Goal: Task Accomplishment & Management: Use online tool/utility

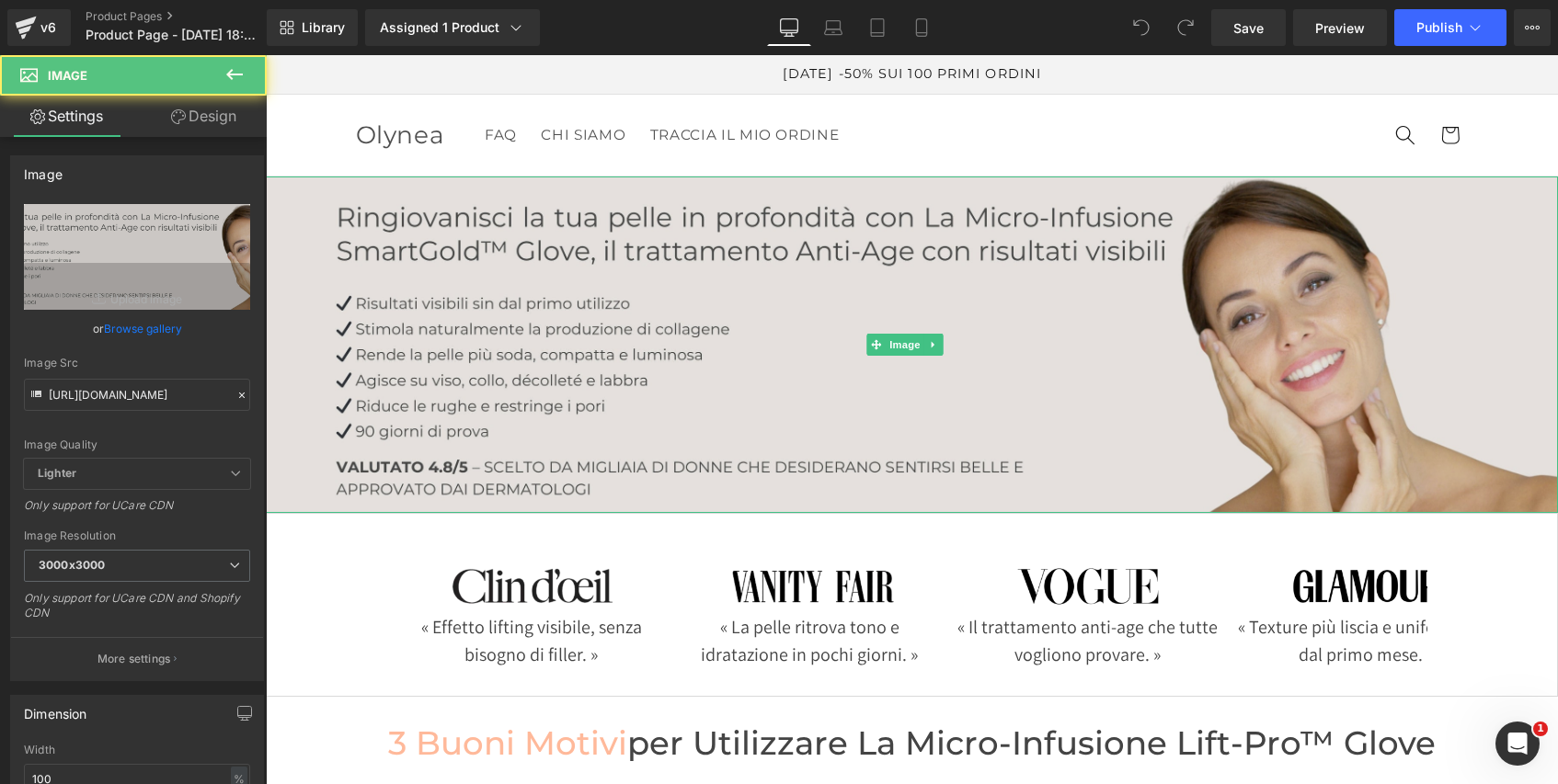
click at [751, 370] on img at bounding box center [912, 344] width 1292 height 337
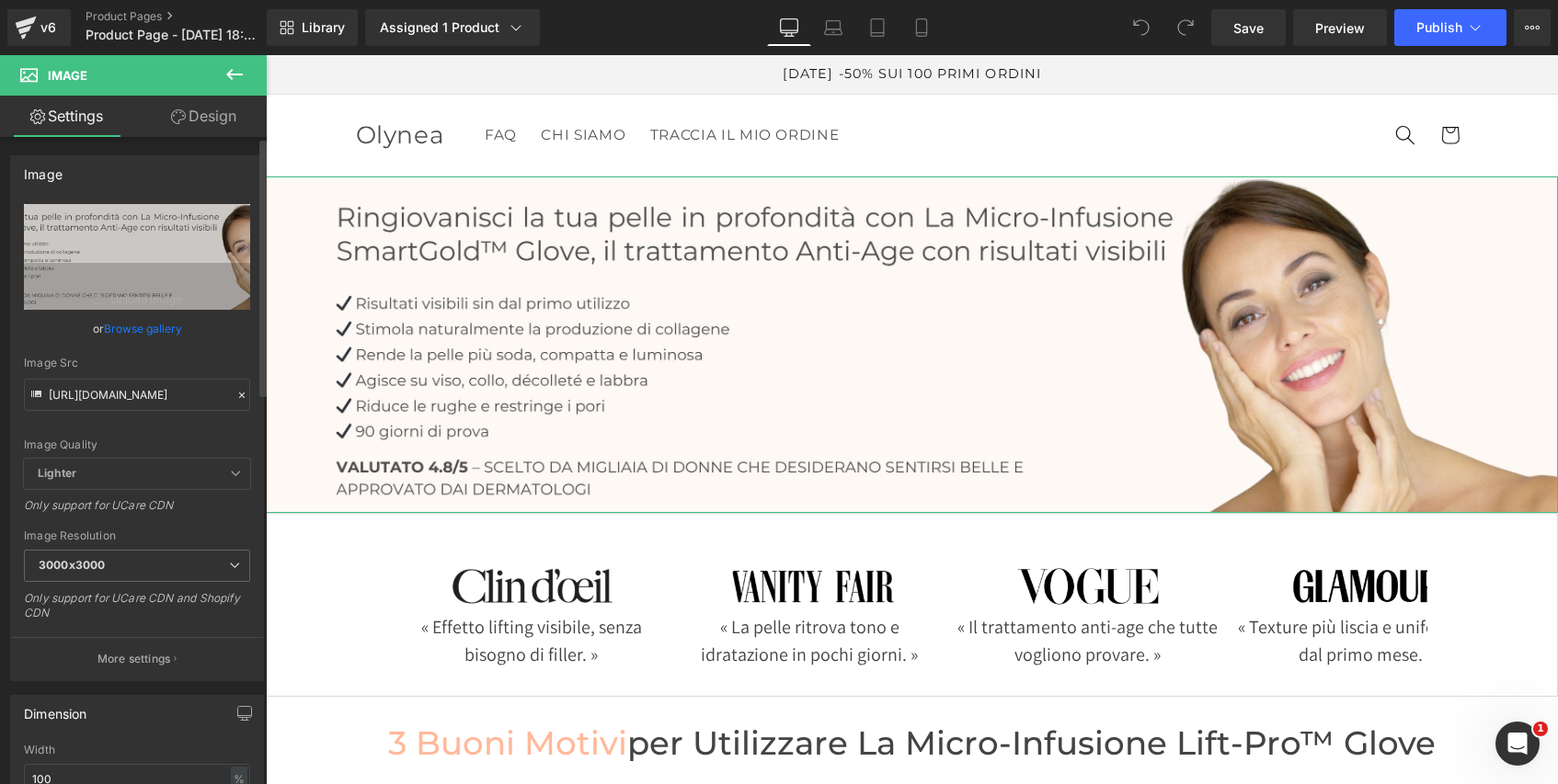
click at [239, 394] on icon at bounding box center [242, 396] width 6 height 6
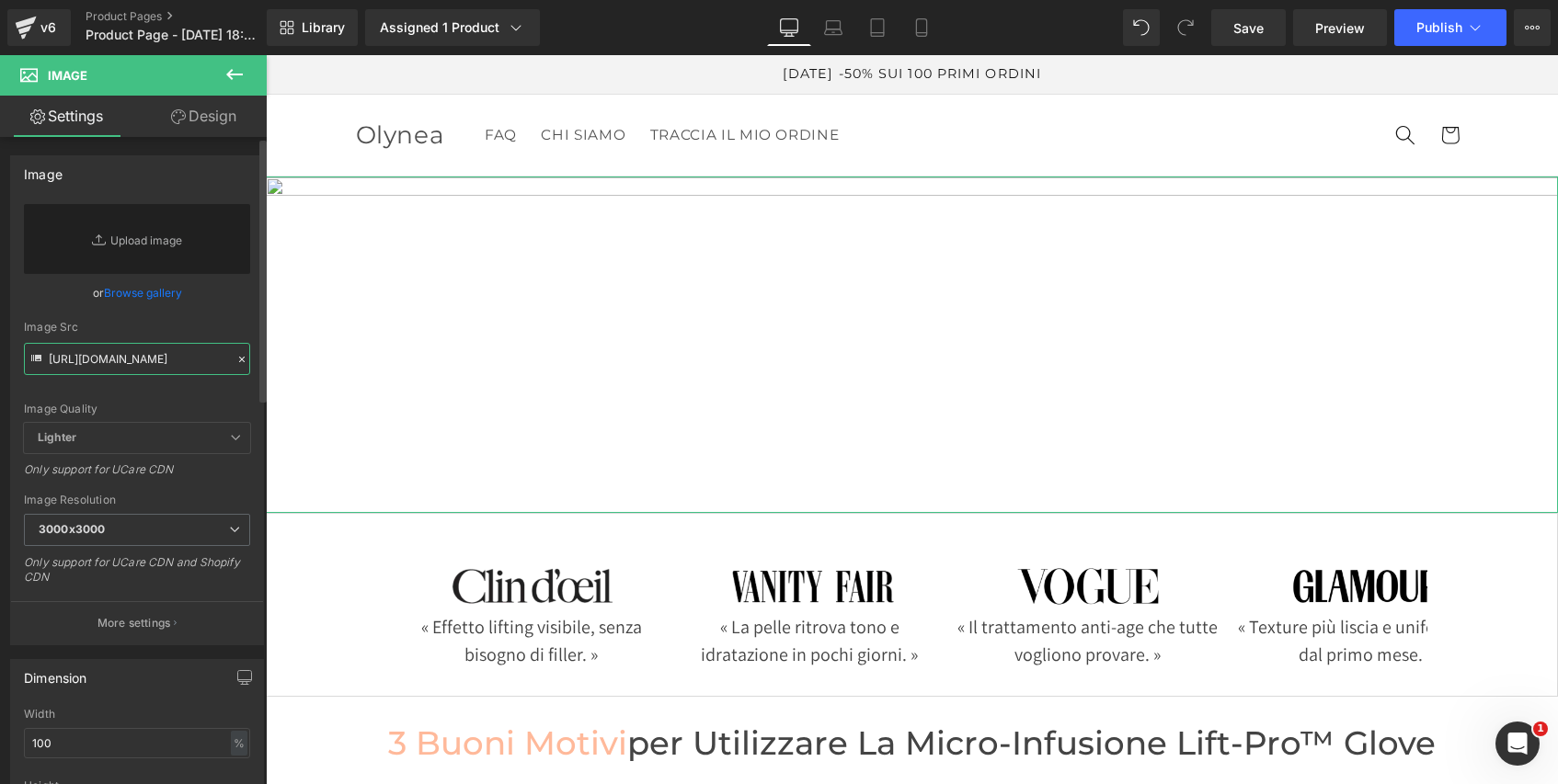
click at [147, 361] on input "https://cdn.shopify.com/s/files/1/0632/9214/5777/files/banniere_pc_smartgold_gl…" at bounding box center [136, 360] width 226 height 32
paste input "micro_infusion_lift_pro_glove.jpg?v=1755580668"
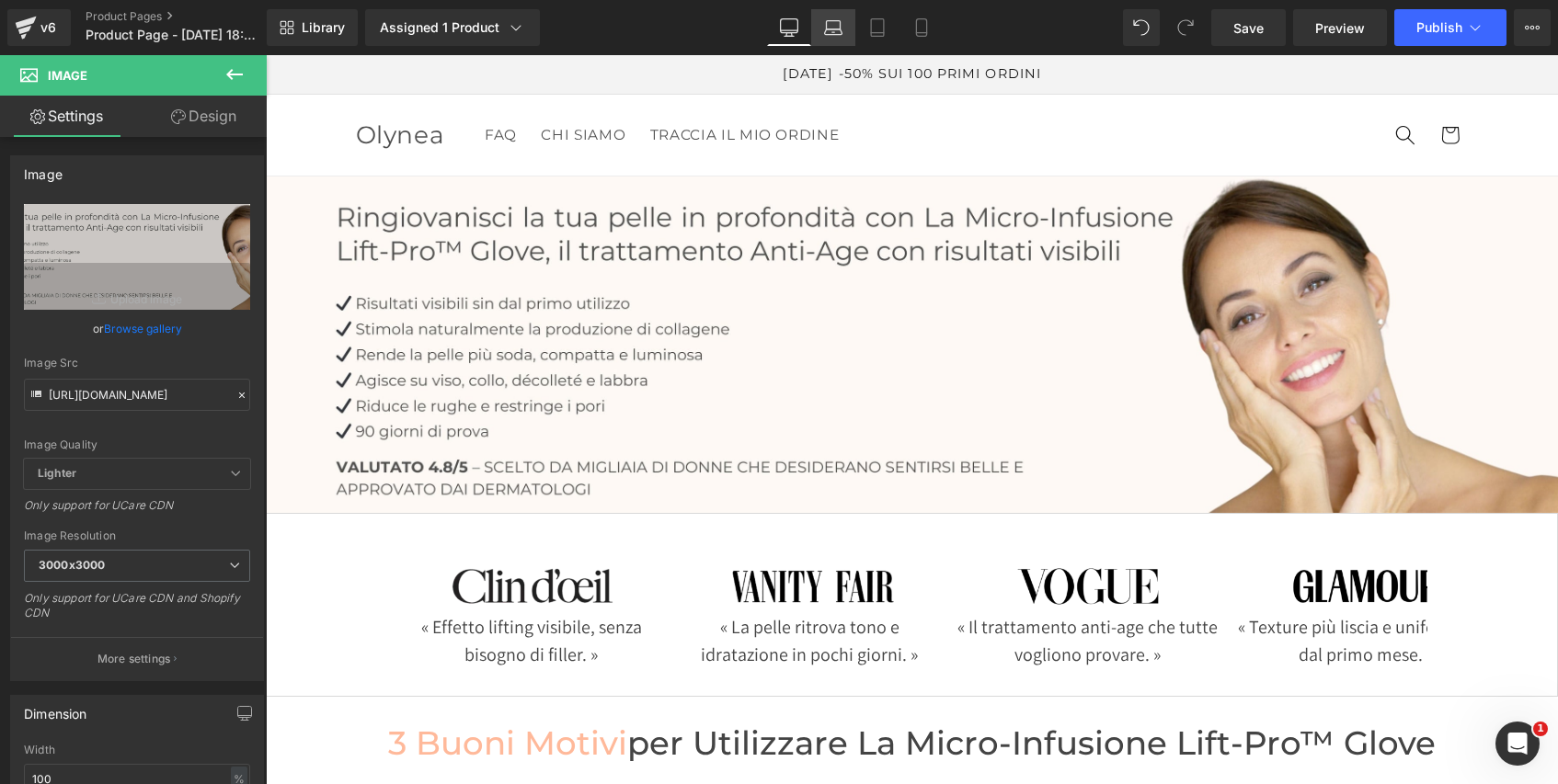
click at [832, 30] on icon at bounding box center [833, 27] width 18 height 18
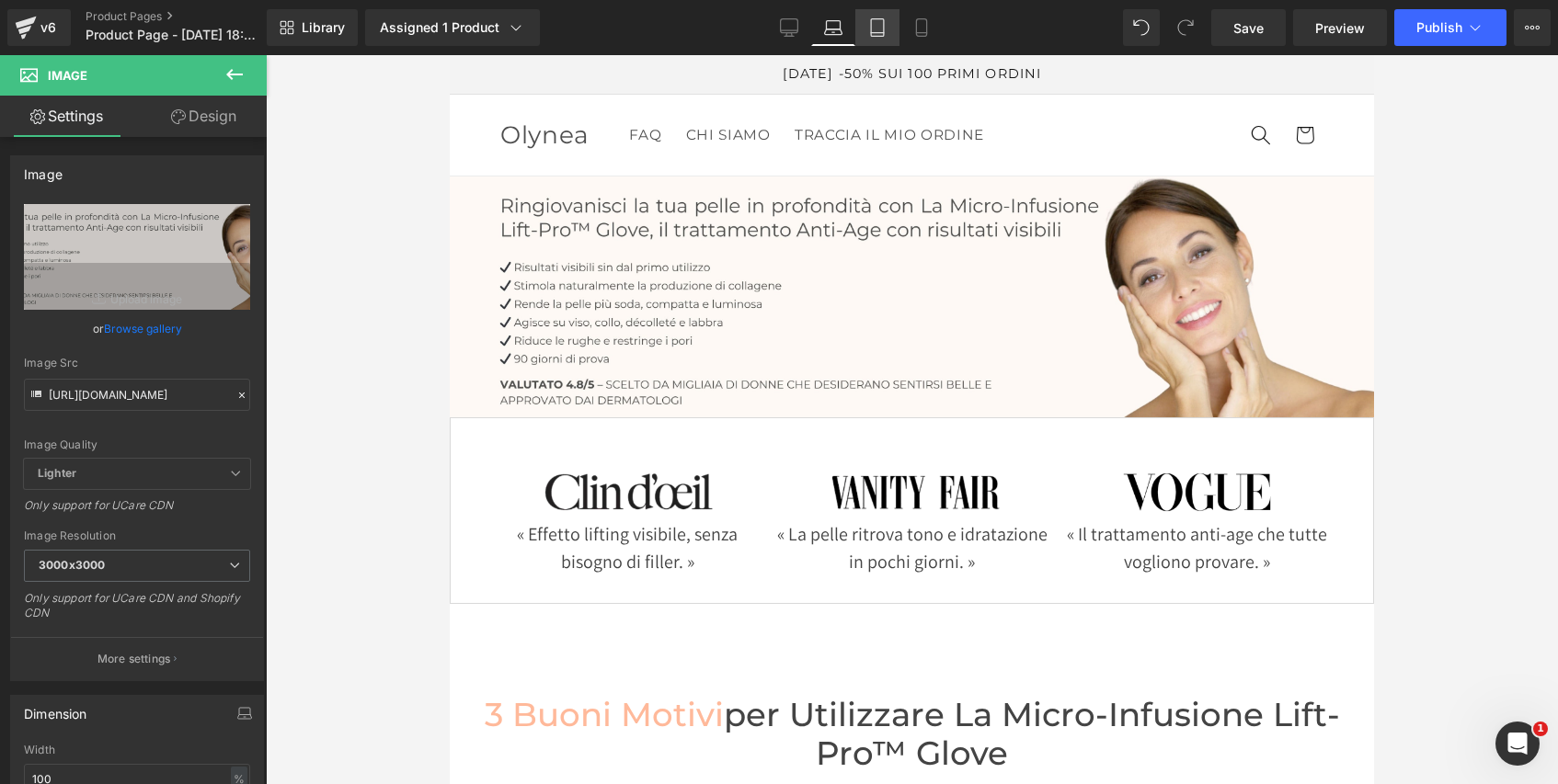
click at [875, 32] on icon at bounding box center [877, 27] width 18 height 18
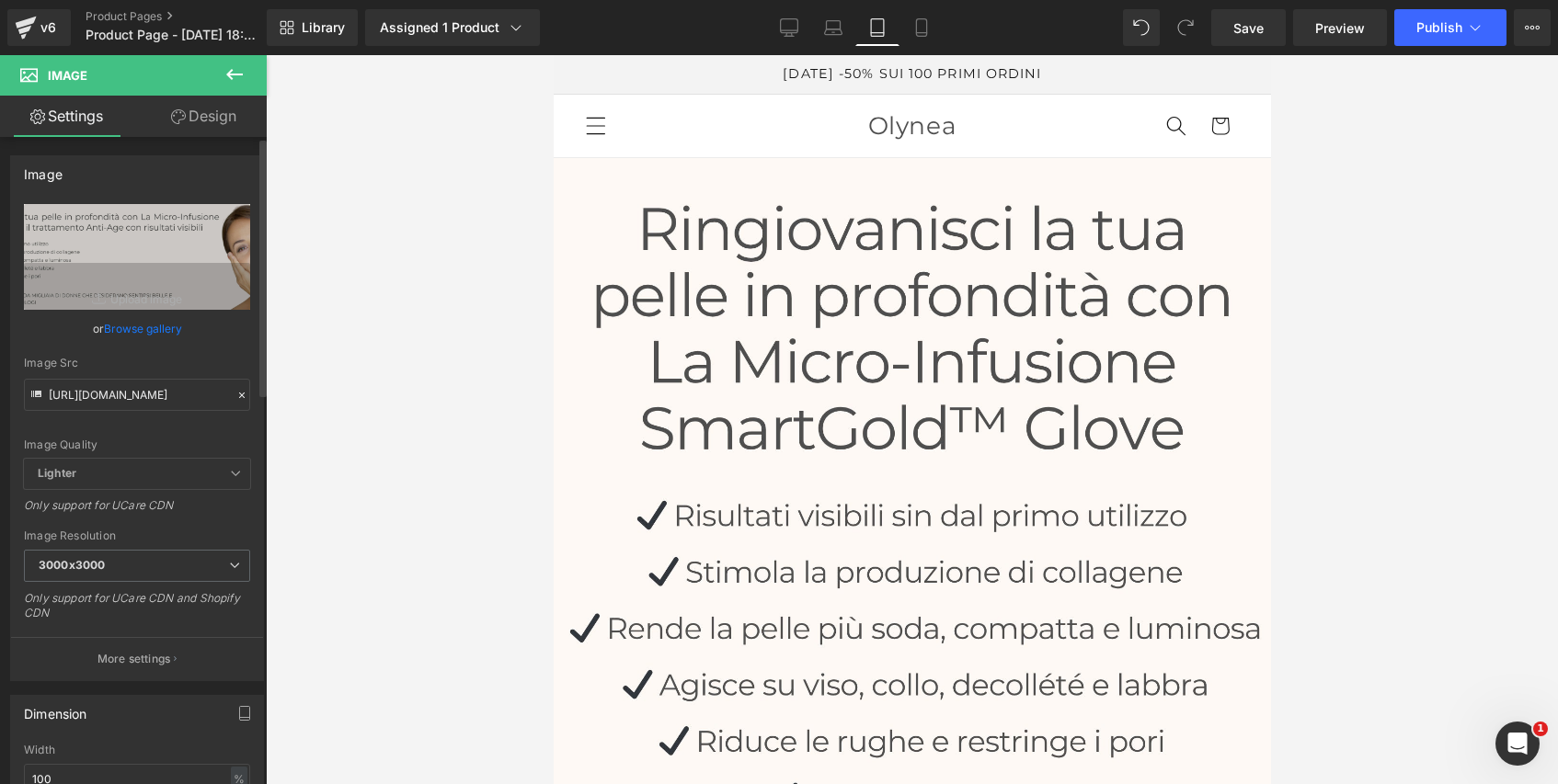
click at [236, 394] on icon at bounding box center [241, 395] width 12 height 12
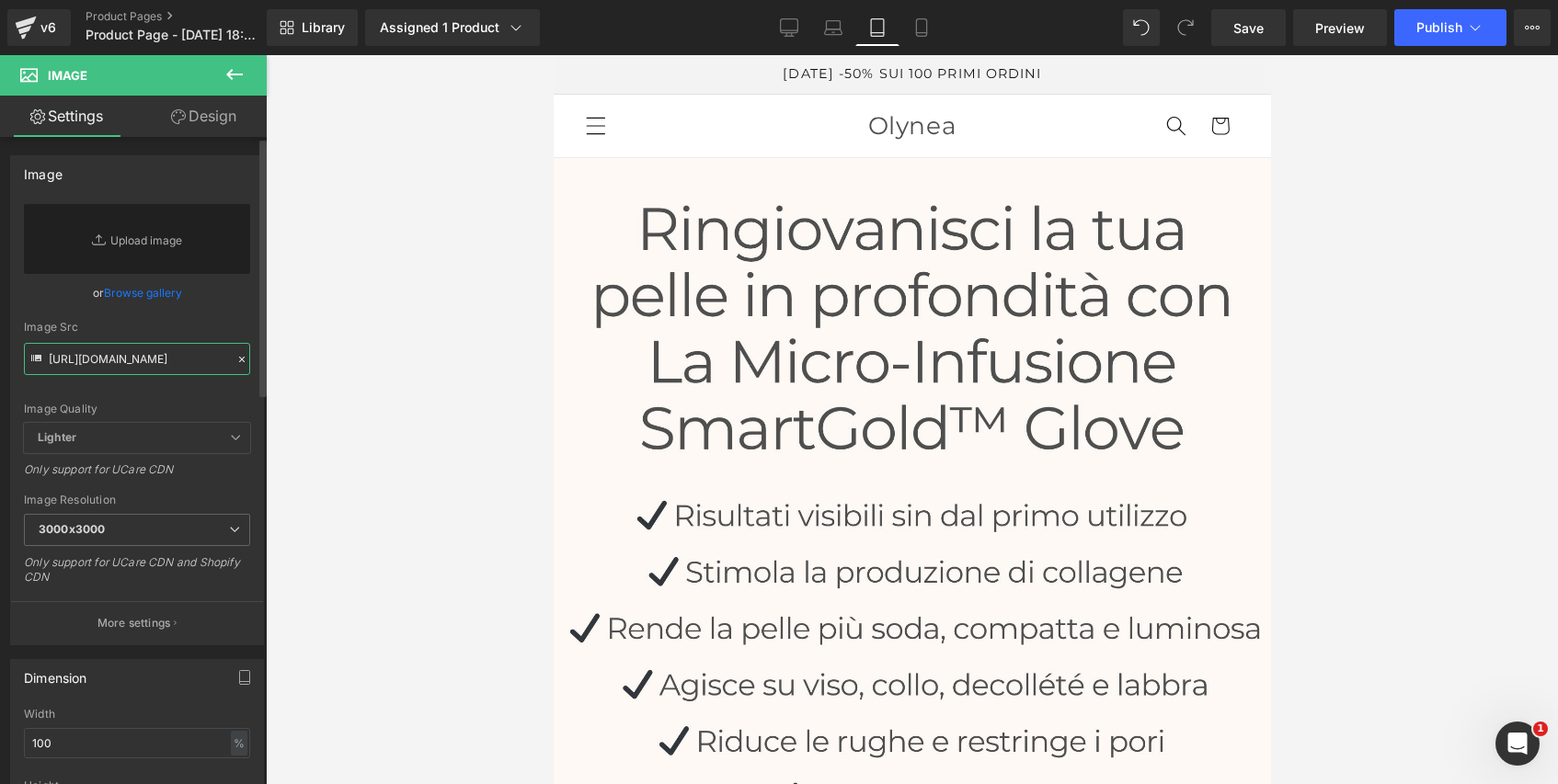
click at [137, 361] on input "https://cdn.shopify.com/s/files/1/0632/9214/5777/files/banniere_pc_micro_infusi…" at bounding box center [136, 360] width 226 height 32
paste input "mobile"
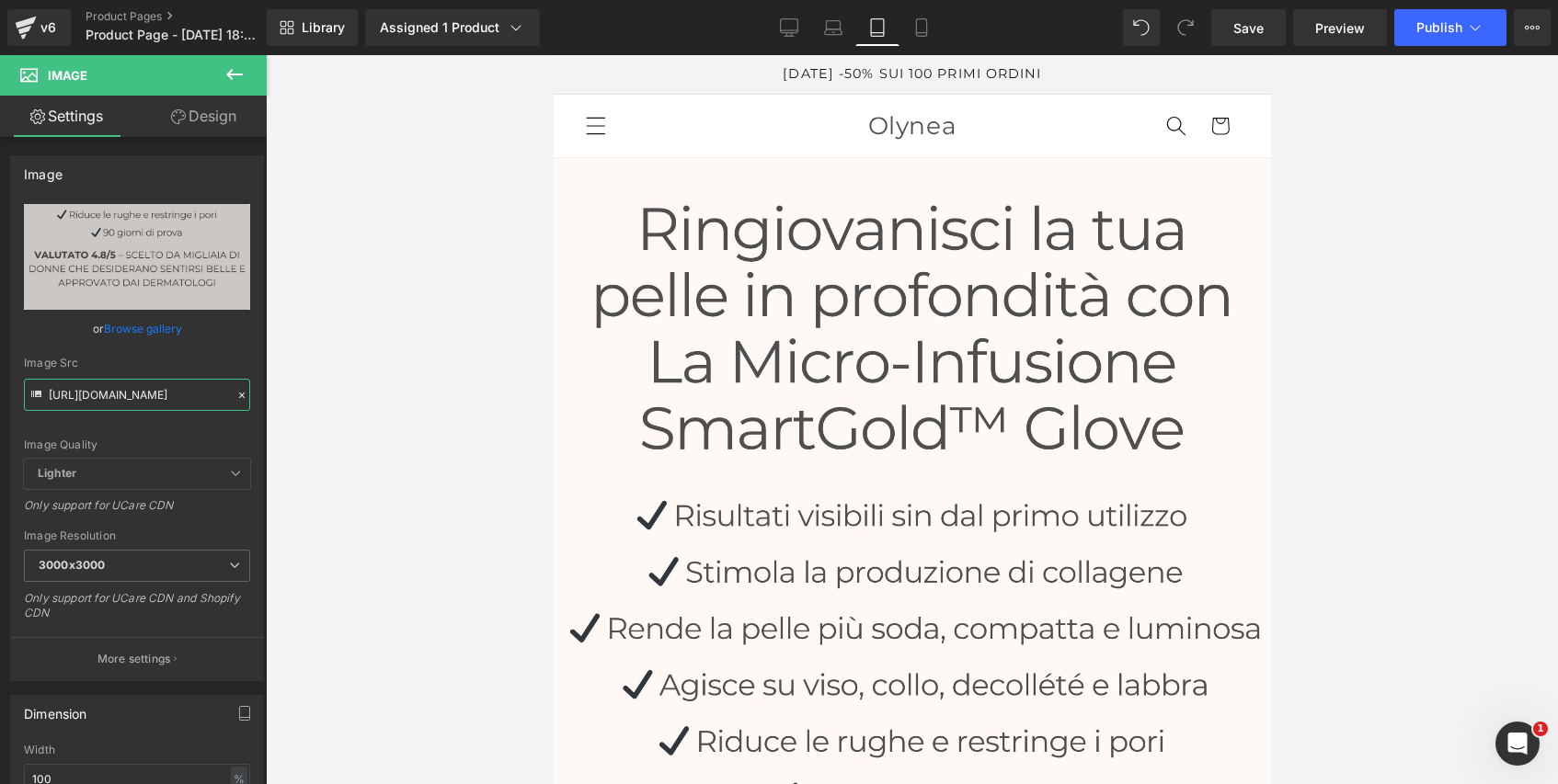
type input "https://cdn.shopify.com/s/files/1/0632/9214/5777/files/banniere_mobile_lift_pro…"
click at [370, 388] on div at bounding box center [912, 420] width 1292 height 729
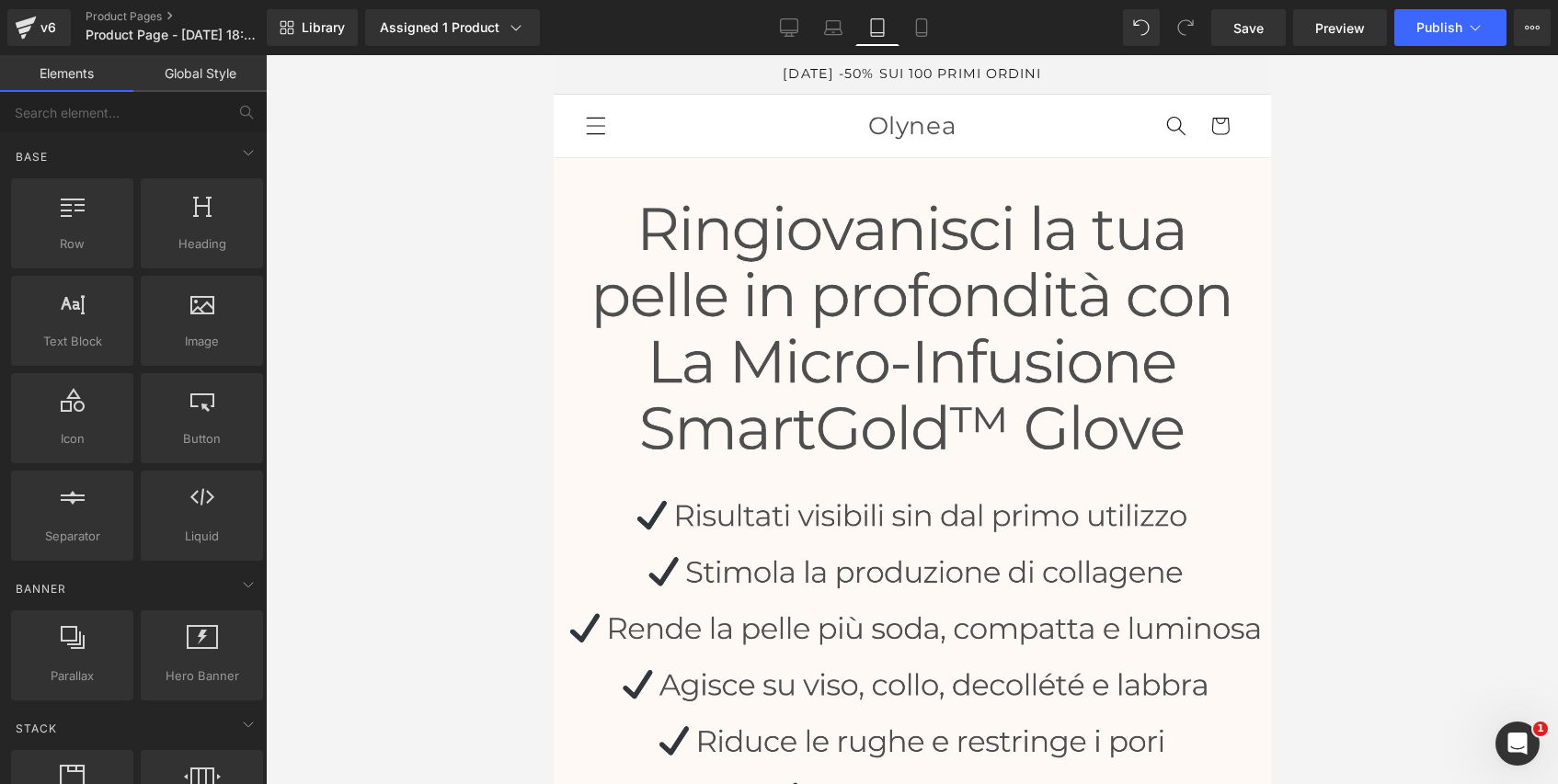
click at [364, 386] on div at bounding box center [912, 420] width 1292 height 729
click at [238, 154] on icon at bounding box center [248, 152] width 22 height 22
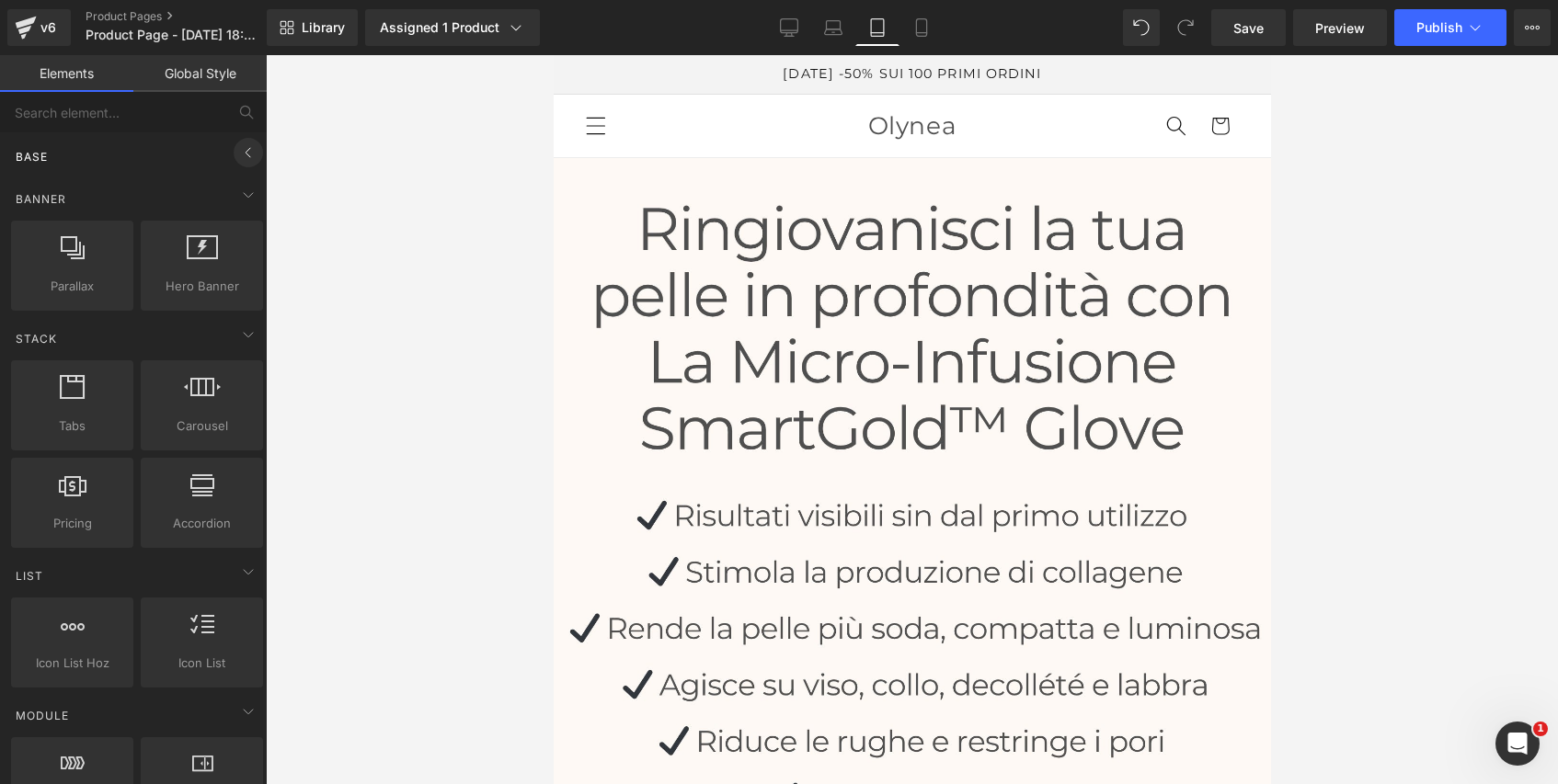
click at [238, 154] on icon at bounding box center [248, 152] width 22 height 22
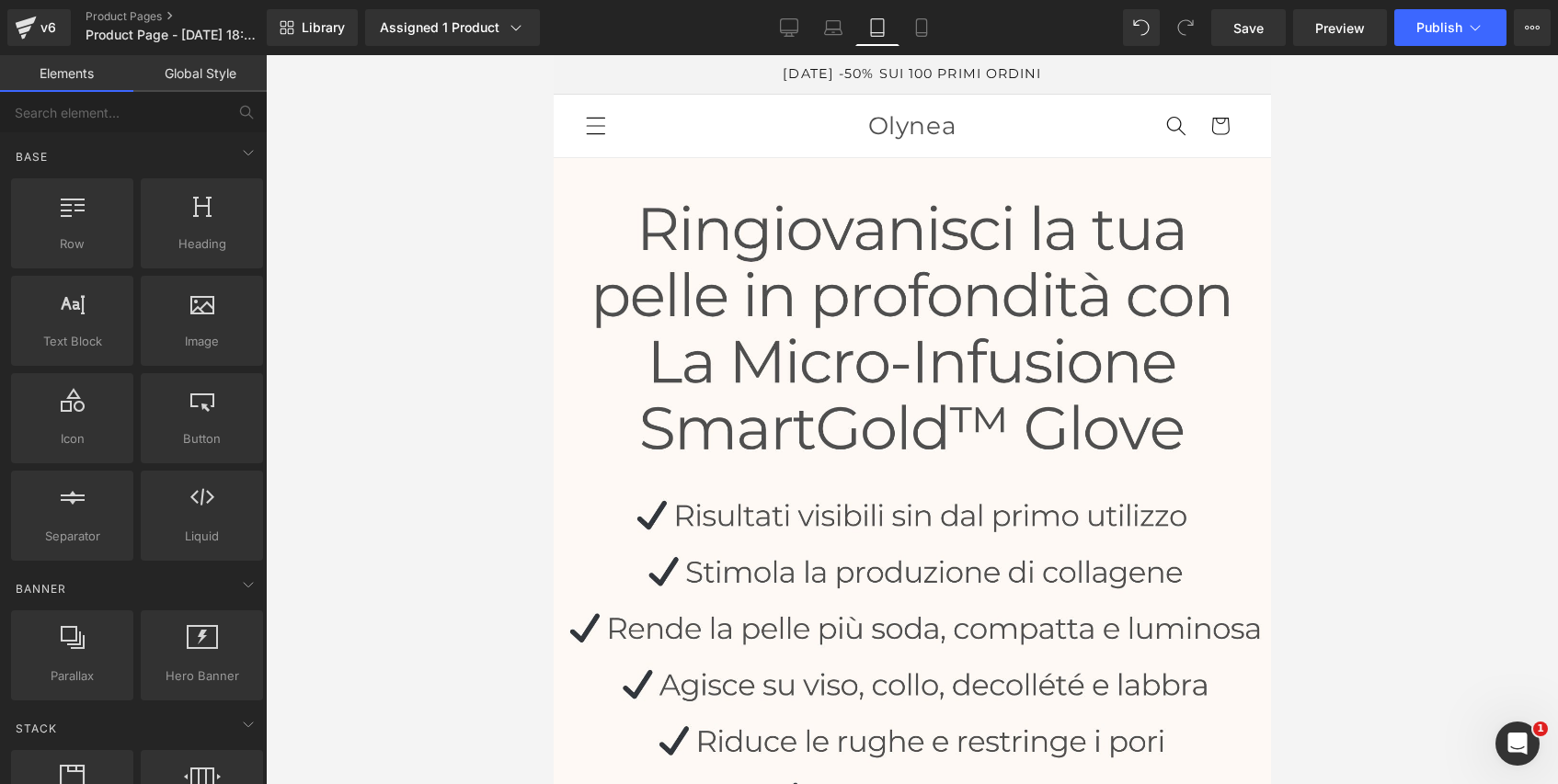
click at [88, 73] on link "Elements" at bounding box center [67, 73] width 134 height 37
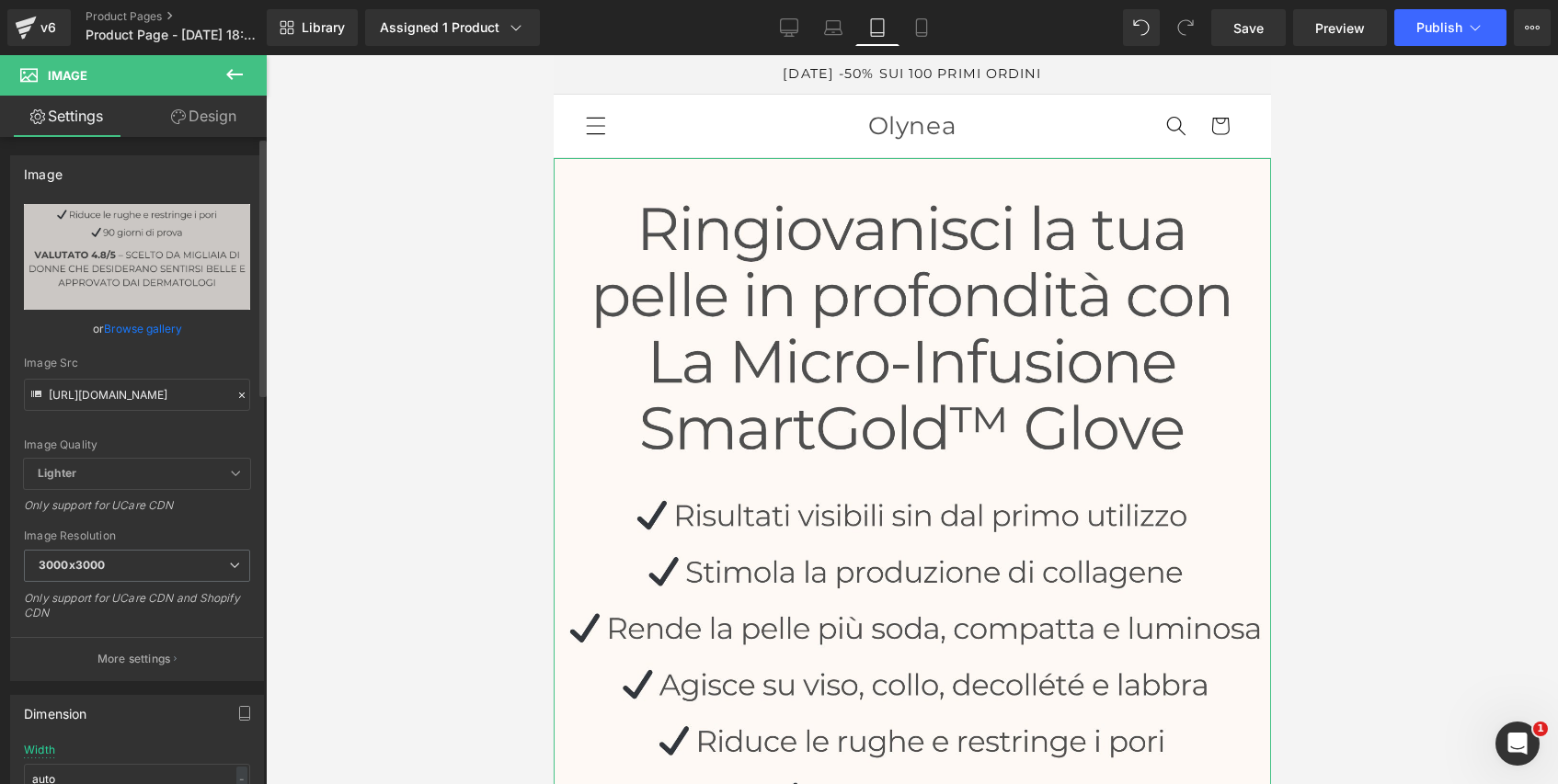
click at [237, 390] on icon at bounding box center [241, 395] width 12 height 12
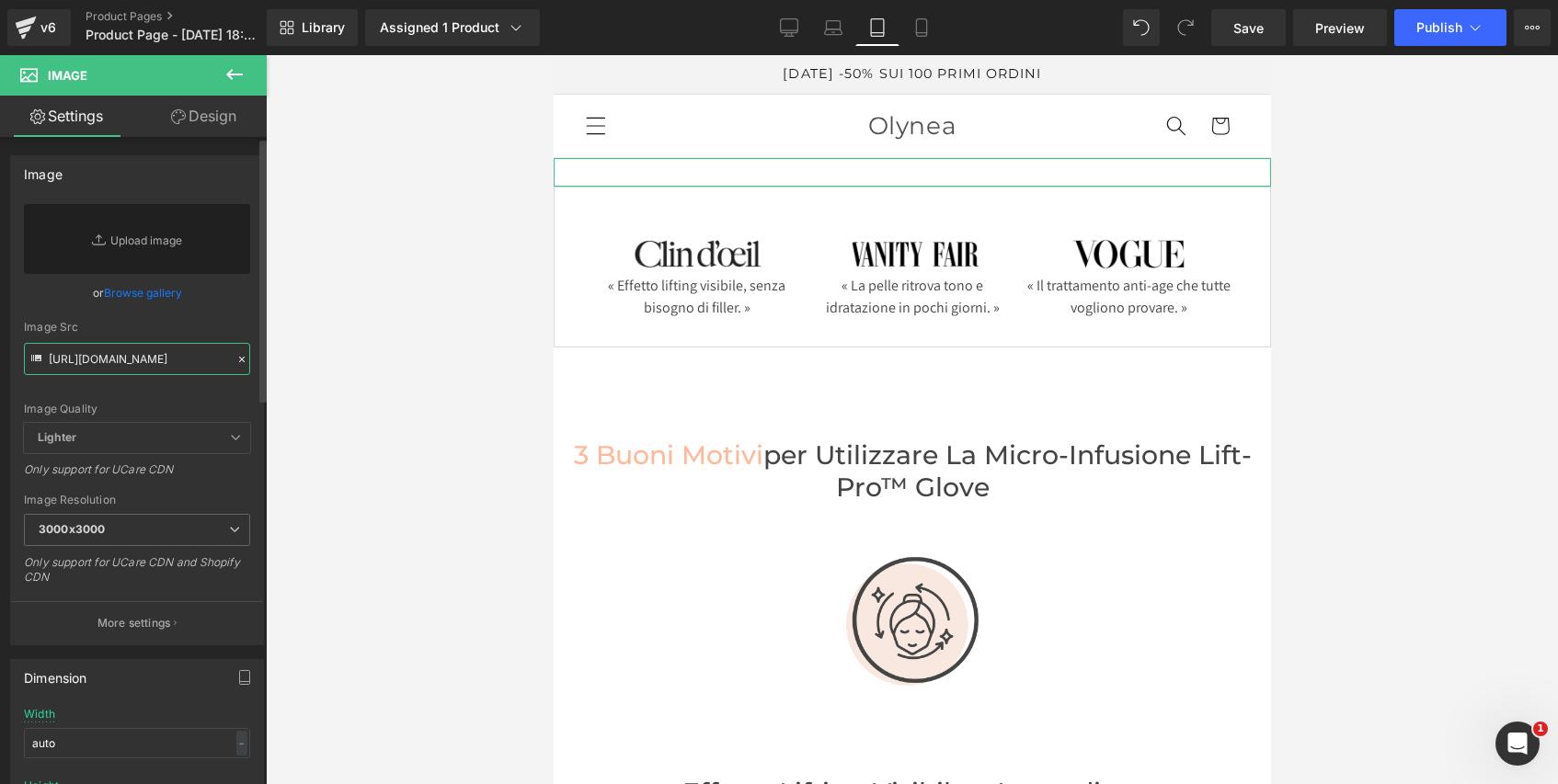
click at [178, 360] on input "https://cdn.shopify.com/s/files/1/0632/9214/5777/files/Banniere_mobile_SmartGol…" at bounding box center [136, 360] width 226 height 32
paste input "banniere_mobile_lift_pro_glove.jpg?v=1755580668"
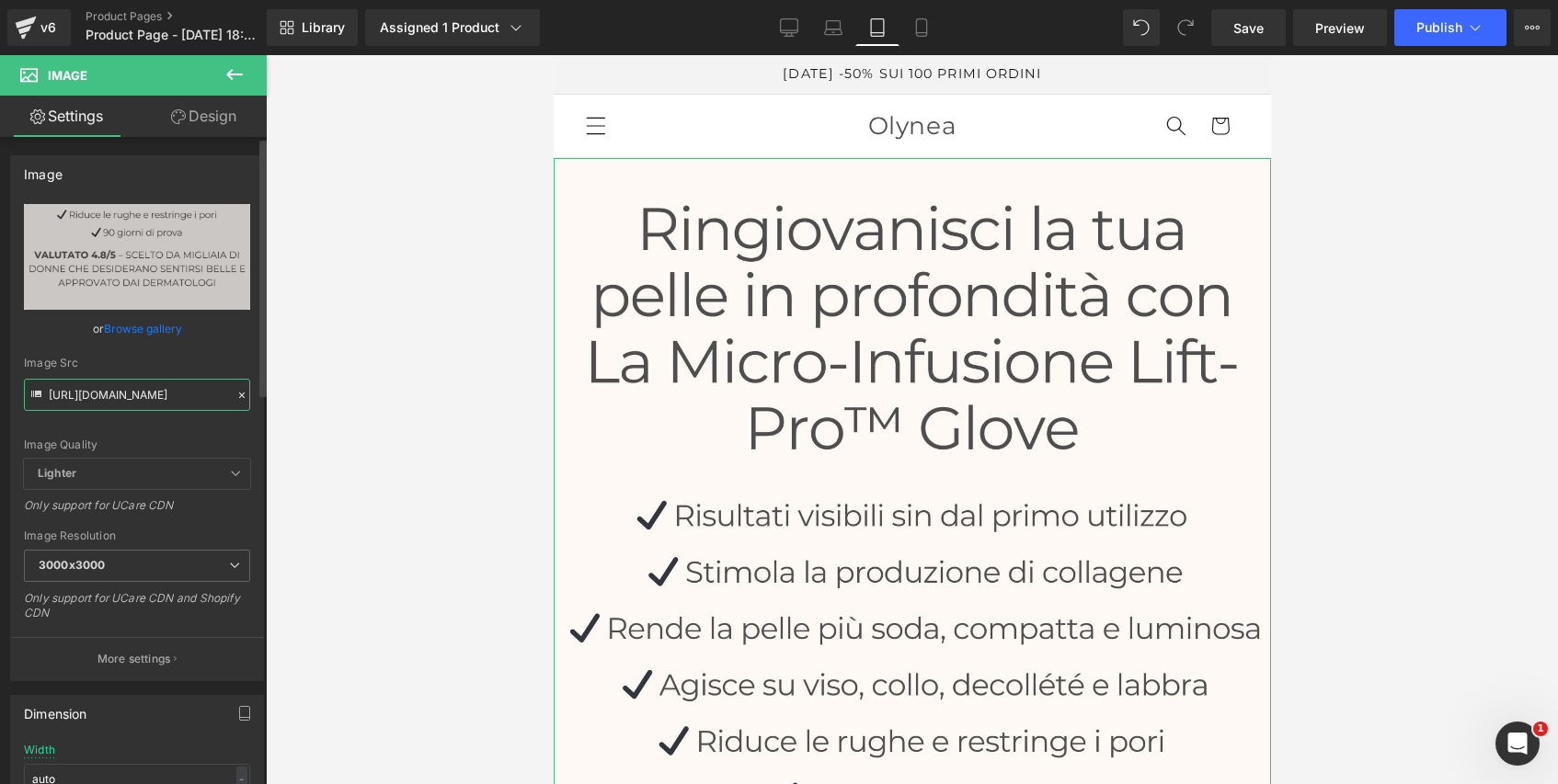
type input "https://cdn.shopify.com/s/files/1/0632/9214/5777/files/banniere_mobile_lift_pro…"
click at [1232, 30] on link "Save" at bounding box center [1248, 28] width 74 height 37
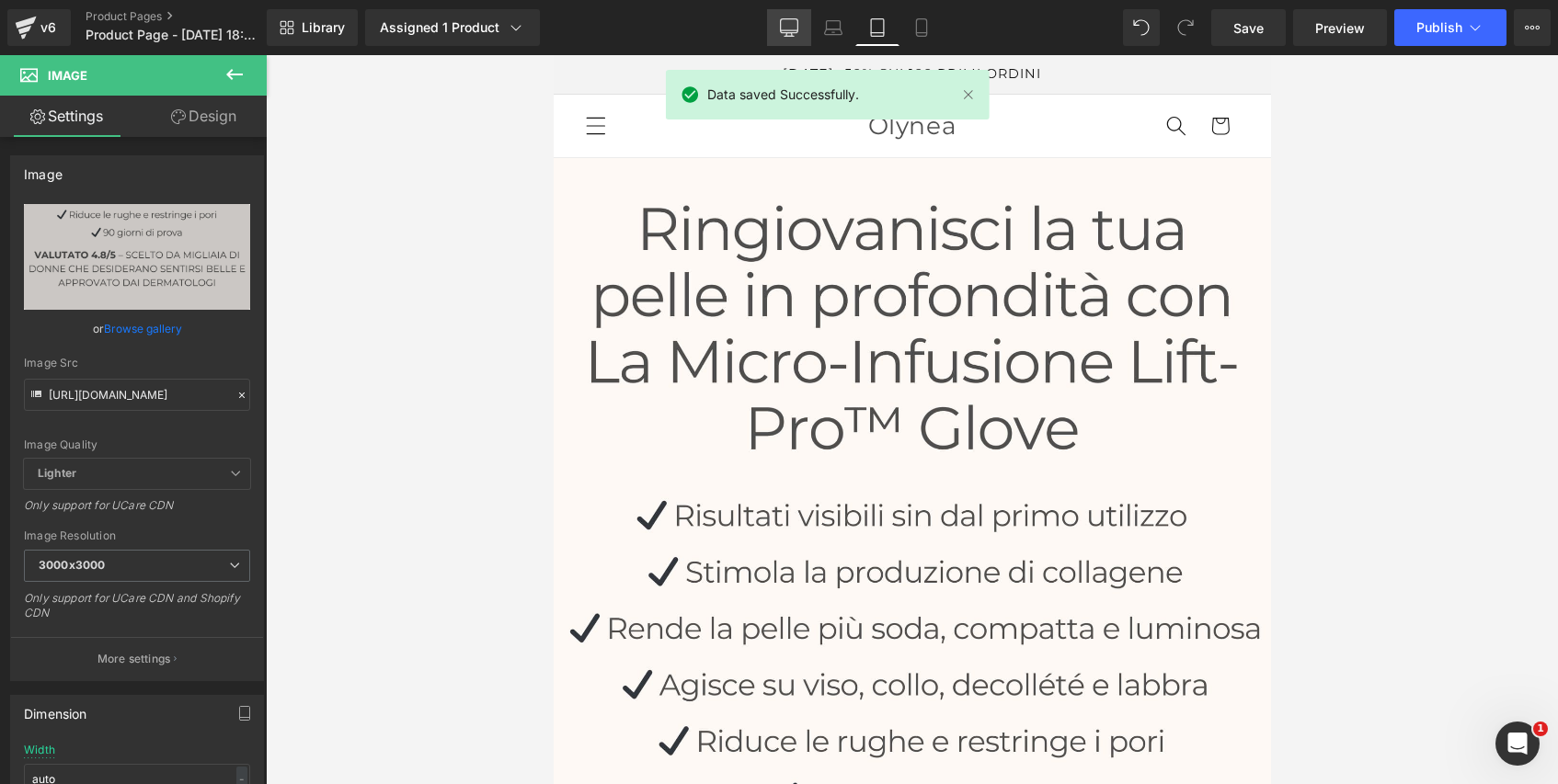
click at [790, 29] on icon at bounding box center [788, 27] width 18 height 18
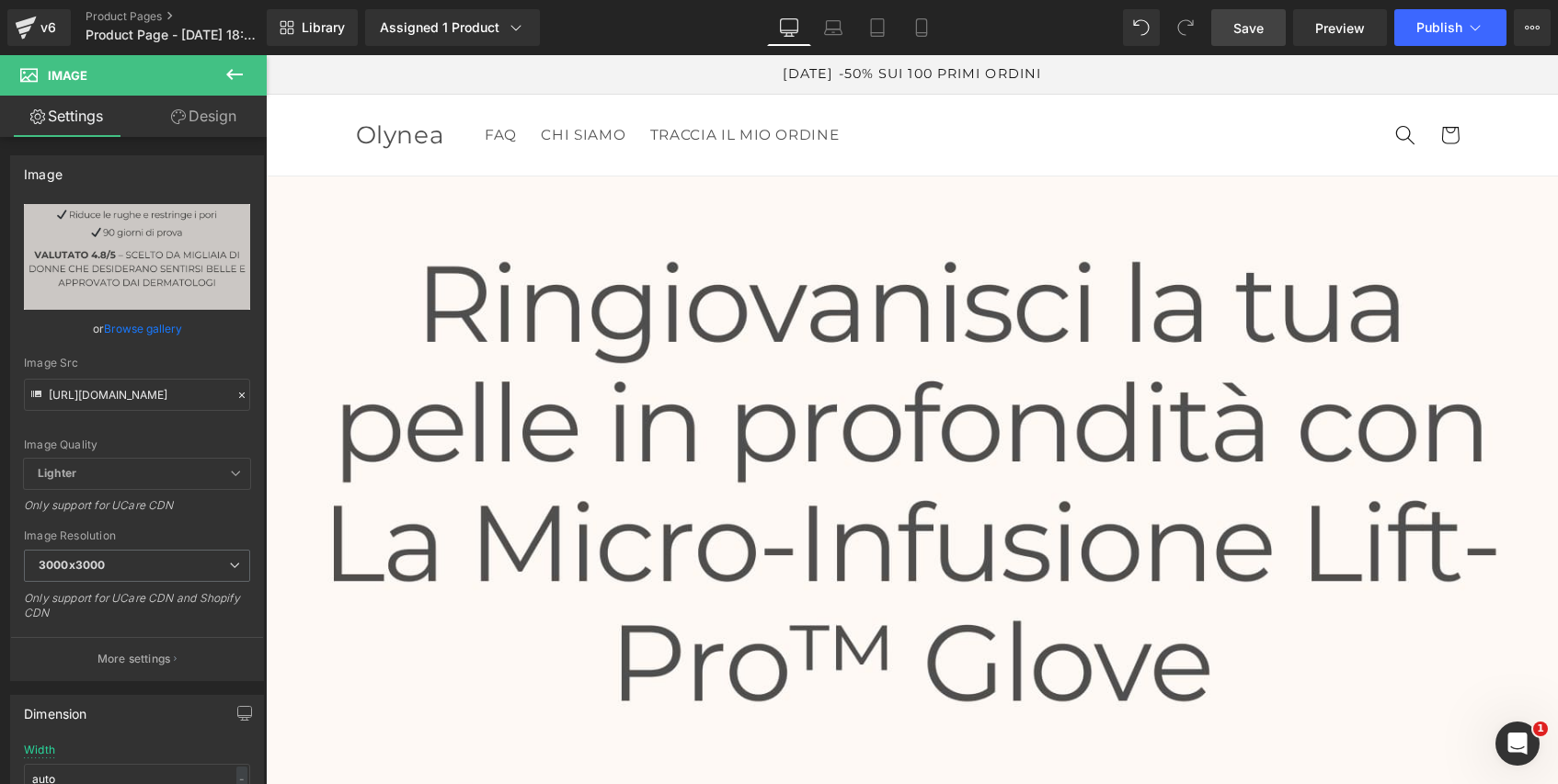
click at [1245, 31] on span "Save" at bounding box center [1249, 28] width 31 height 19
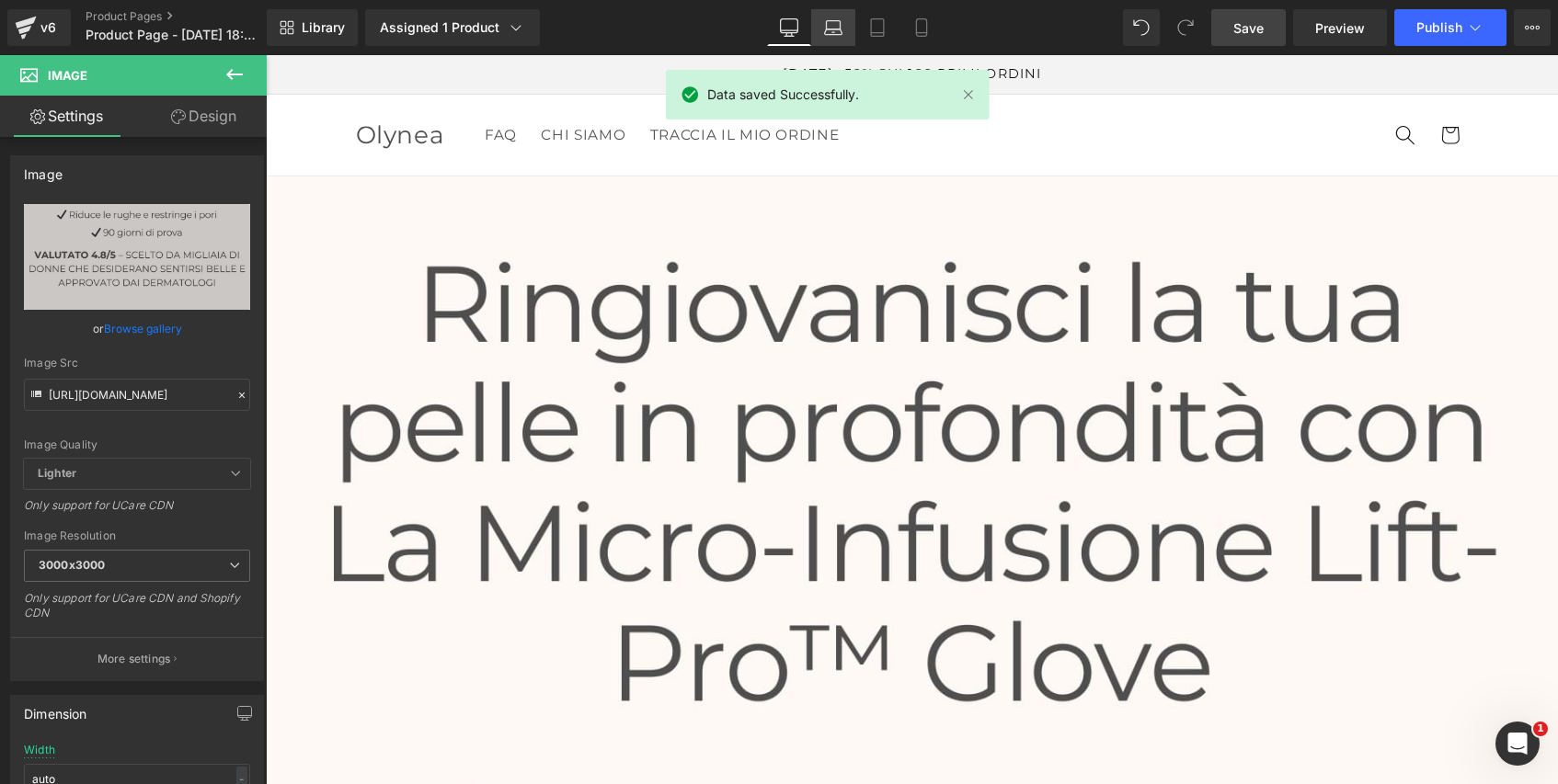
click at [841, 24] on icon at bounding box center [833, 27] width 18 height 18
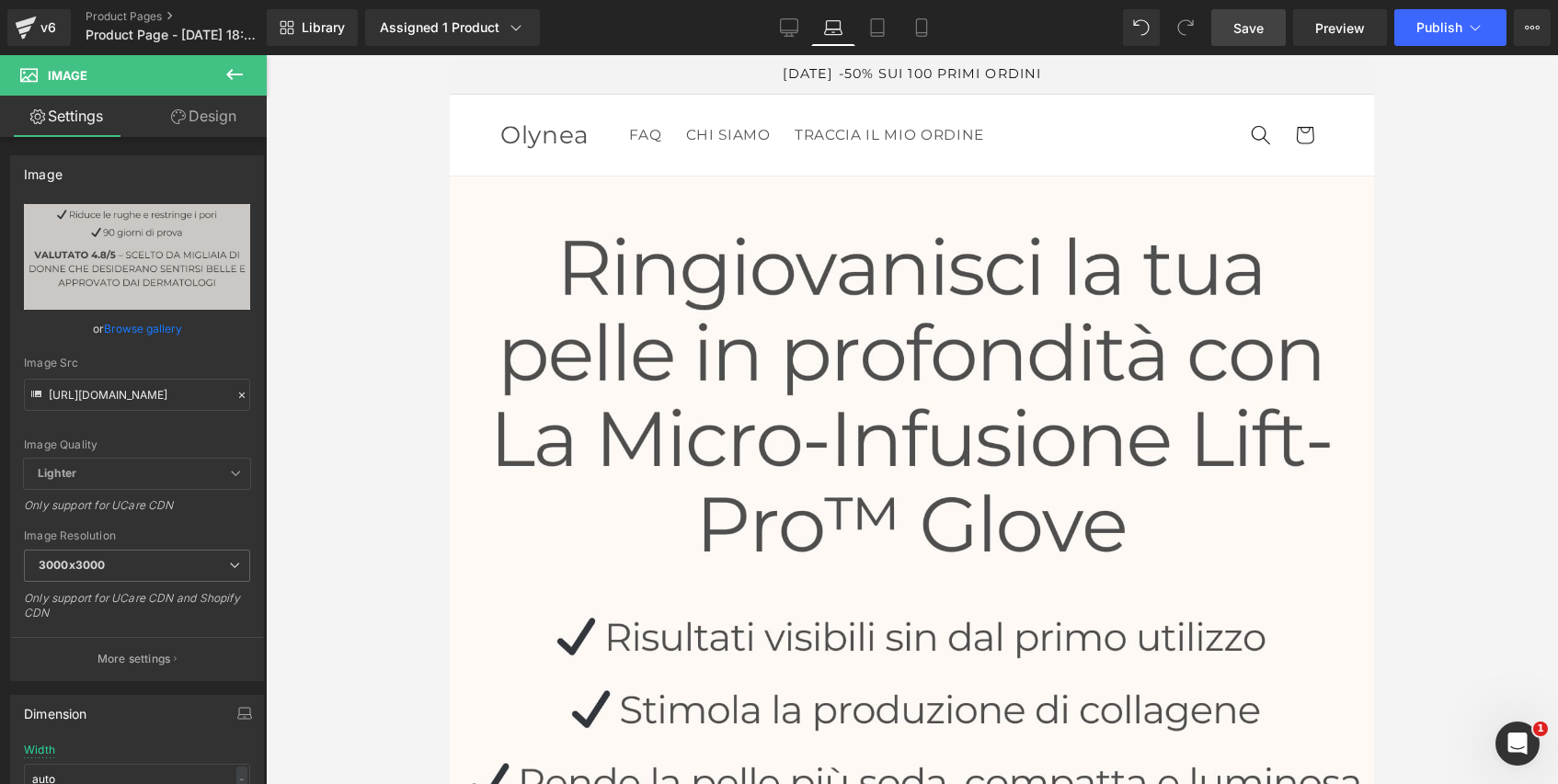
click at [1241, 30] on span "Save" at bounding box center [1249, 28] width 31 height 19
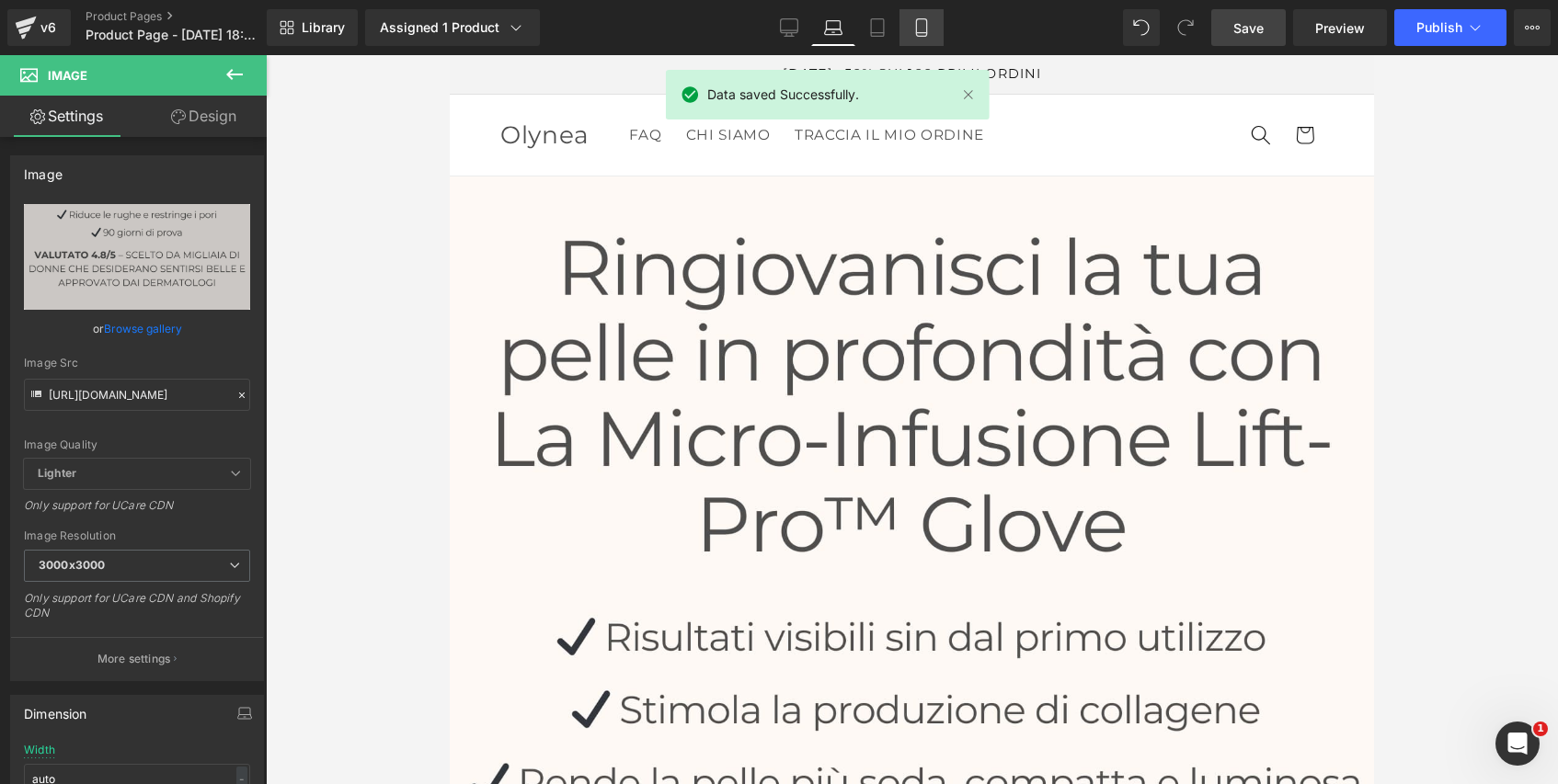
click at [925, 31] on icon at bounding box center [921, 27] width 18 height 18
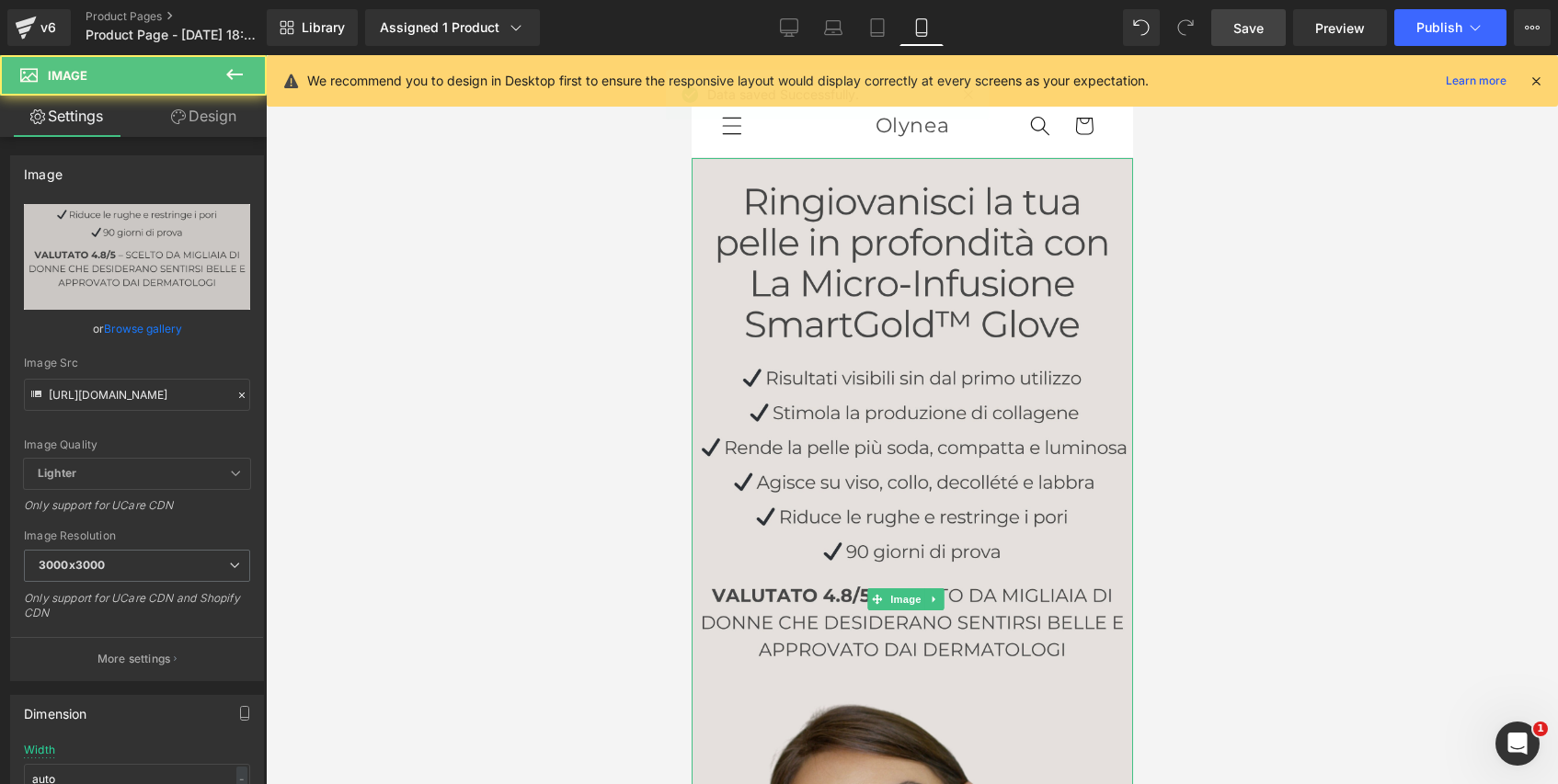
click at [889, 255] on img at bounding box center [911, 599] width 442 height 882
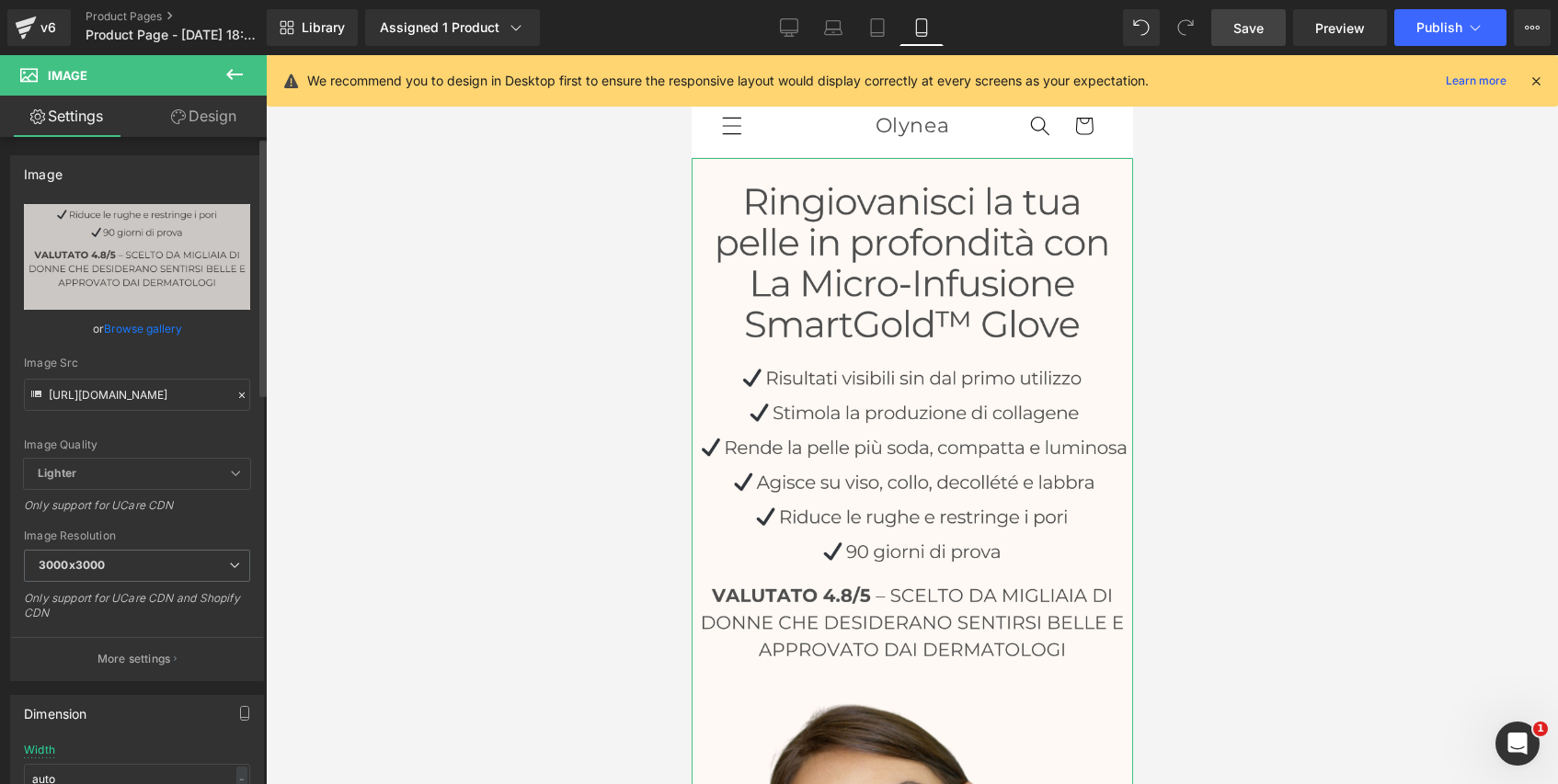
click at [238, 395] on icon at bounding box center [241, 395] width 12 height 12
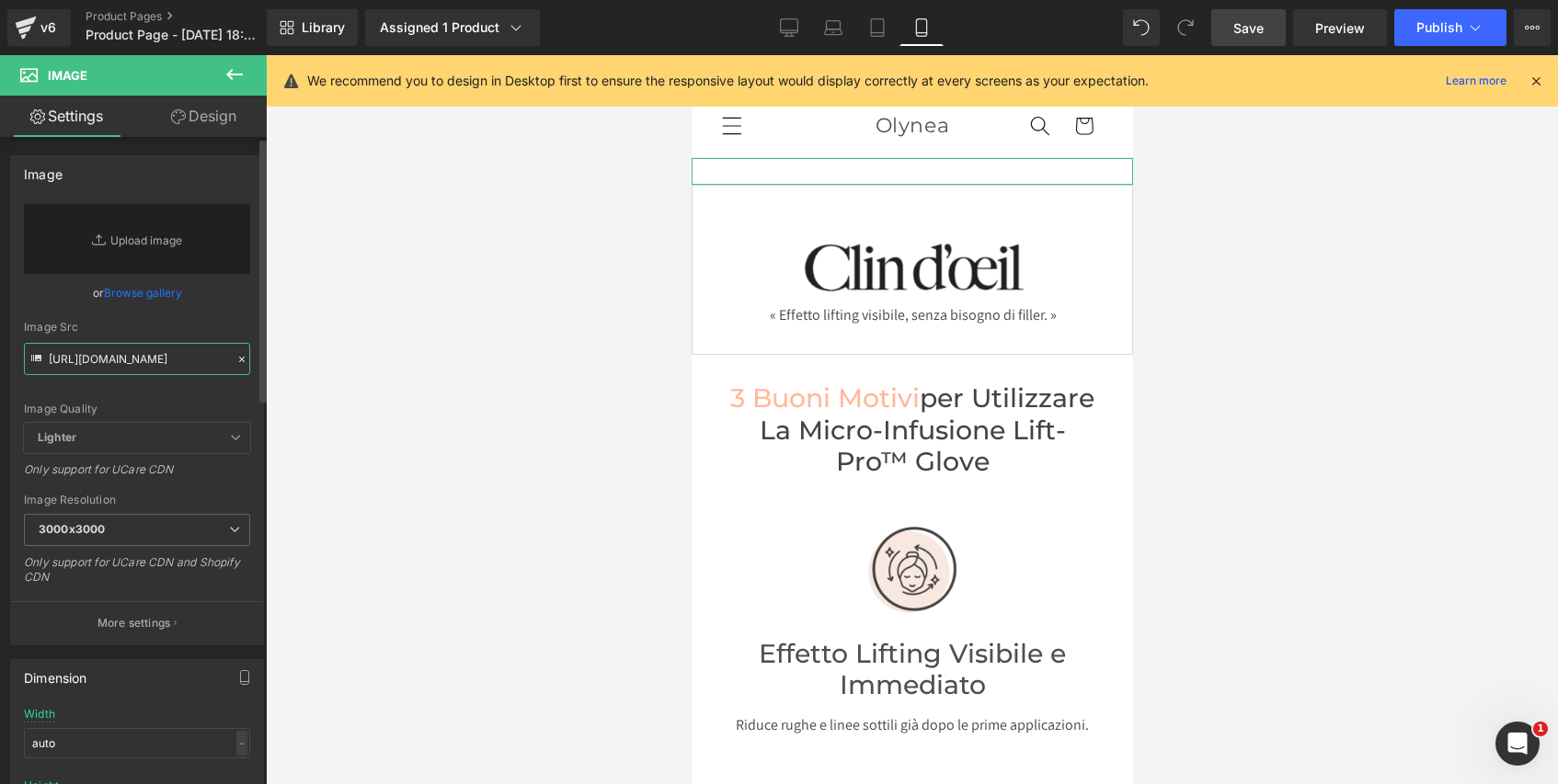
paste input "banniere_mobile_lift_pro_glove.jpg?v=1755580668"
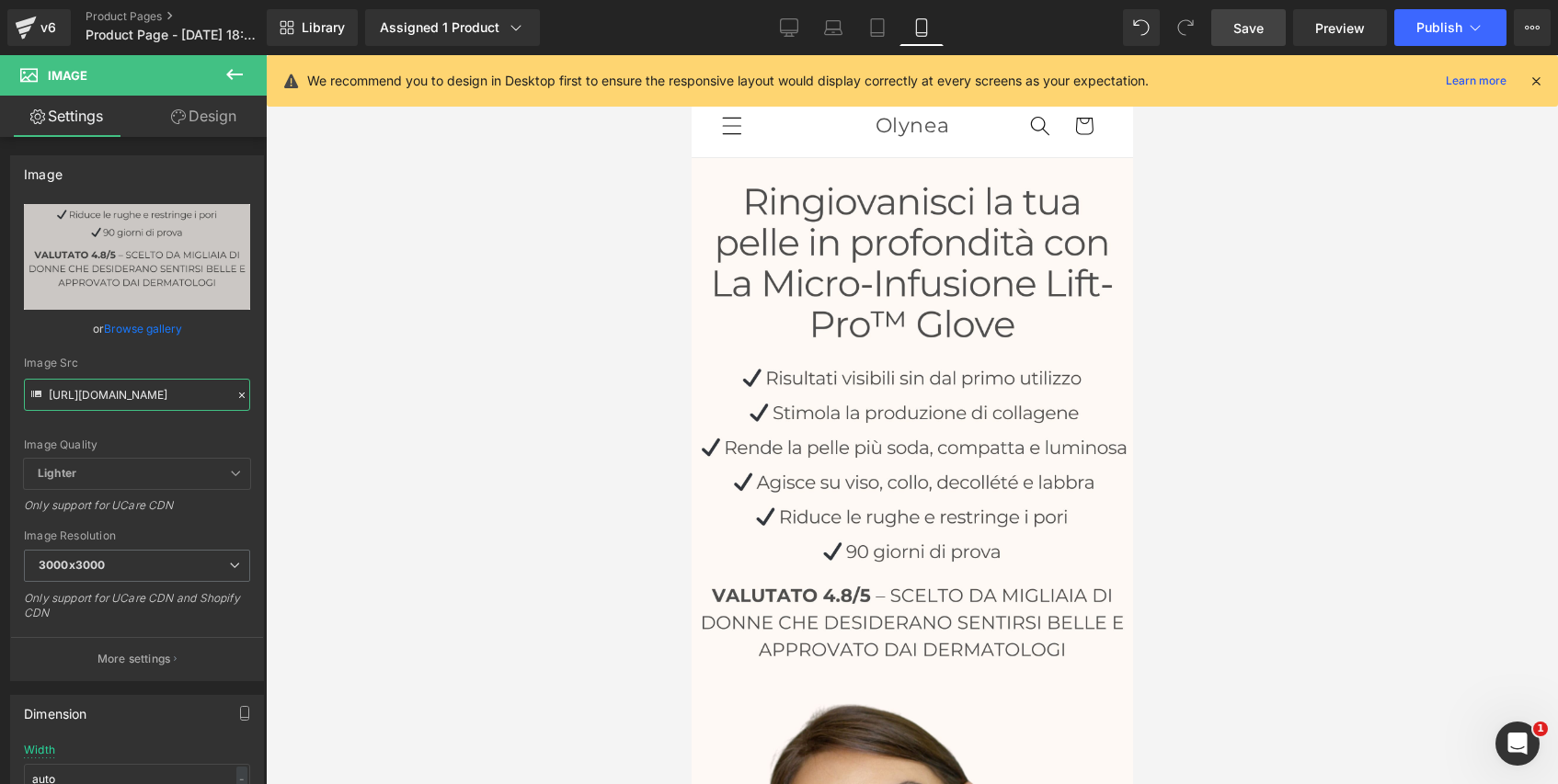
type input "https://cdn.shopify.com/s/files/1/0632/9214/5777/files/banniere_mobile_lift_pro…"
click at [1249, 30] on span "Save" at bounding box center [1249, 28] width 31 height 19
click at [1258, 27] on span "Save" at bounding box center [1249, 28] width 31 height 19
click at [1243, 36] on span "Save" at bounding box center [1249, 28] width 31 height 19
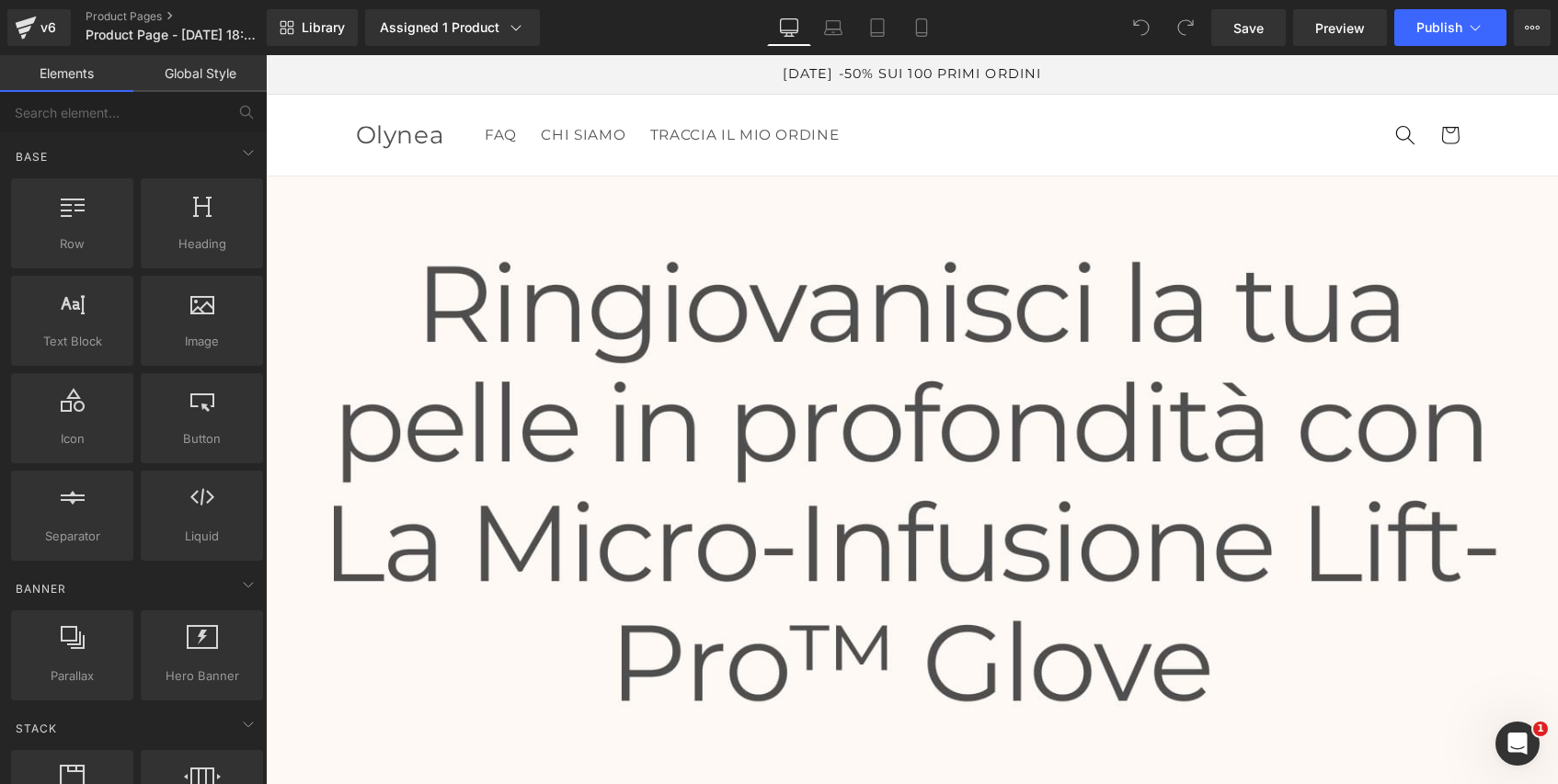
click at [785, 28] on icon at bounding box center [788, 27] width 18 height 18
click at [825, 29] on icon at bounding box center [833, 27] width 18 height 18
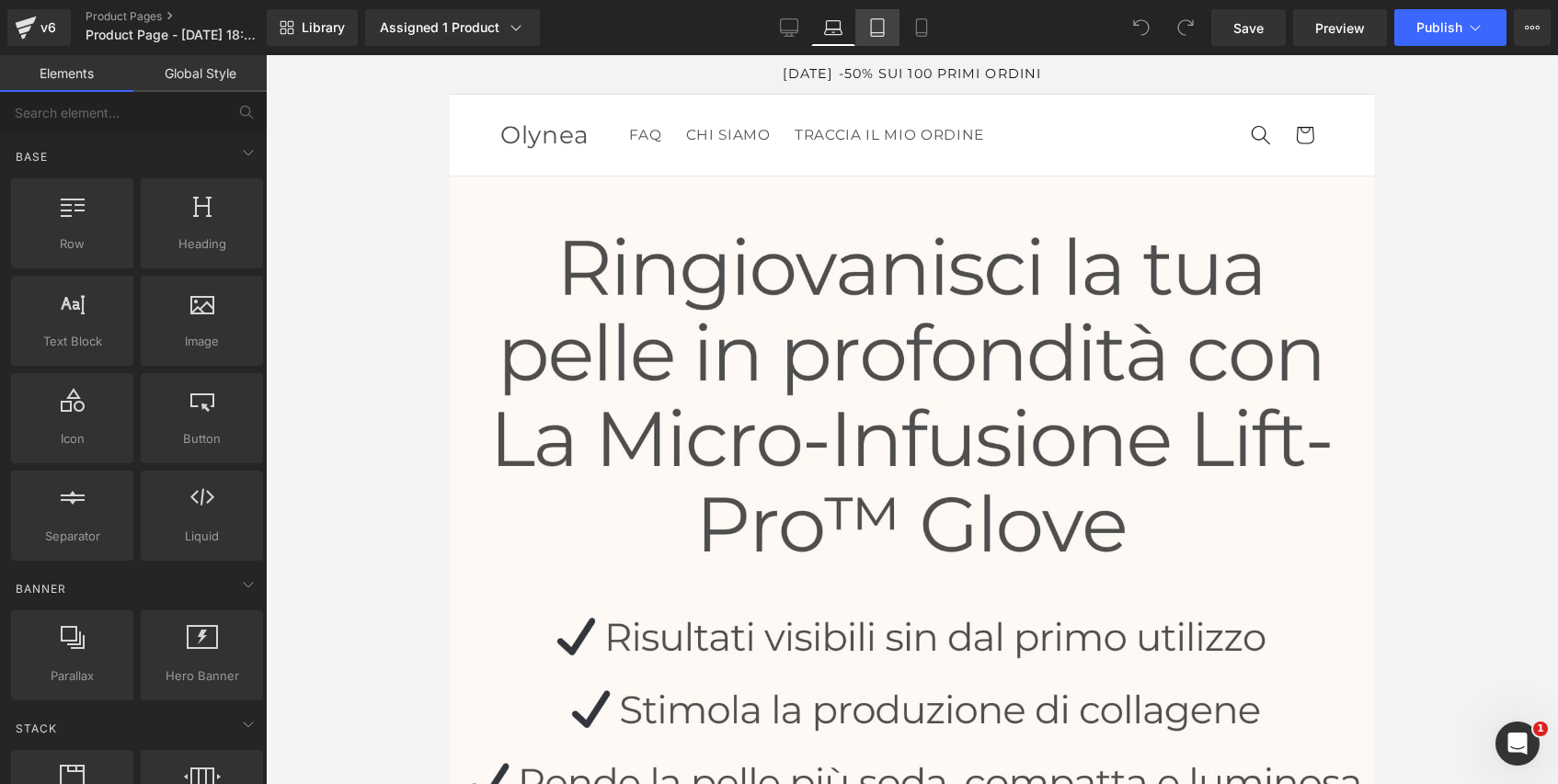
click at [865, 28] on link "Tablet" at bounding box center [877, 28] width 44 height 37
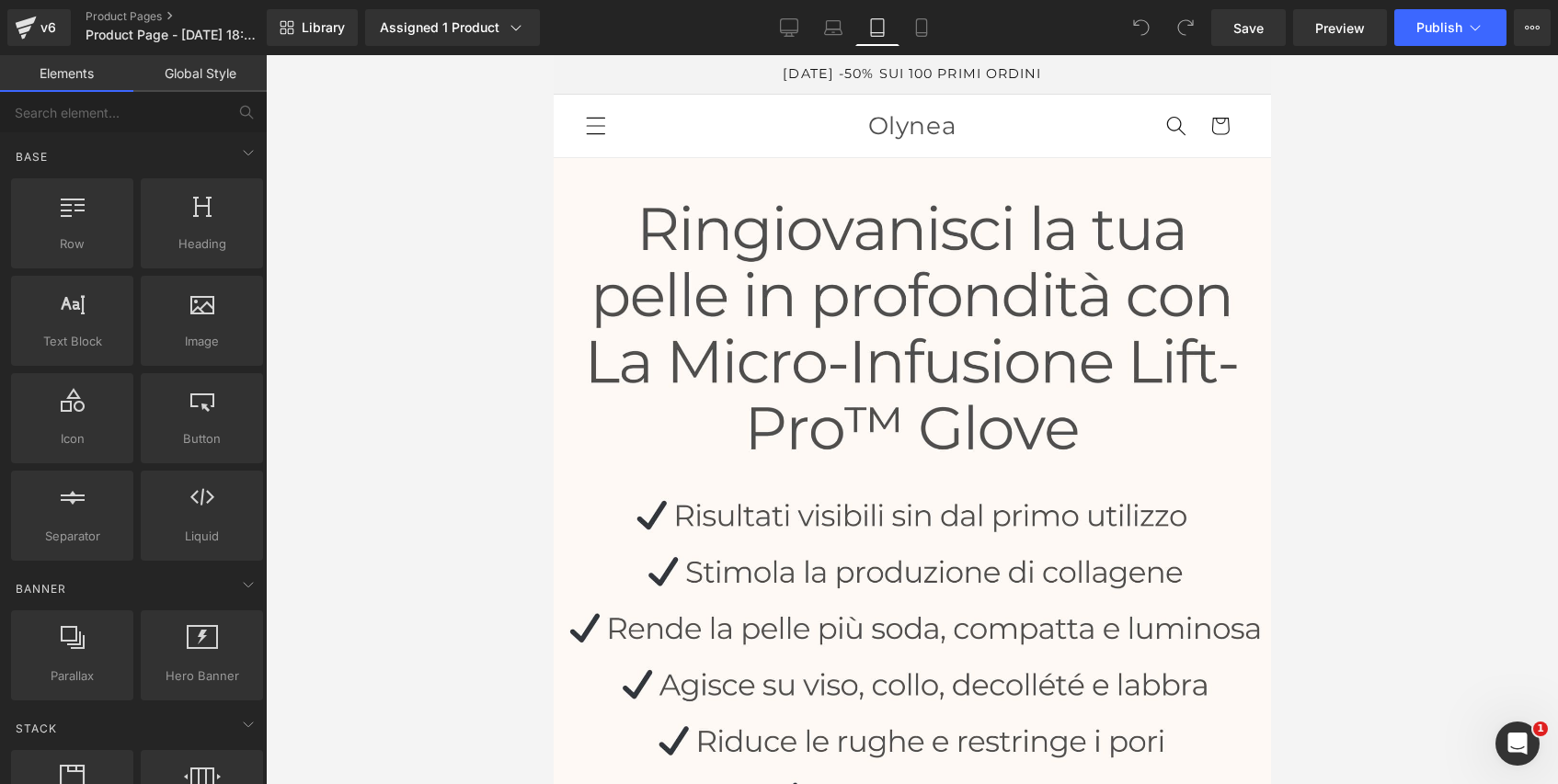
scroll to position [103, 0]
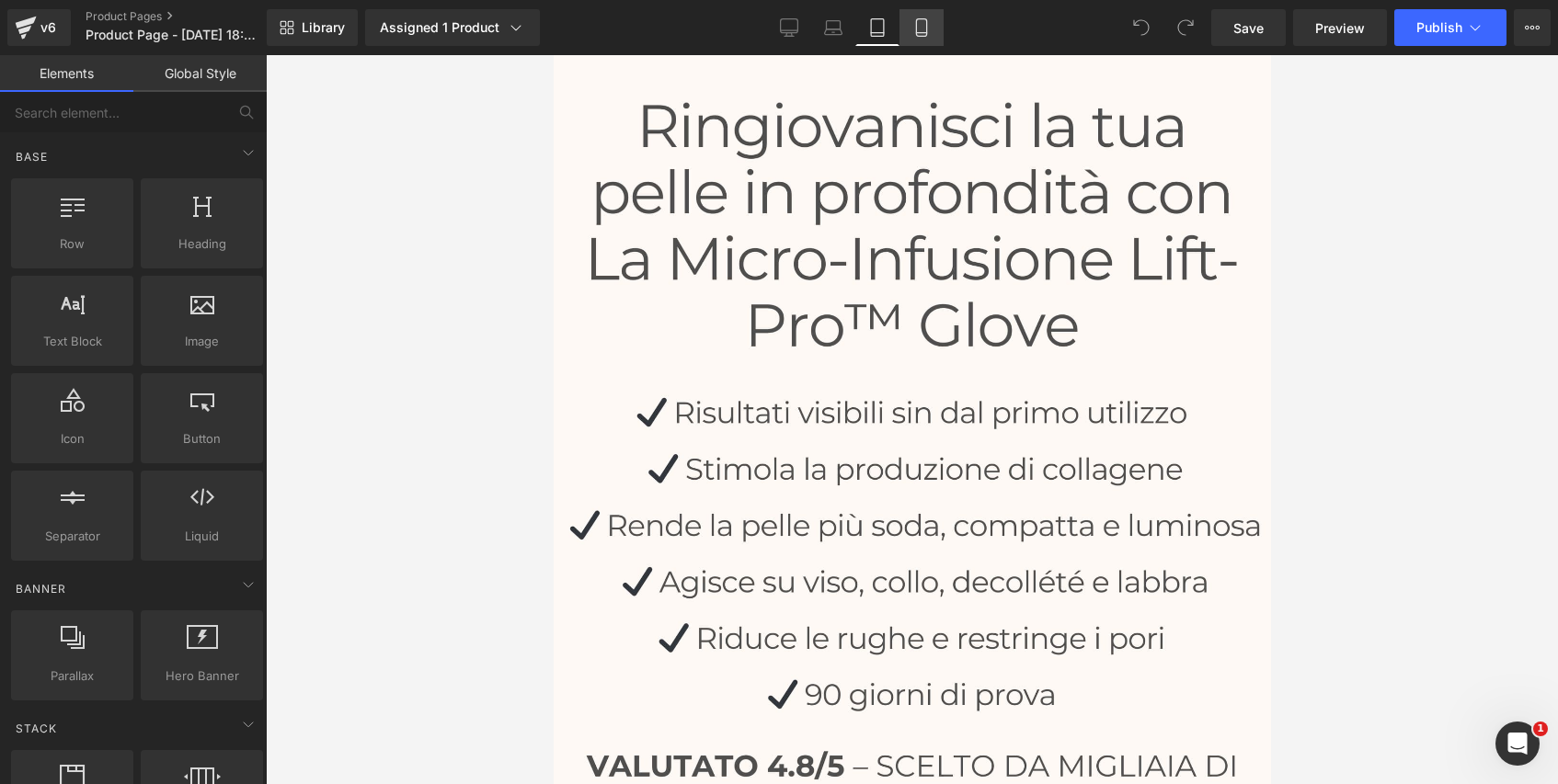
click at [916, 30] on icon at bounding box center [921, 27] width 18 height 18
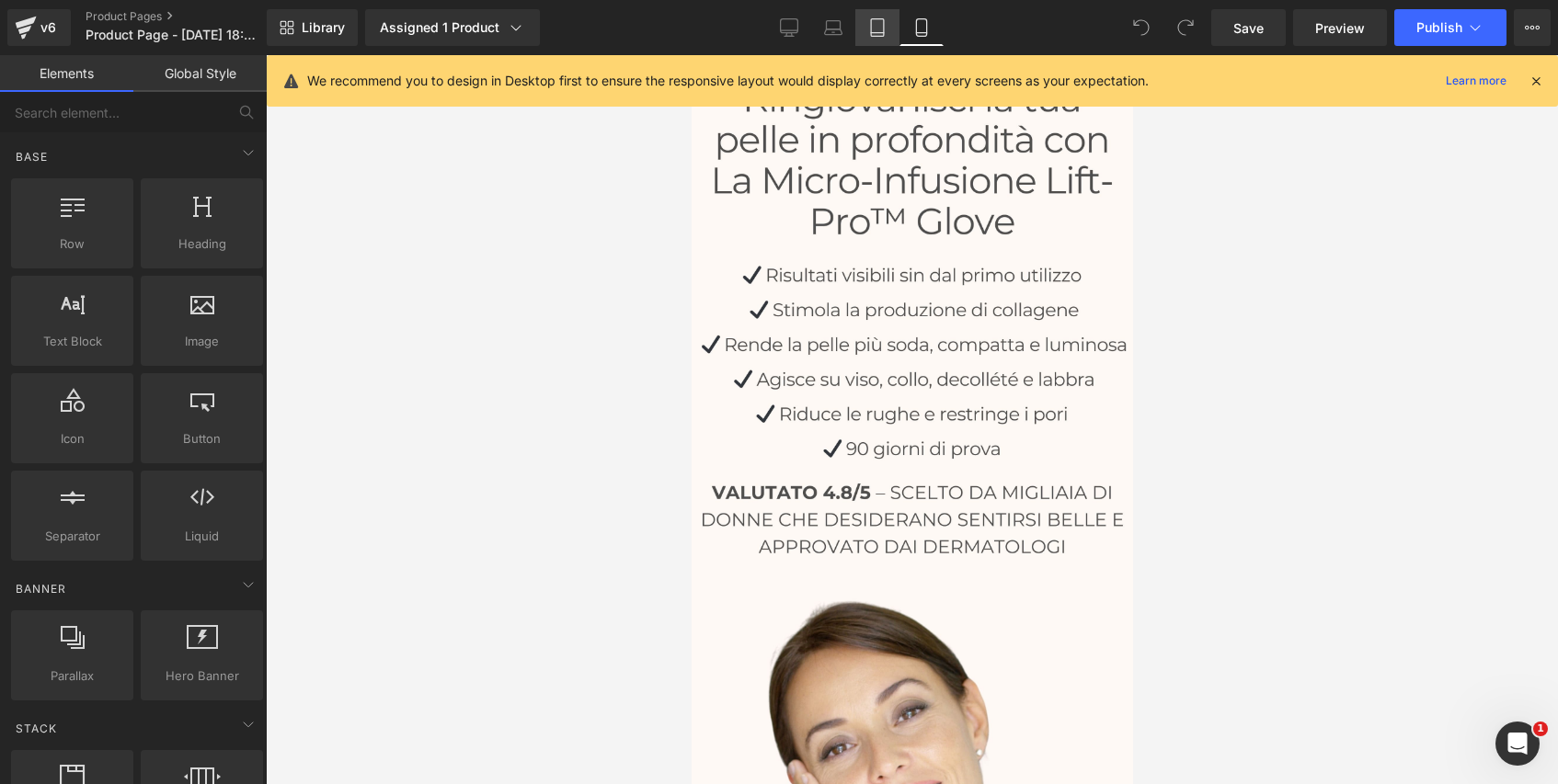
drag, startPoint x: 886, startPoint y: 33, endPoint x: 875, endPoint y: 32, distance: 11.0
click at [885, 32] on icon at bounding box center [877, 27] width 18 height 18
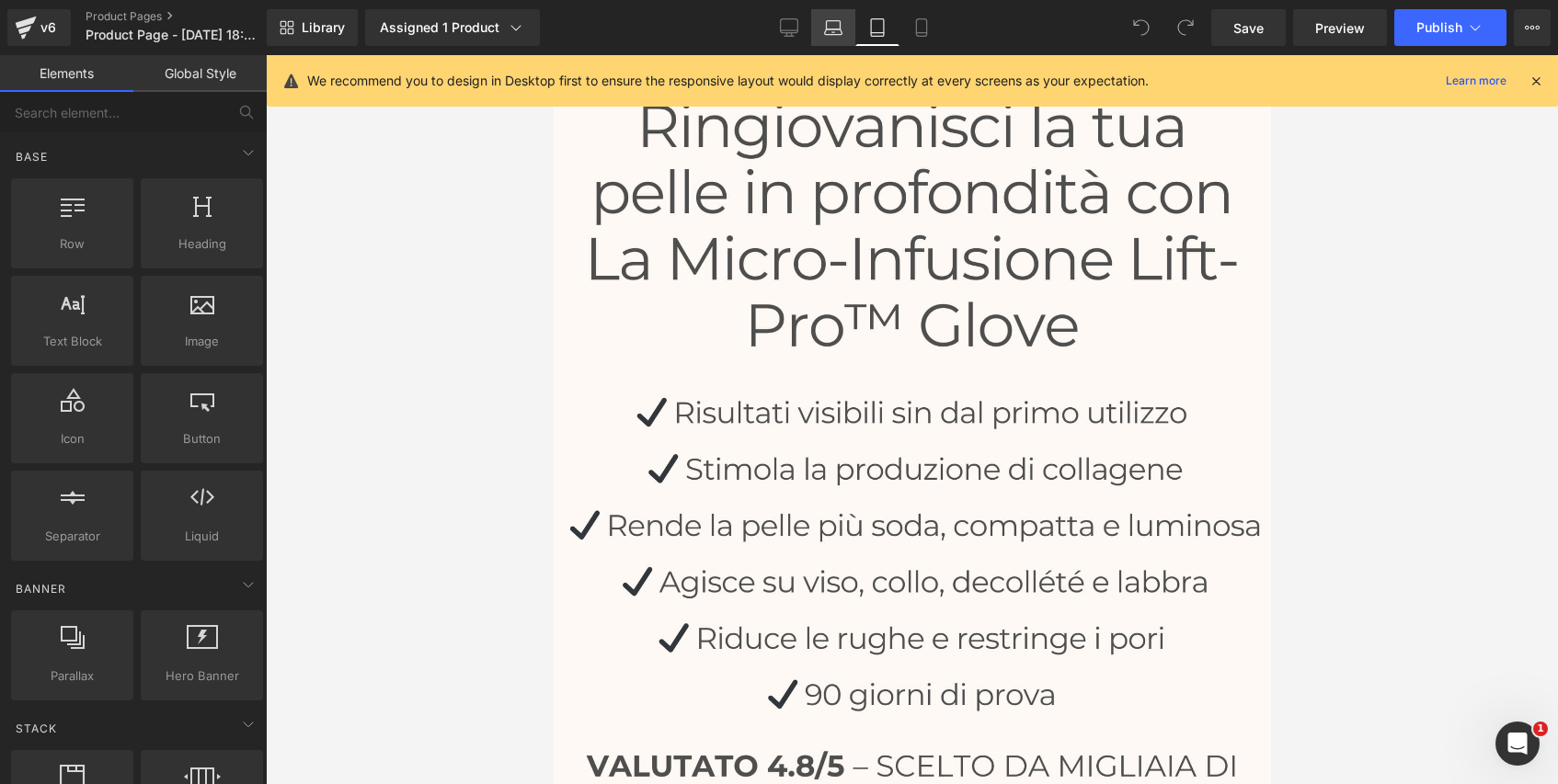
click at [846, 31] on link "Laptop" at bounding box center [833, 28] width 44 height 37
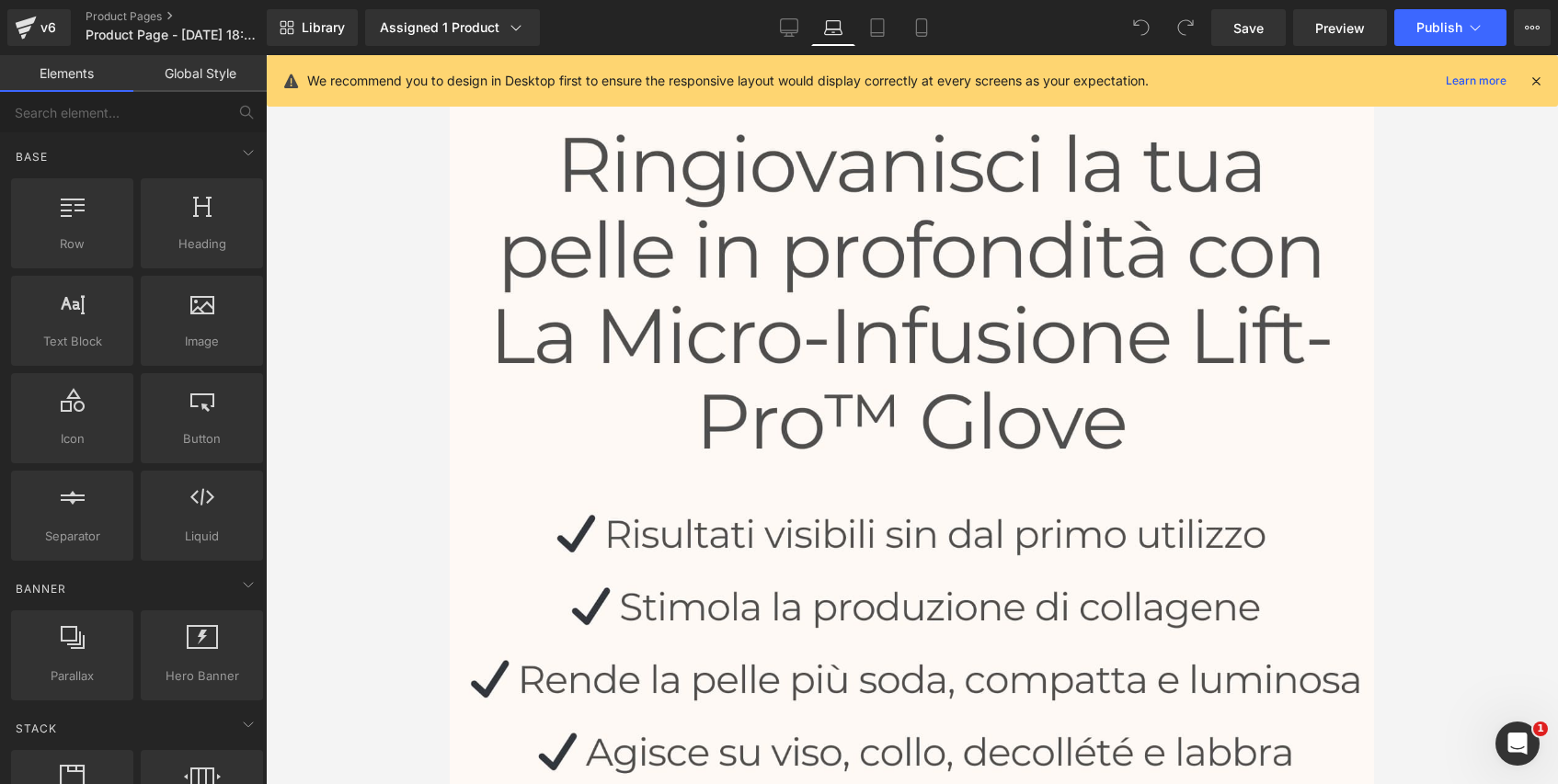
scroll to position [121, 0]
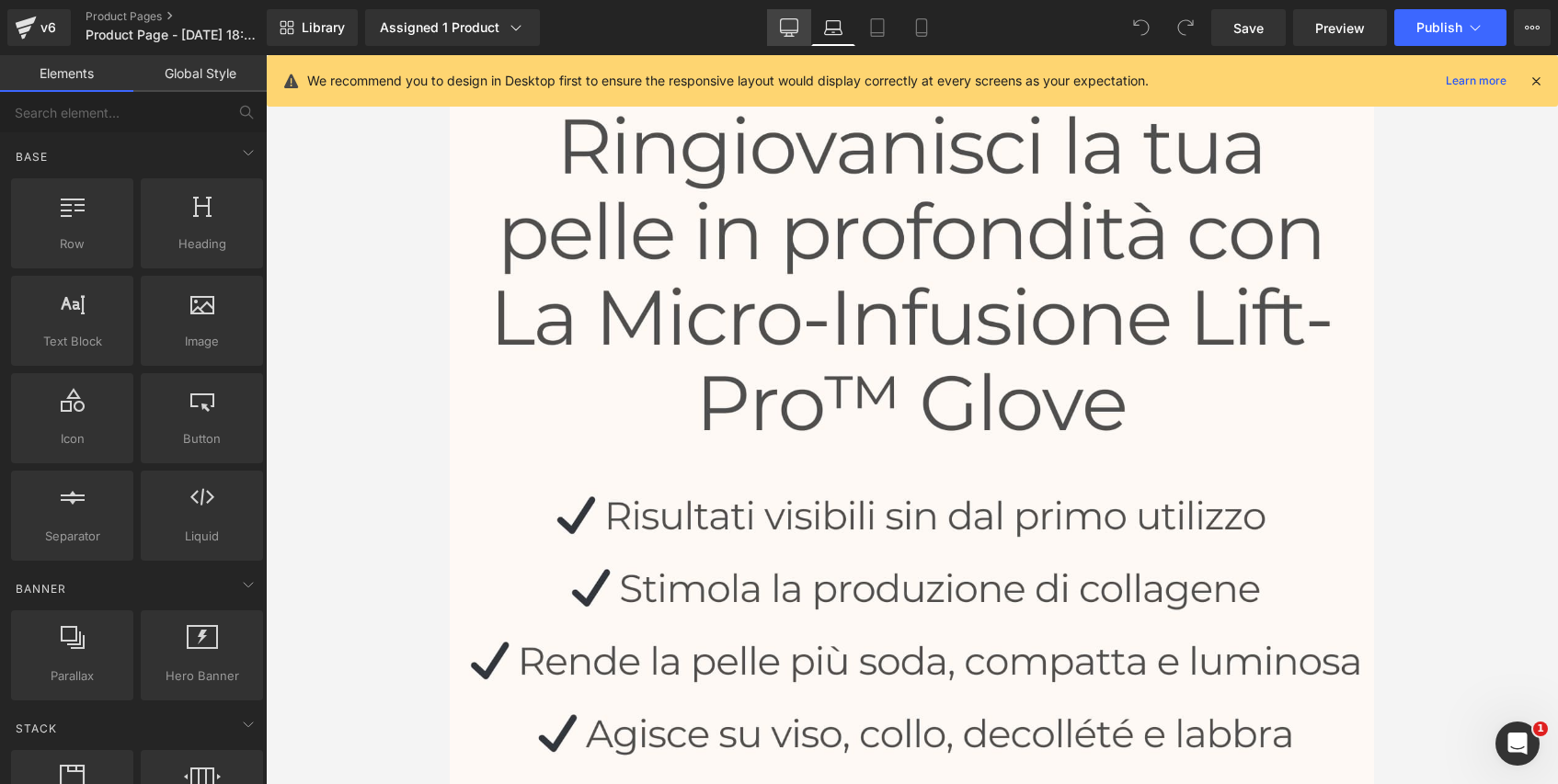
click at [799, 30] on icon at bounding box center [789, 26] width 17 height 13
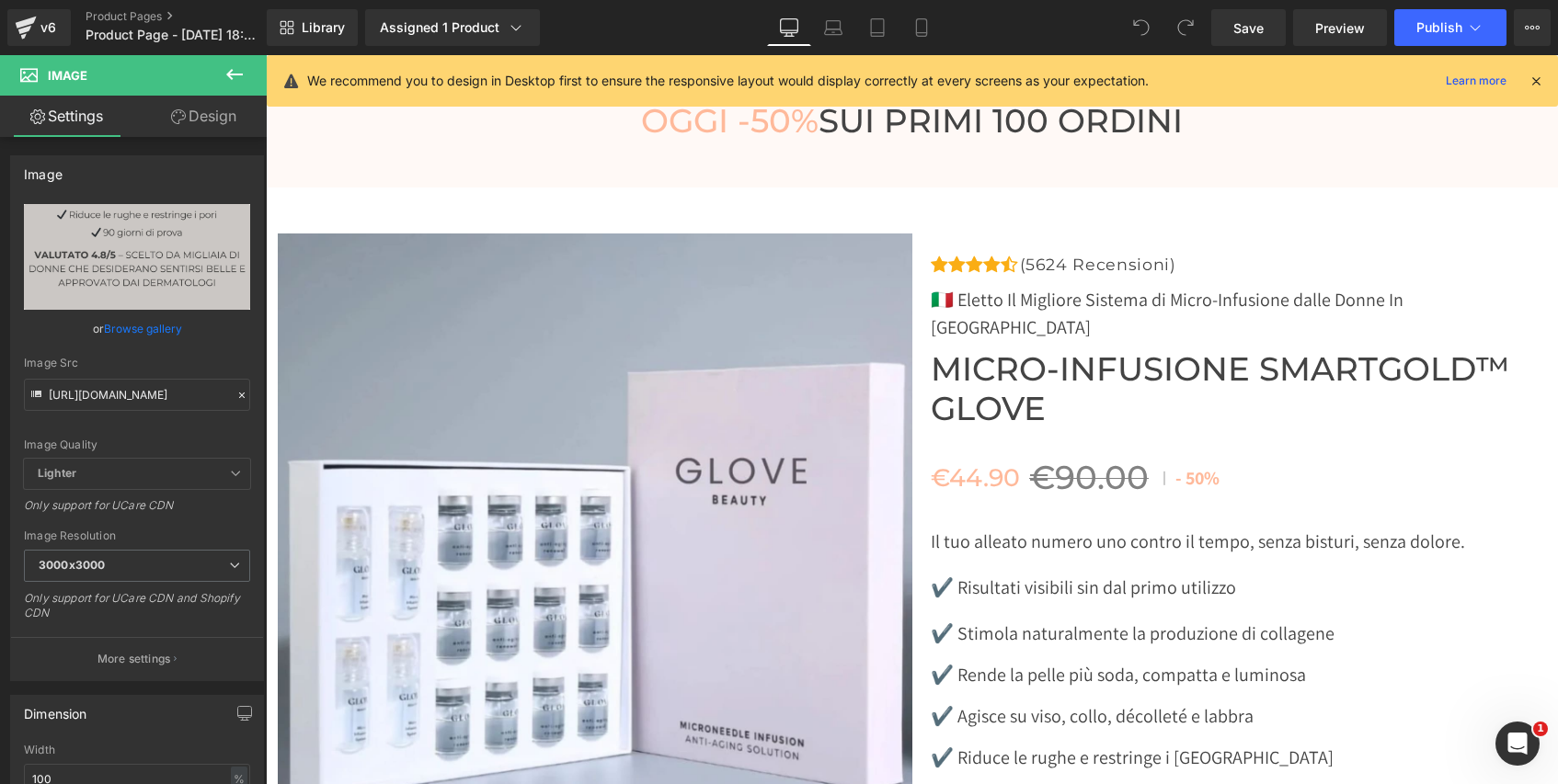
scroll to position [8498, 0]
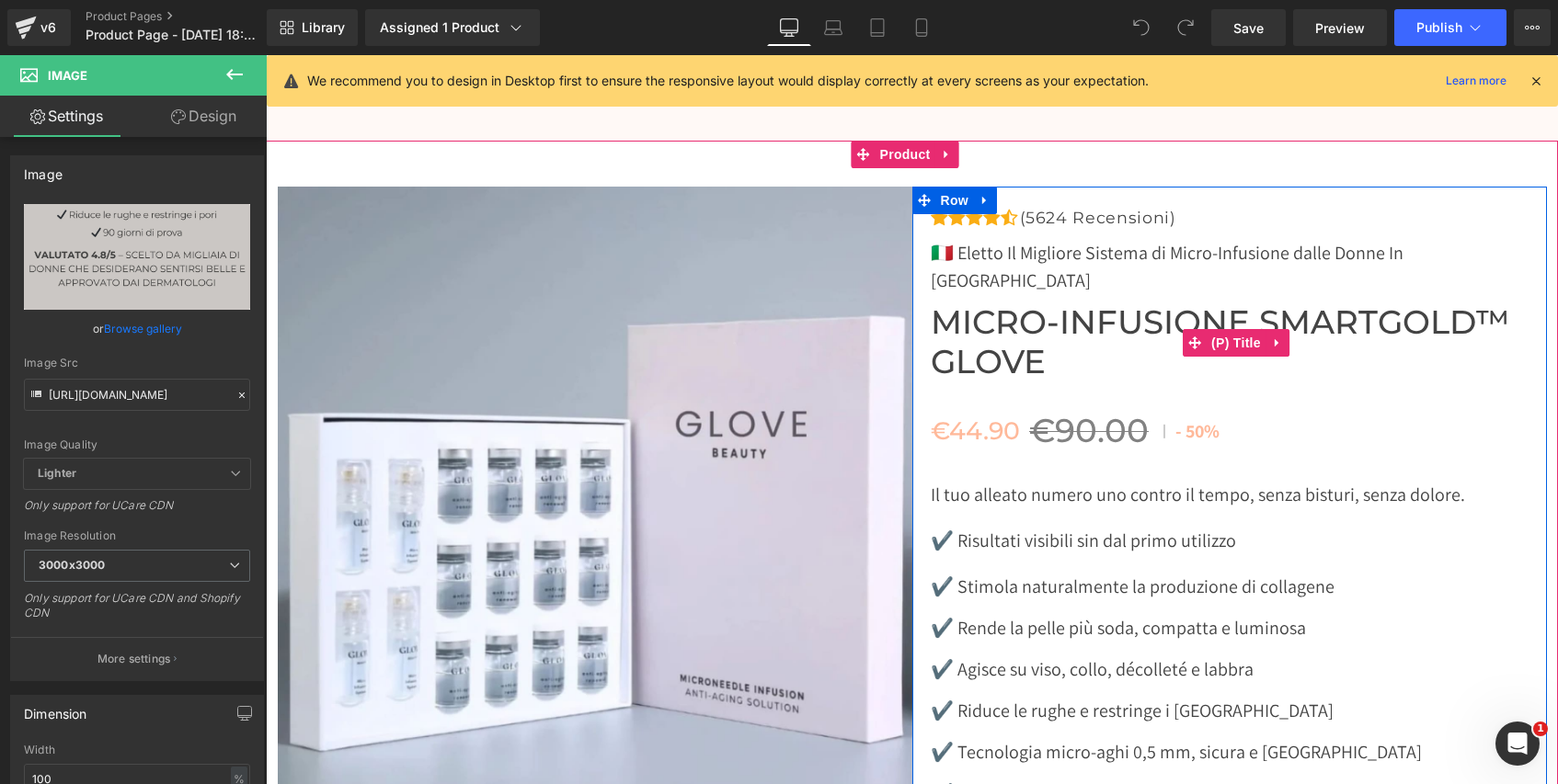
click at [985, 303] on span "Micro-Infusione SmartGold™ Glove" at bounding box center [1238, 342] width 616 height 78
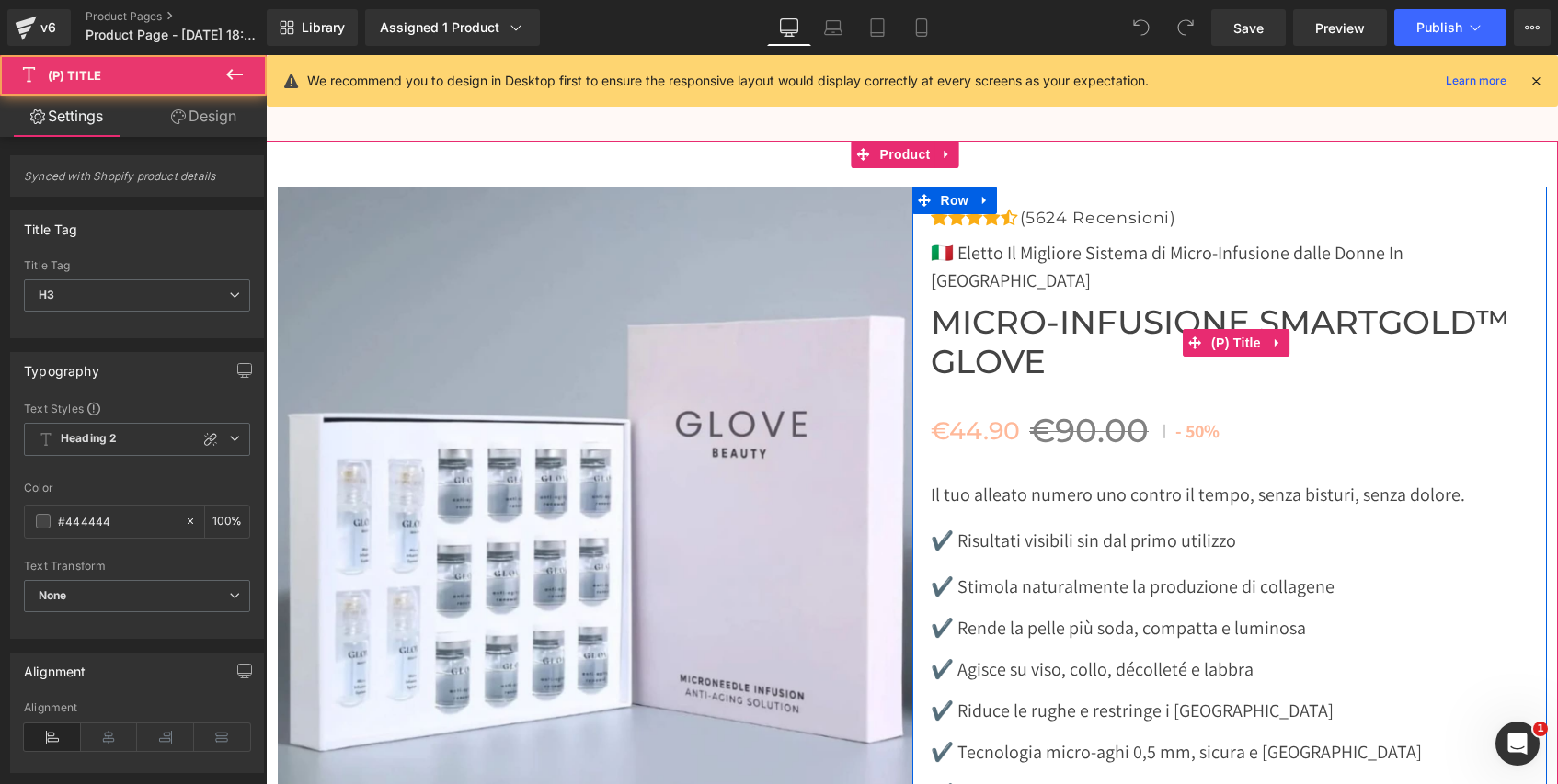
click at [1064, 303] on span "Micro-Infusione SmartGold™ Glove" at bounding box center [1238, 342] width 616 height 78
click at [1028, 303] on span "Micro-Infusione SmartGold™ Glove" at bounding box center [1238, 342] width 616 height 78
click at [1031, 303] on span "Micro-Infusione SmartGold™ Glove" at bounding box center [1238, 342] width 616 height 78
click at [1034, 303] on span "Micro-Infusione SmartGold™ Glove" at bounding box center [1238, 342] width 616 height 78
drag, startPoint x: 1041, startPoint y: 304, endPoint x: 1006, endPoint y: 302, distance: 35.1
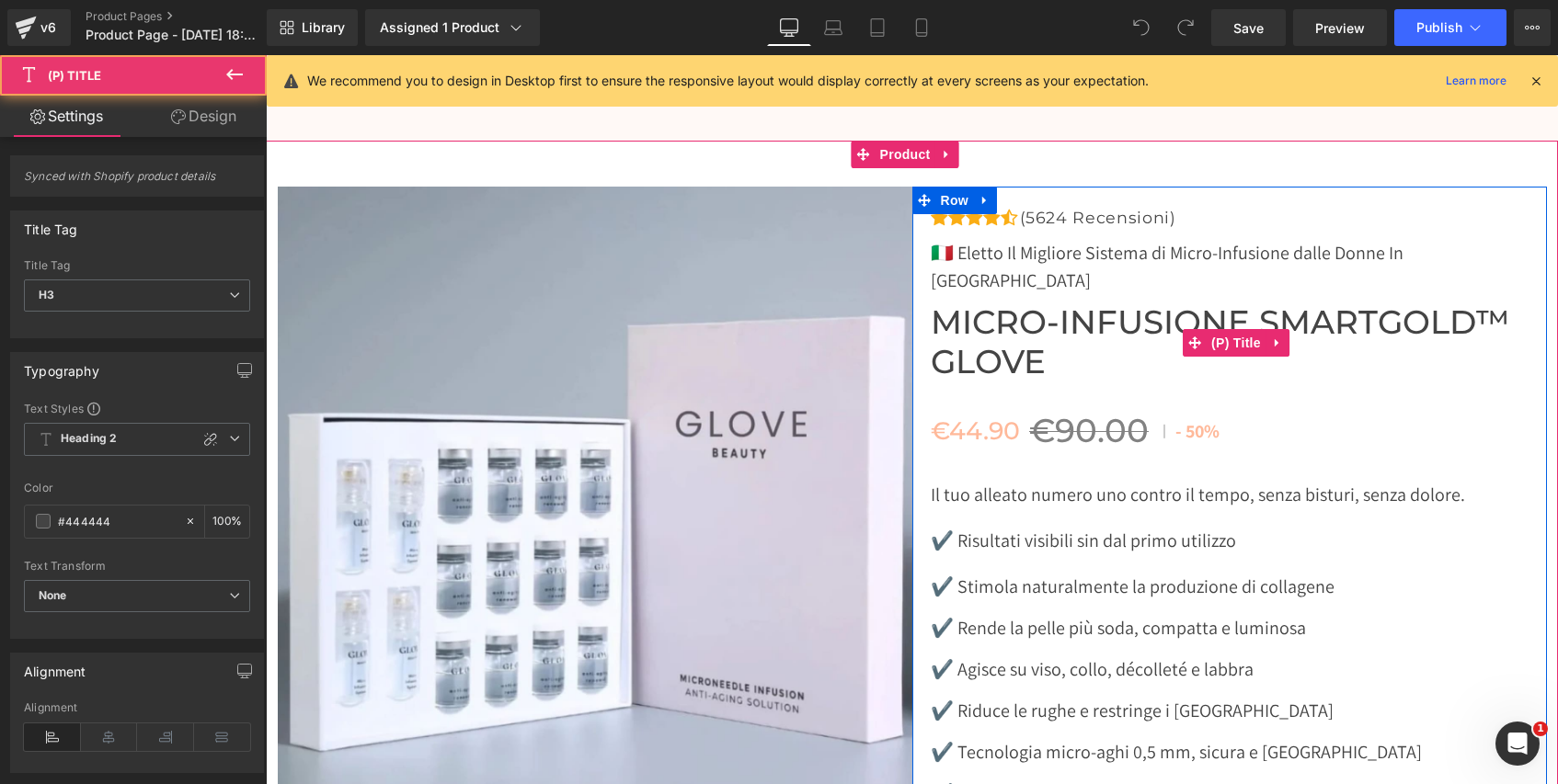
click at [1041, 303] on span "Micro-Infusione SmartGold™ Glove" at bounding box center [1238, 342] width 616 height 78
click at [983, 303] on span "Micro-Infusione SmartGold™ Glove" at bounding box center [1238, 342] width 616 height 78
click at [1042, 303] on span "Micro-Infusione SmartGold™ Glove" at bounding box center [1238, 342] width 616 height 78
click at [1038, 303] on span "Micro-Infusione SmartGold™ Glove" at bounding box center [1238, 342] width 616 height 78
click at [1003, 303] on span "Micro-Infusione SmartGold™ Glove" at bounding box center [1238, 342] width 616 height 78
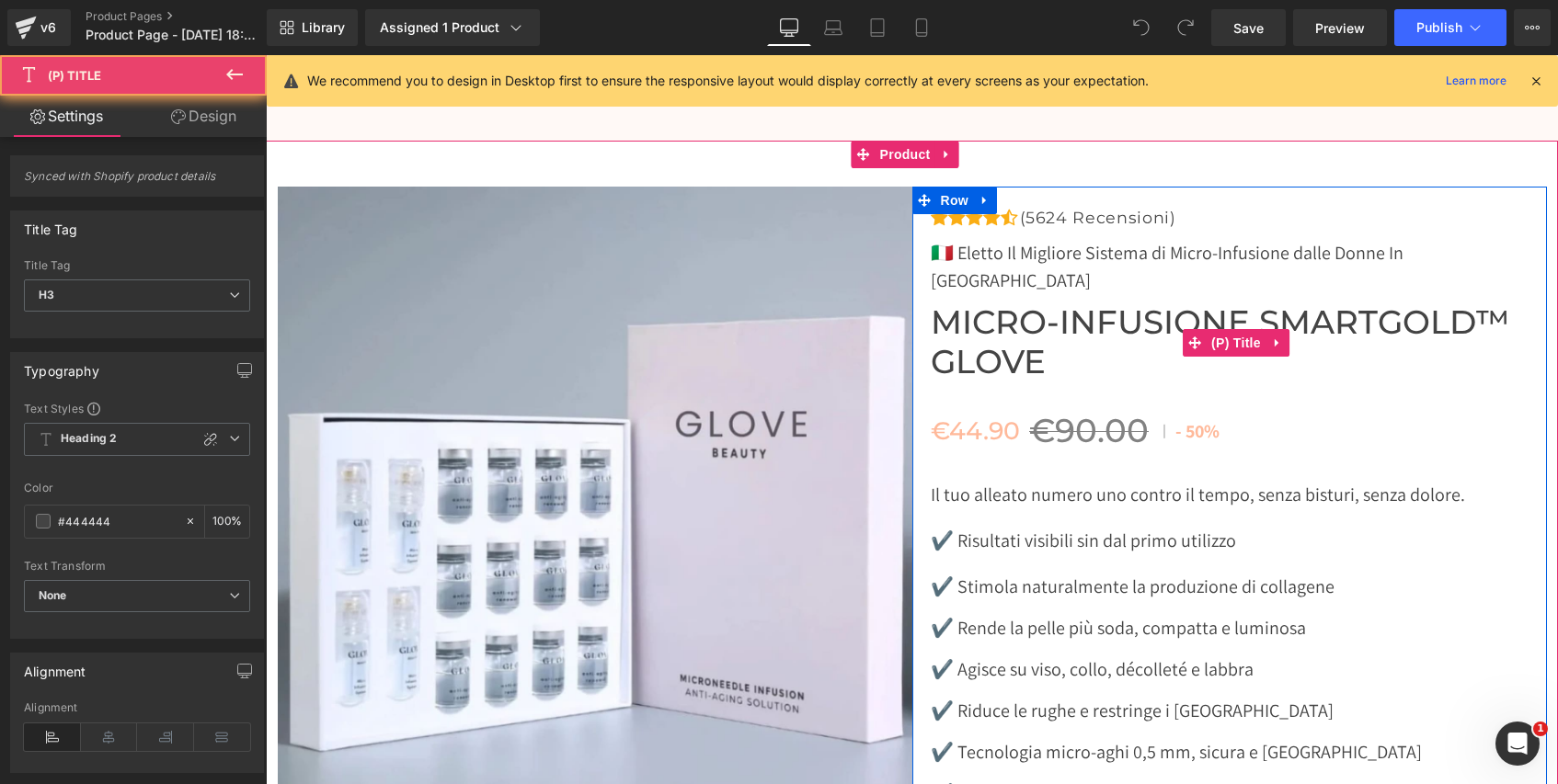
click at [1002, 303] on span "Micro-Infusione SmartGold™ Glove" at bounding box center [1238, 342] width 616 height 78
drag, startPoint x: 1029, startPoint y: 299, endPoint x: 1015, endPoint y: 306, distance: 15.7
click at [1031, 303] on span "Micro-Infusione SmartGold™ Glove" at bounding box center [1238, 342] width 616 height 78
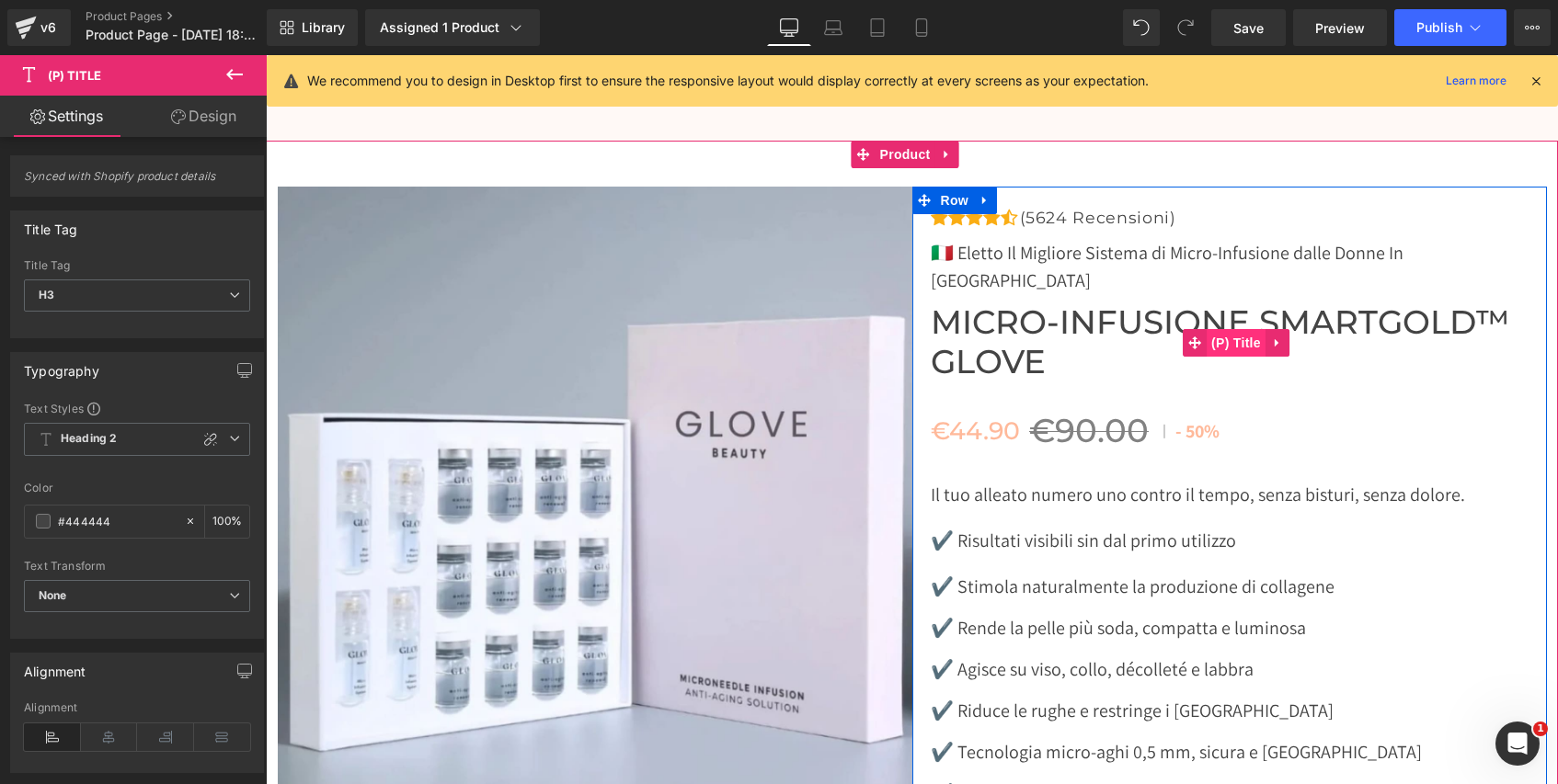
click at [1248, 329] on span "(P) Title" at bounding box center [1236, 342] width 59 height 28
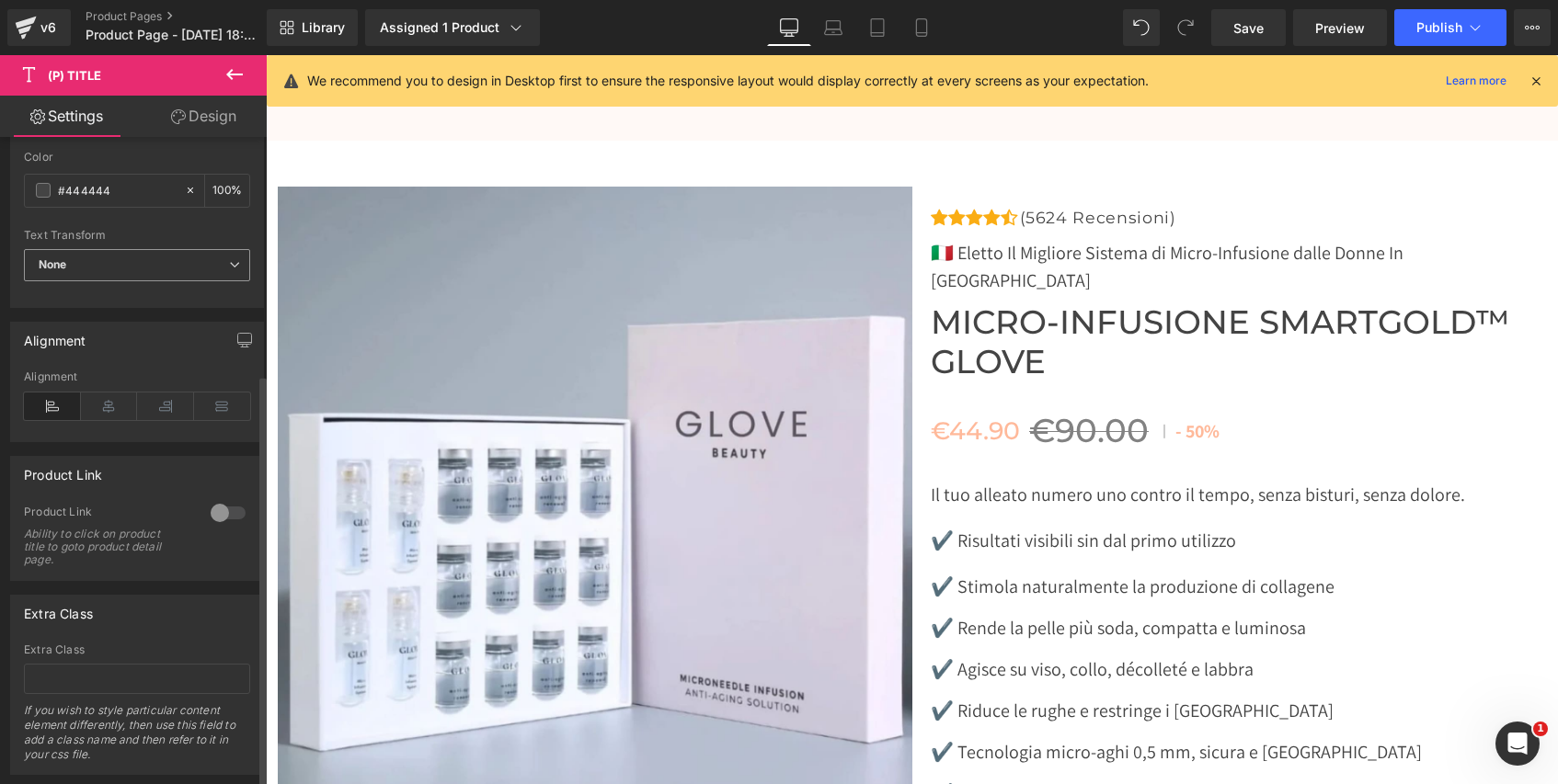
scroll to position [372, 0]
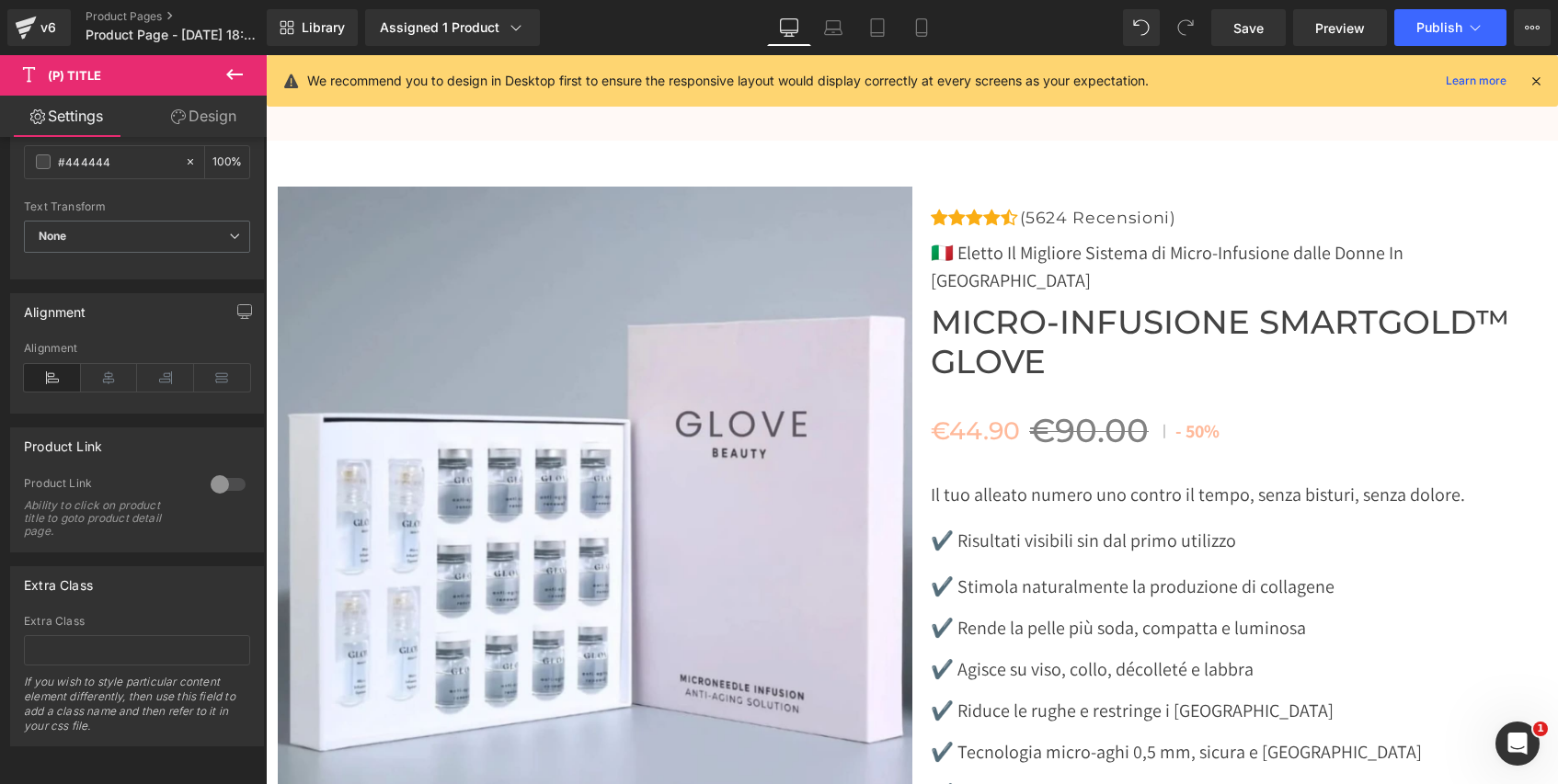
click at [225, 114] on link "Design" at bounding box center [204, 115] width 134 height 41
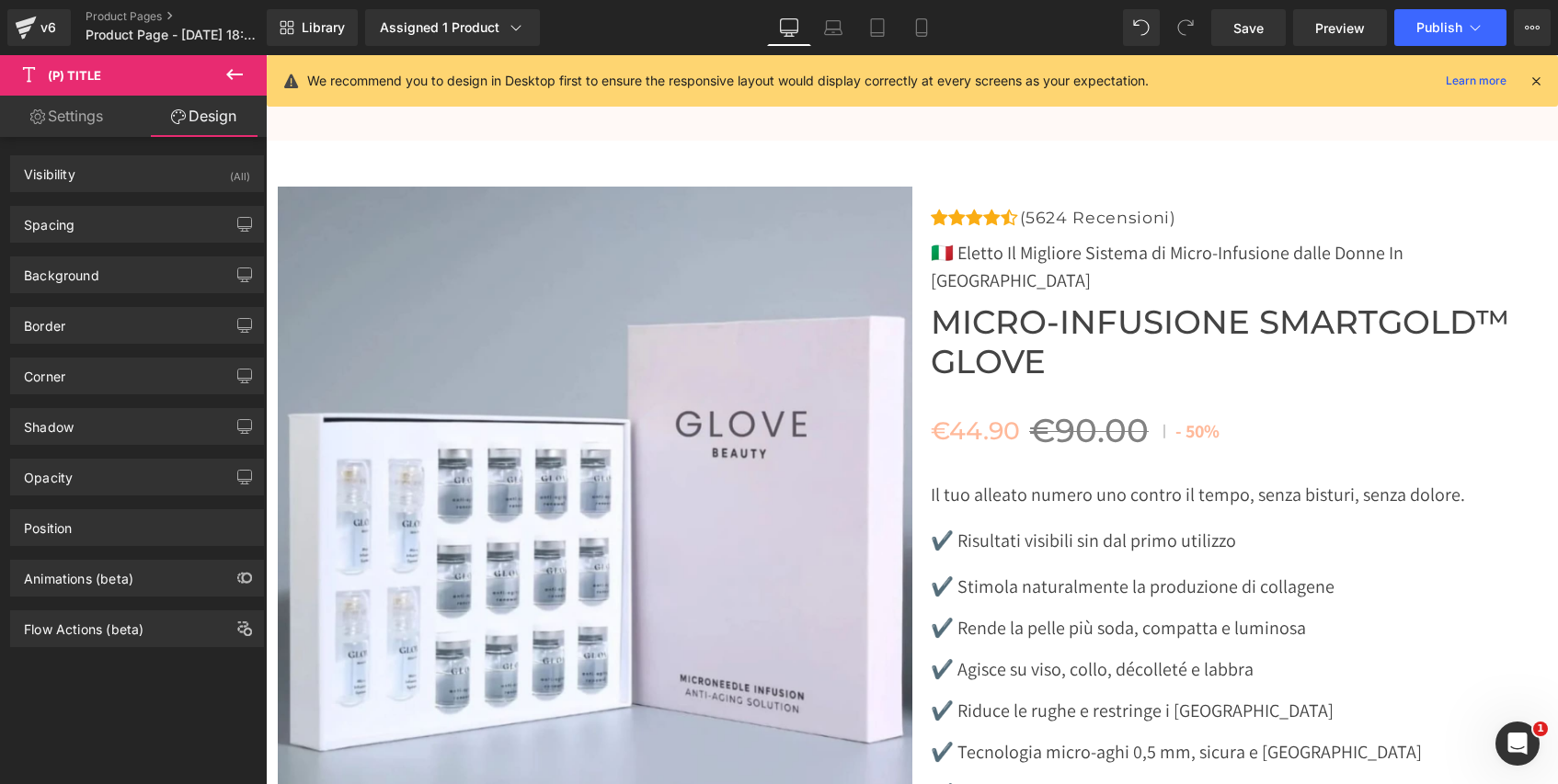
click at [73, 134] on link "Settings" at bounding box center [67, 115] width 134 height 41
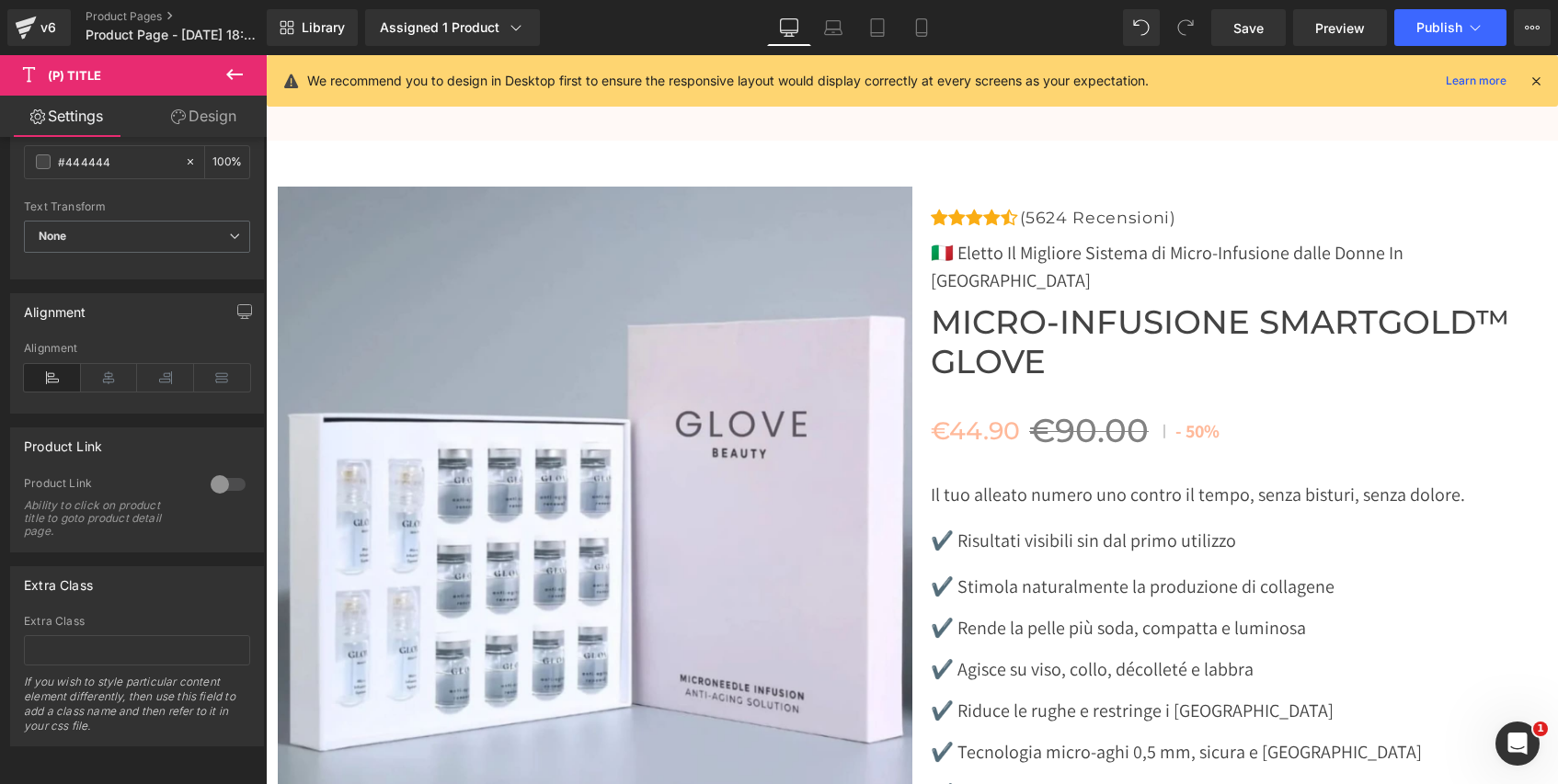
click at [78, 130] on link "Settings" at bounding box center [67, 115] width 134 height 41
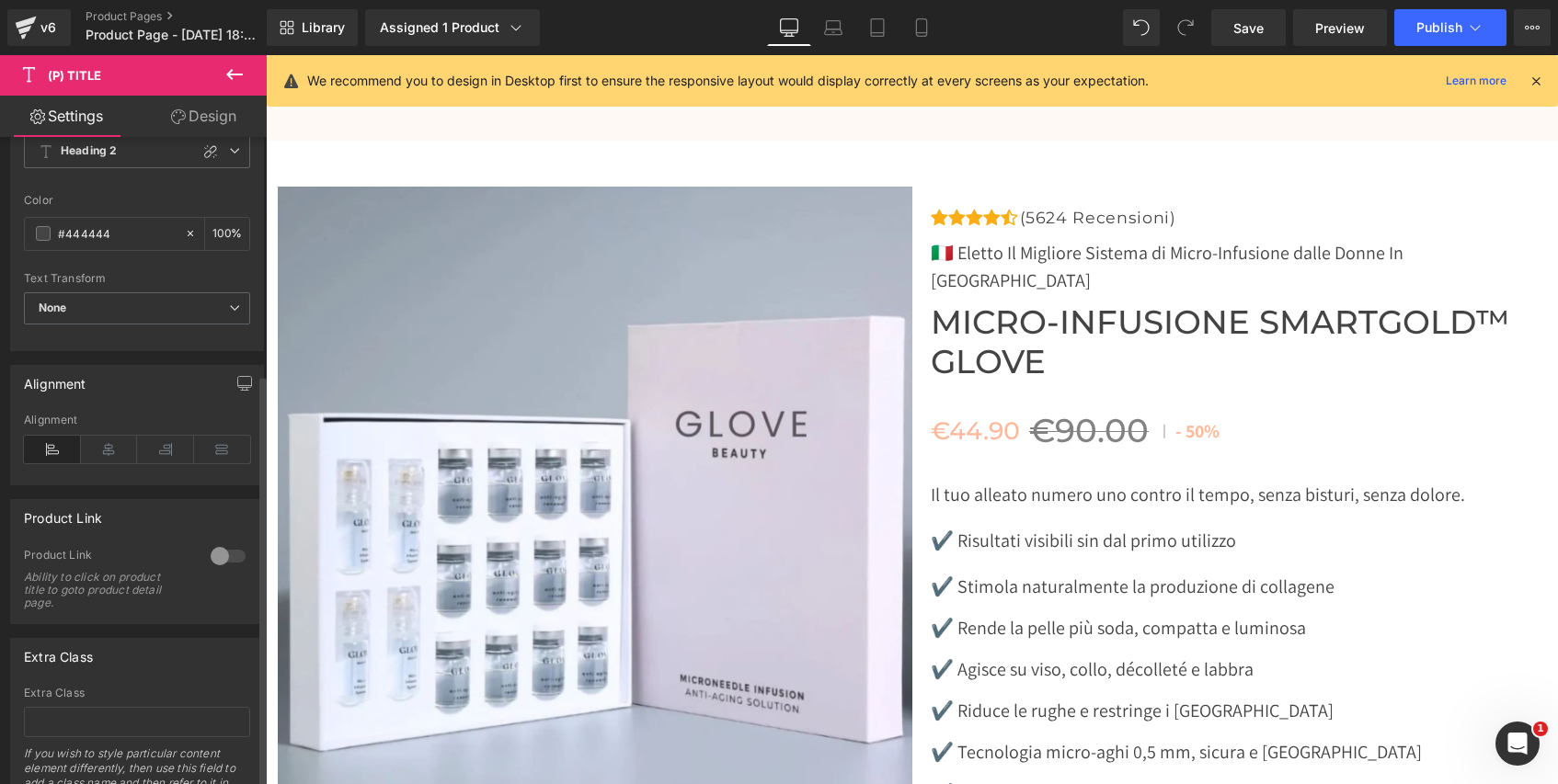
scroll to position [0, 0]
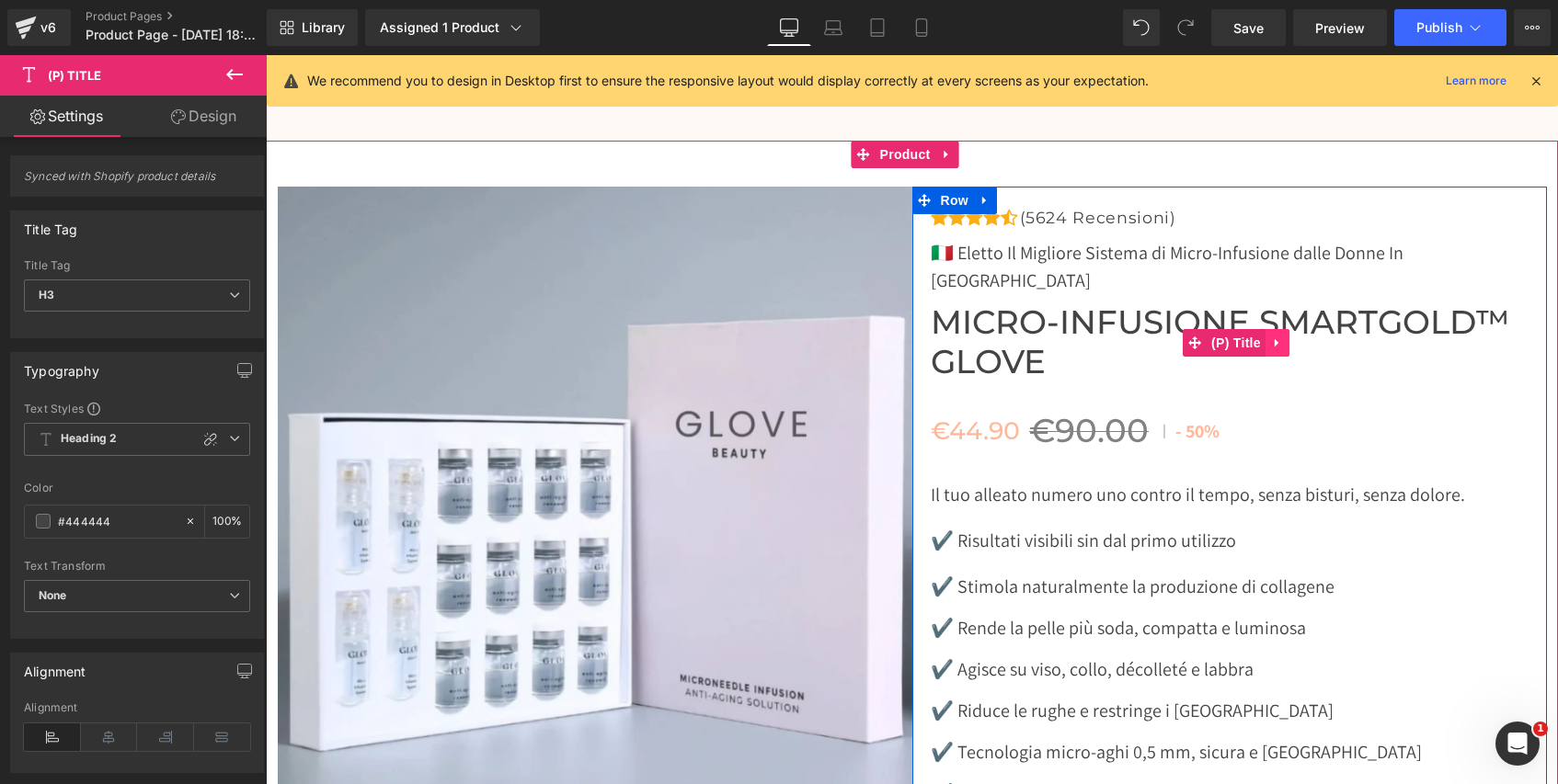
click at [1273, 337] on icon at bounding box center [1277, 343] width 12 height 13
click at [1198, 329] on link "(P) Title" at bounding box center [1188, 342] width 83 height 28
click at [1032, 303] on span "Micro-Infusione SmartGold™ Glove" at bounding box center [1238, 342] width 616 height 78
click at [985, 303] on span "Micro-Infusione SmartGold™ Glove" at bounding box center [1238, 342] width 616 height 78
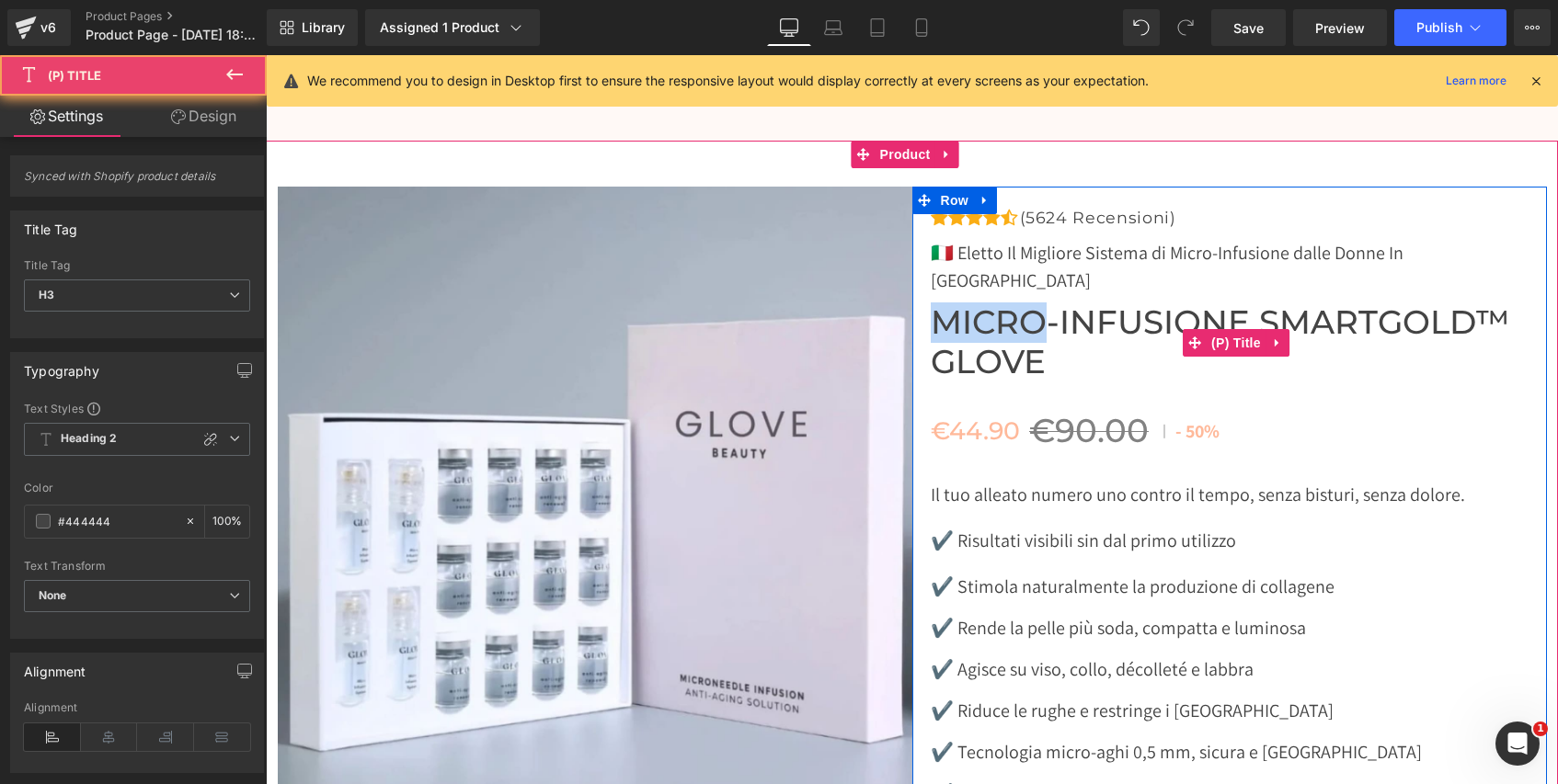
click at [985, 303] on span "Micro-Infusione SmartGold™ Glove" at bounding box center [1238, 342] width 616 height 78
click at [997, 303] on span "Micro-Infusione SmartGold™ Glove" at bounding box center [1238, 342] width 616 height 78
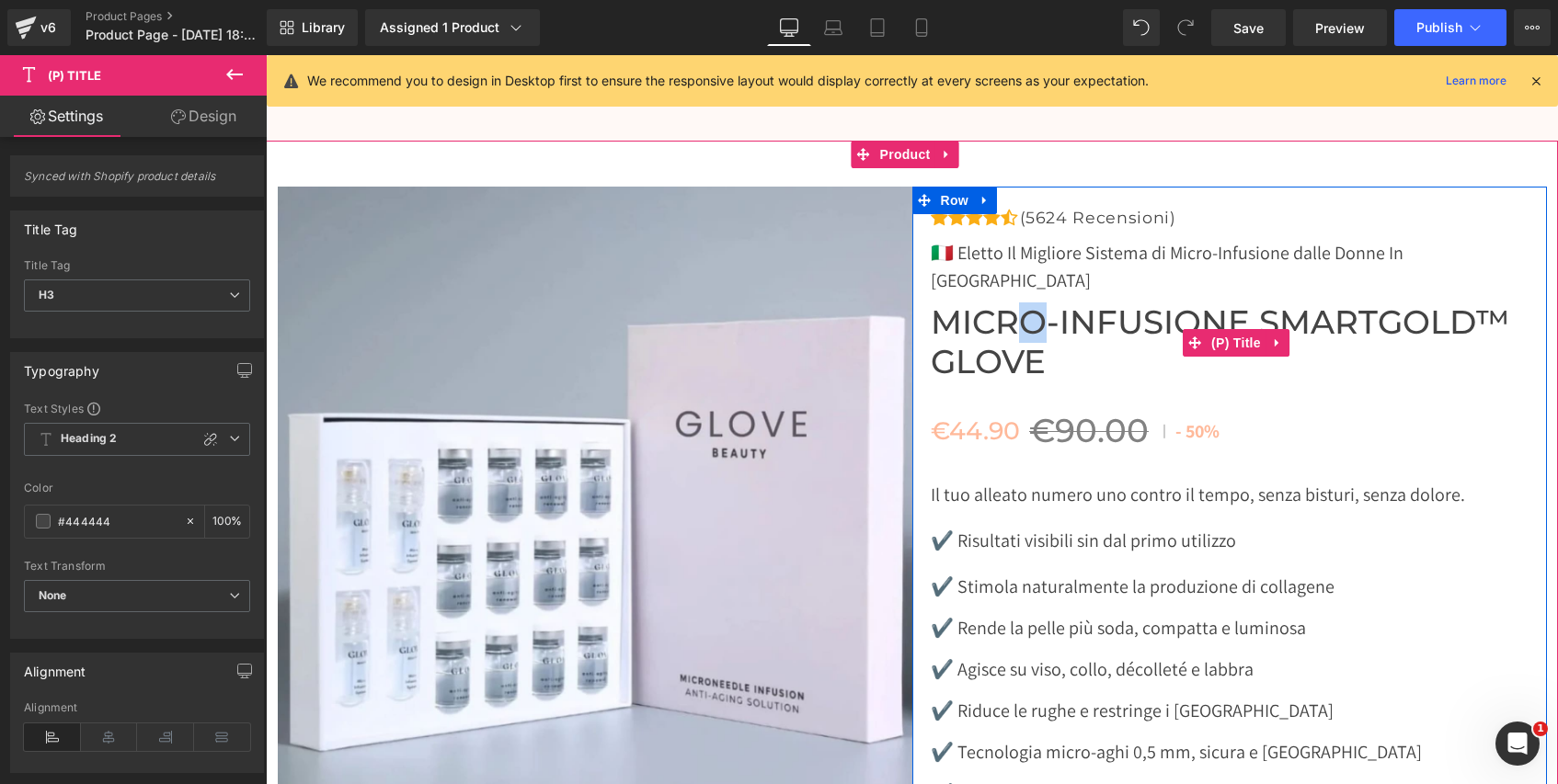
click at [1012, 303] on span "Micro-Infusione SmartGold™ Glove" at bounding box center [1238, 342] width 616 height 78
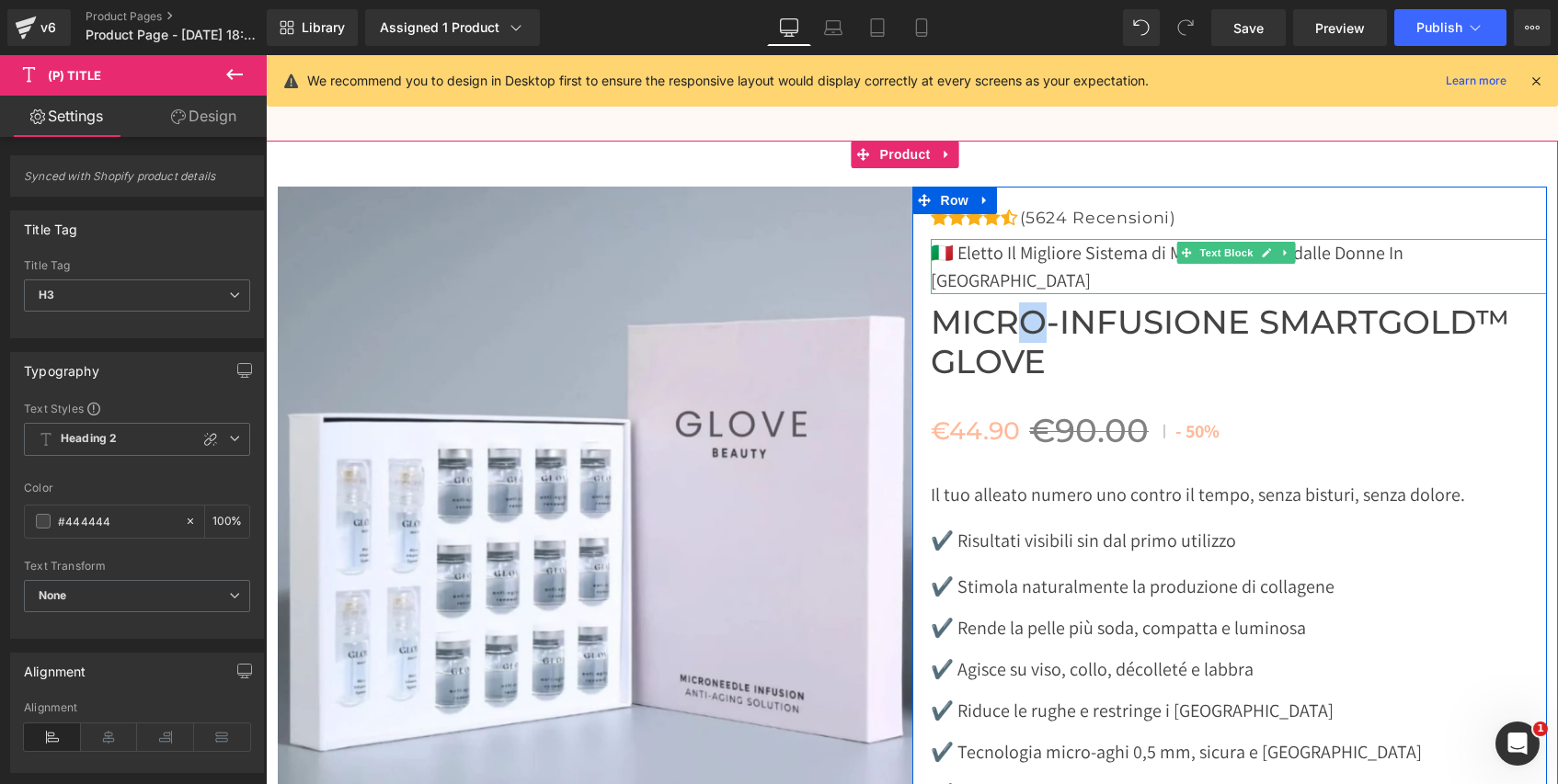
click at [1091, 239] on p "🇮🇹 Eletto Il Migliore Sistema di Micro-Infusione dalle Donne In [GEOGRAPHIC_DAT…" at bounding box center [1238, 267] width 616 height 55
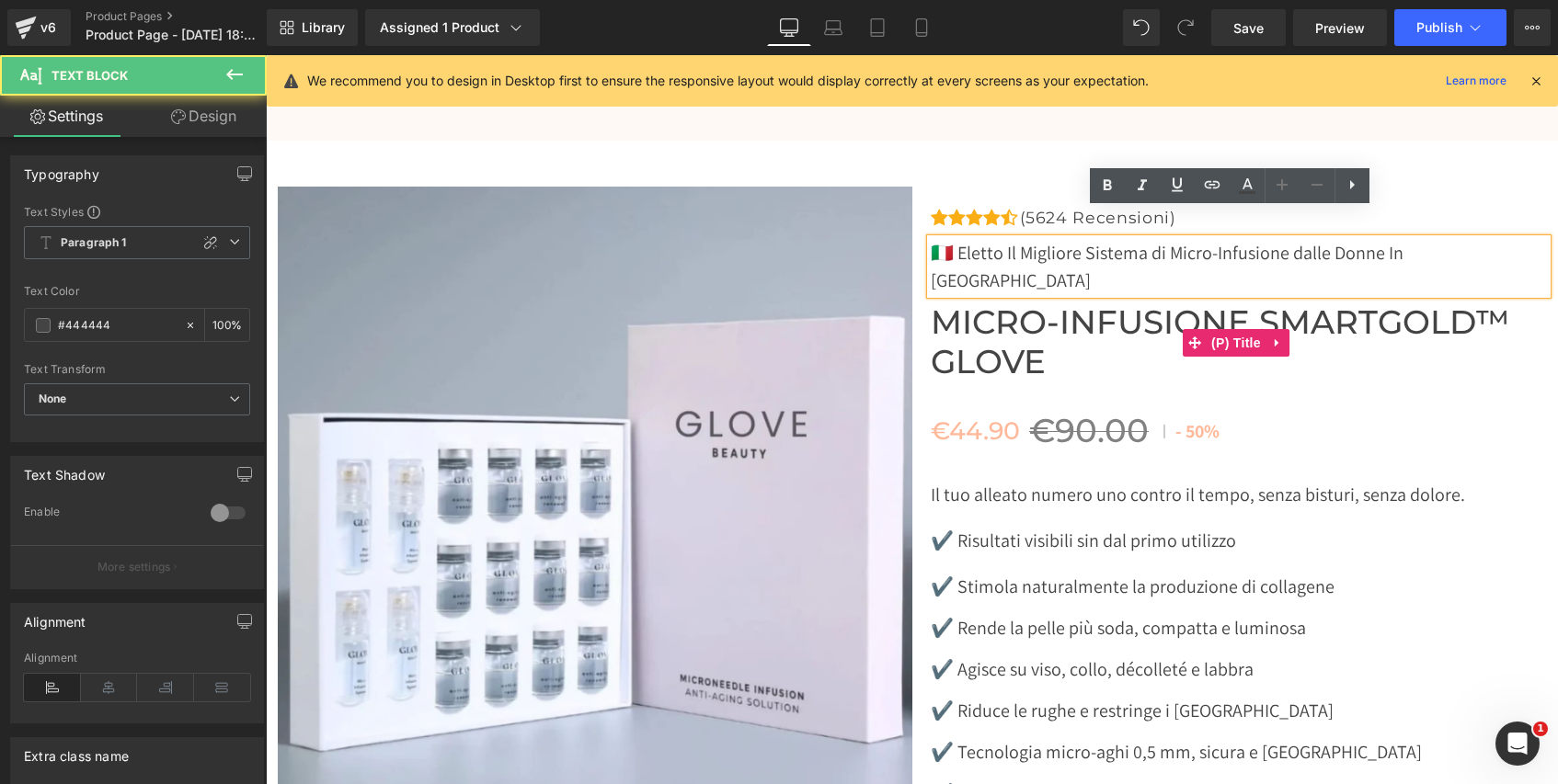
click at [1086, 303] on span "Micro-Infusione SmartGold™ Glove" at bounding box center [1238, 342] width 616 height 78
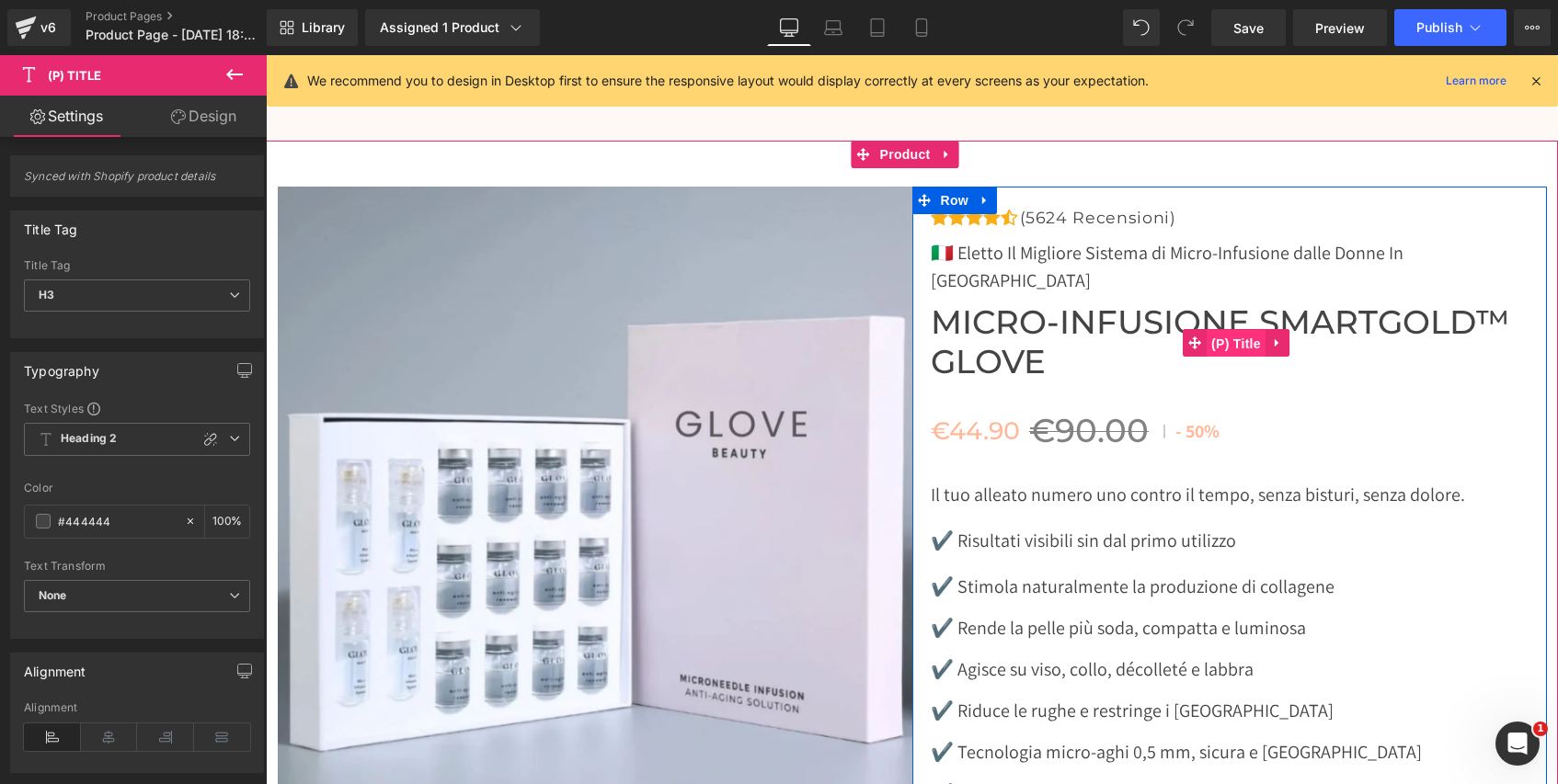
click at [1238, 330] on span "(P) Title" at bounding box center [1236, 343] width 59 height 28
click at [1278, 329] on link at bounding box center [1277, 342] width 24 height 28
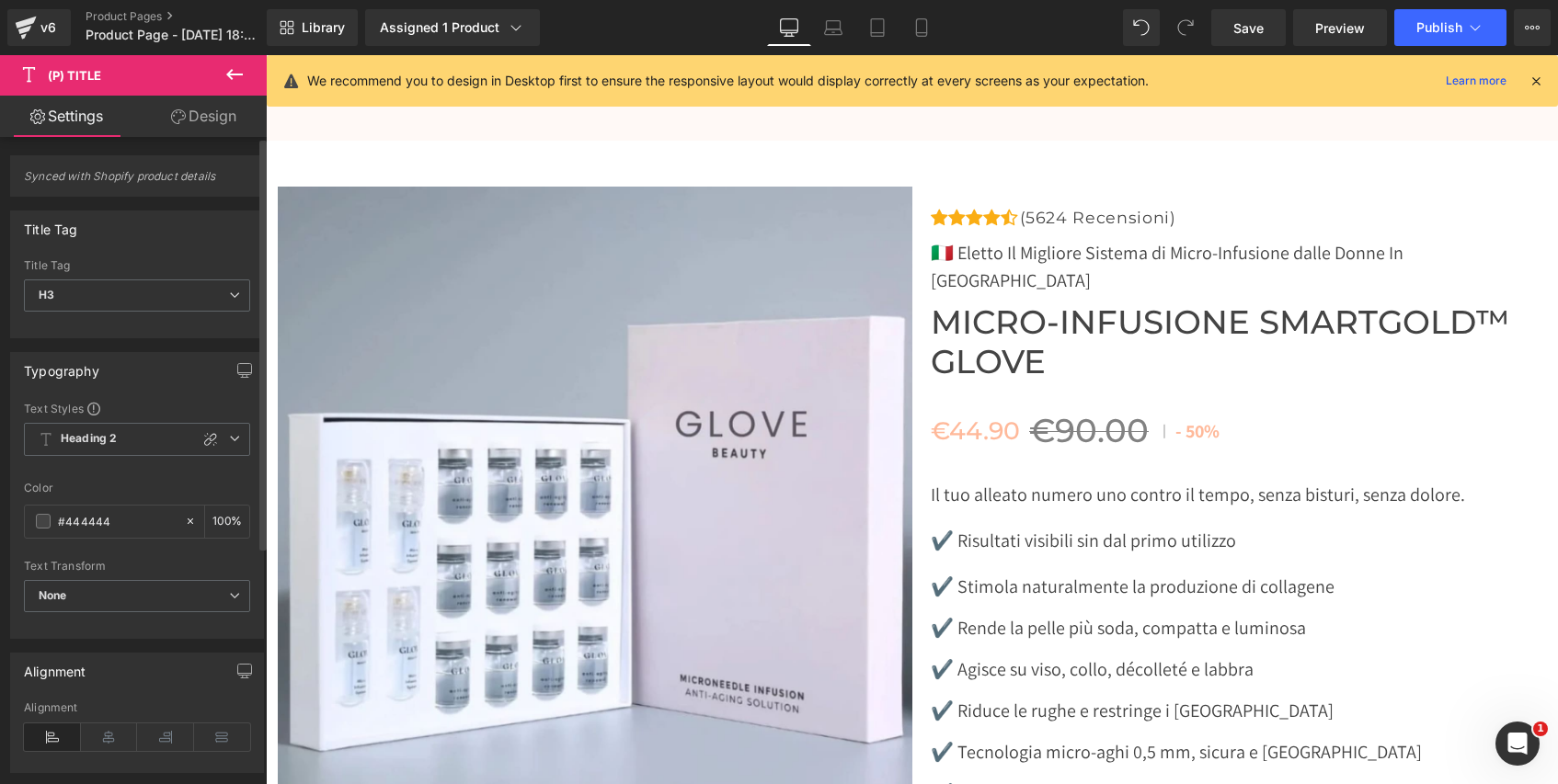
click at [160, 230] on div "Title Tag" at bounding box center [137, 229] width 252 height 35
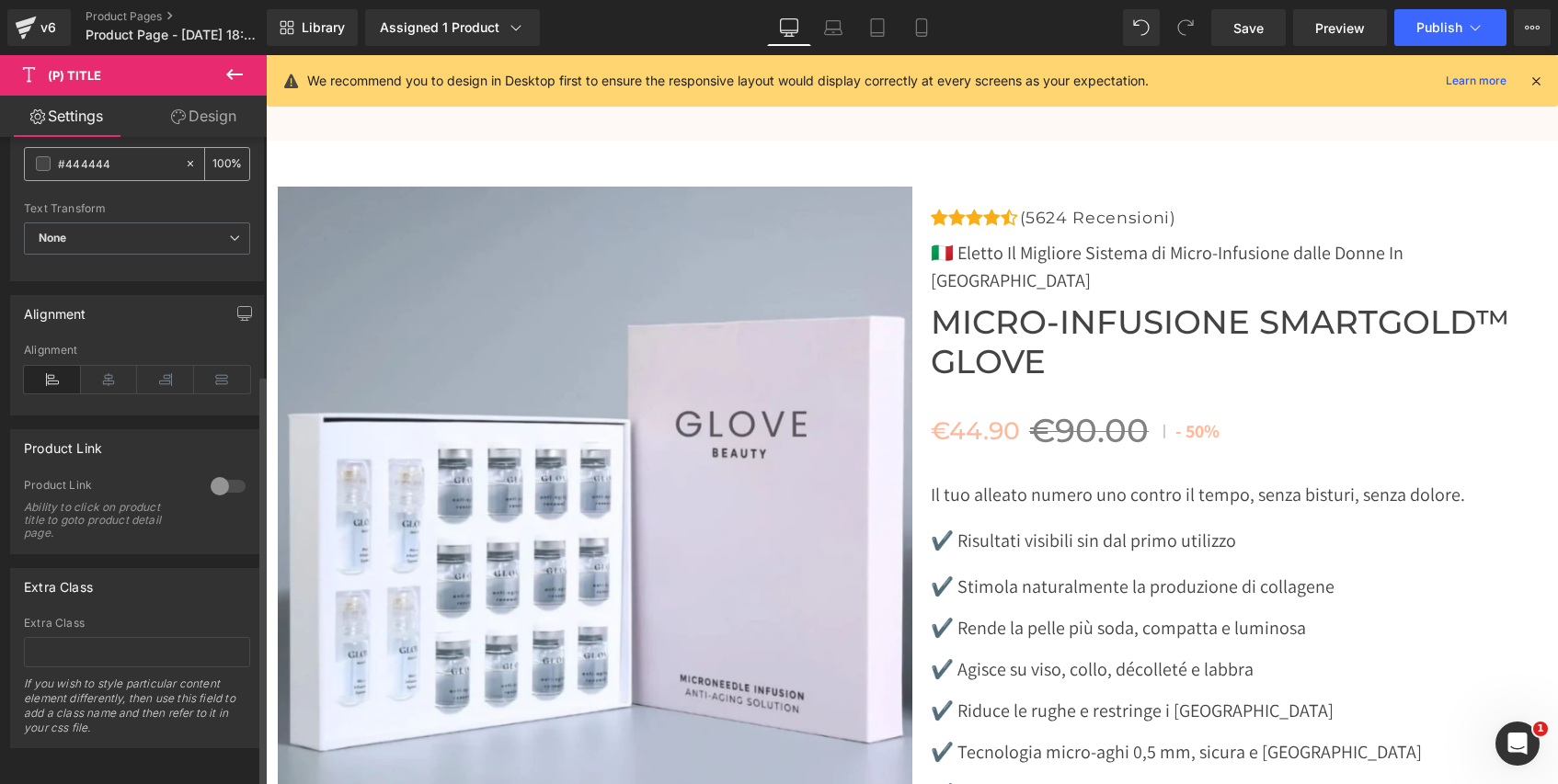
scroll to position [372, 0]
click at [212, 119] on link "Design" at bounding box center [204, 115] width 134 height 41
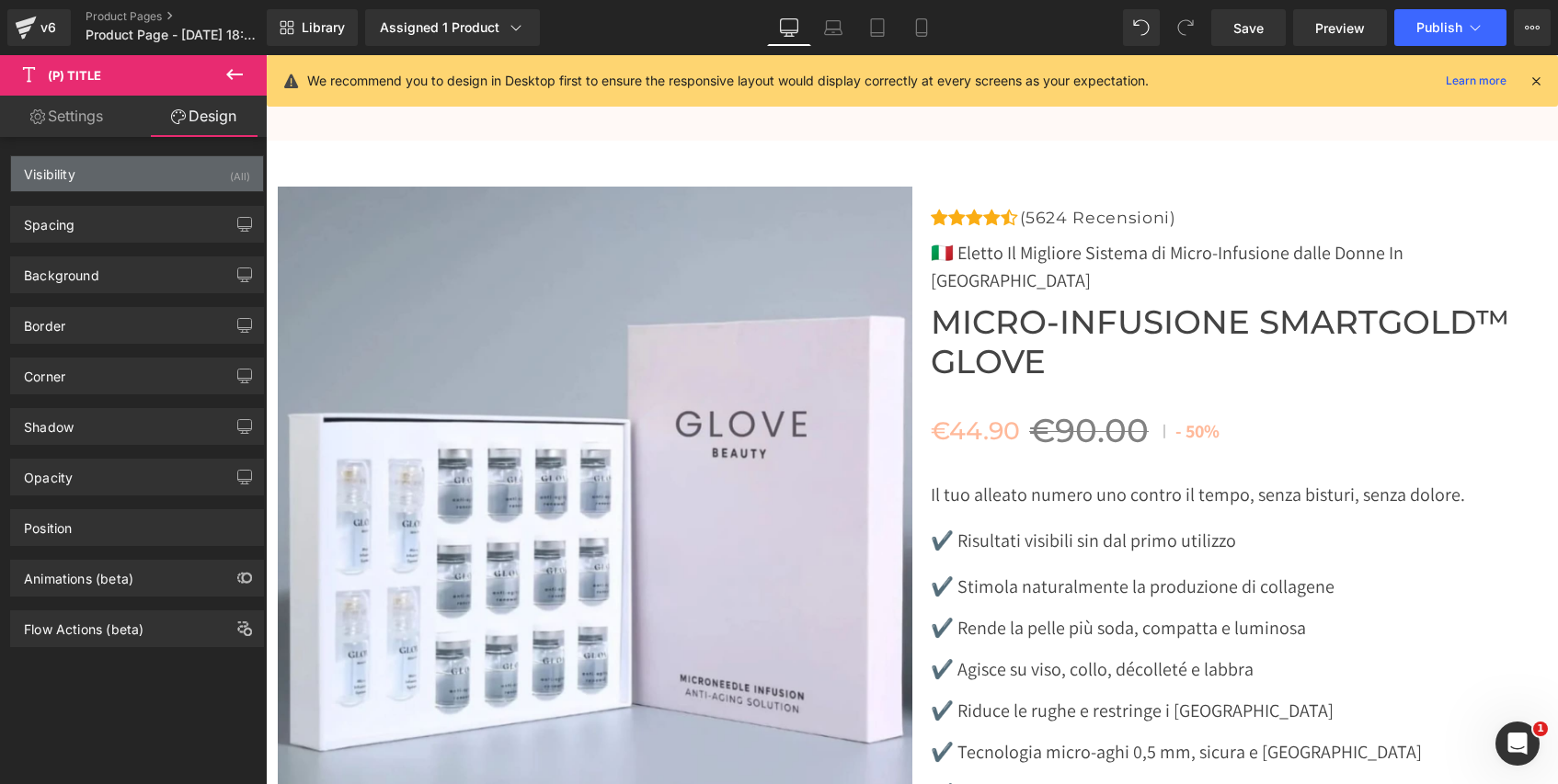
click at [145, 188] on div "Visibility (All)" at bounding box center [137, 174] width 252 height 35
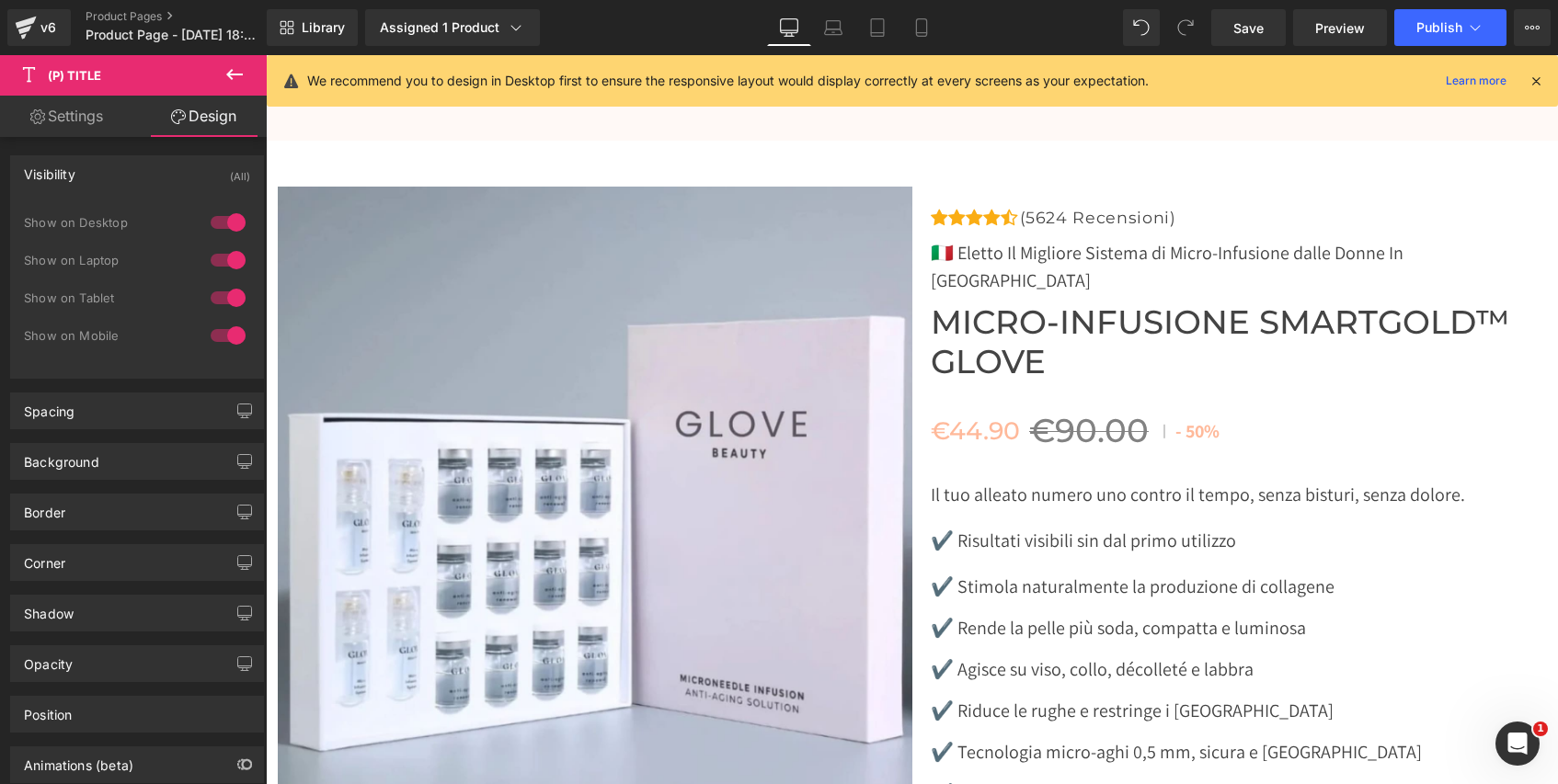
click at [150, 181] on div "Visibility (All)" at bounding box center [137, 174] width 252 height 35
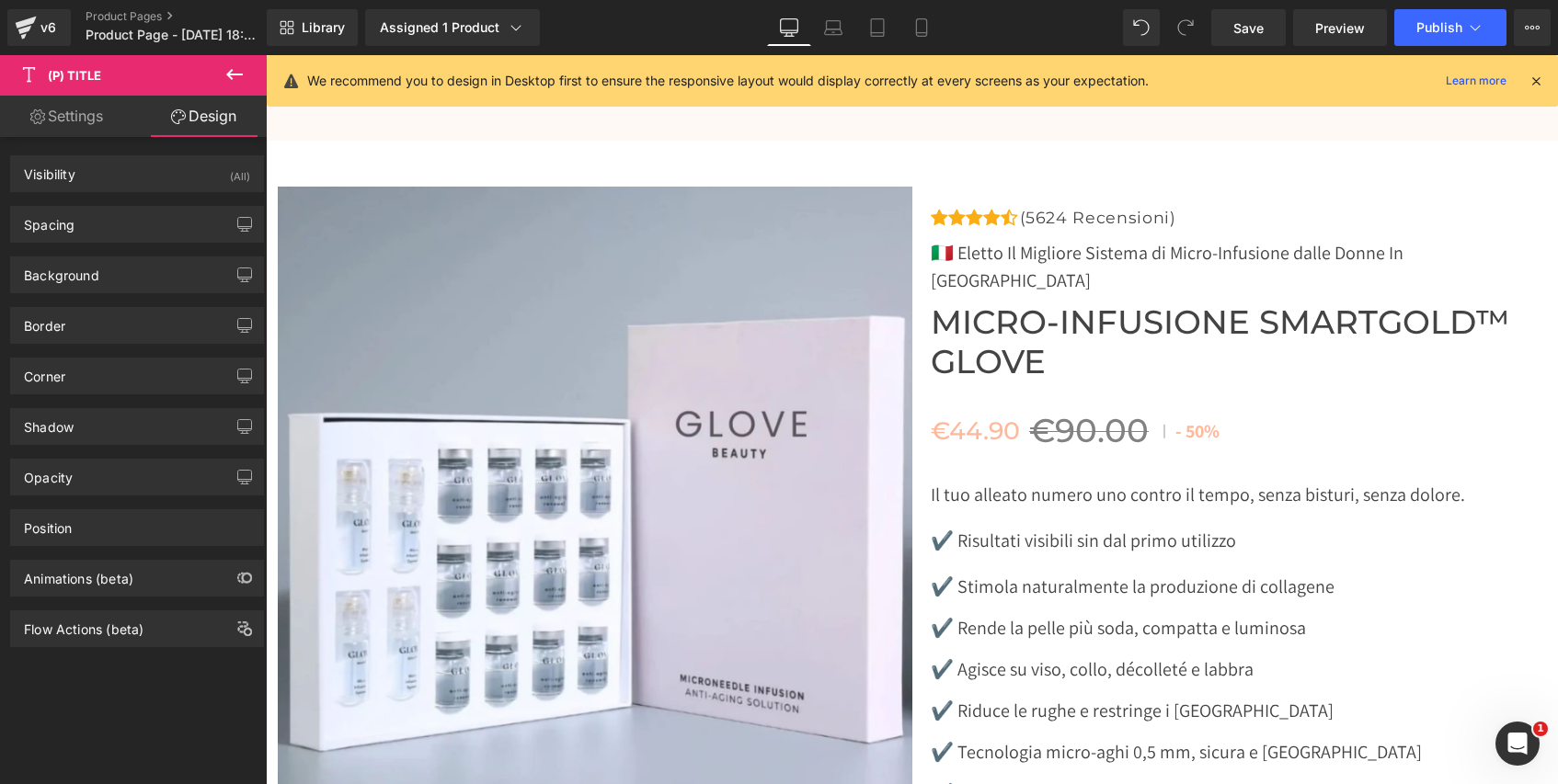
click at [50, 125] on link "Settings" at bounding box center [67, 115] width 134 height 41
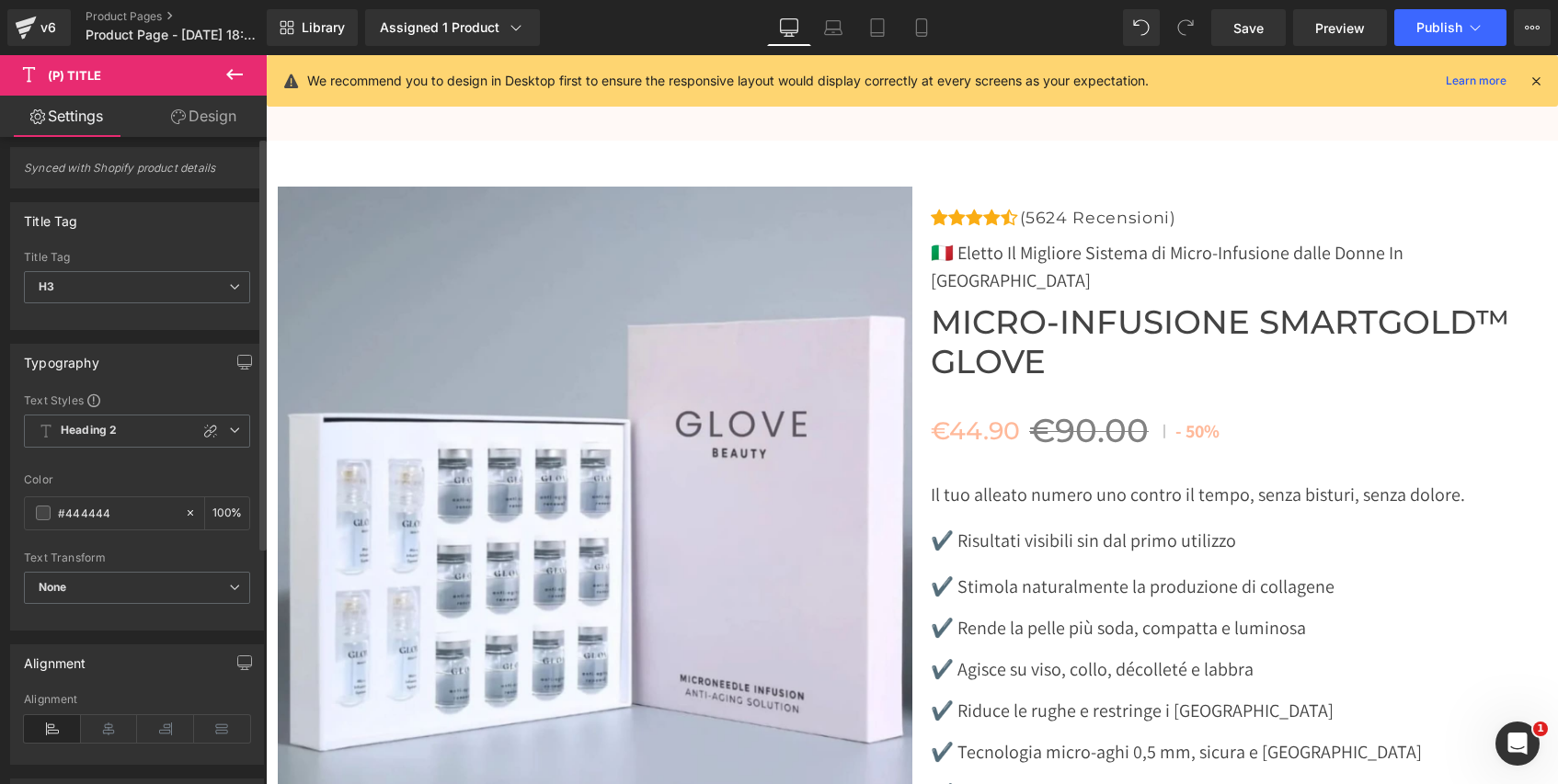
scroll to position [0, 0]
click at [130, 451] on span "Heading 2" at bounding box center [136, 439] width 226 height 33
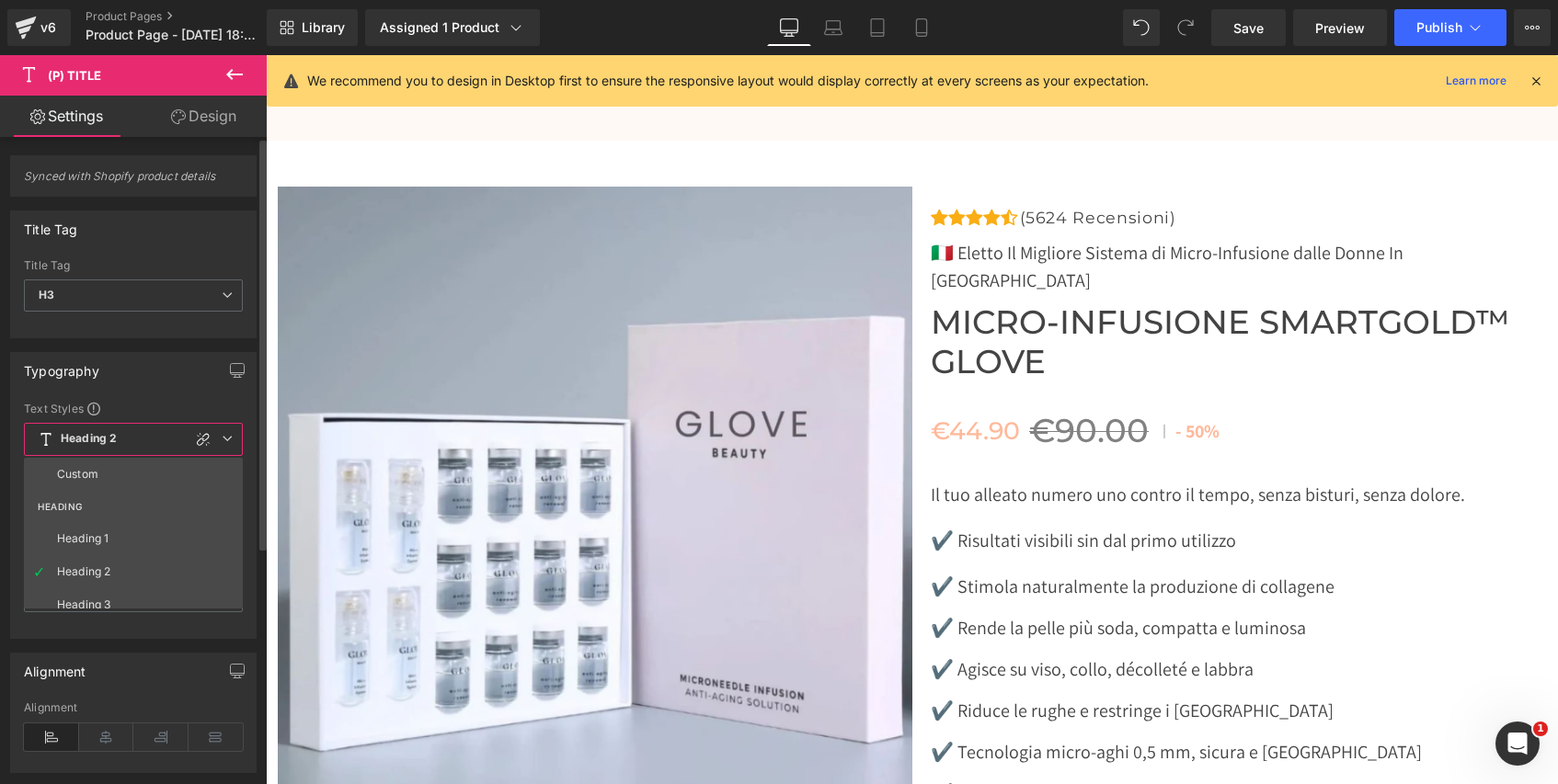
click at [133, 448] on span "Heading 2" at bounding box center [133, 439] width 218 height 33
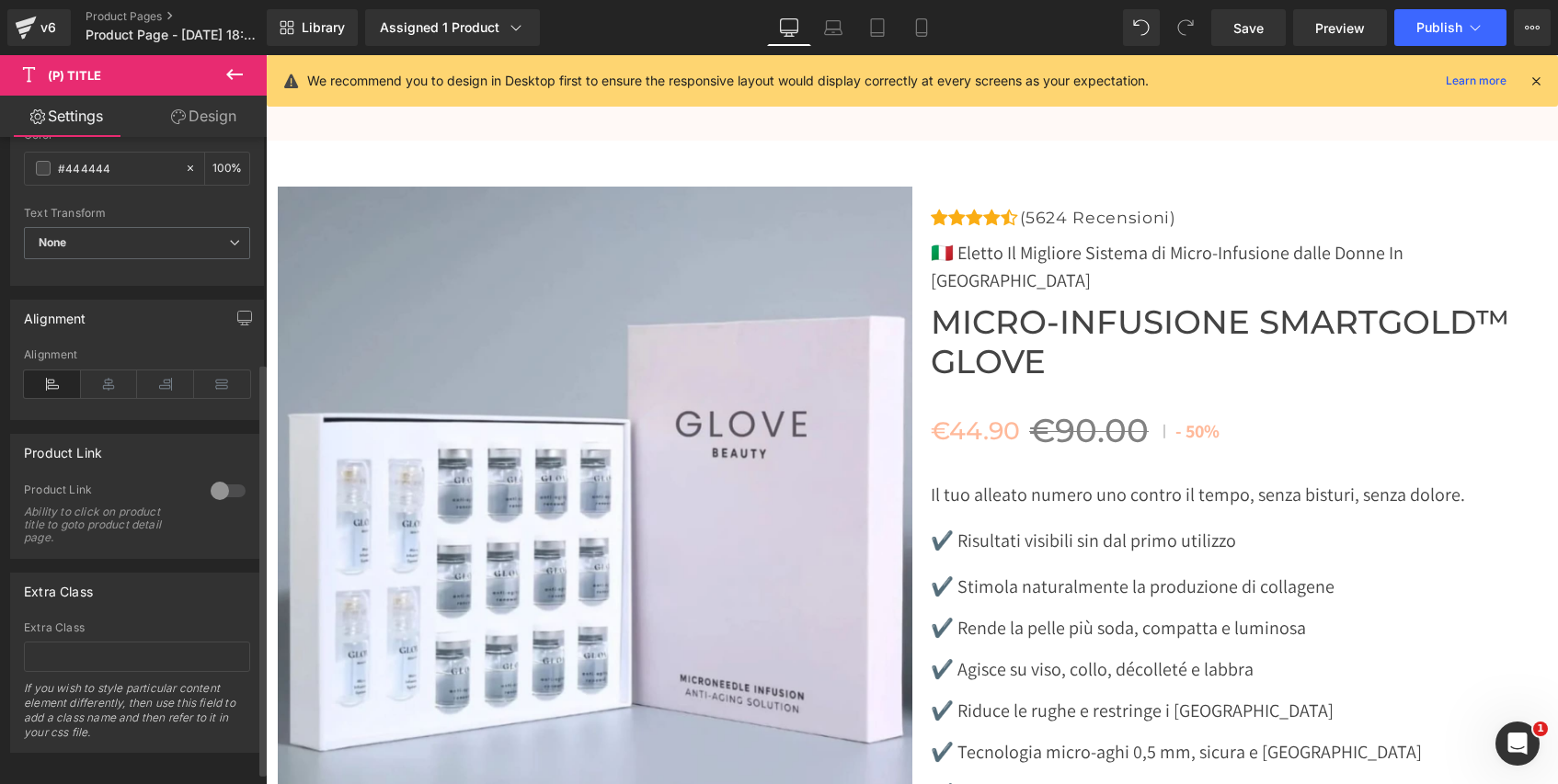
scroll to position [372, 0]
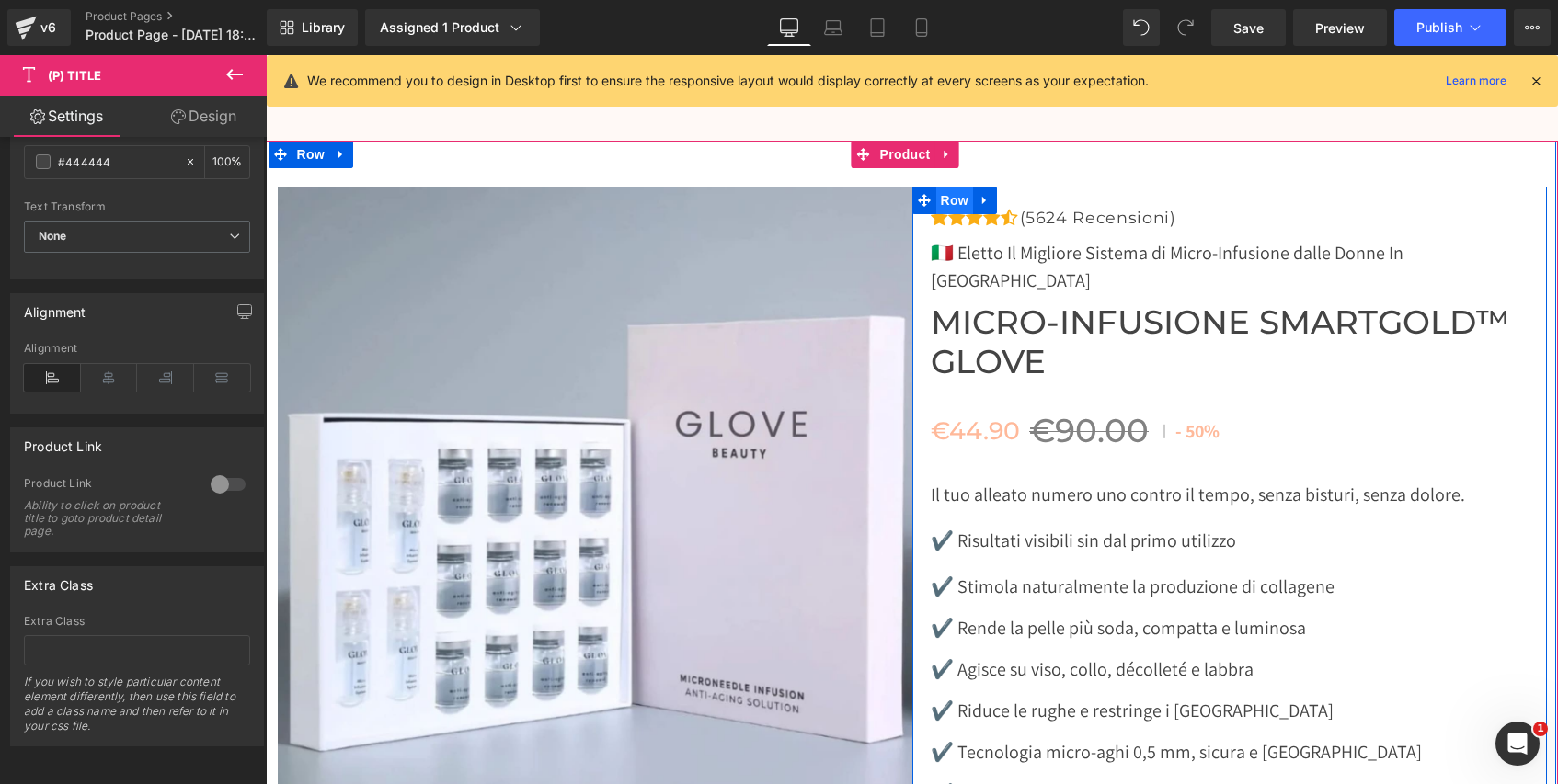
click at [951, 187] on span "Row" at bounding box center [954, 200] width 37 height 28
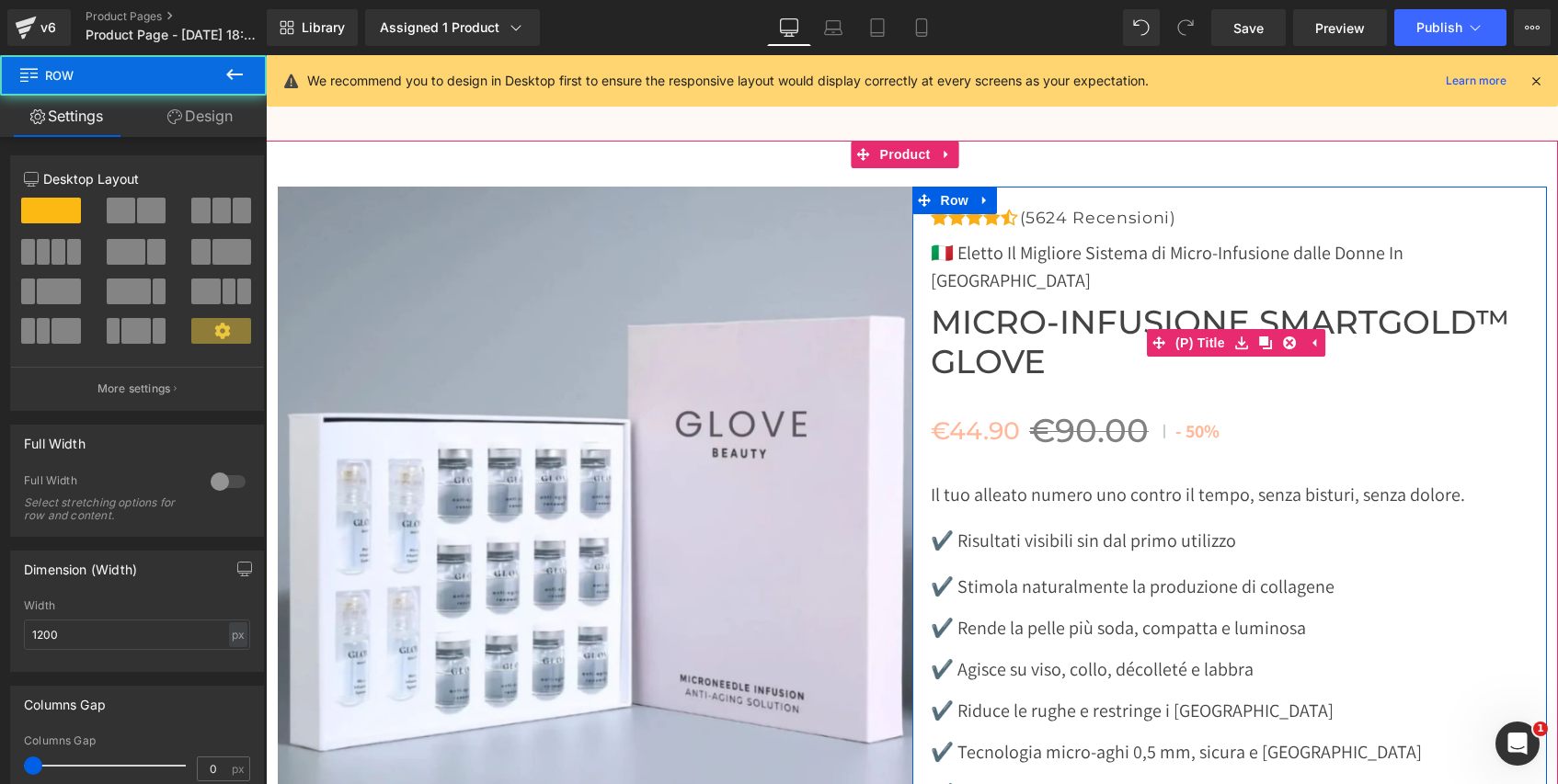
drag, startPoint x: 1039, startPoint y: 311, endPoint x: 1033, endPoint y: 300, distance: 12.5
click at [1039, 311] on span "Micro-Infusione SmartGold™ Glove" at bounding box center [1238, 342] width 616 height 78
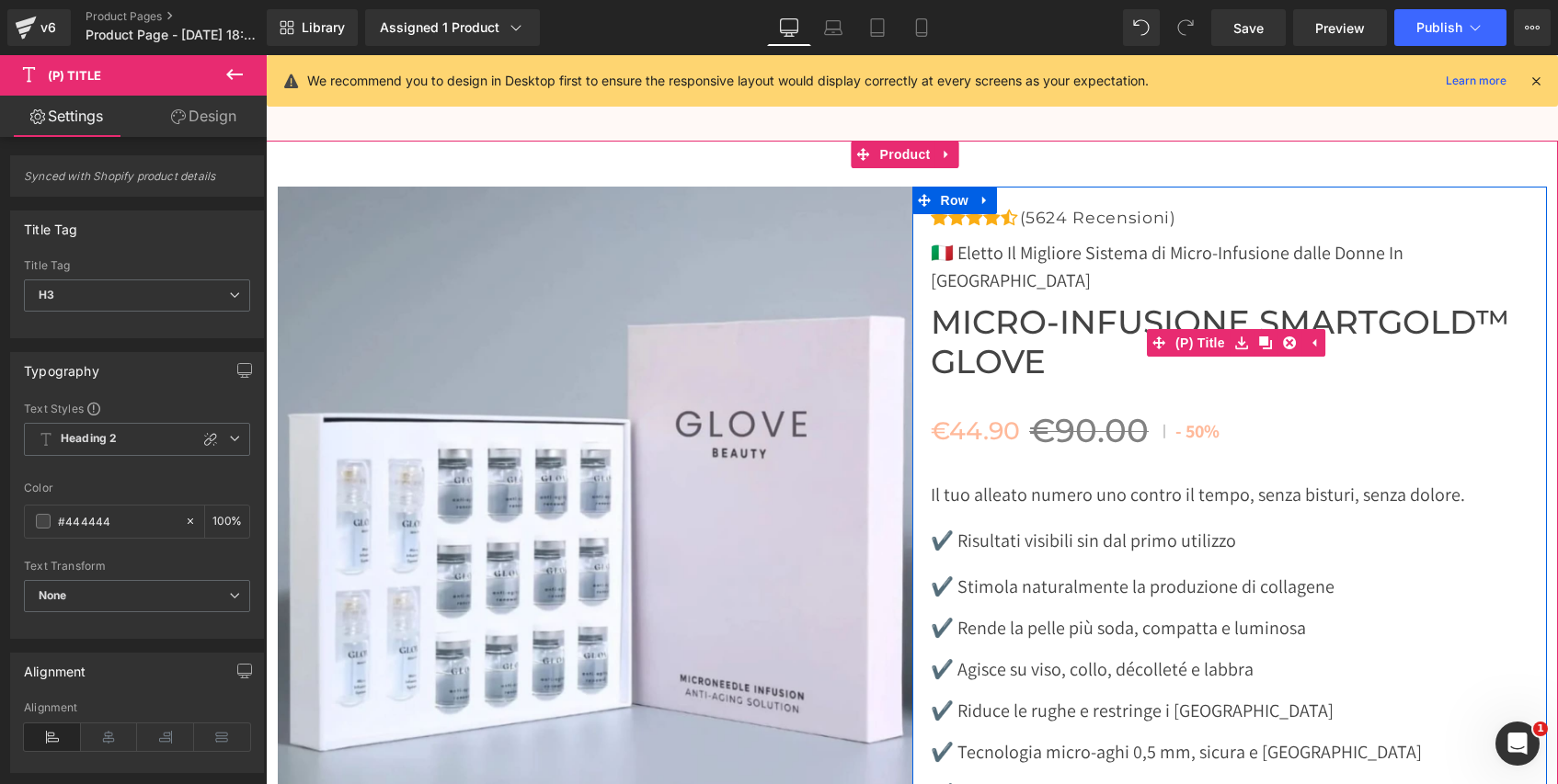
drag, startPoint x: 1016, startPoint y: 290, endPoint x: 1041, endPoint y: 289, distance: 25.0
click at [1016, 303] on span "Micro-Infusione SmartGold™ Glove" at bounding box center [1238, 342] width 616 height 78
click at [1047, 303] on span "Micro-Infusione SmartGold™ Glove" at bounding box center [1238, 342] width 616 height 78
drag, startPoint x: 1041, startPoint y: 287, endPoint x: 996, endPoint y: 275, distance: 46.6
click at [1041, 303] on span "Micro-Infusione SmartGold™ Glove" at bounding box center [1238, 342] width 616 height 78
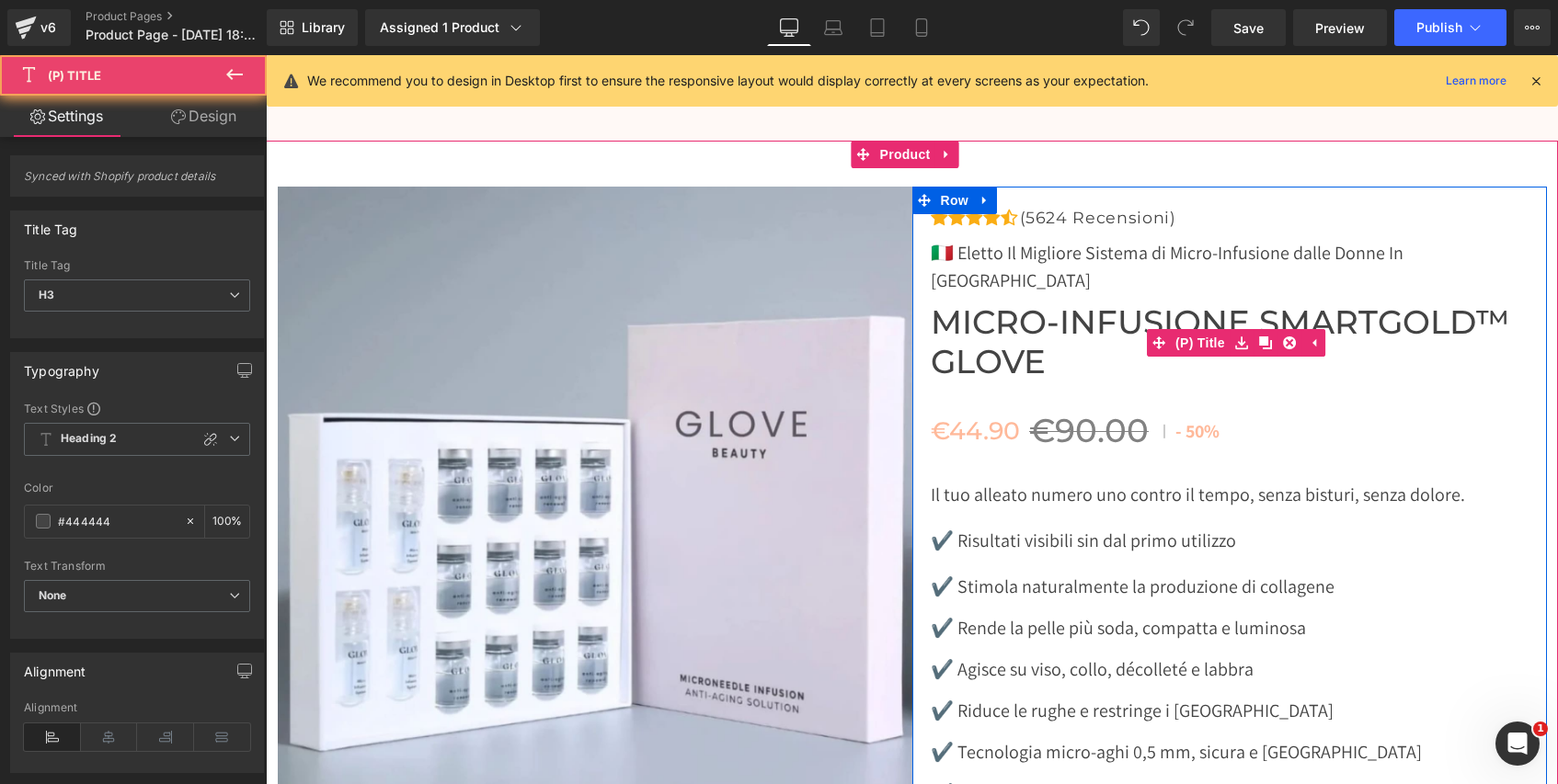
click at [966, 303] on span "Micro-Infusione SmartGold™ Glove" at bounding box center [1238, 342] width 616 height 78
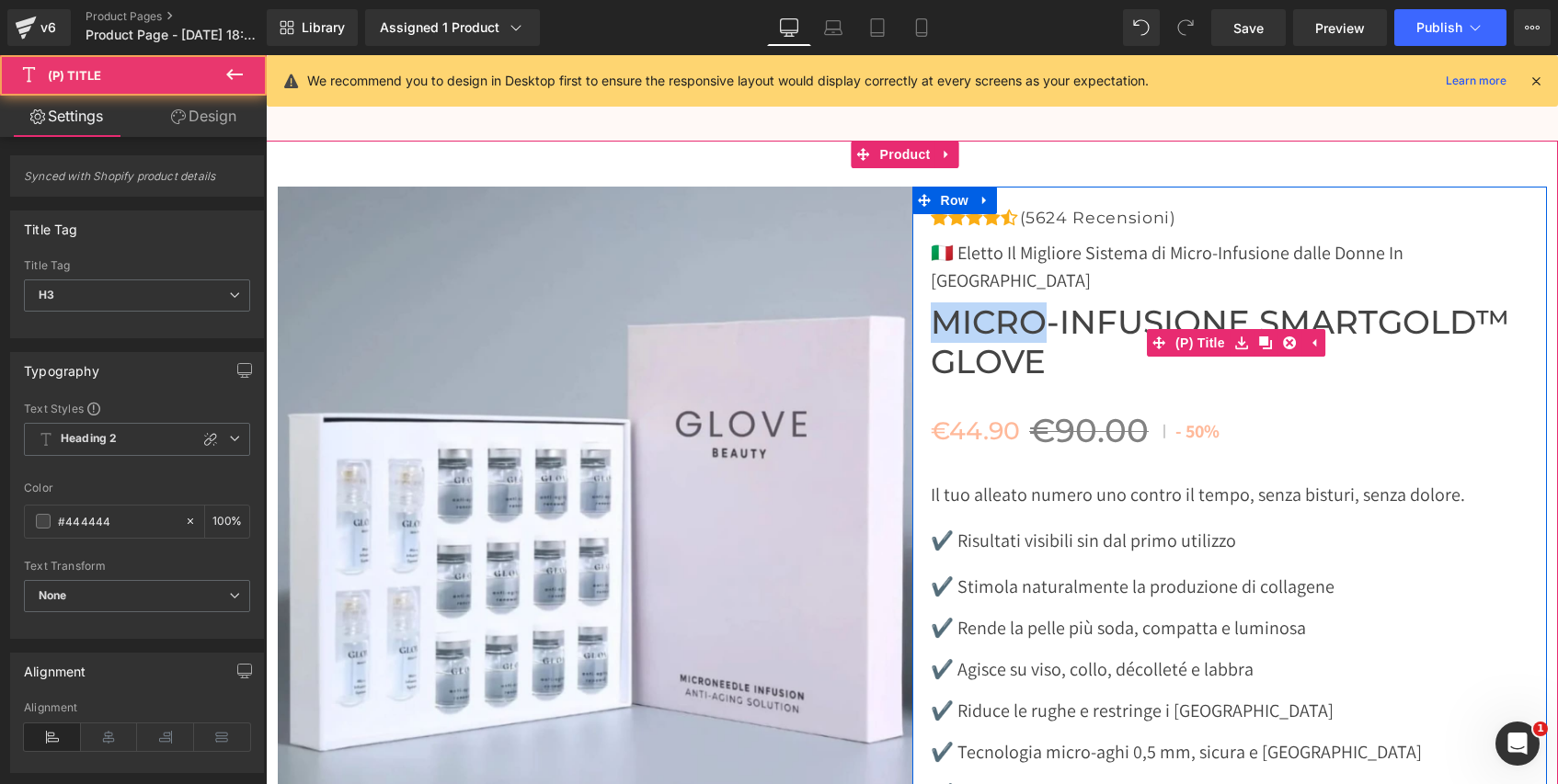
click at [970, 303] on span "Micro-Infusione SmartGold™ Glove" at bounding box center [1238, 342] width 616 height 78
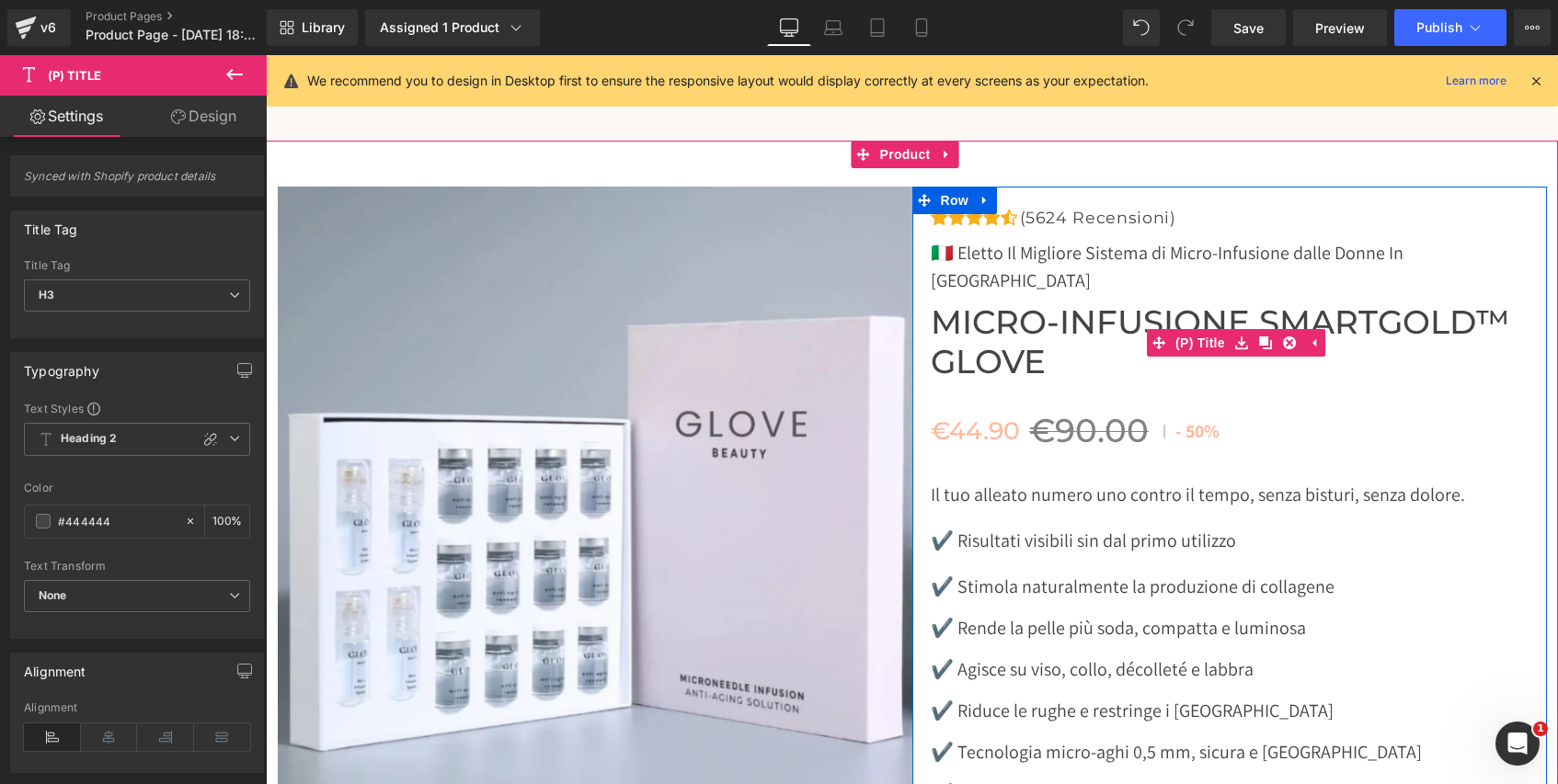
click at [973, 303] on span "Micro-Infusione SmartGold™ Glove" at bounding box center [1238, 342] width 616 height 78
click at [972, 303] on span "Micro-Infusione SmartGold™ Glove" at bounding box center [1238, 342] width 616 height 78
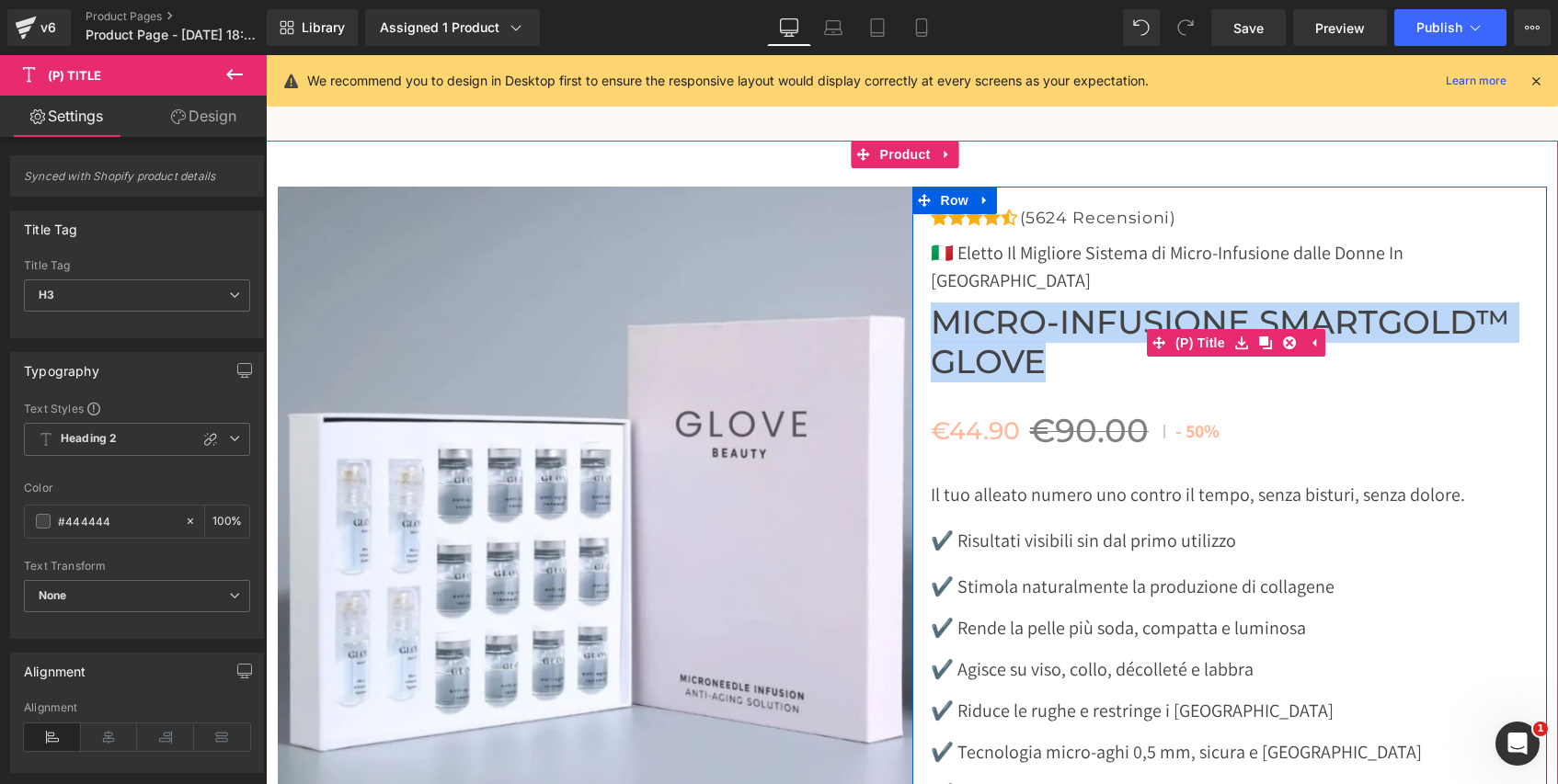
click at [972, 303] on span "Micro-Infusione SmartGold™ Glove" at bounding box center [1238, 342] width 616 height 78
click at [966, 303] on span "Micro-Infusione SmartGold™ Glove" at bounding box center [1238, 342] width 616 height 78
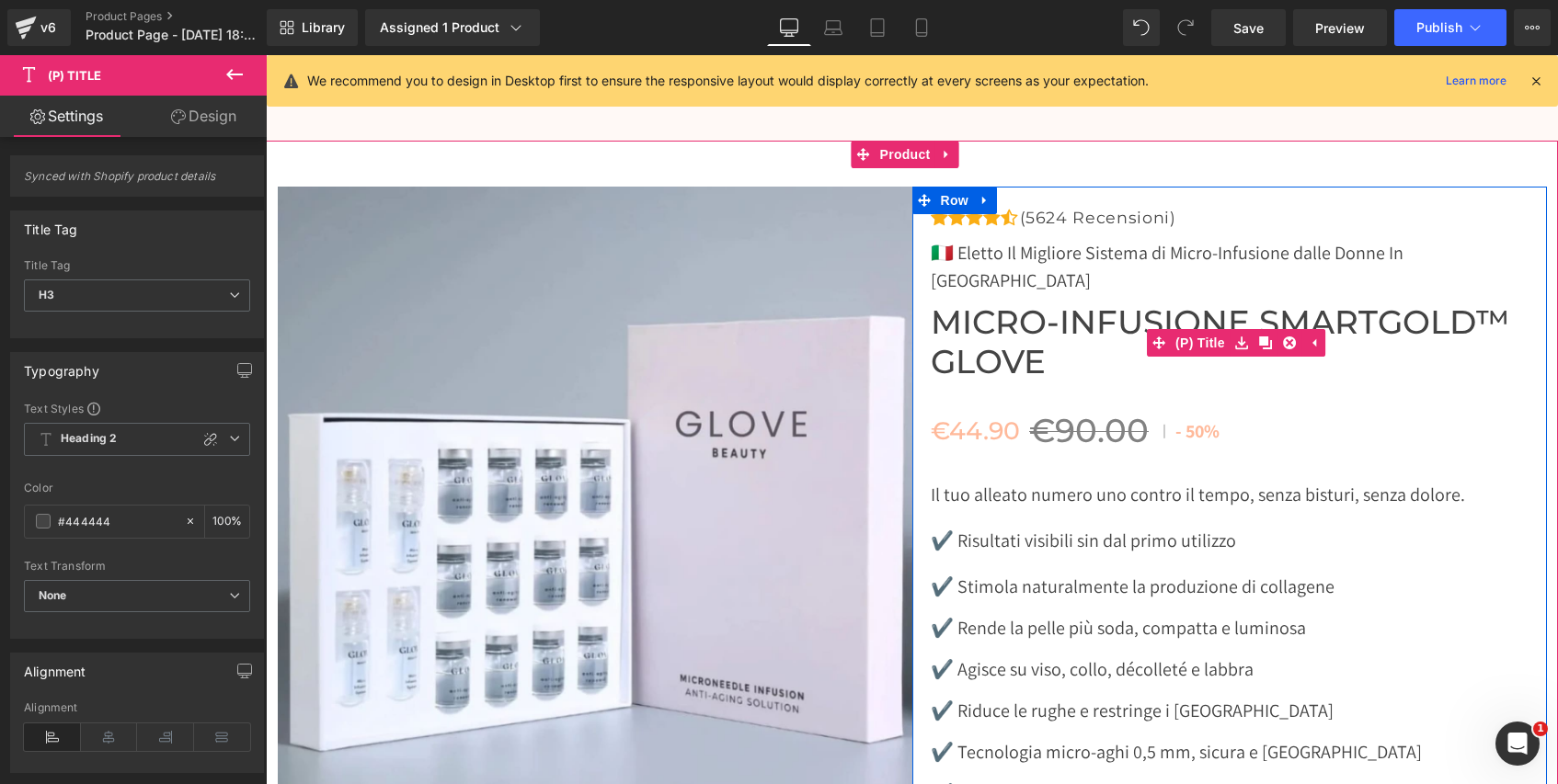
click at [966, 303] on span "Micro-Infusione SmartGold™ Glove" at bounding box center [1238, 342] width 616 height 78
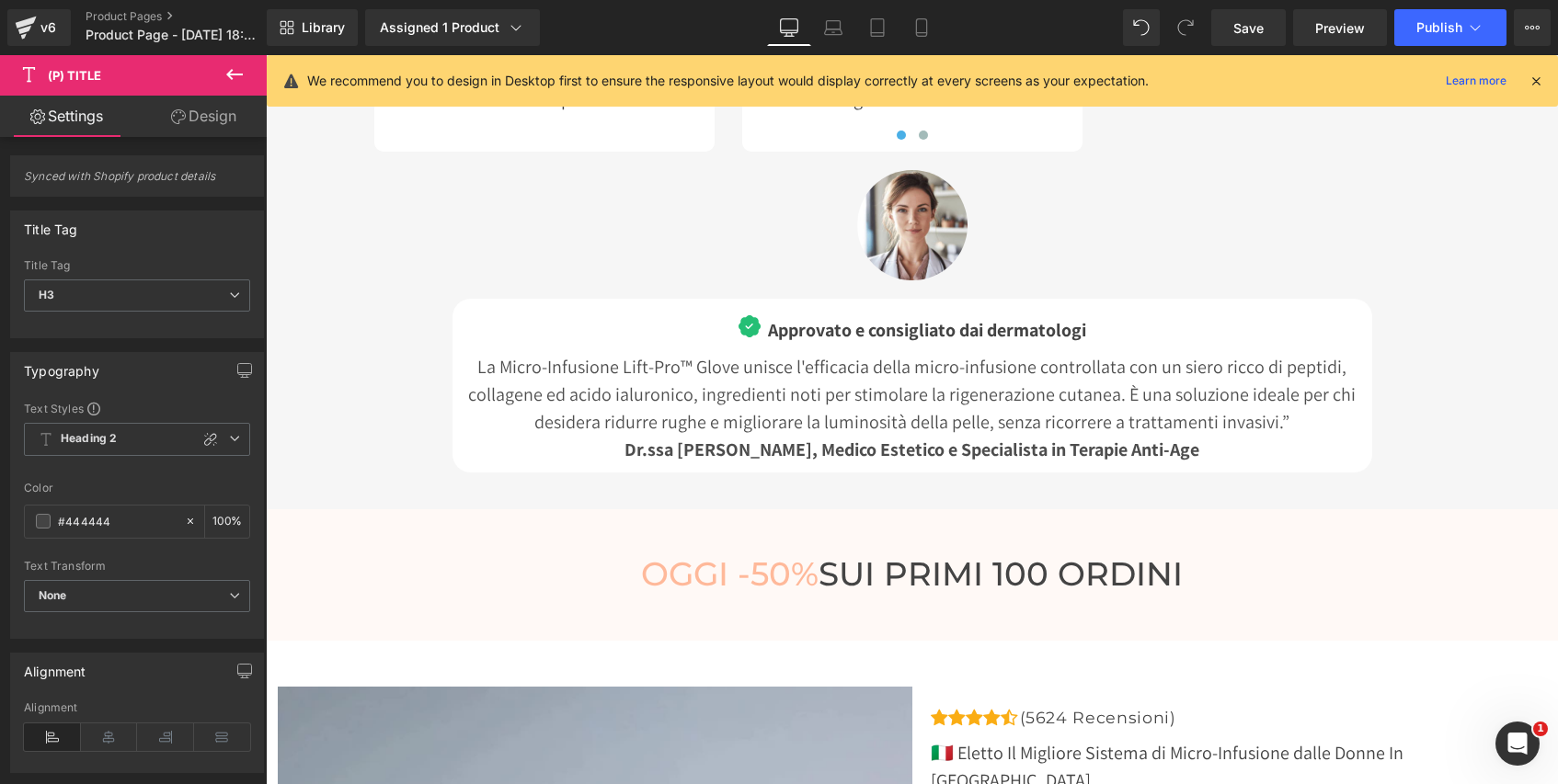
scroll to position [8287, 0]
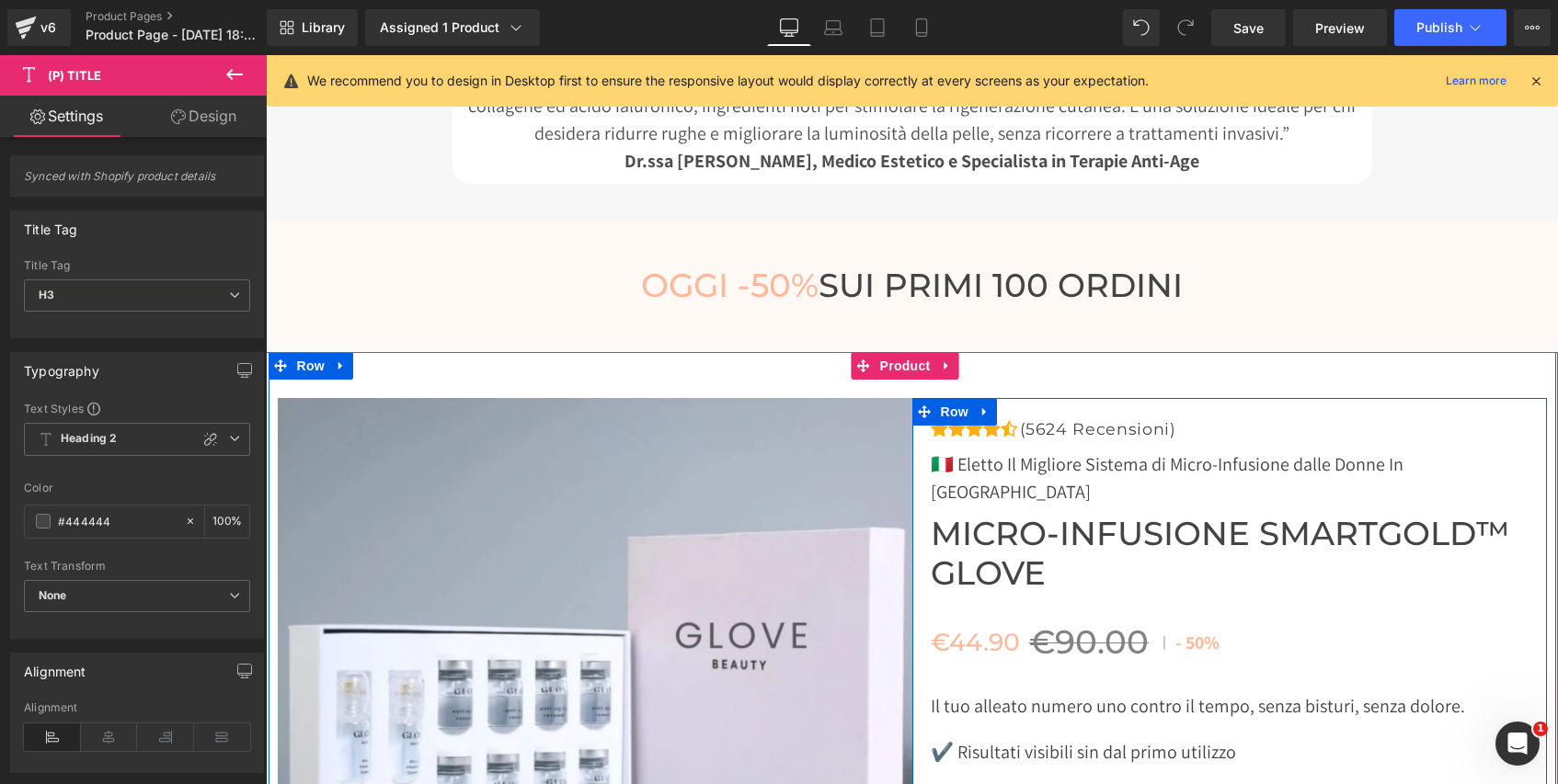
click at [1046, 515] on span "Micro-Infusione SmartGold™ Glove" at bounding box center [1238, 554] width 616 height 78
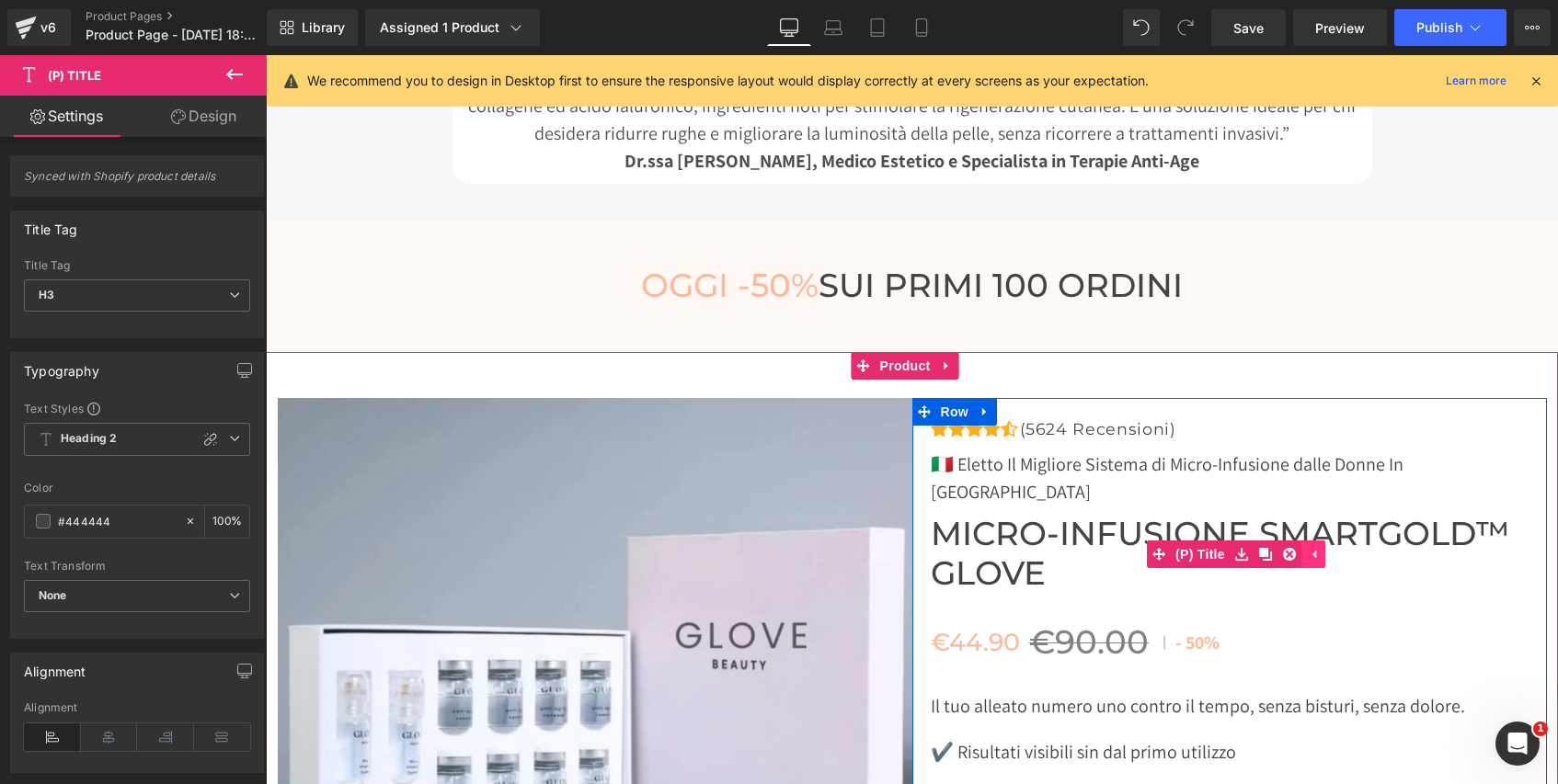
click at [1308, 547] on icon at bounding box center [1313, 554] width 12 height 13
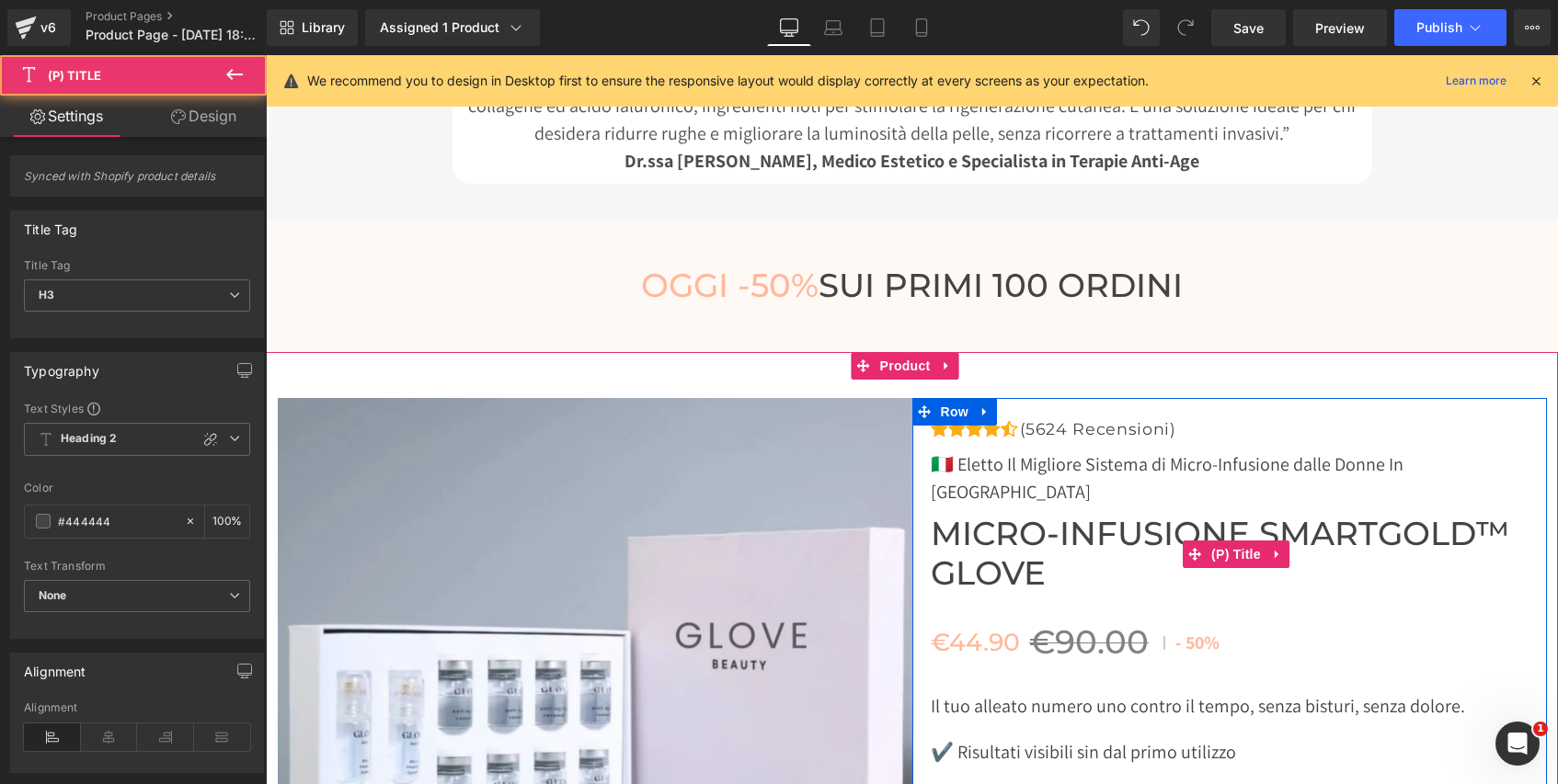
click at [1313, 515] on span "Micro-Infusione SmartGold™ Glove" at bounding box center [1238, 554] width 616 height 78
click at [1375, 515] on span "Micro-Infusione SmartGold™ Glove" at bounding box center [1238, 554] width 616 height 78
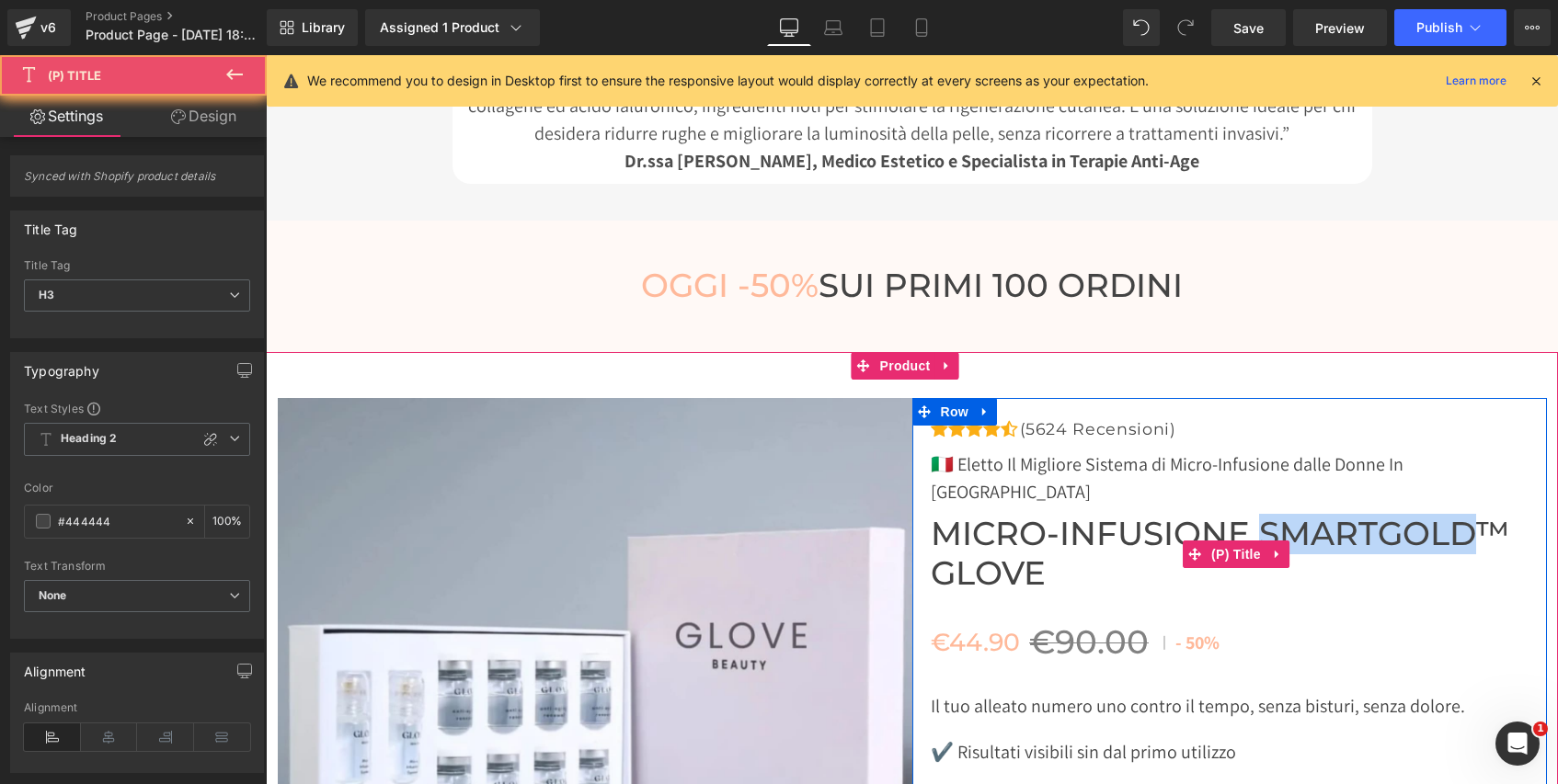
click at [1375, 515] on span "Micro-Infusione SmartGold™ Glove" at bounding box center [1238, 554] width 616 height 78
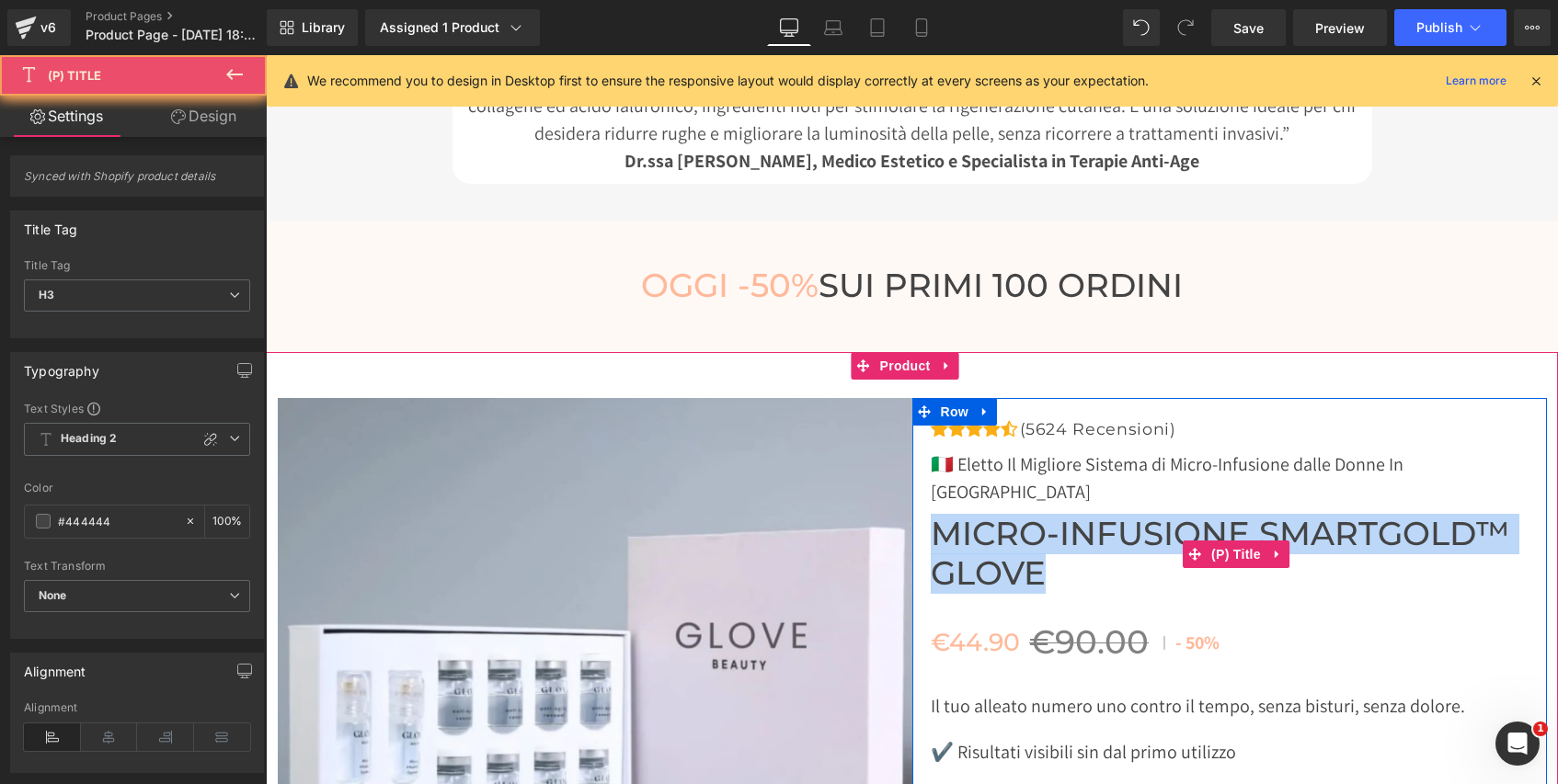
click at [1375, 515] on span "Micro-Infusione SmartGold™ Glove" at bounding box center [1238, 554] width 616 height 78
click at [1374, 515] on span "Micro-Infusione SmartGold™ Glove" at bounding box center [1238, 554] width 616 height 78
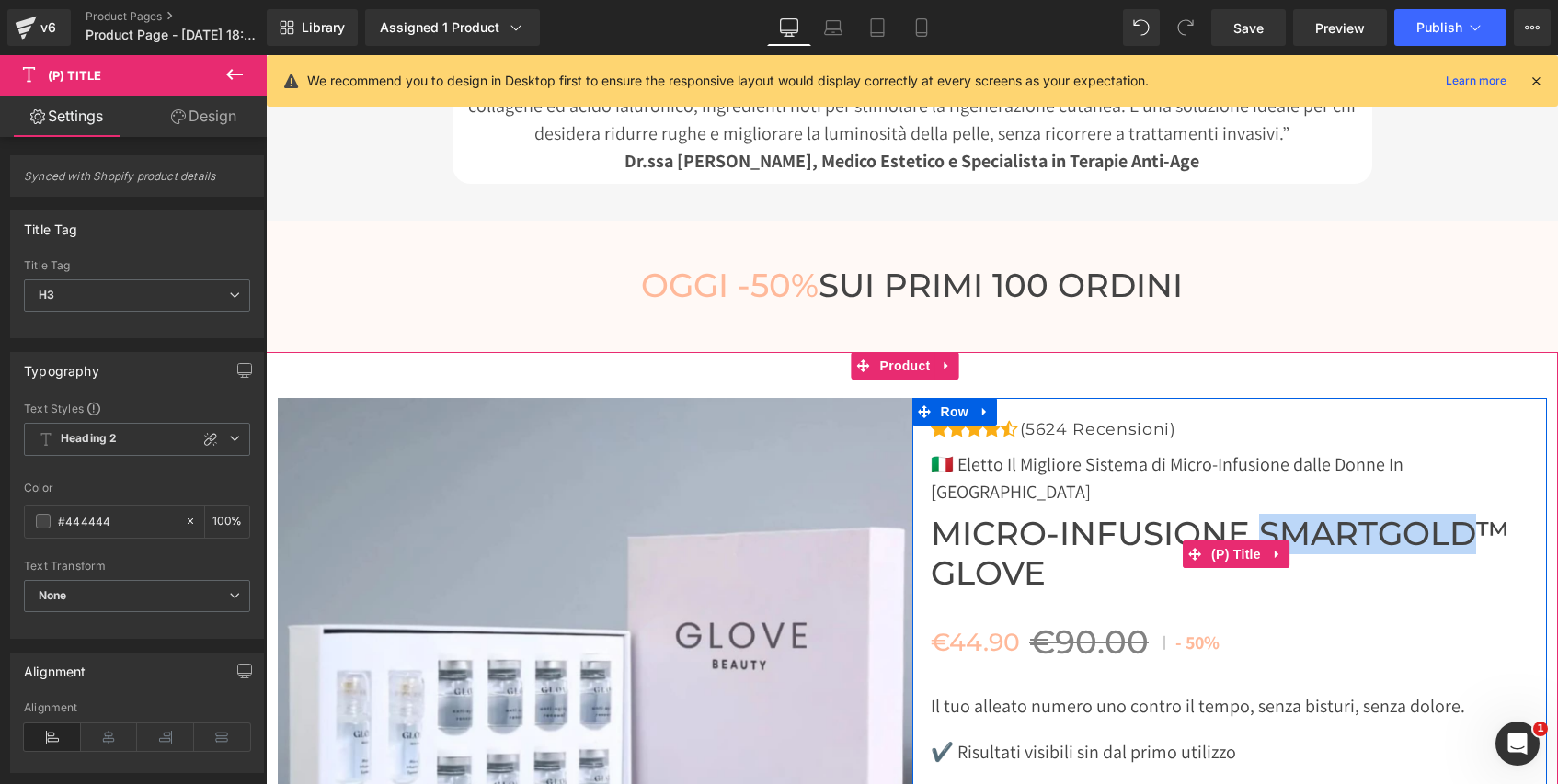
click at [1374, 515] on span "Micro-Infusione SmartGold™ Glove" at bounding box center [1238, 554] width 616 height 78
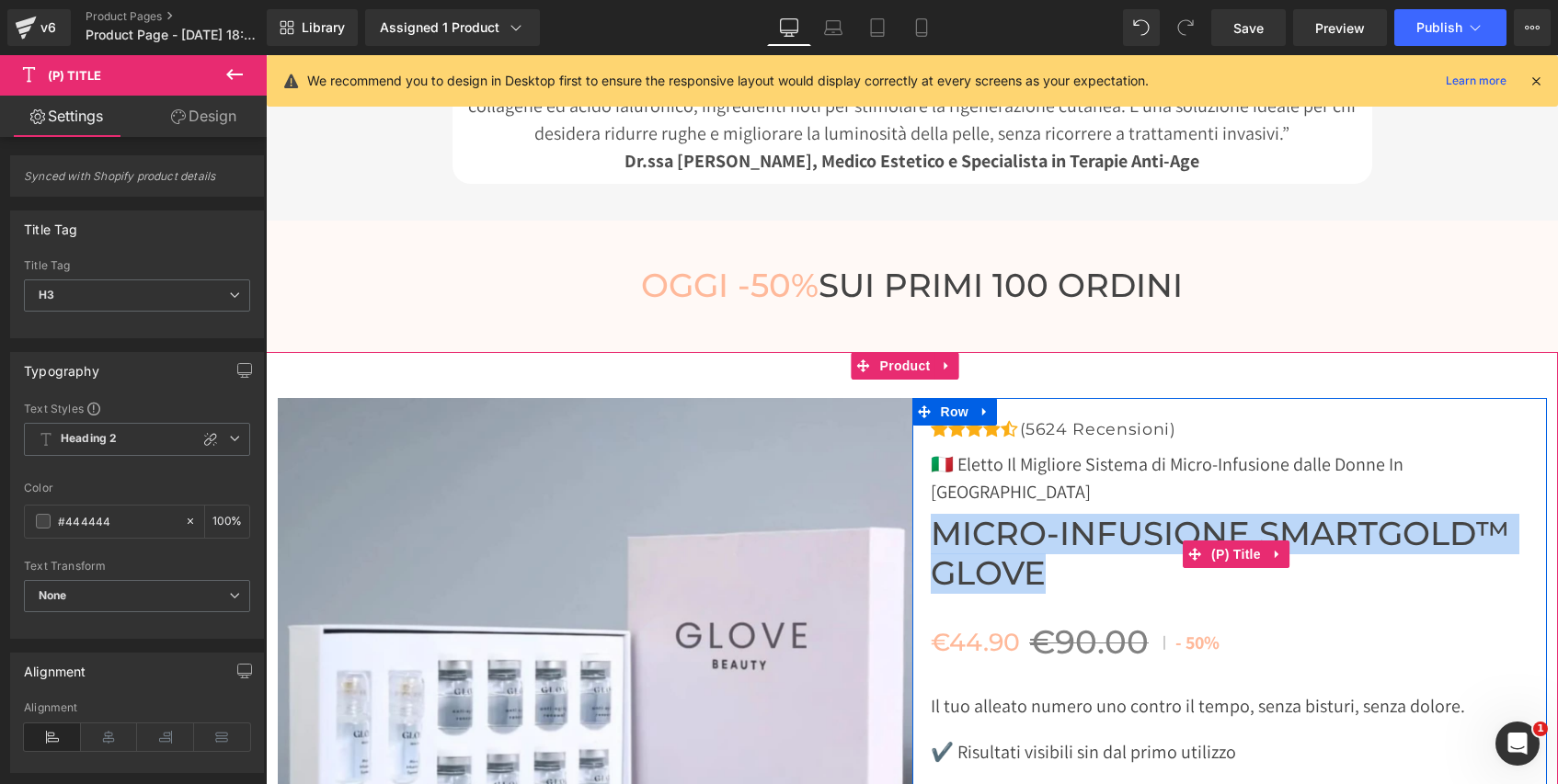
click at [1374, 515] on span "Micro-Infusione SmartGold™ Glove" at bounding box center [1238, 554] width 616 height 78
click at [1356, 515] on span "Micro-Infusione SmartGold™ Glove" at bounding box center [1238, 554] width 616 height 78
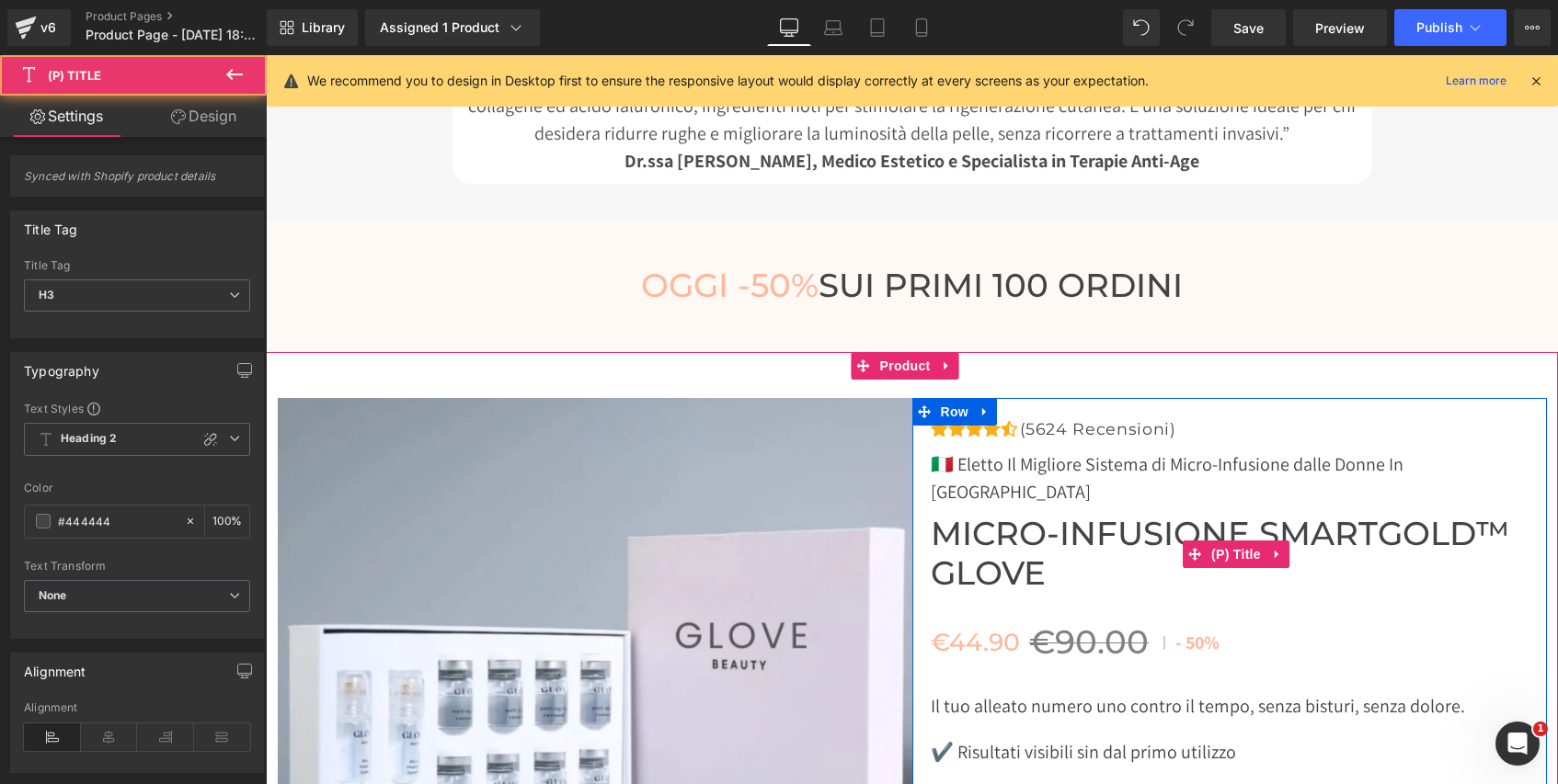
click at [1056, 515] on span "Micro-Infusione SmartGold™ Glove" at bounding box center [1238, 554] width 616 height 78
click at [1048, 515] on span "Micro-Infusione SmartGold™ Glove" at bounding box center [1238, 554] width 616 height 78
click at [1038, 515] on span "Micro-Infusione SmartGold™ Glove" at bounding box center [1238, 554] width 616 height 78
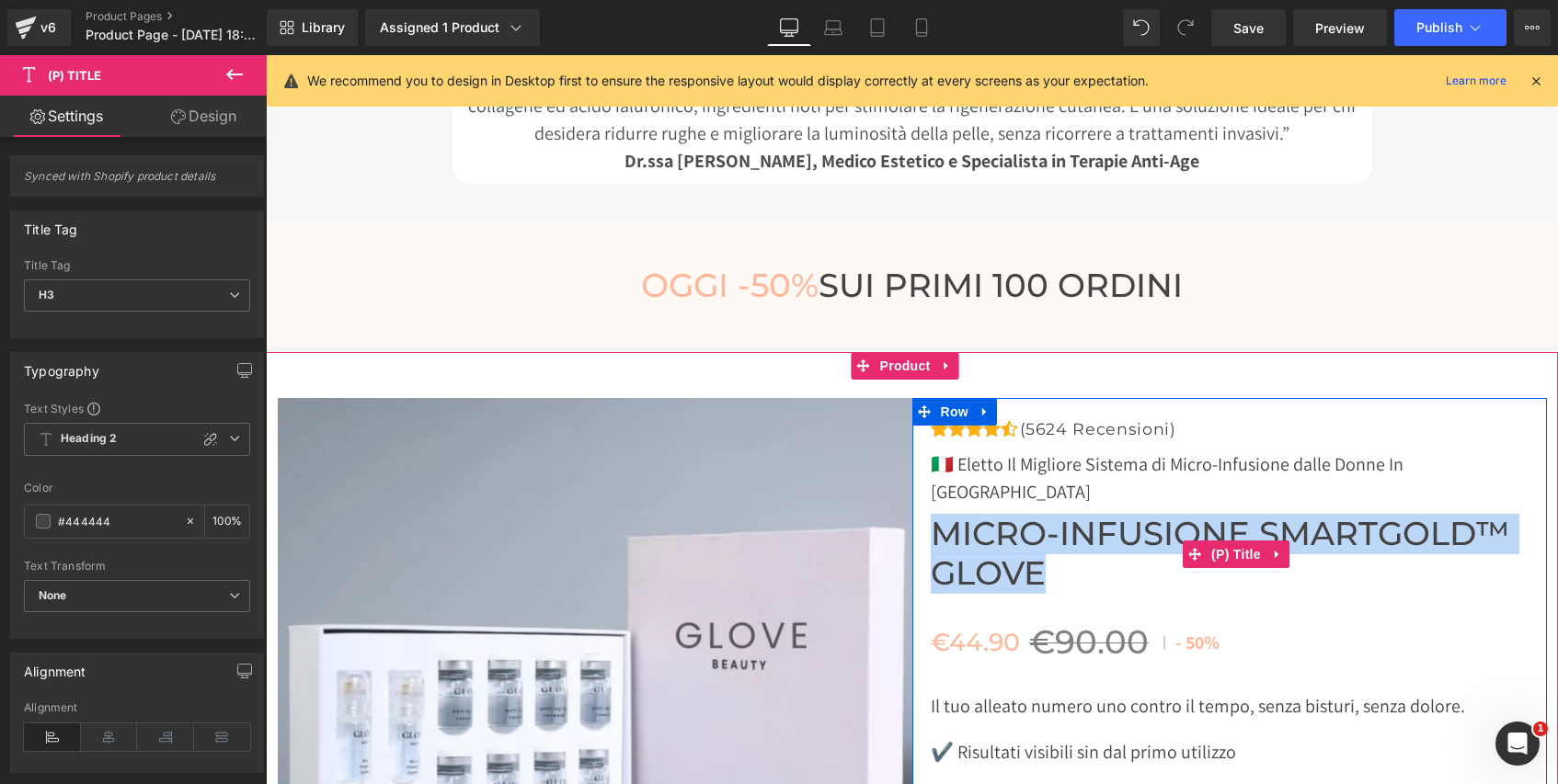
click at [1038, 515] on span "Micro-Infusione SmartGold™ Glove" at bounding box center [1238, 554] width 616 height 78
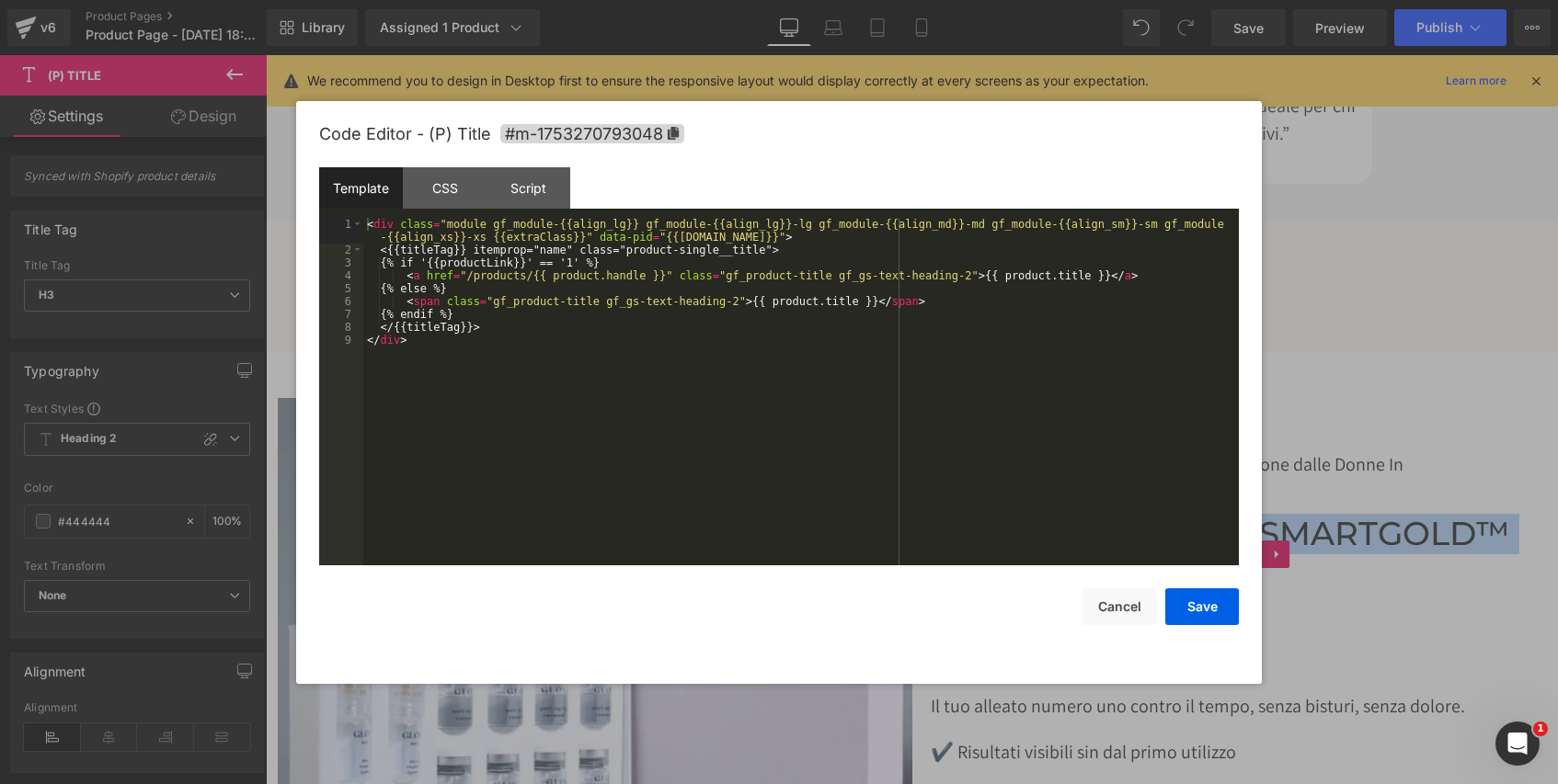
click at [1065, 0] on div "Row You are previewing how the will restyle your page. You can not edit Element…" at bounding box center [779, 0] width 1558 height 0
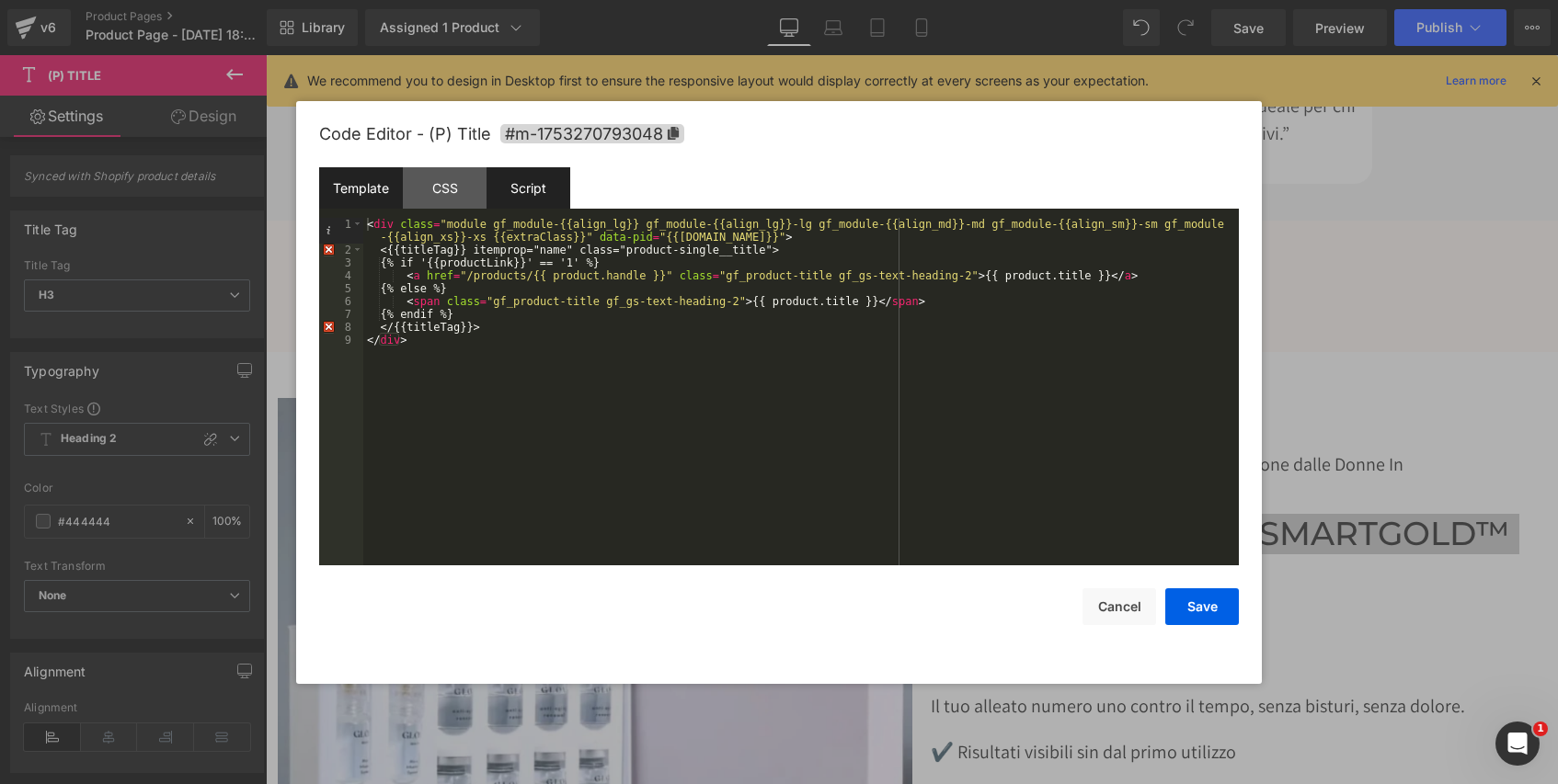
click at [513, 194] on div "Script" at bounding box center [529, 187] width 84 height 41
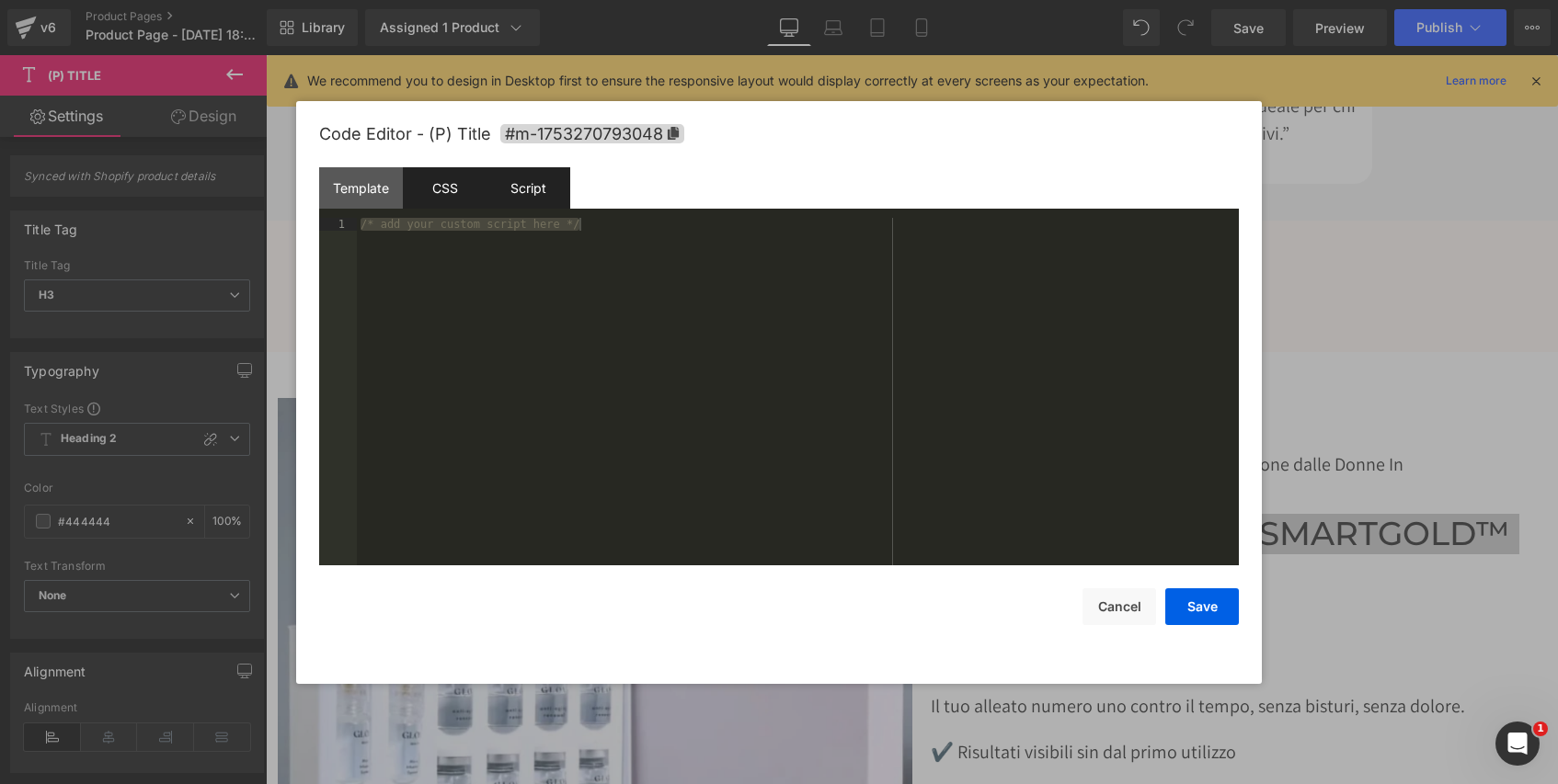
click at [462, 183] on div "CSS" at bounding box center [445, 187] width 84 height 41
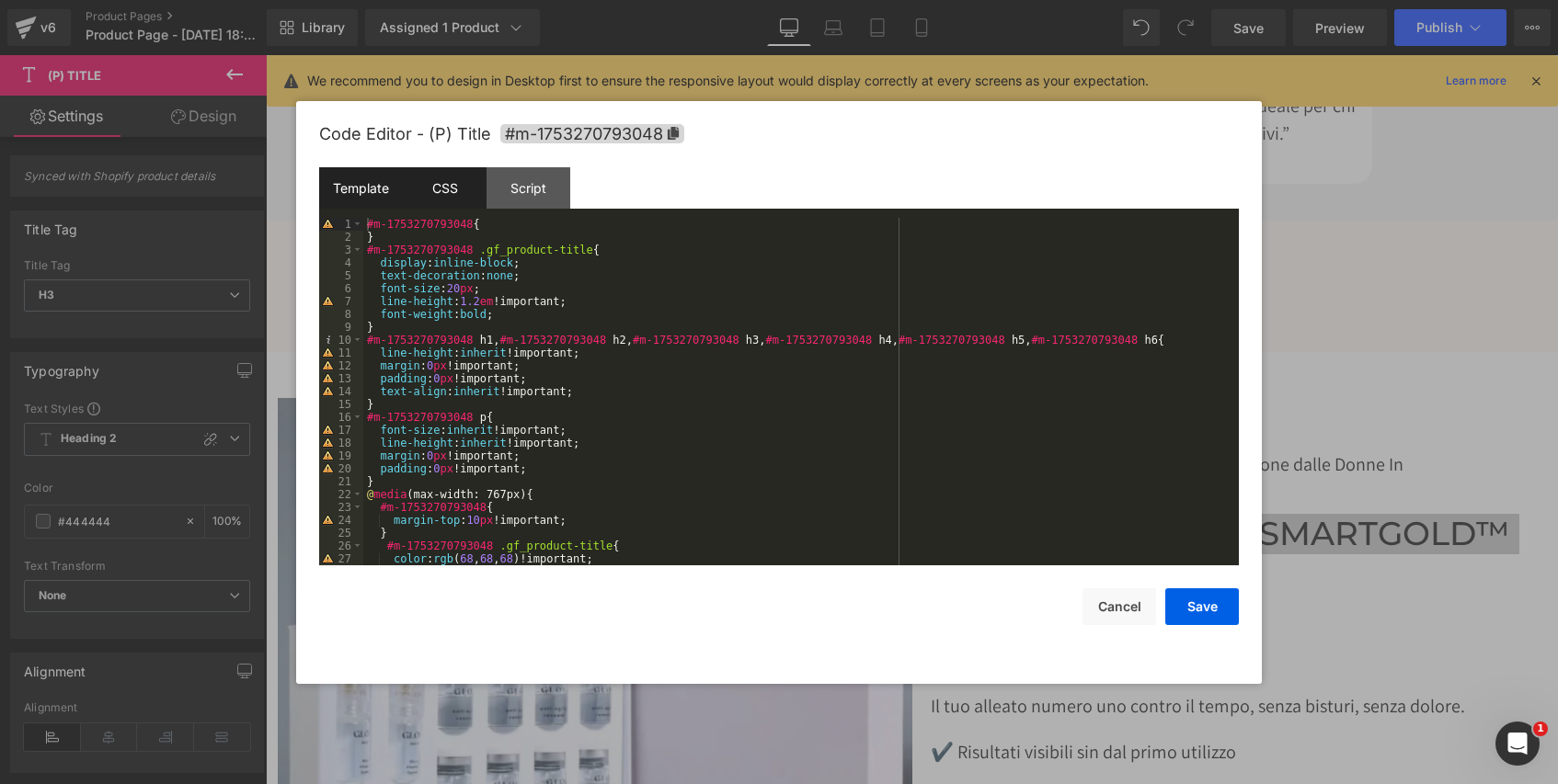
click at [366, 178] on div "Template" at bounding box center [361, 187] width 84 height 41
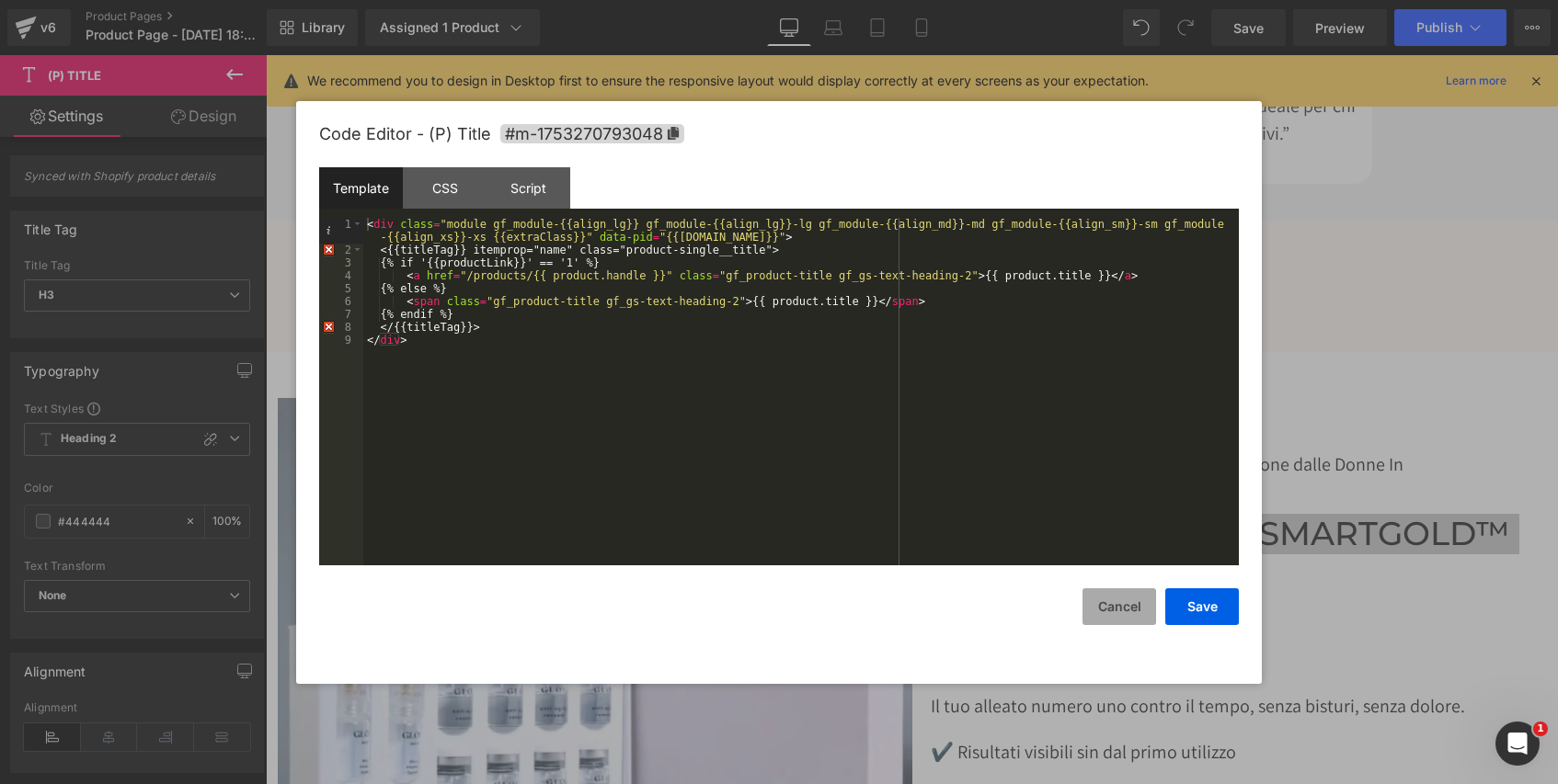
click at [1138, 603] on button "Cancel" at bounding box center [1118, 607] width 73 height 37
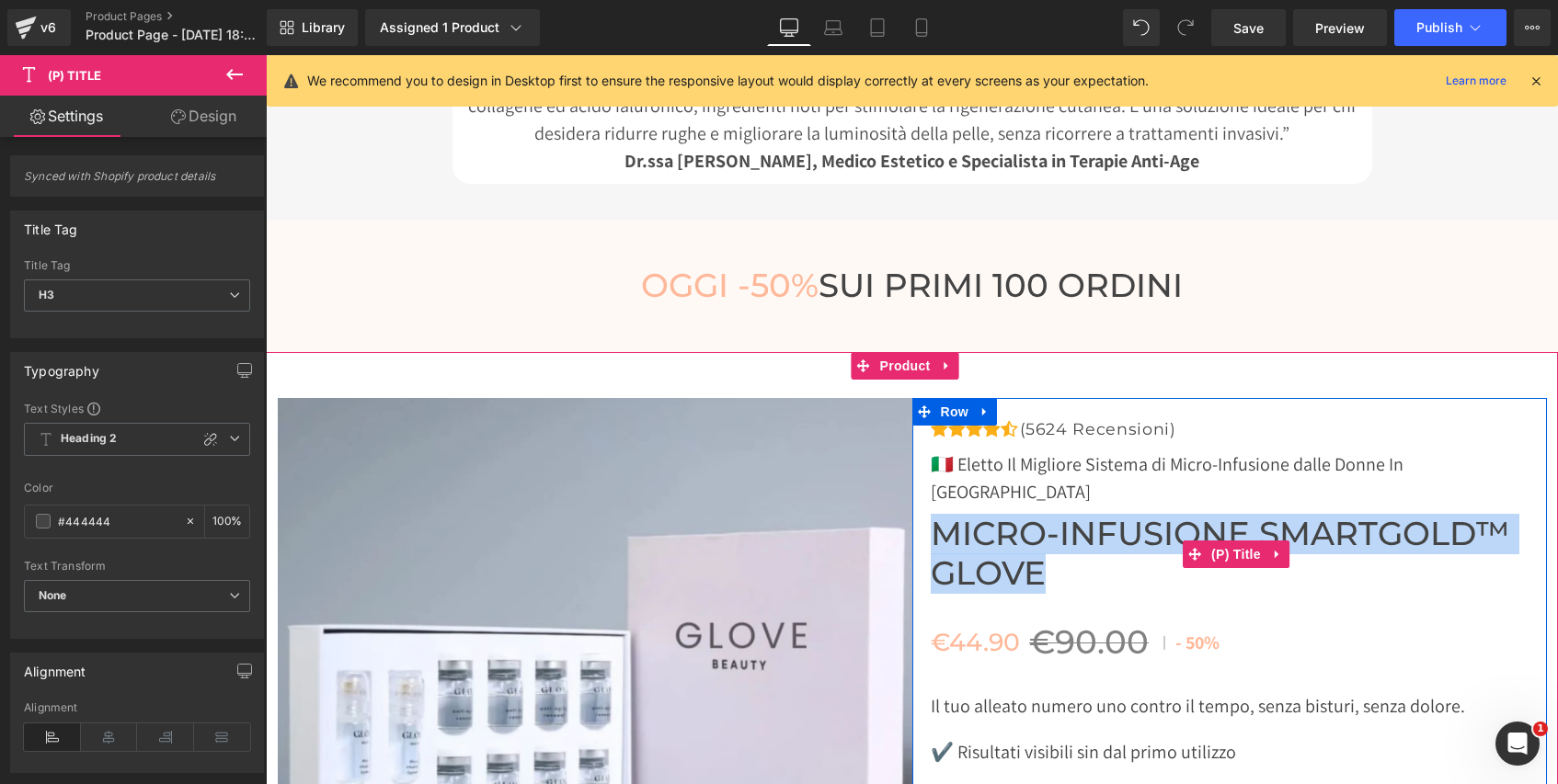
click at [1044, 515] on span "Micro-Infusione SmartGold™ Glove" at bounding box center [1238, 554] width 616 height 78
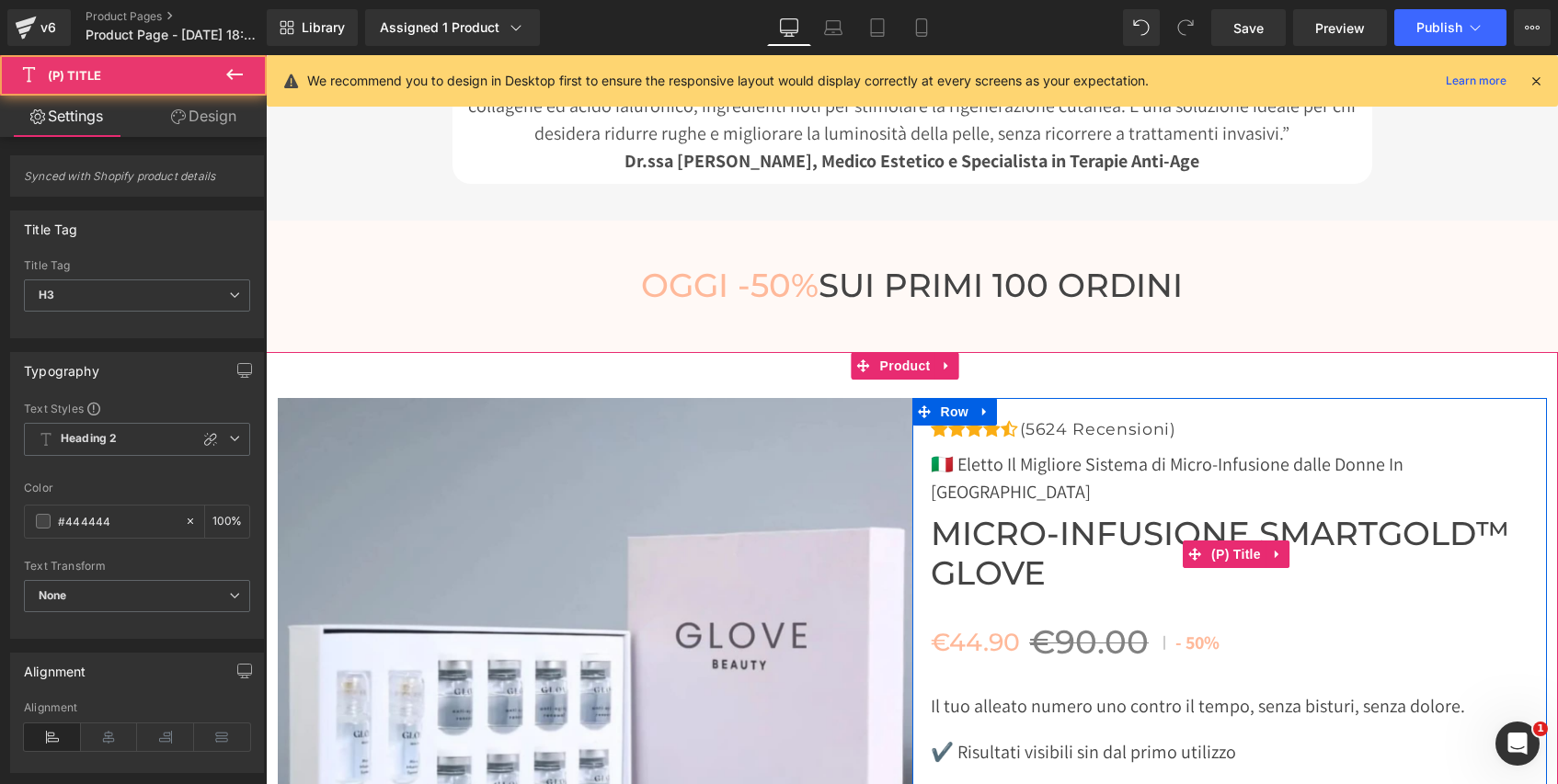
click at [1028, 520] on span "Micro-Infusione SmartGold™ Glove" at bounding box center [1238, 554] width 616 height 78
click at [1018, 521] on span "Micro-Infusione SmartGold™ Glove" at bounding box center [1238, 554] width 616 height 78
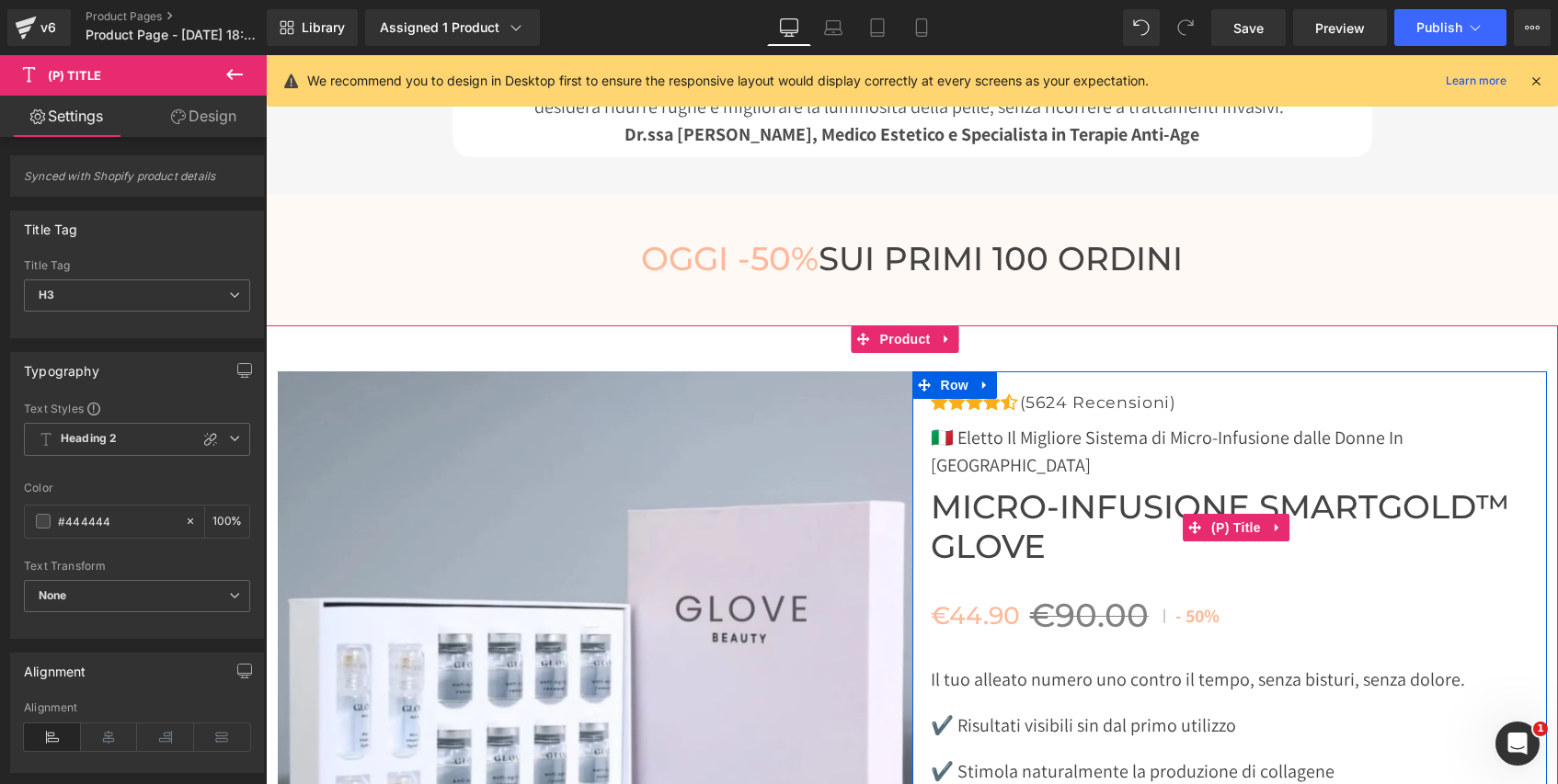
scroll to position [8314, 0]
click at [1006, 487] on span "Micro-Infusione SmartGold™ Glove" at bounding box center [1238, 526] width 616 height 78
click at [985, 487] on span "Micro-Infusione SmartGold™ Glove" at bounding box center [1238, 526] width 616 height 78
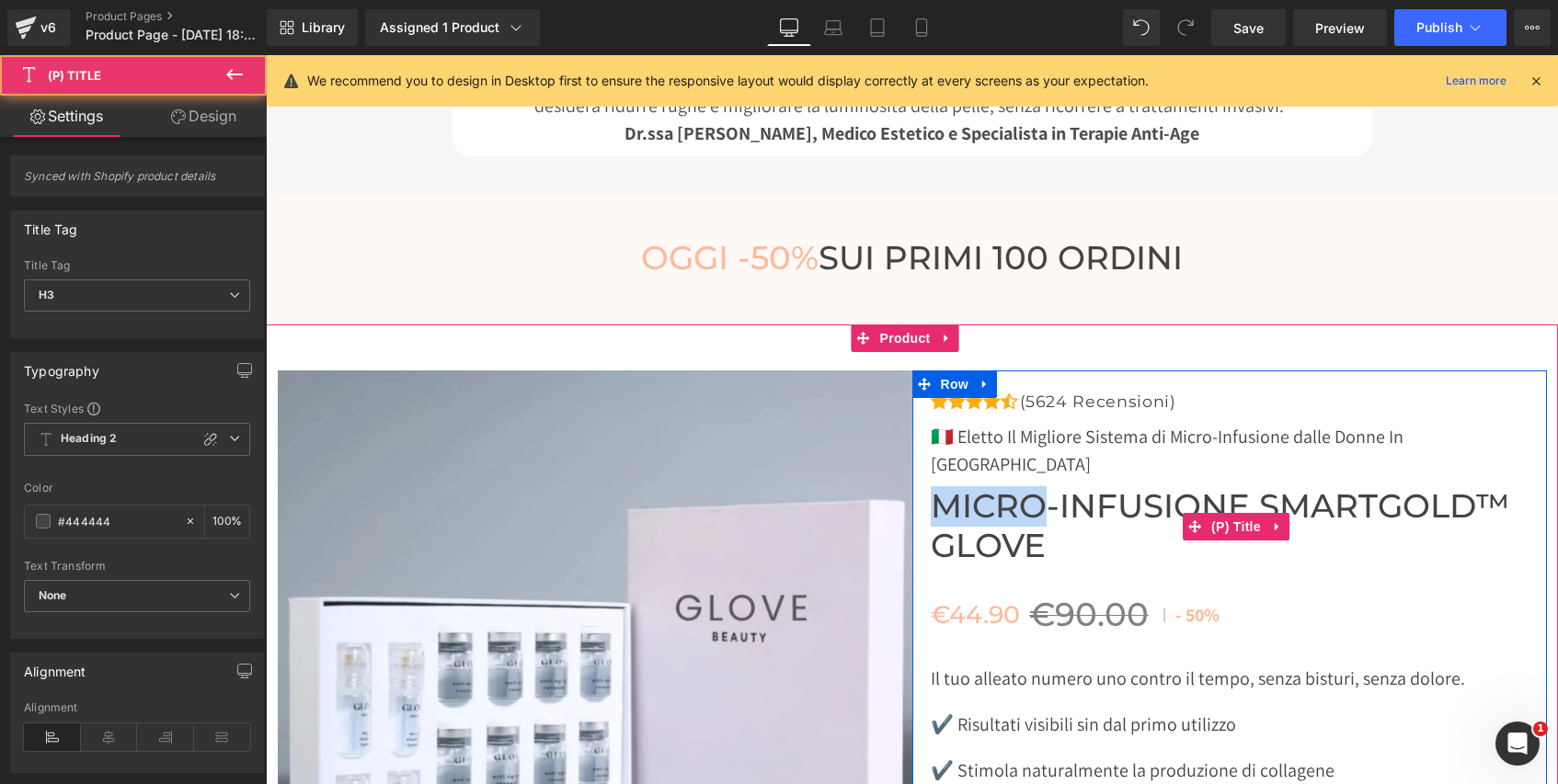
click at [985, 487] on span "Micro-Infusione SmartGold™ Glove" at bounding box center [1238, 526] width 616 height 78
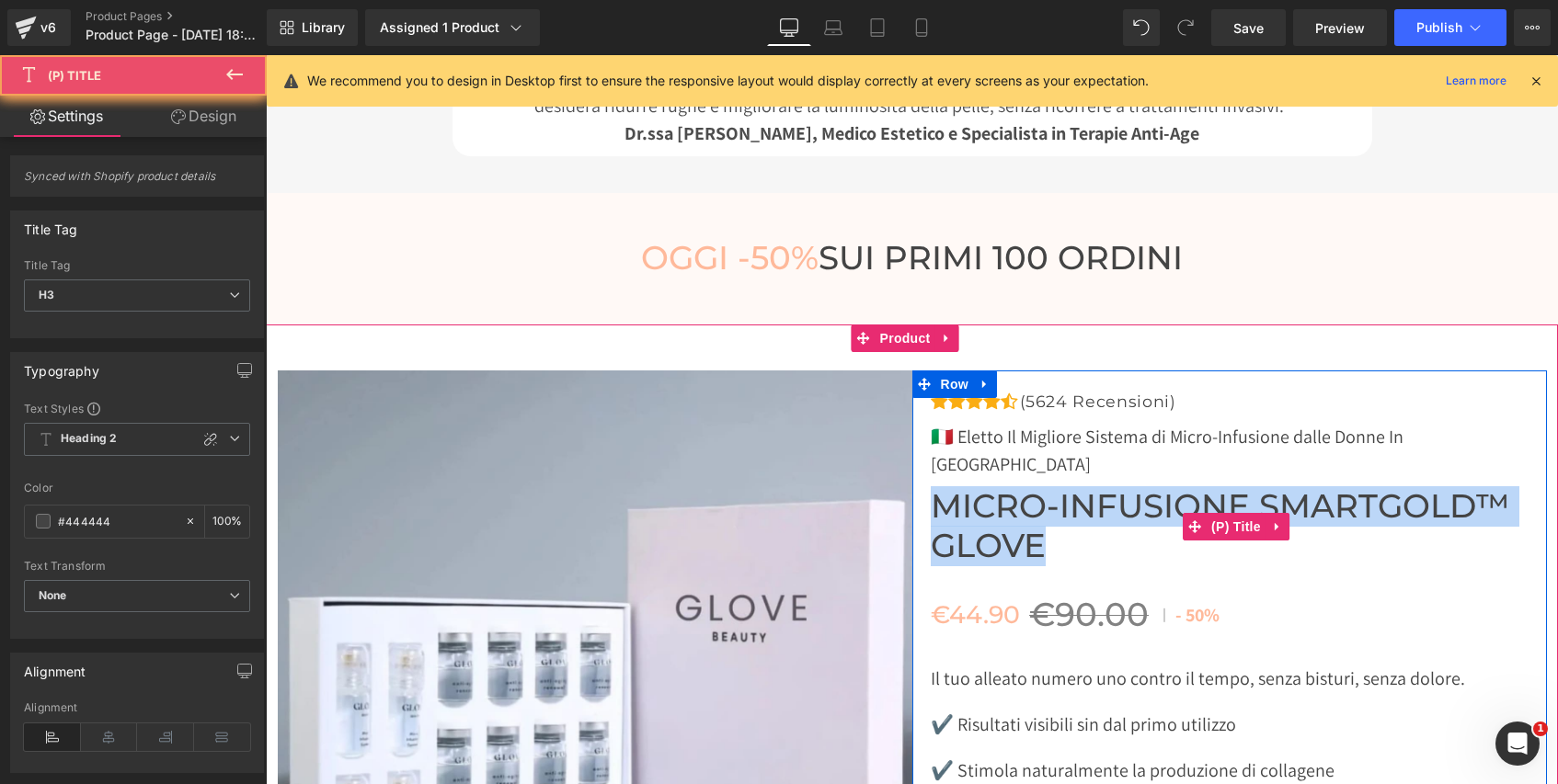
click at [985, 487] on span "Micro-Infusione SmartGold™ Glove" at bounding box center [1238, 526] width 616 height 78
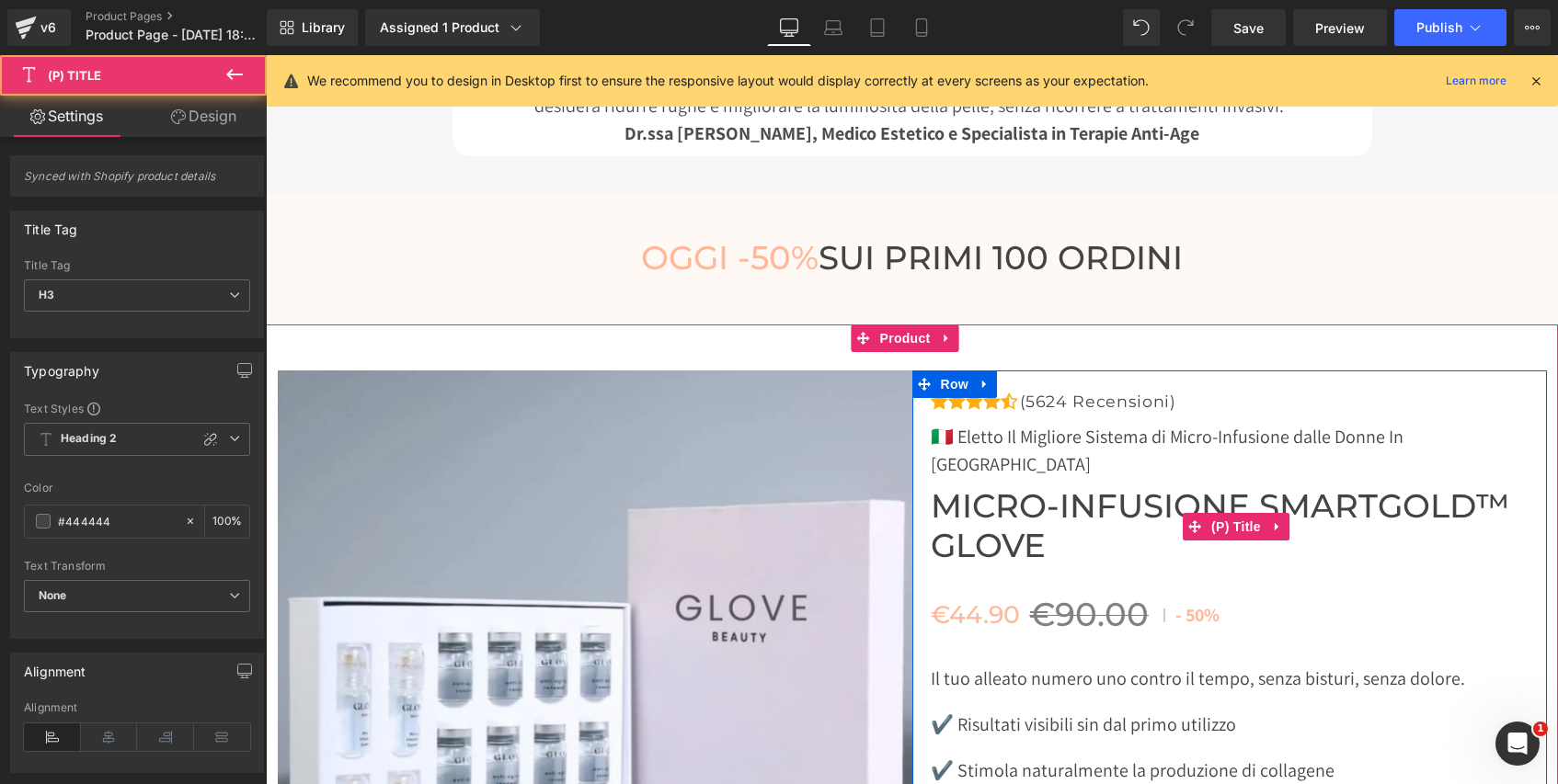
click at [975, 487] on span "Micro-Infusione SmartGold™ Glove" at bounding box center [1238, 526] width 616 height 78
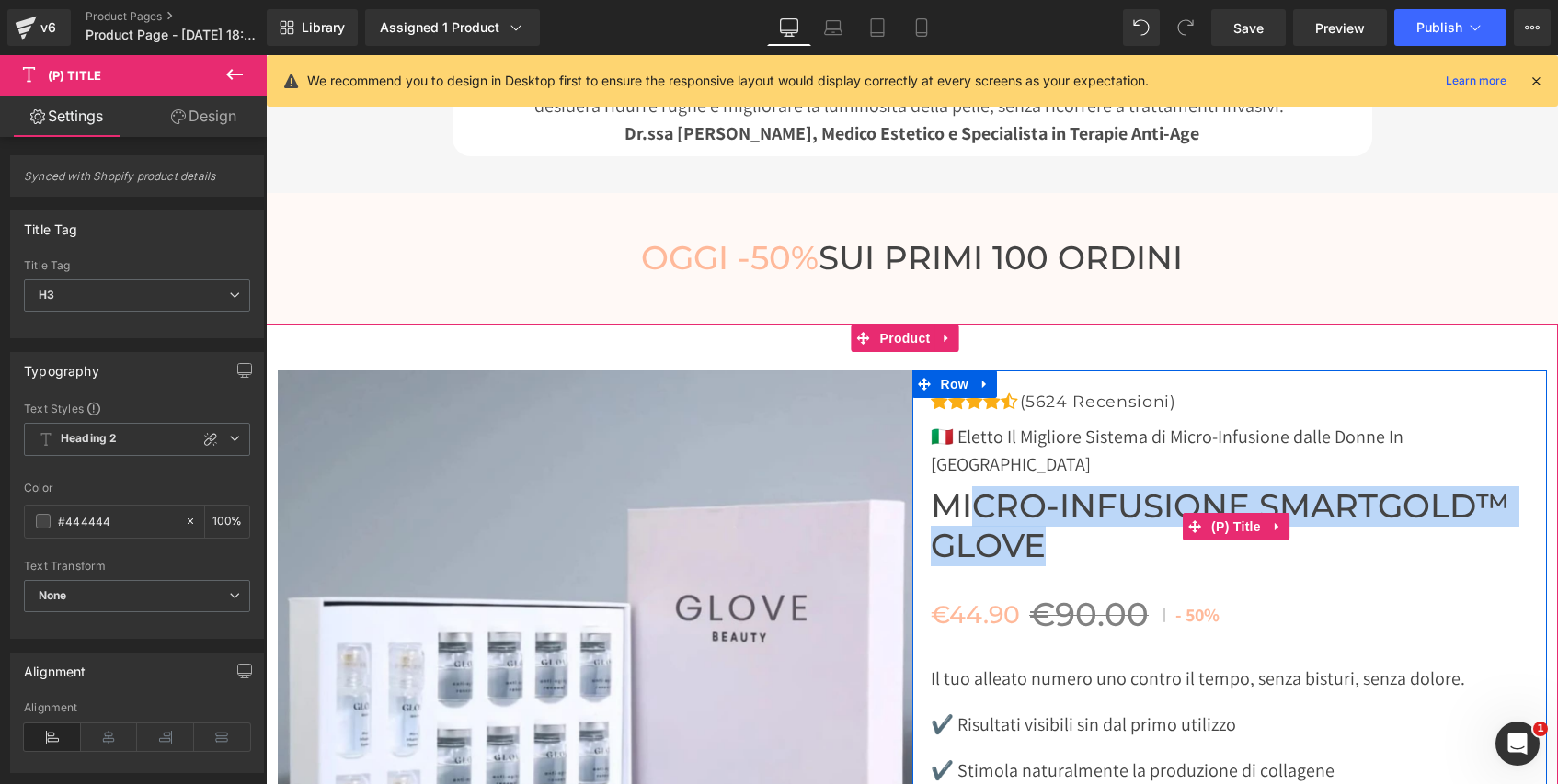
click at [966, 487] on span "Micro-Infusione SmartGold™ Glove" at bounding box center [1238, 526] width 616 height 78
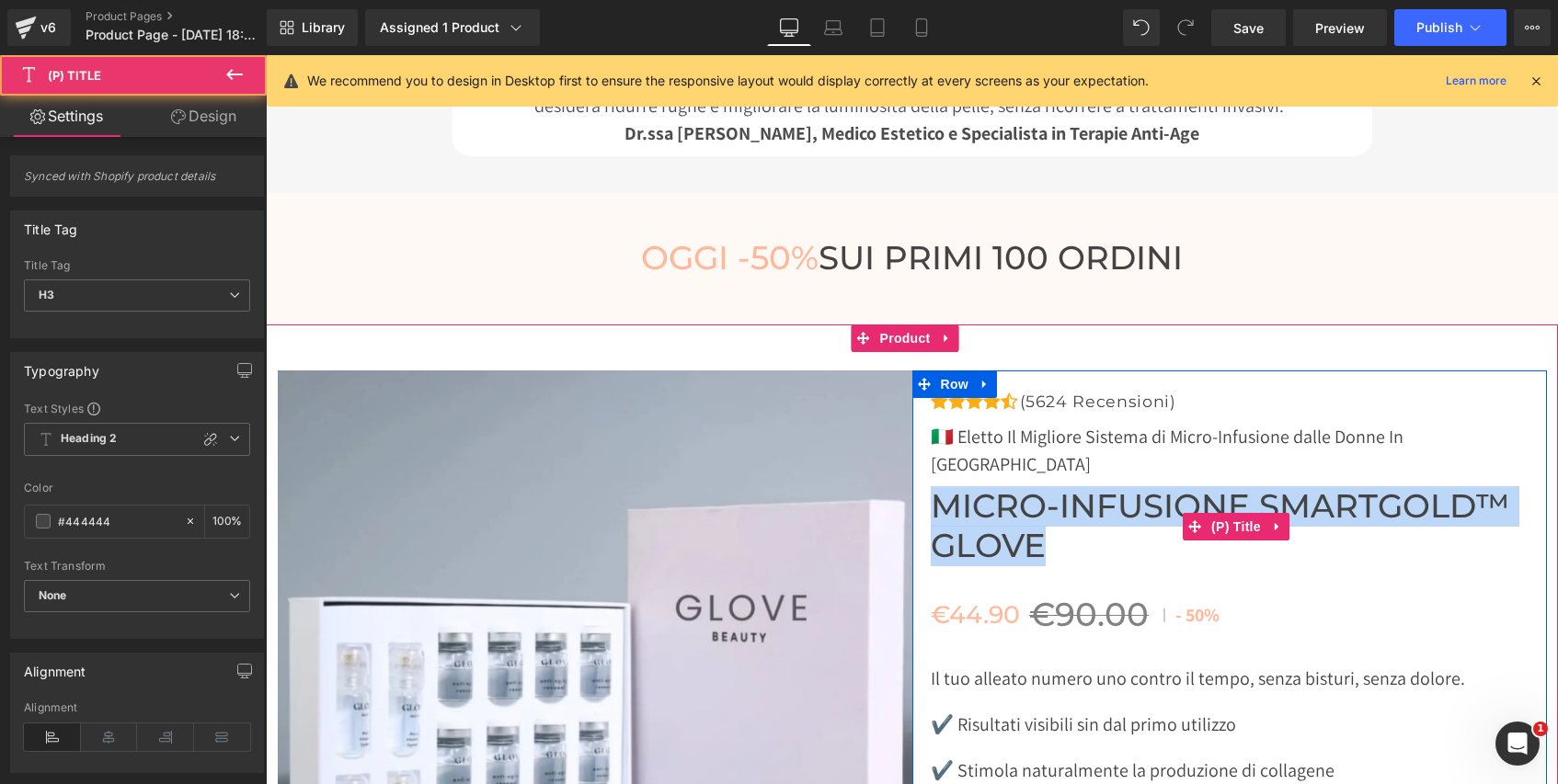
drag, startPoint x: 1069, startPoint y: 491, endPoint x: 931, endPoint y: 436, distance: 148.6
click at [931, 487] on span "Micro-Infusione SmartGold™ Glove" at bounding box center [1238, 526] width 616 height 78
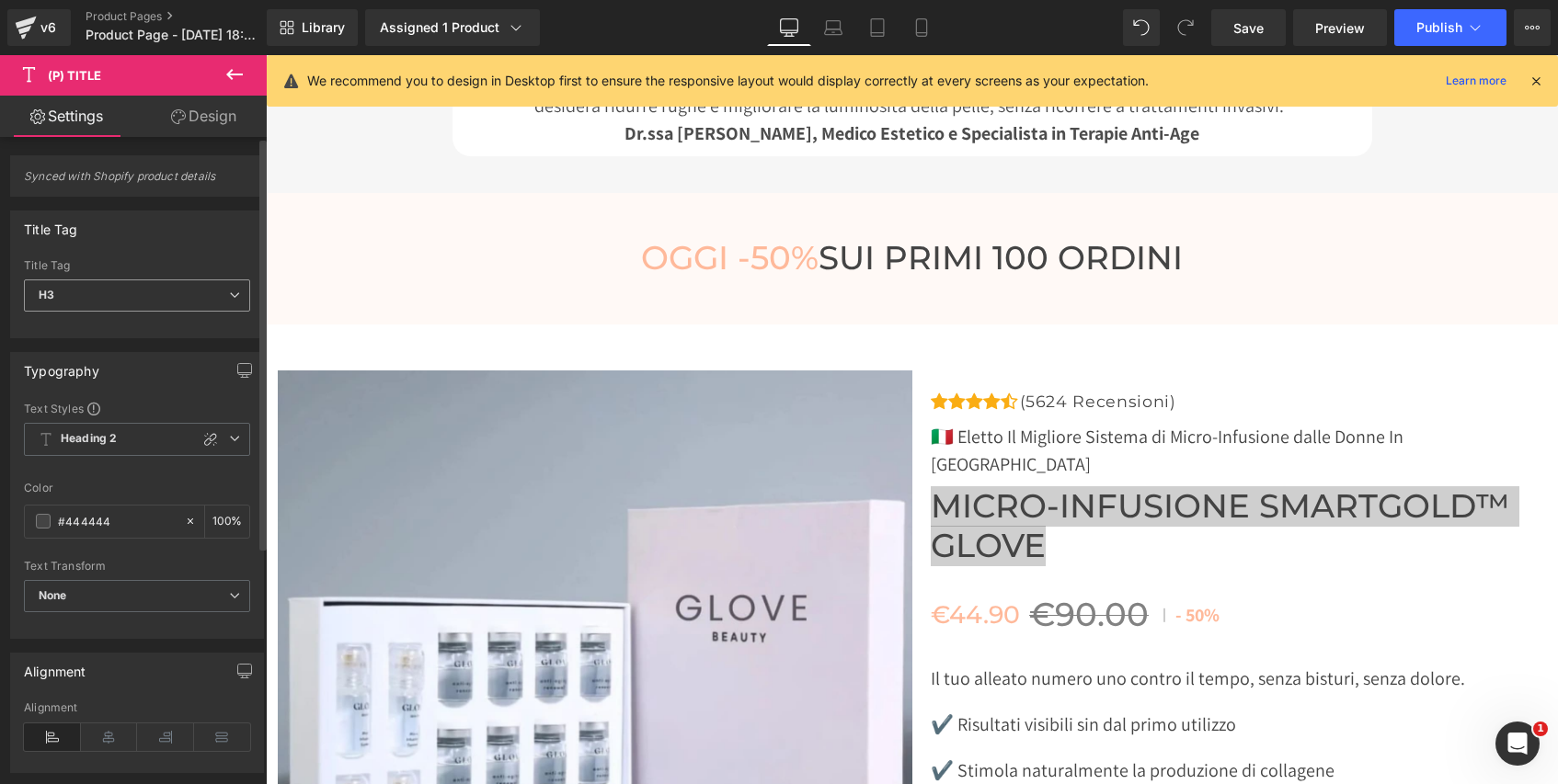
click at [156, 306] on span "H3" at bounding box center [136, 296] width 226 height 32
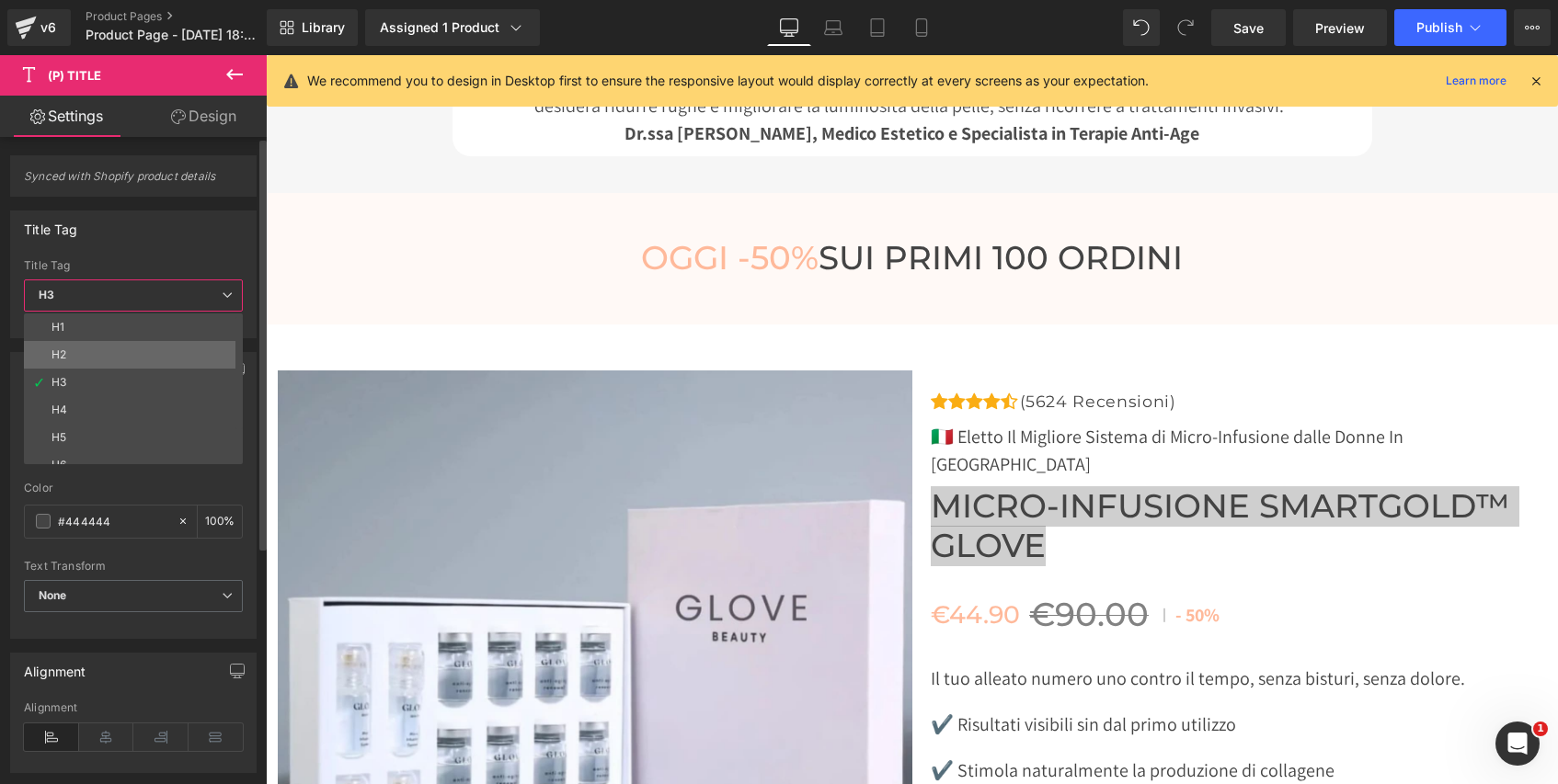
click at [140, 352] on li "H2" at bounding box center [137, 355] width 227 height 28
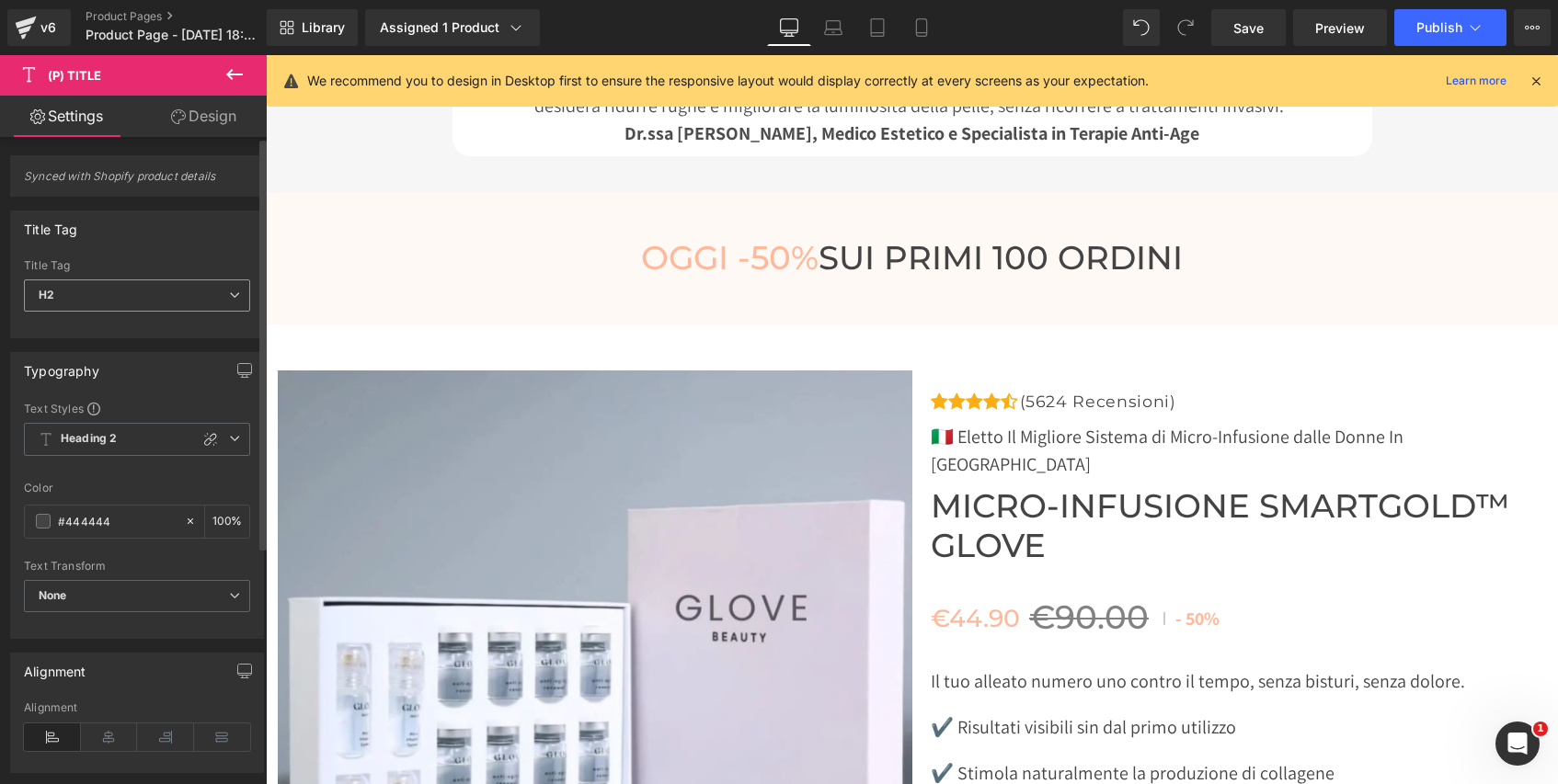
click at [144, 285] on span "H2" at bounding box center [136, 296] width 226 height 32
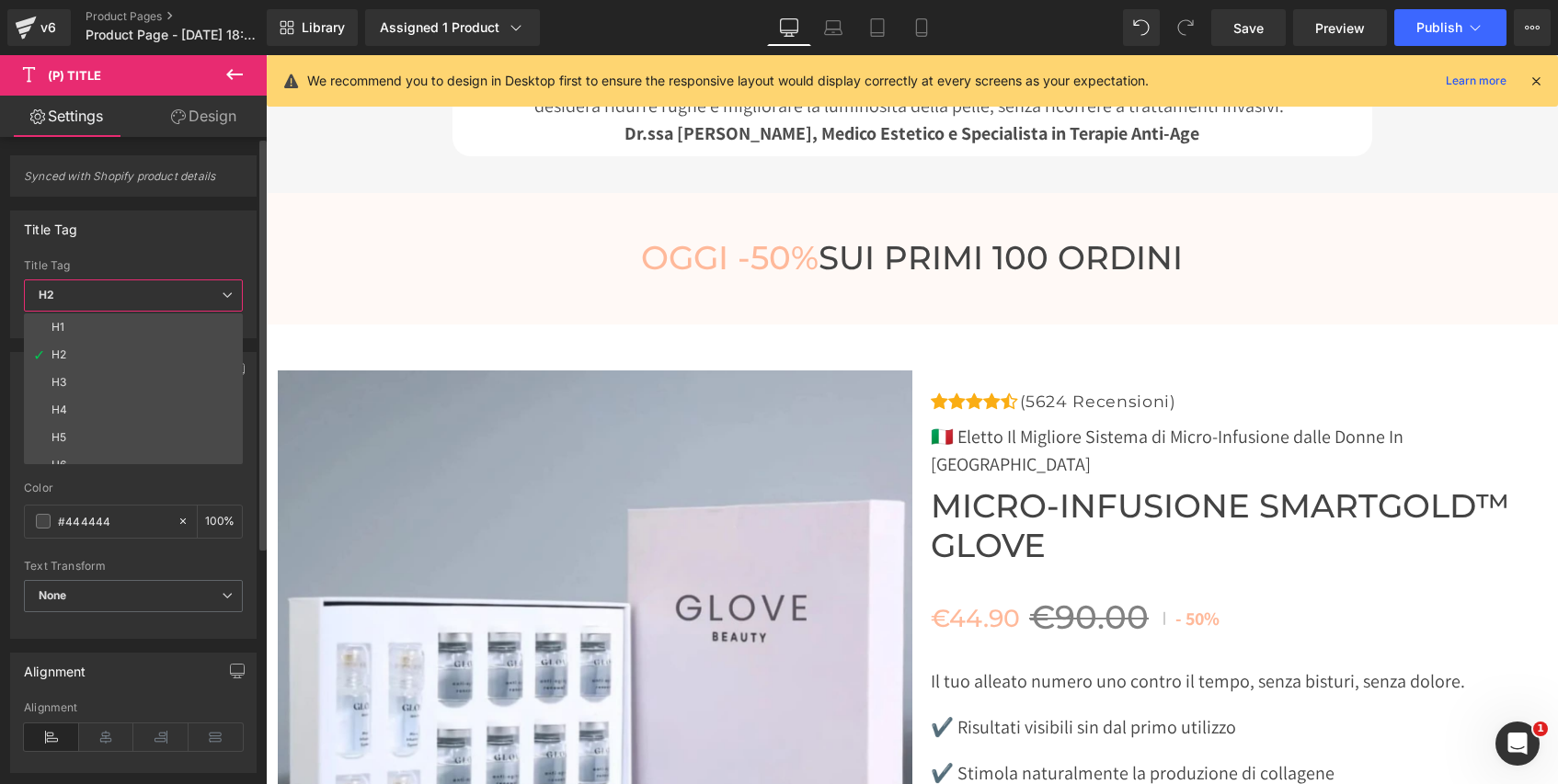
click at [112, 385] on li "H3" at bounding box center [137, 382] width 227 height 28
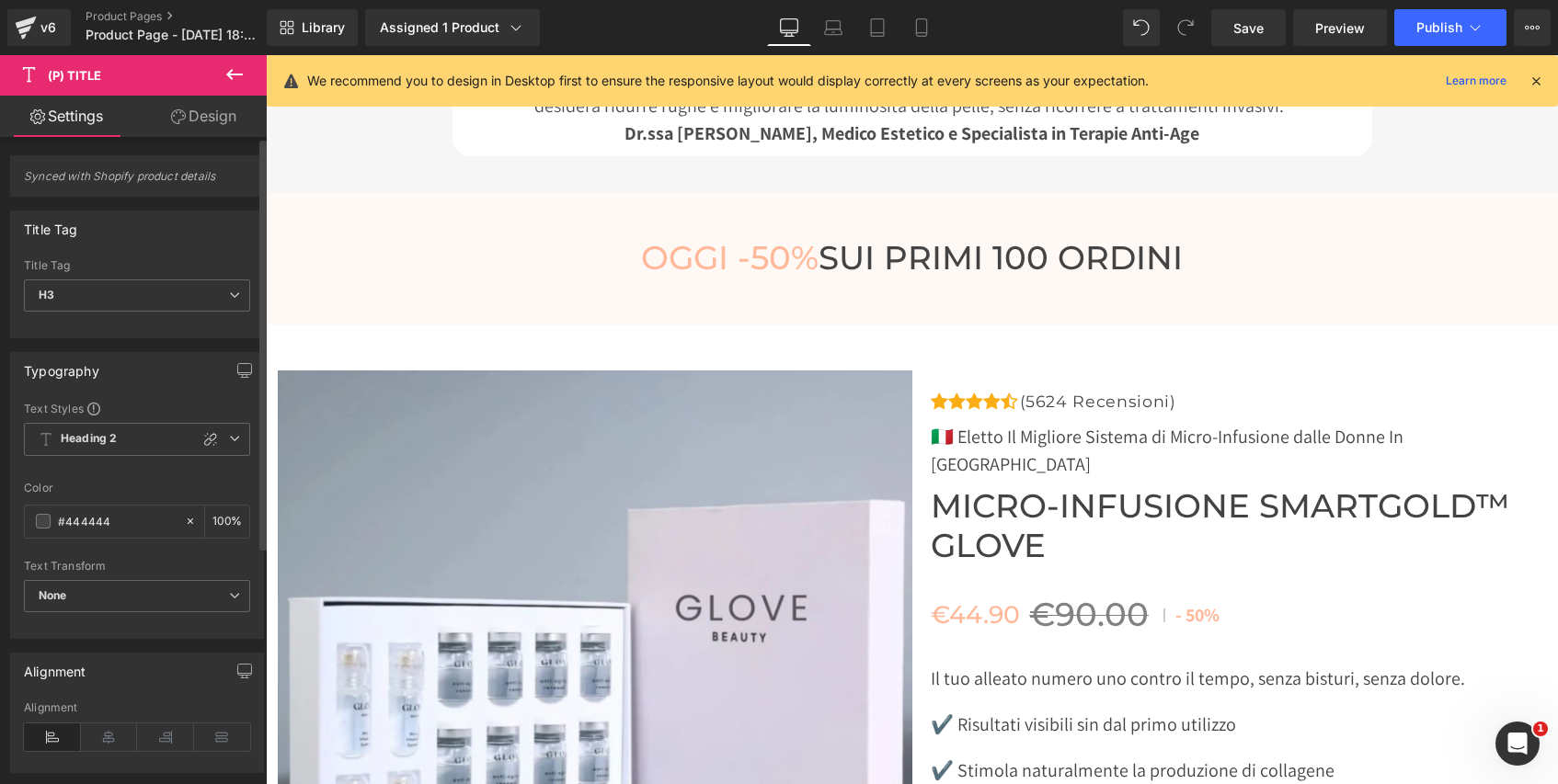
click at [173, 329] on div at bounding box center [136, 326] width 226 height 12
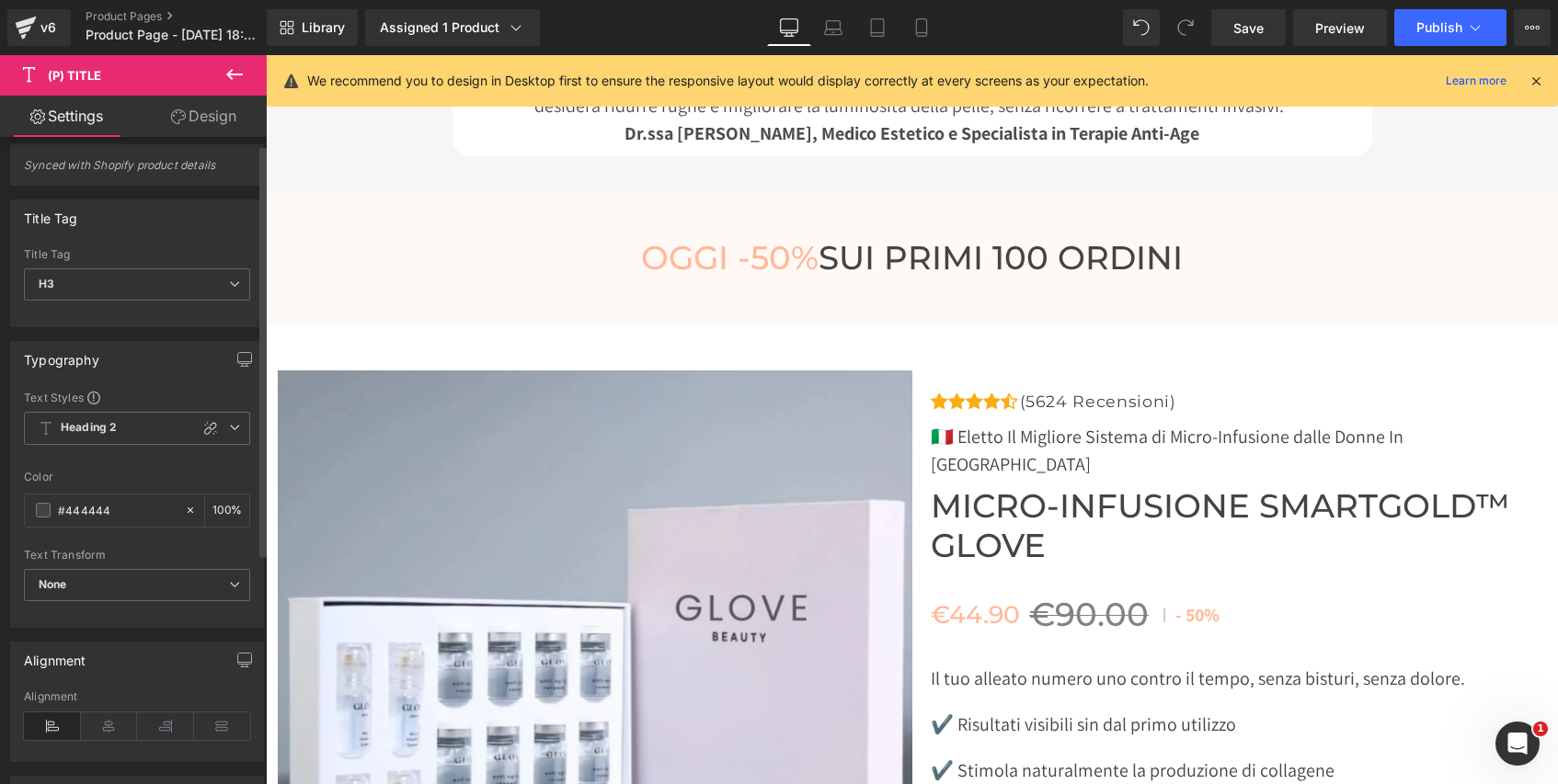
click at [139, 347] on div "Typography" at bounding box center [137, 360] width 252 height 35
click at [143, 594] on span "None" at bounding box center [136, 586] width 226 height 32
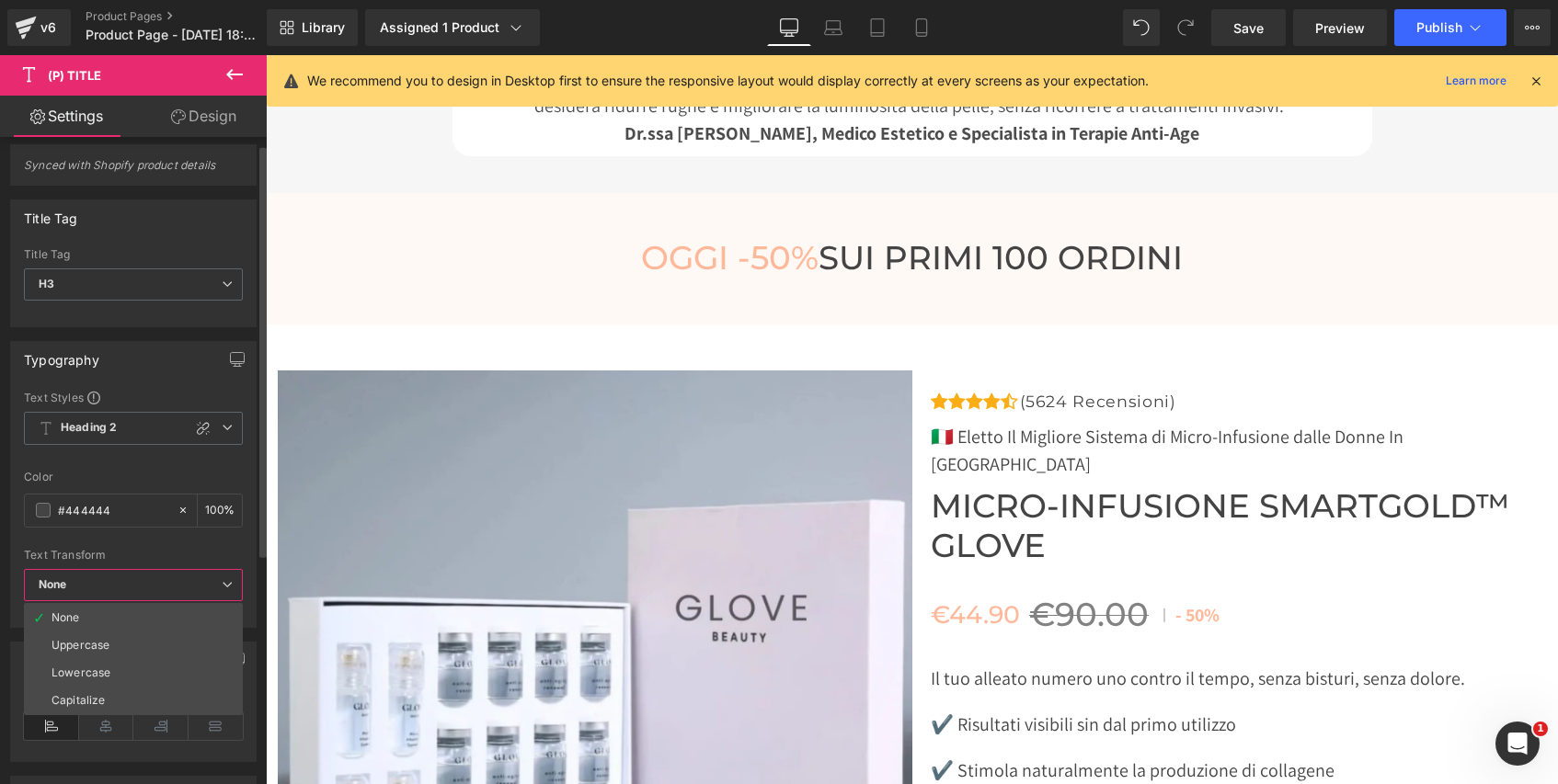
click at [143, 594] on span "None" at bounding box center [133, 586] width 218 height 32
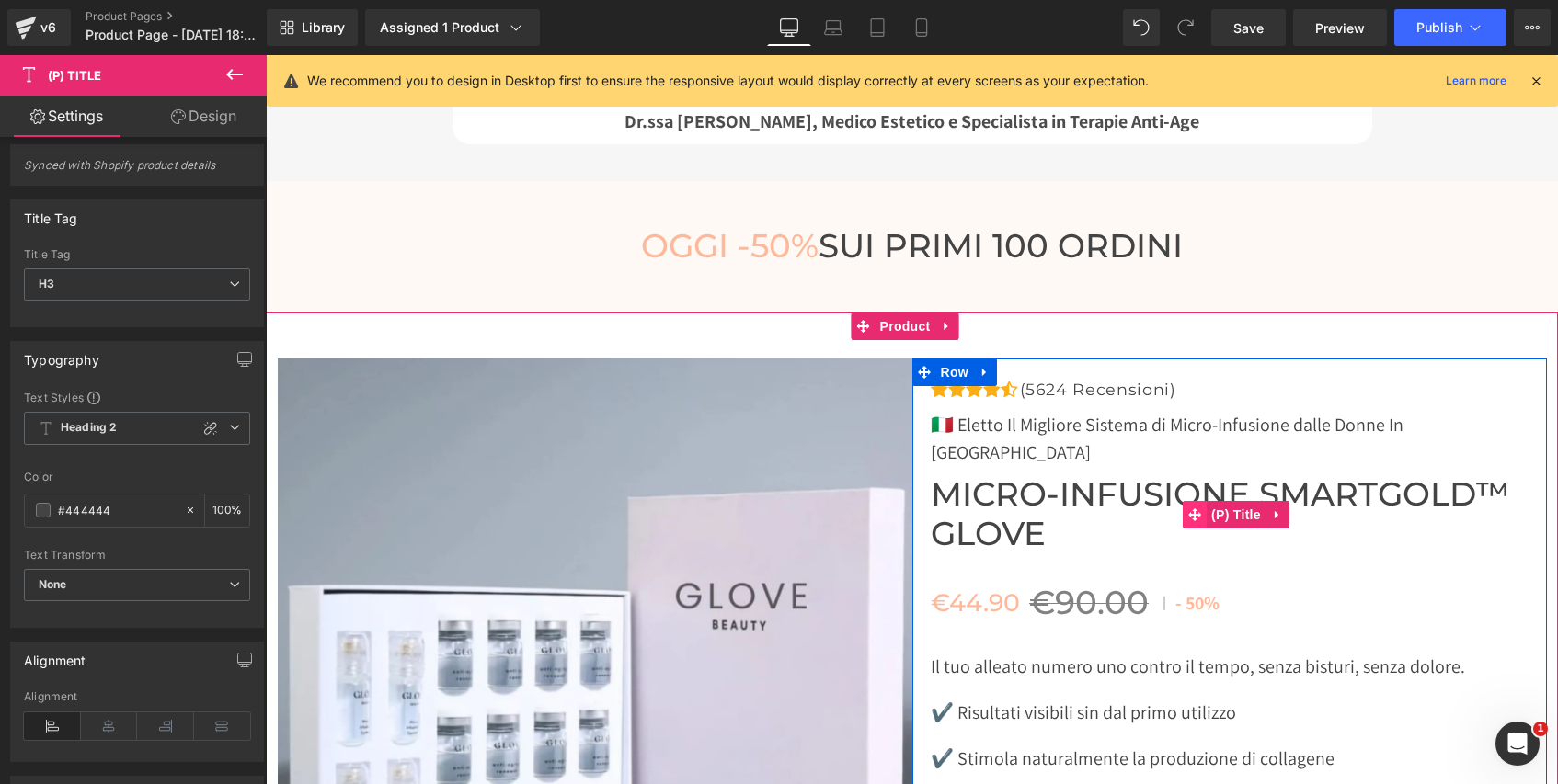
scroll to position [8330, 0]
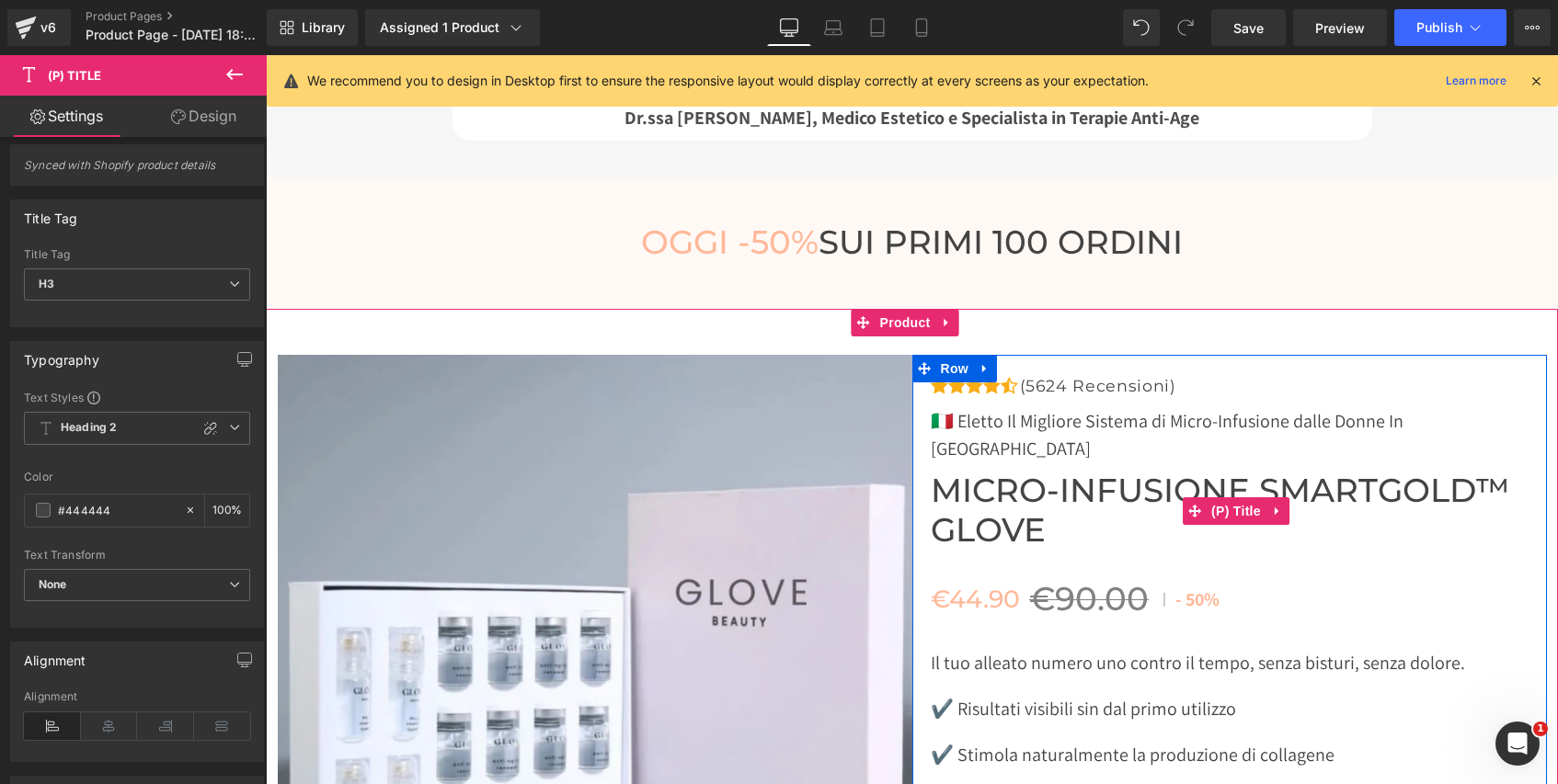
click at [1055, 471] on span "Micro-Infusione SmartGold™ Glove" at bounding box center [1238, 510] width 616 height 78
click at [1058, 471] on span "Micro-Infusione SmartGold™ Glove" at bounding box center [1238, 510] width 616 height 78
click at [995, 471] on span "Micro-Infusione SmartGold™ Glove" at bounding box center [1238, 510] width 616 height 78
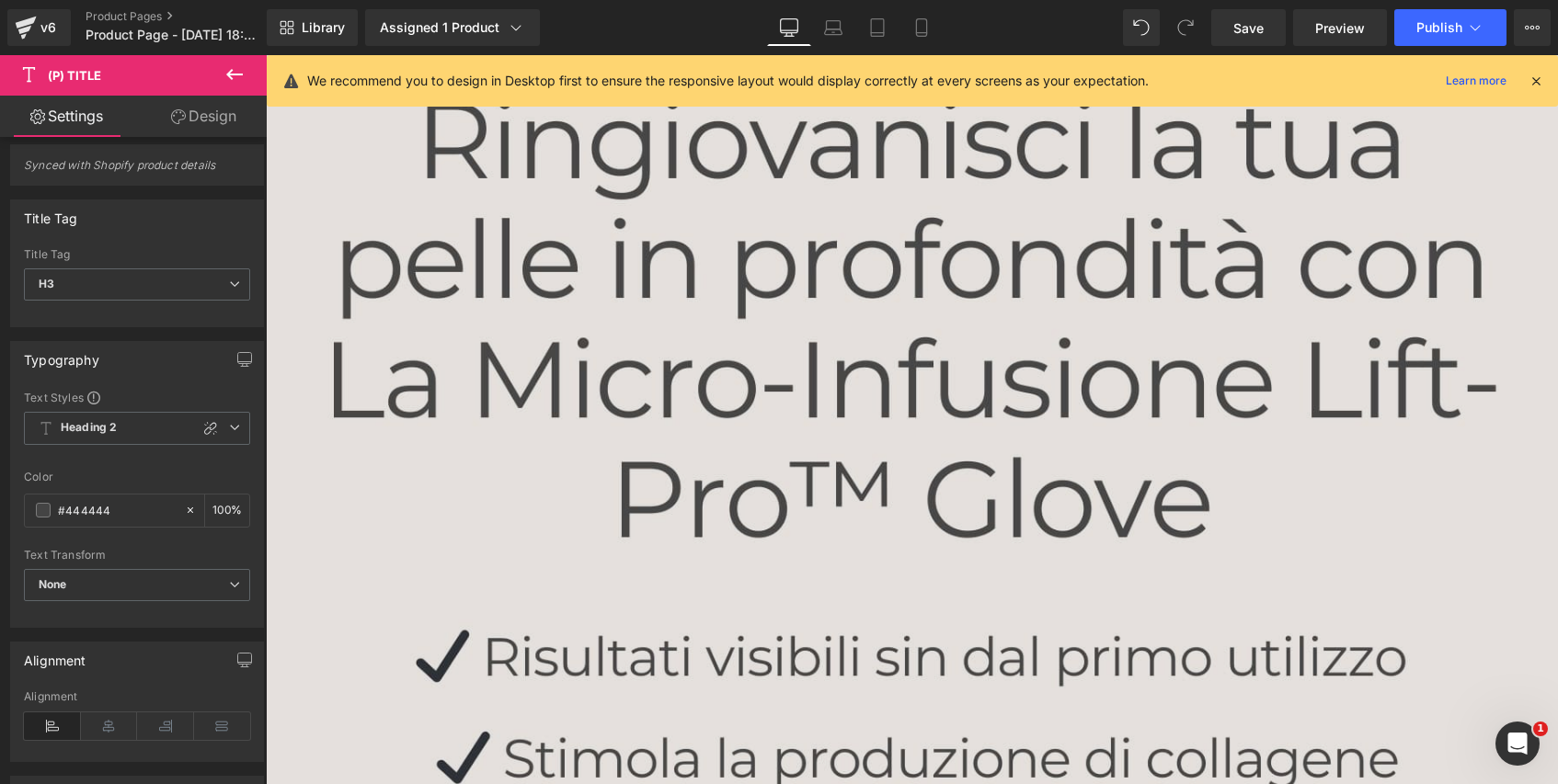
scroll to position [0, 0]
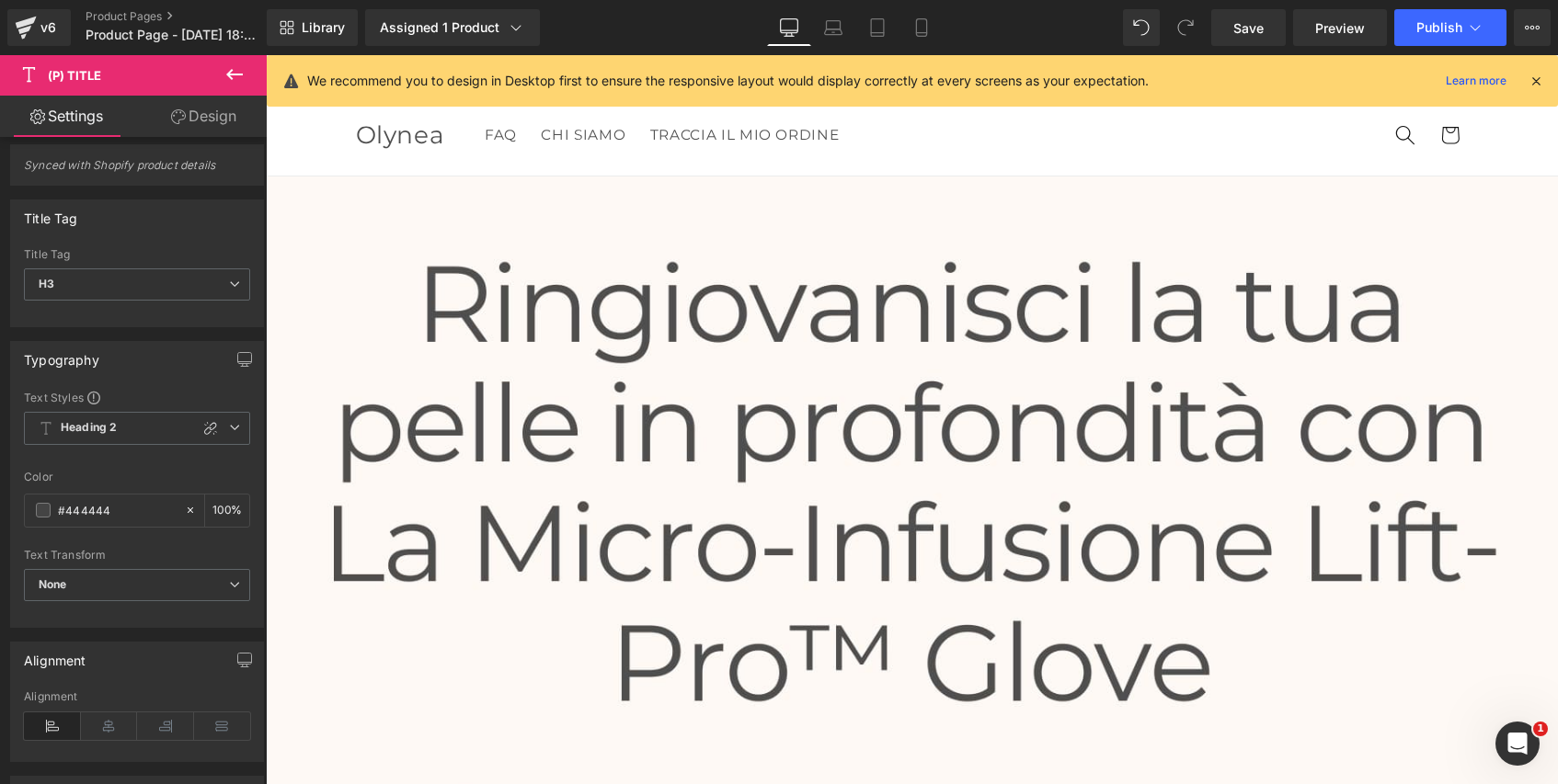
click at [233, 75] on icon at bounding box center [234, 74] width 22 height 22
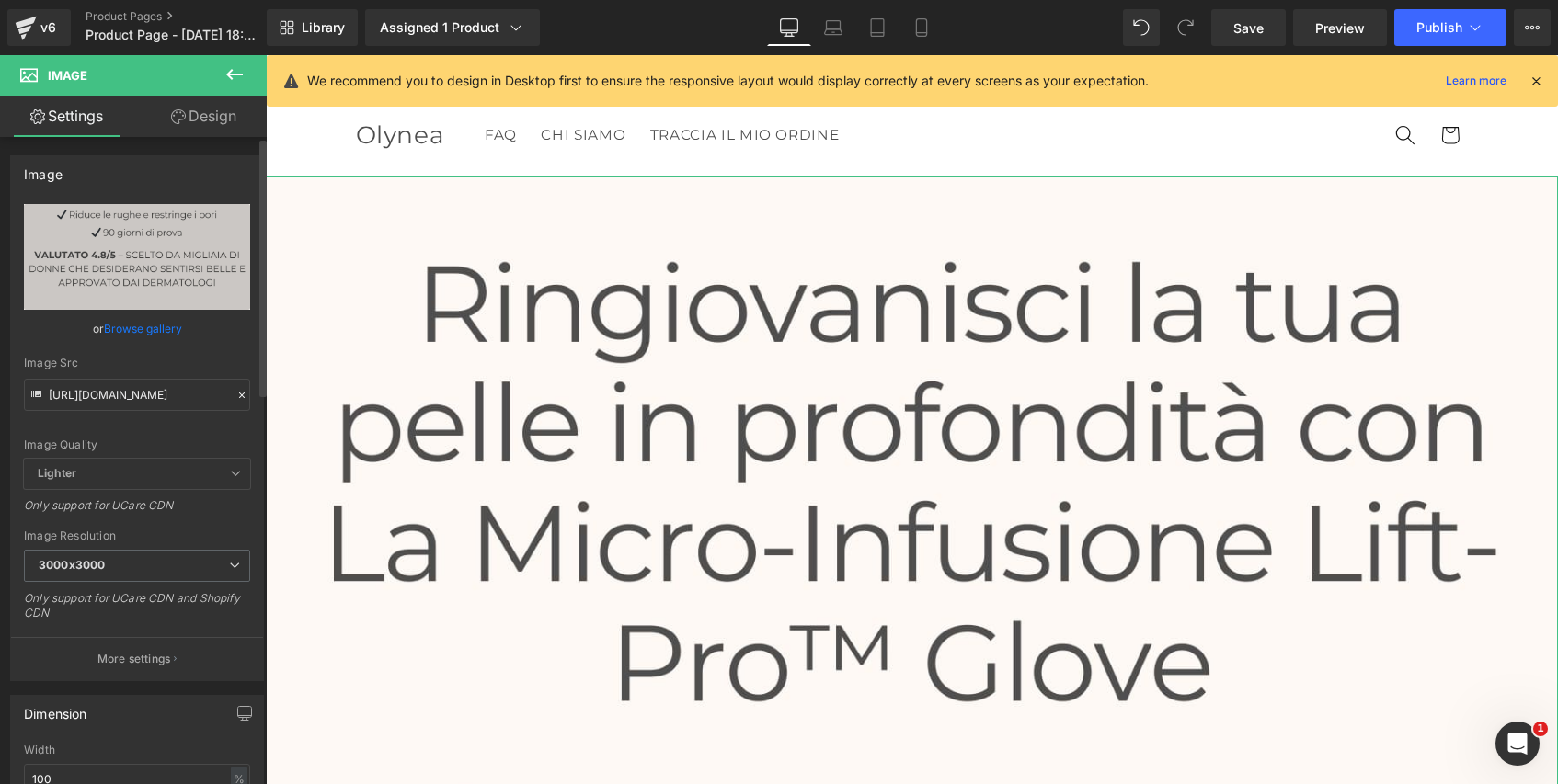
click at [236, 395] on icon at bounding box center [241, 395] width 12 height 12
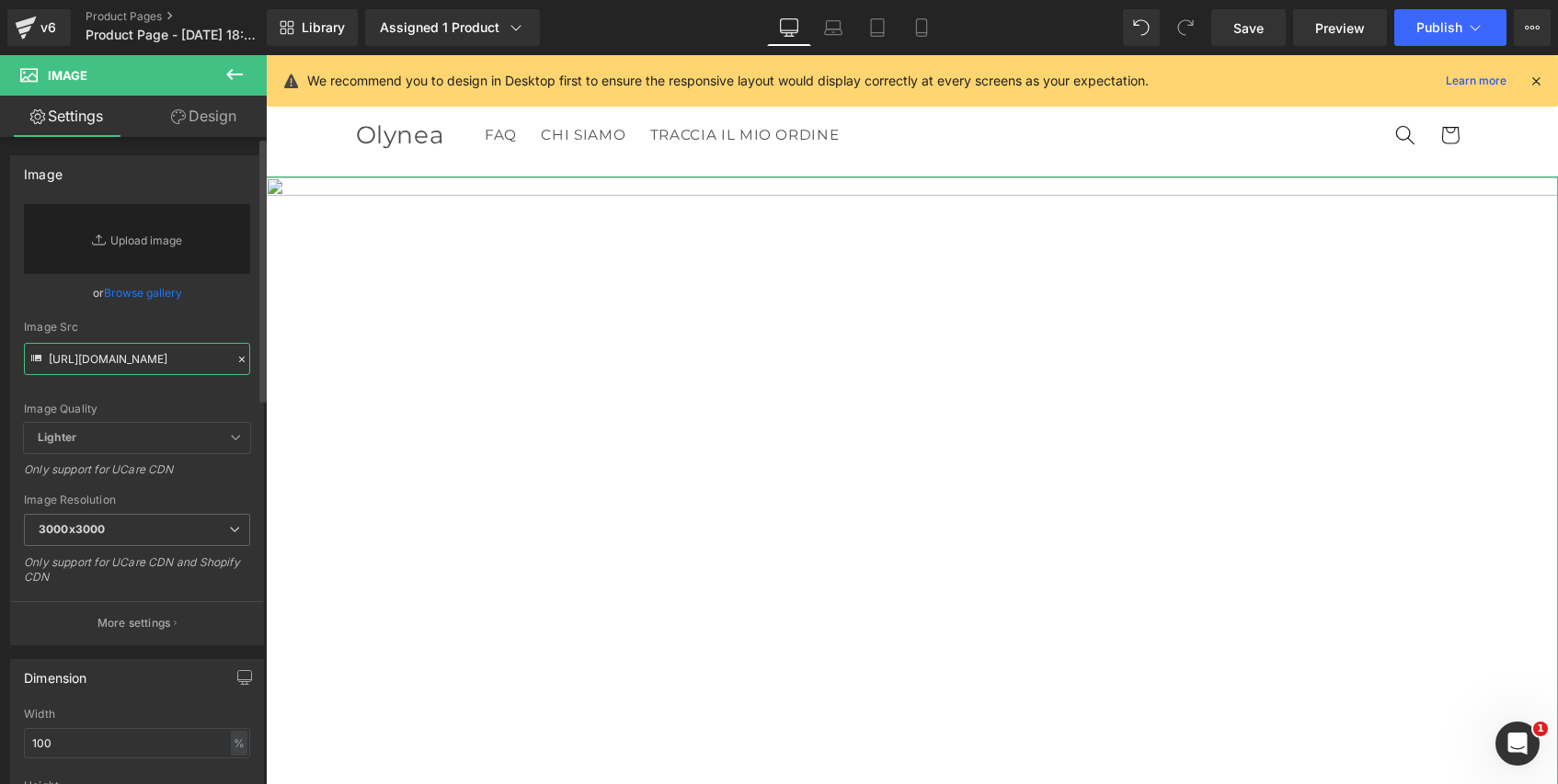
click at [181, 361] on input "https://cdn.shopify.com/s/files/1/0632/9214/5777/files/banniere_mobile_lift_pro…" at bounding box center [136, 360] width 226 height 32
paste input "pc_micro_infusion_lift_pro_glove"
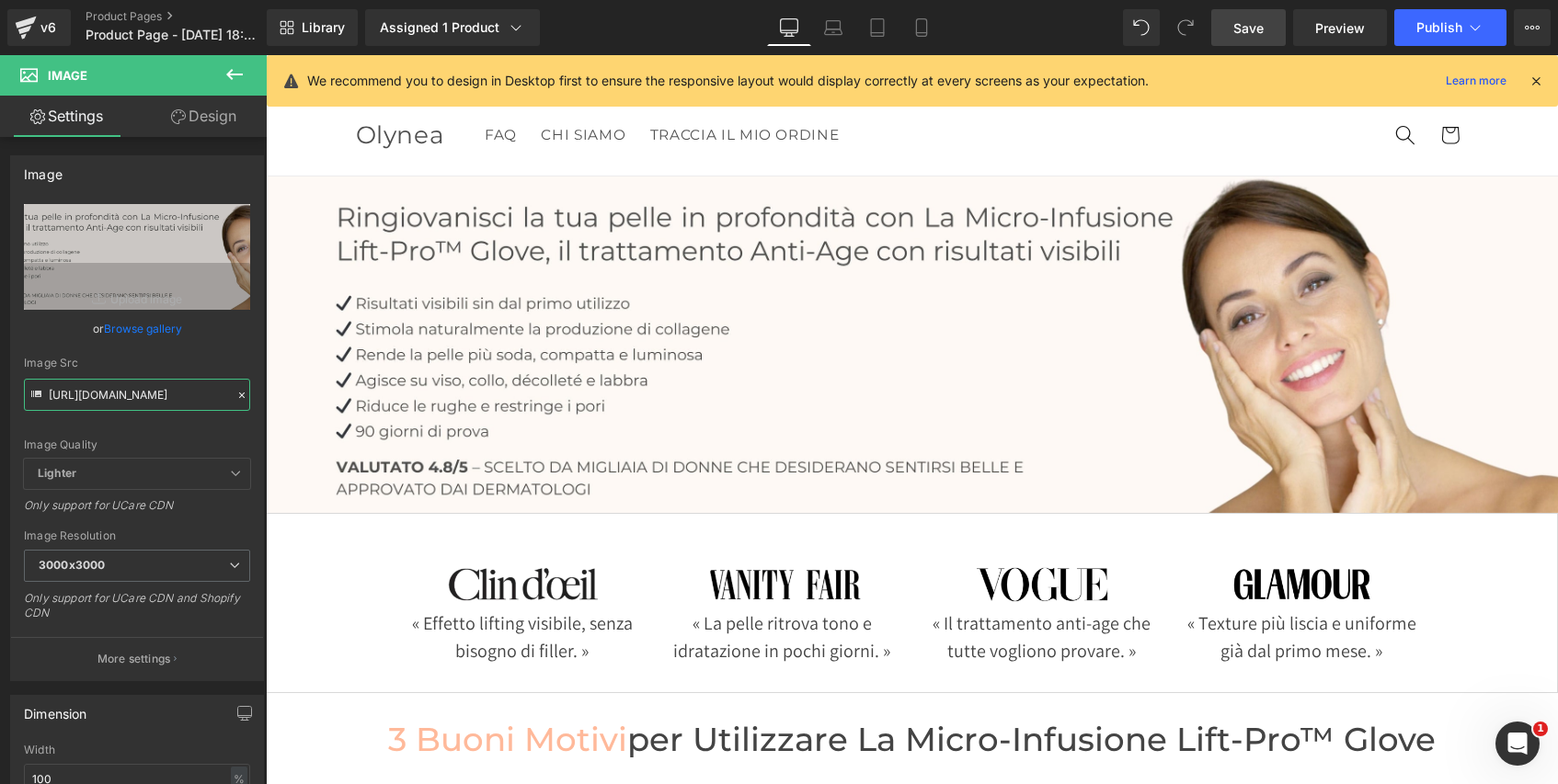
type input "https://cdn.shopify.com/s/files/1/0632/9214/5777/files/banniere_pc_micro_infusi…"
click at [1257, 34] on span "Save" at bounding box center [1249, 28] width 31 height 19
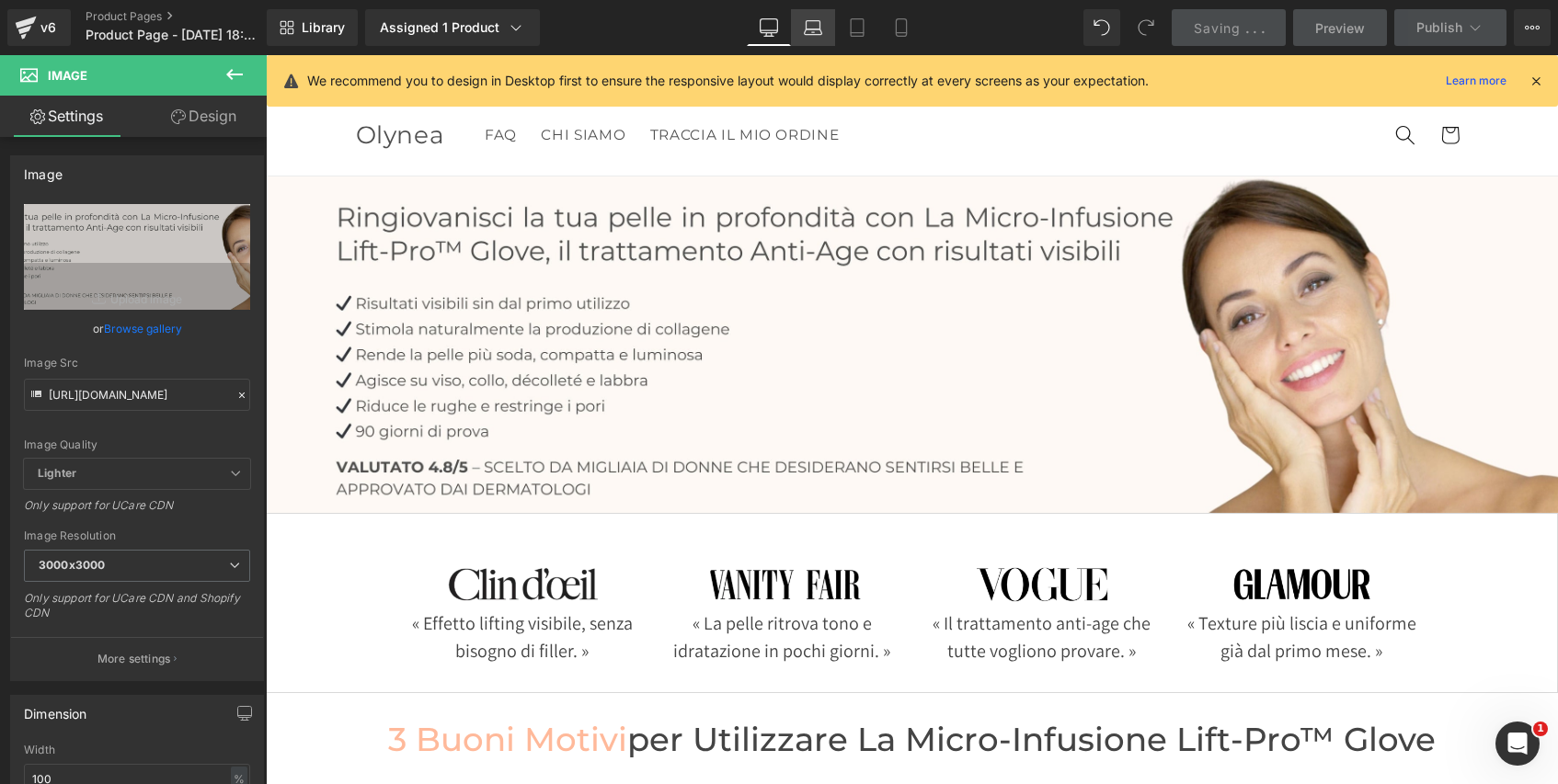
click at [819, 25] on icon at bounding box center [812, 27] width 18 height 18
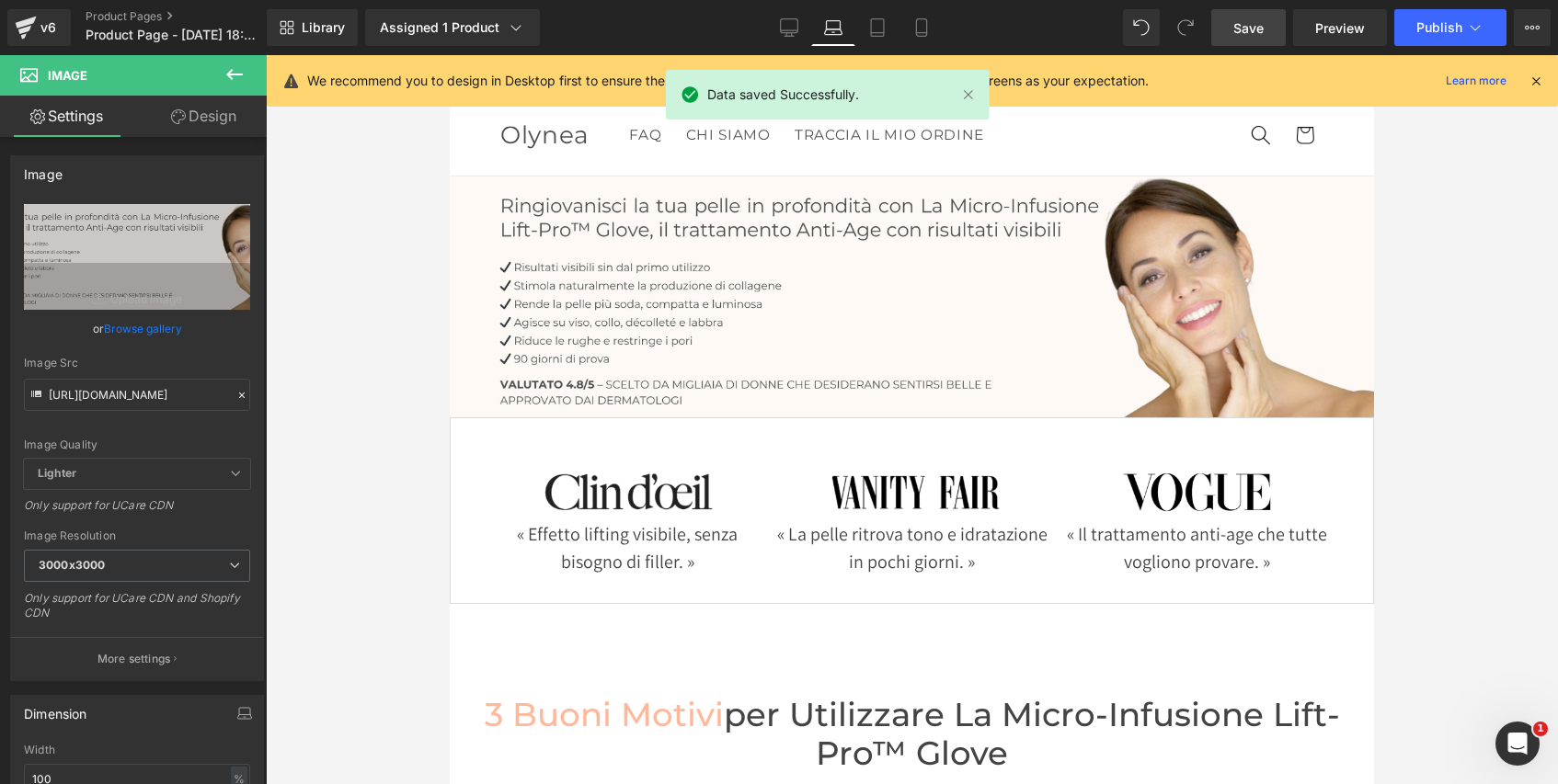
click at [1253, 30] on span "Save" at bounding box center [1249, 28] width 31 height 19
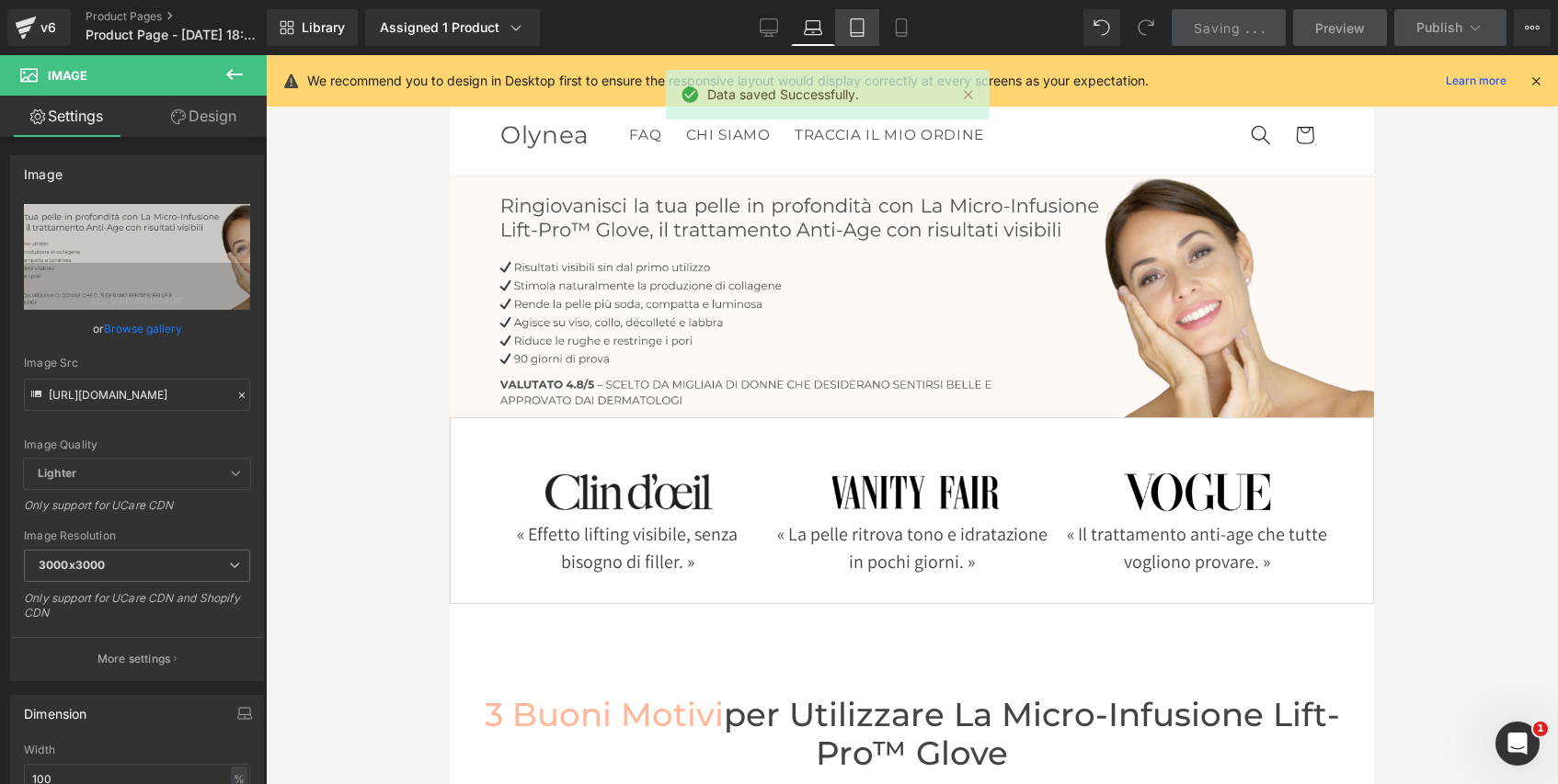
click at [863, 26] on icon at bounding box center [857, 28] width 12 height 17
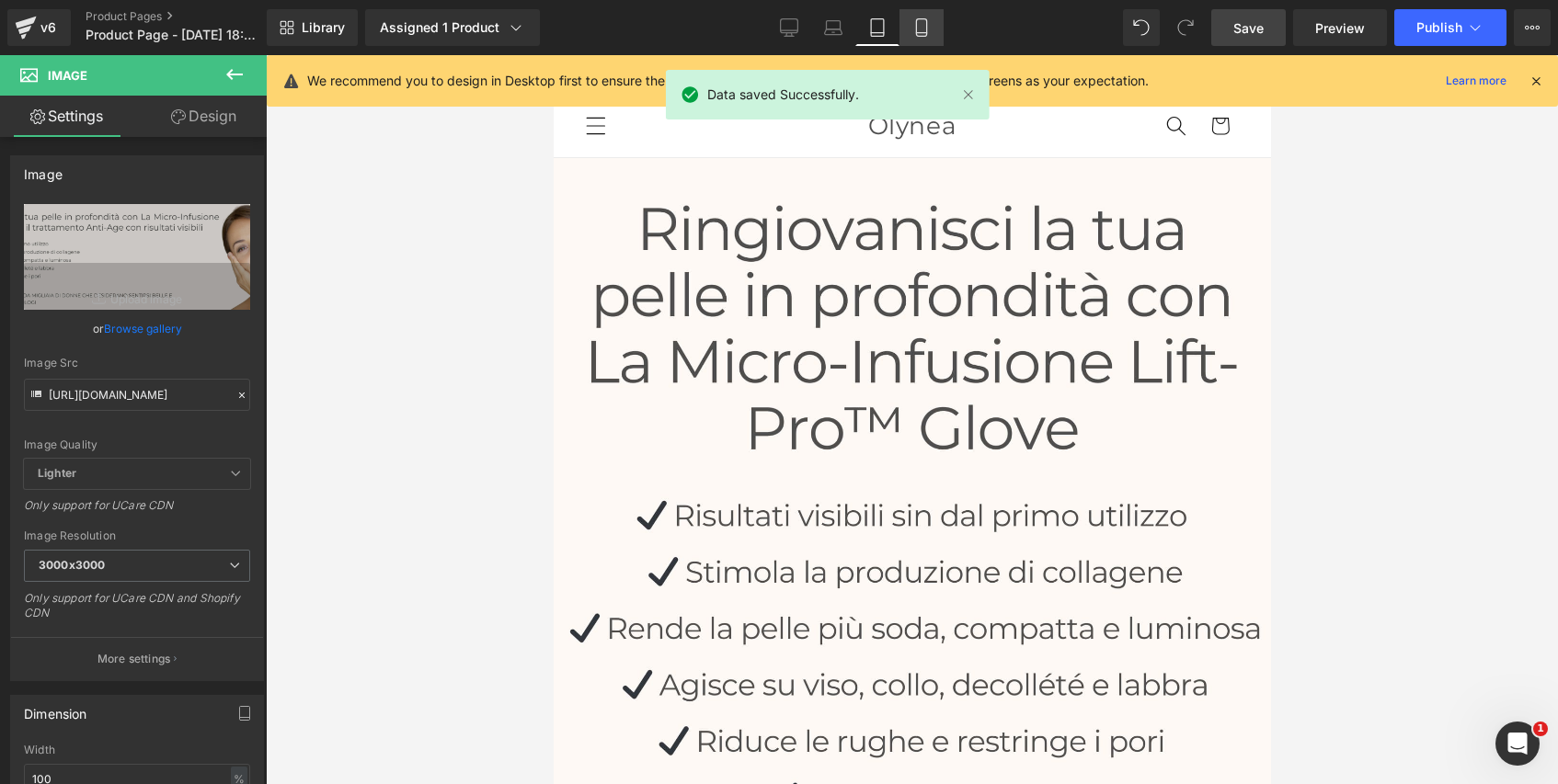
click at [929, 31] on icon at bounding box center [921, 27] width 18 height 18
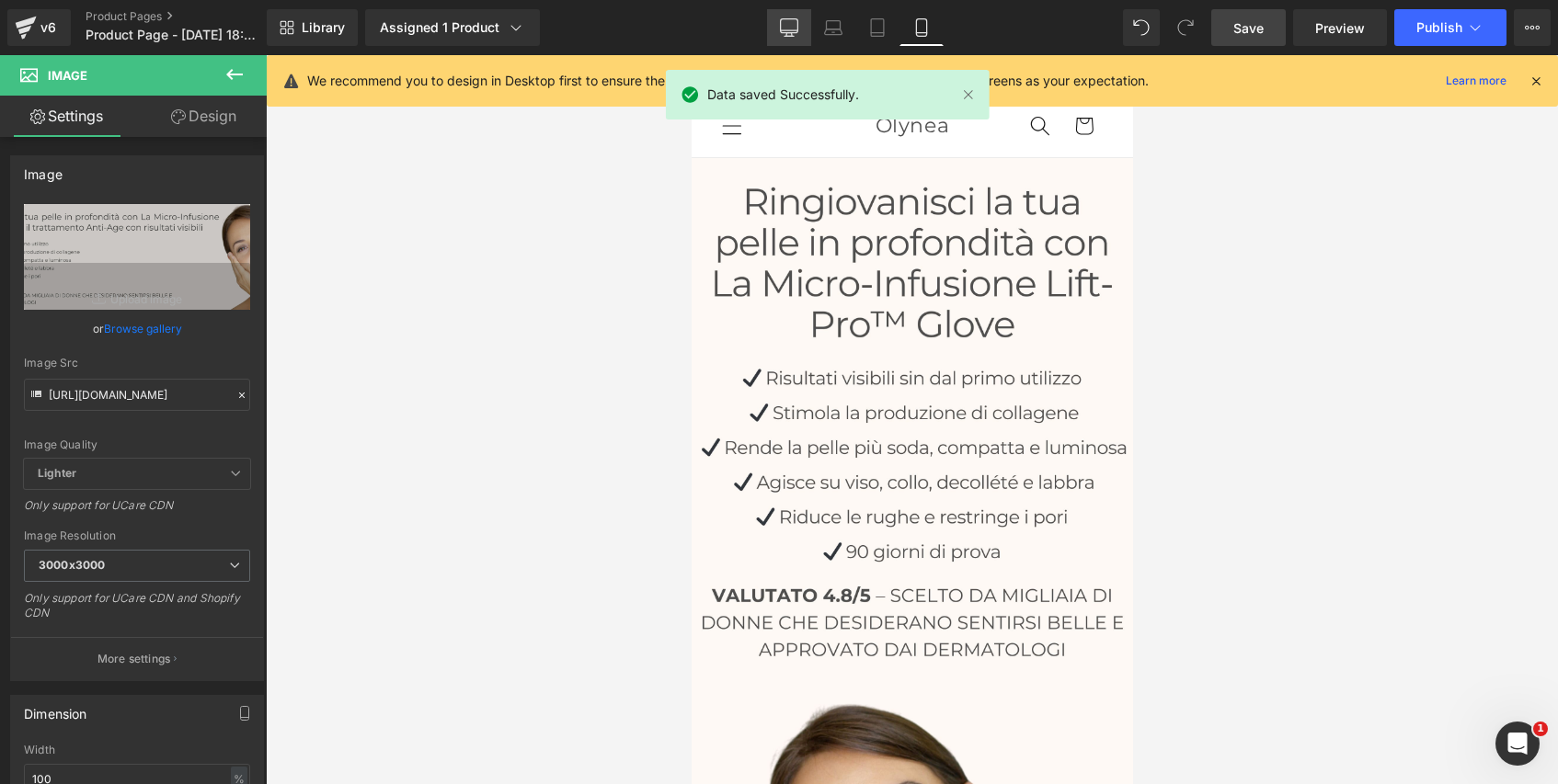
drag, startPoint x: 801, startPoint y: 9, endPoint x: 794, endPoint y: 14, distance: 8.6
click at [801, 9] on div "Library Assigned 1 Product Product Preview Micro-Infusione SmartGold™ Glove Man…" at bounding box center [912, 28] width 1291 height 55
click at [792, 20] on icon at bounding box center [788, 27] width 18 height 18
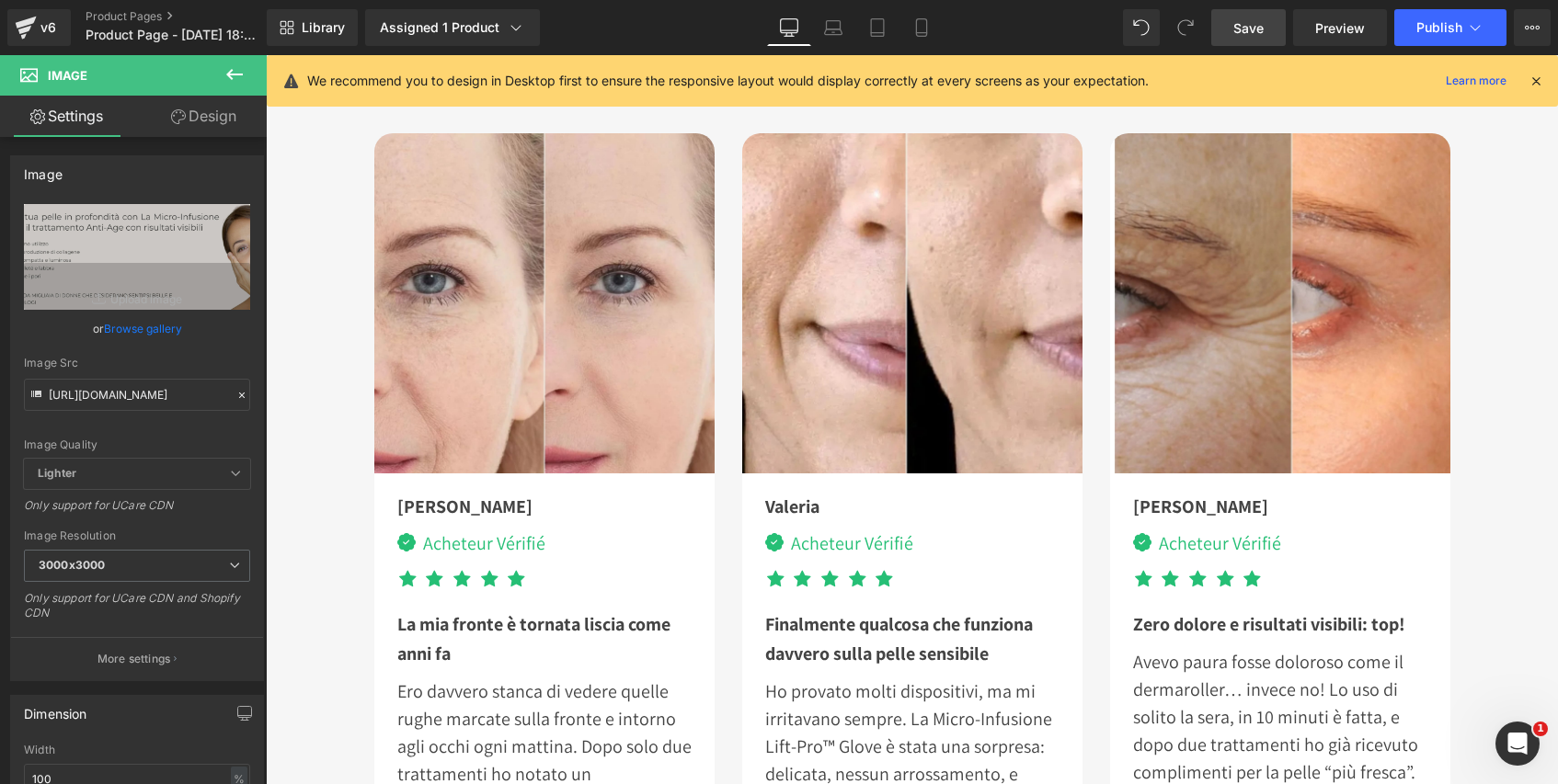
scroll to position [5255, 0]
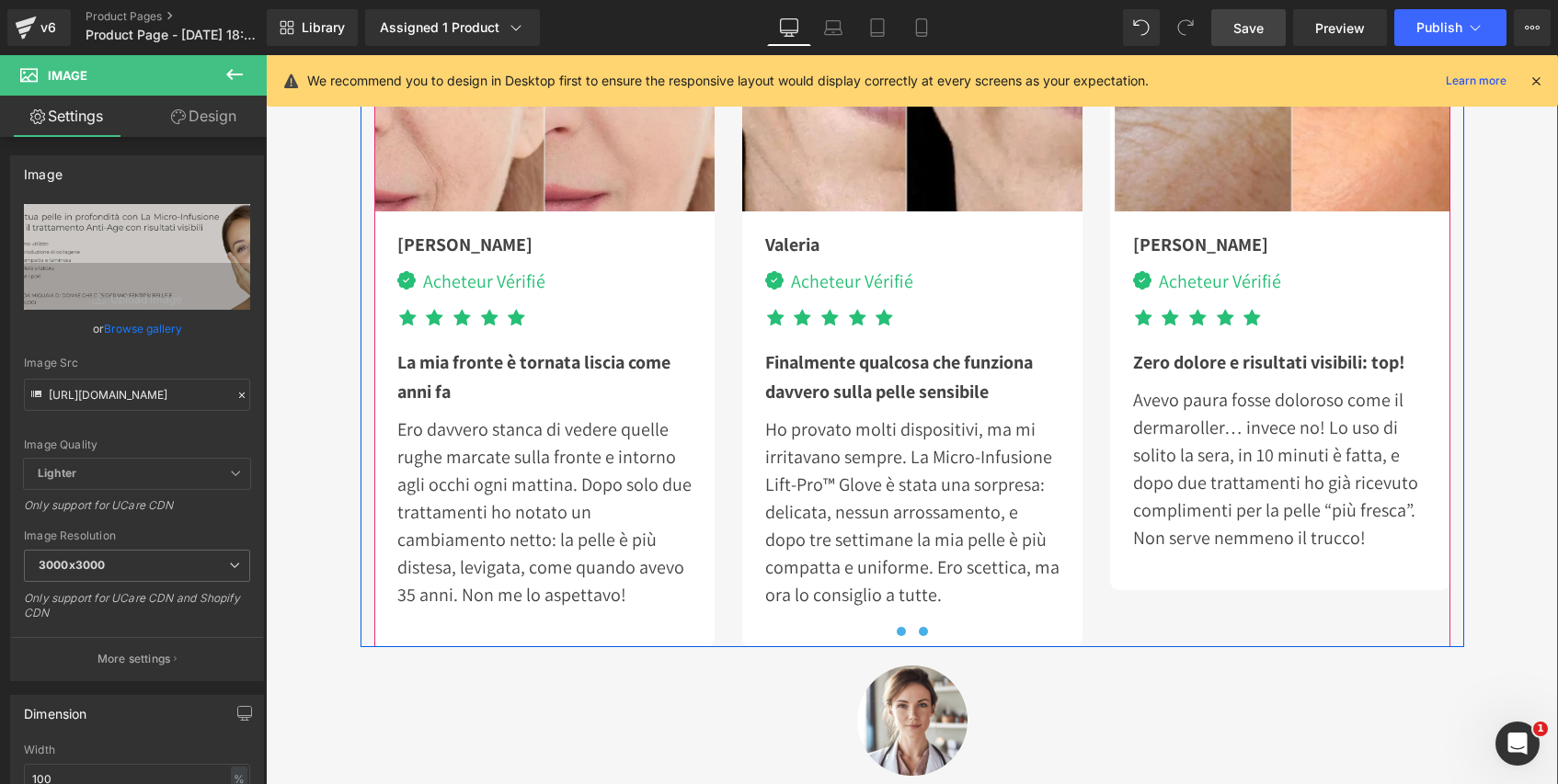
click at [919, 627] on span at bounding box center [924, 631] width 10 height 10
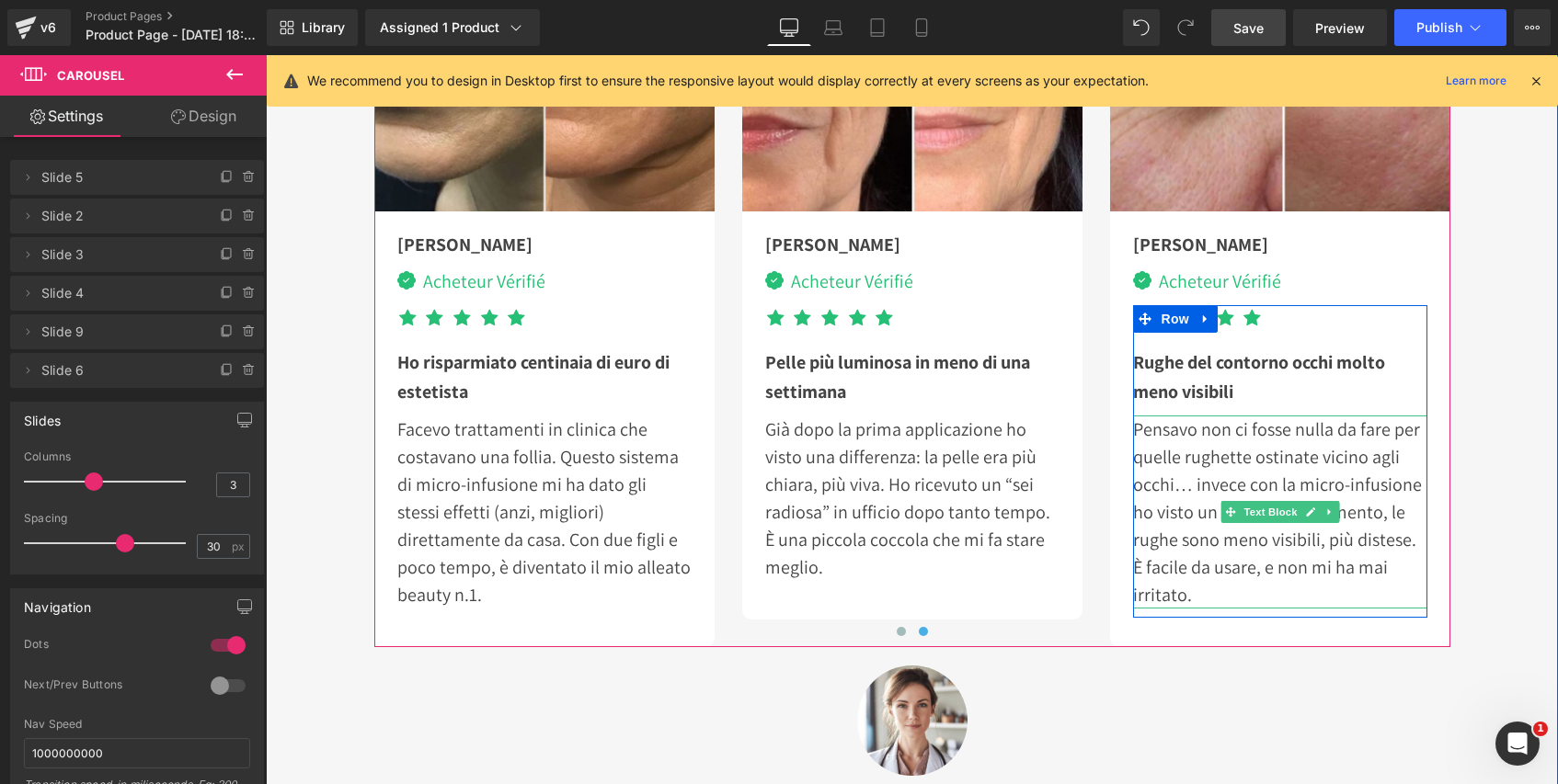
click at [1392, 485] on p "Pensavo non ci fosse nulla da fare per quelle rughette ostinate vicino agli occ…" at bounding box center [1280, 512] width 294 height 193
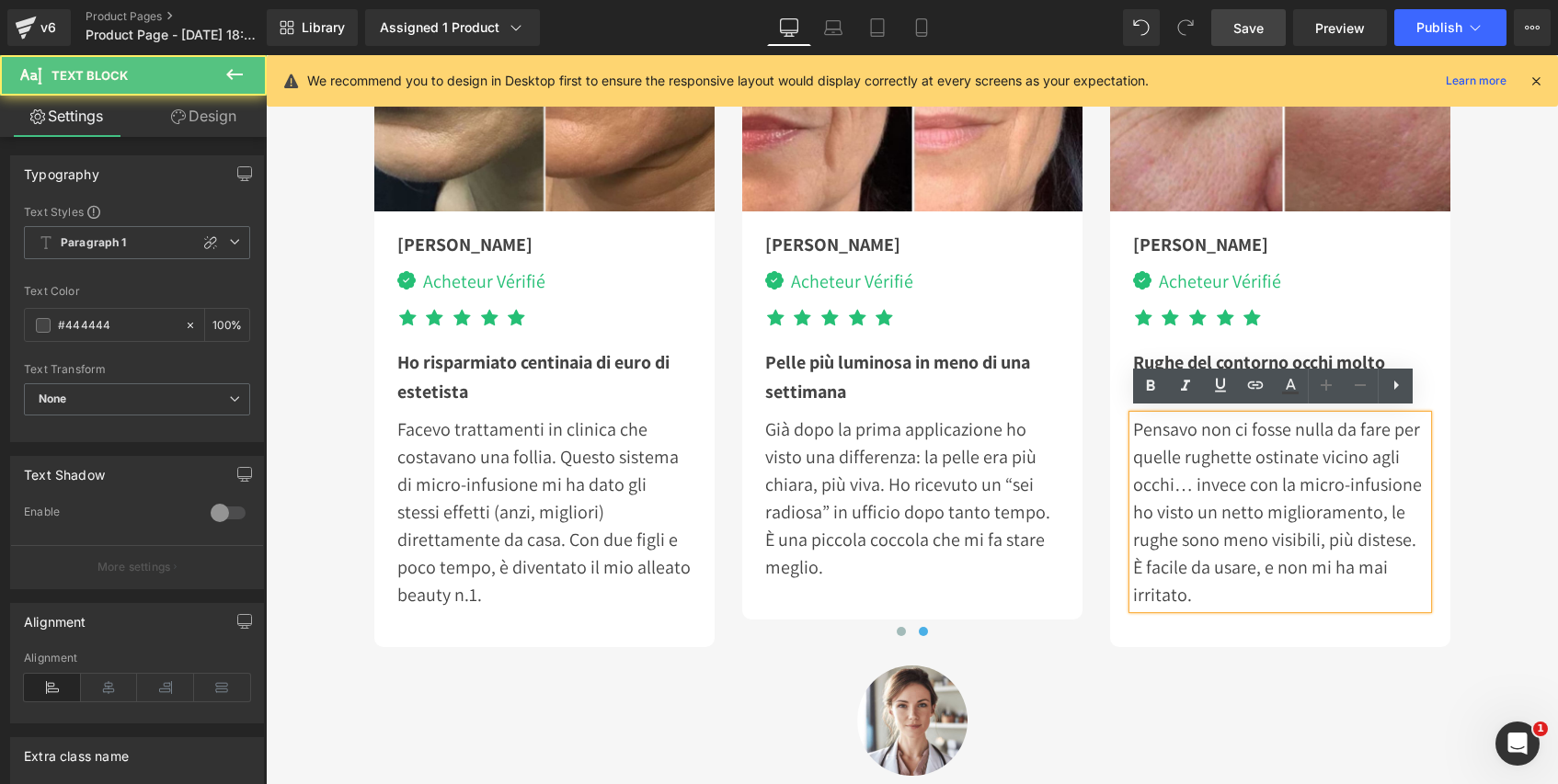
click at [1412, 485] on p "Pensavo non ci fosse nulla da fare per quelle rughette ostinate vicino agli occ…" at bounding box center [1280, 512] width 294 height 193
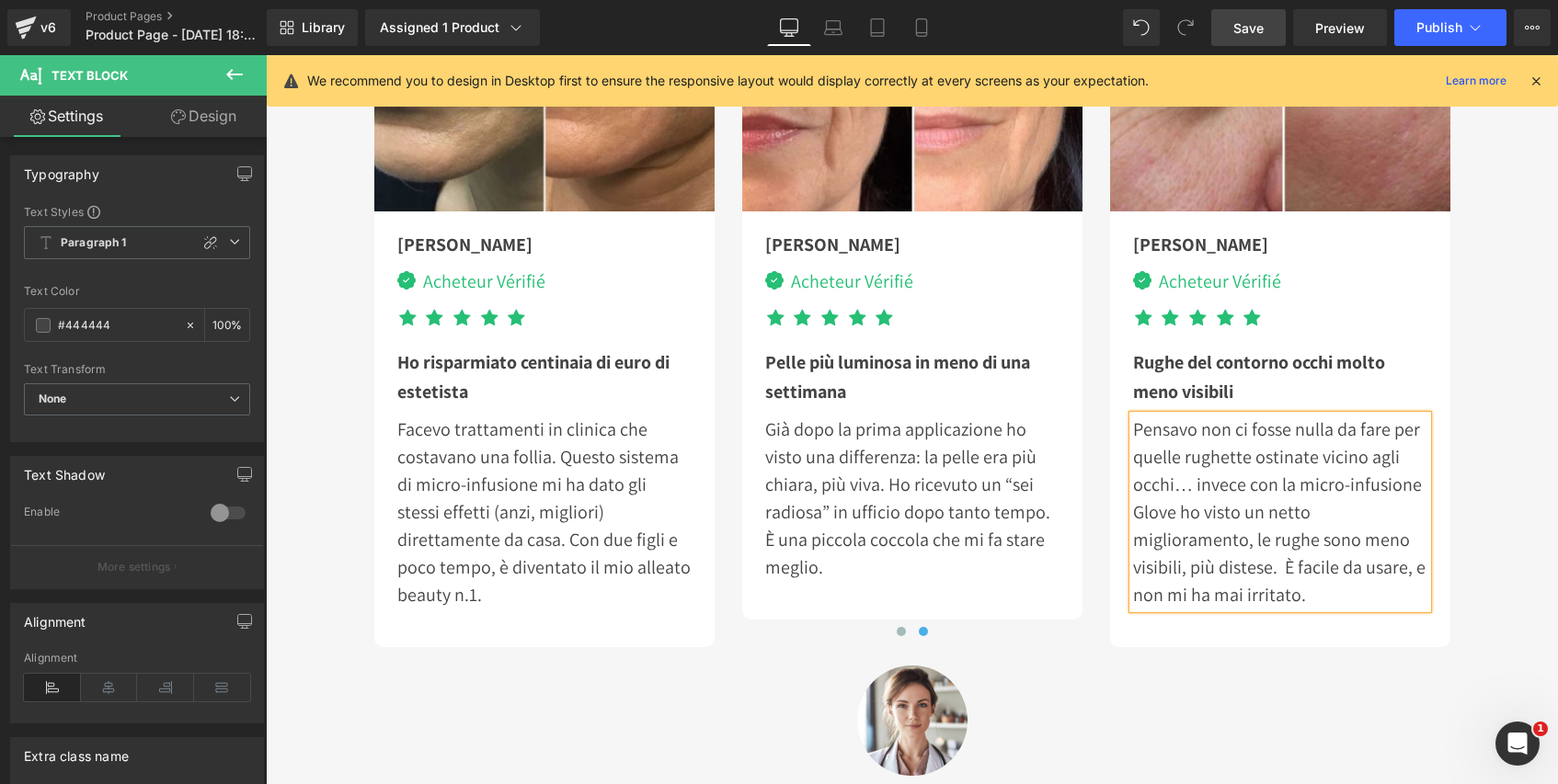
click at [1240, 37] on span "Save" at bounding box center [1249, 28] width 31 height 19
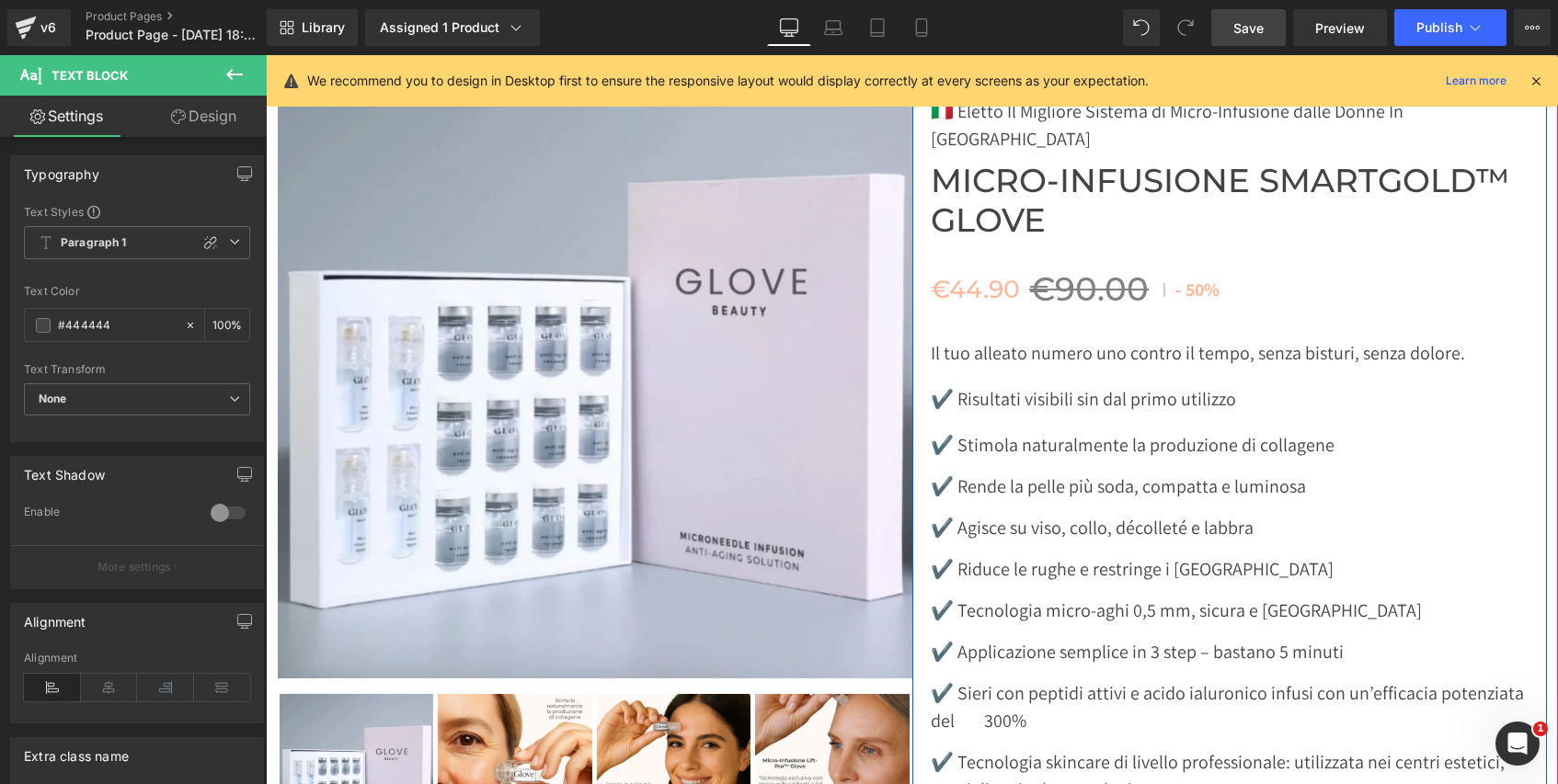
scroll to position [6389, 0]
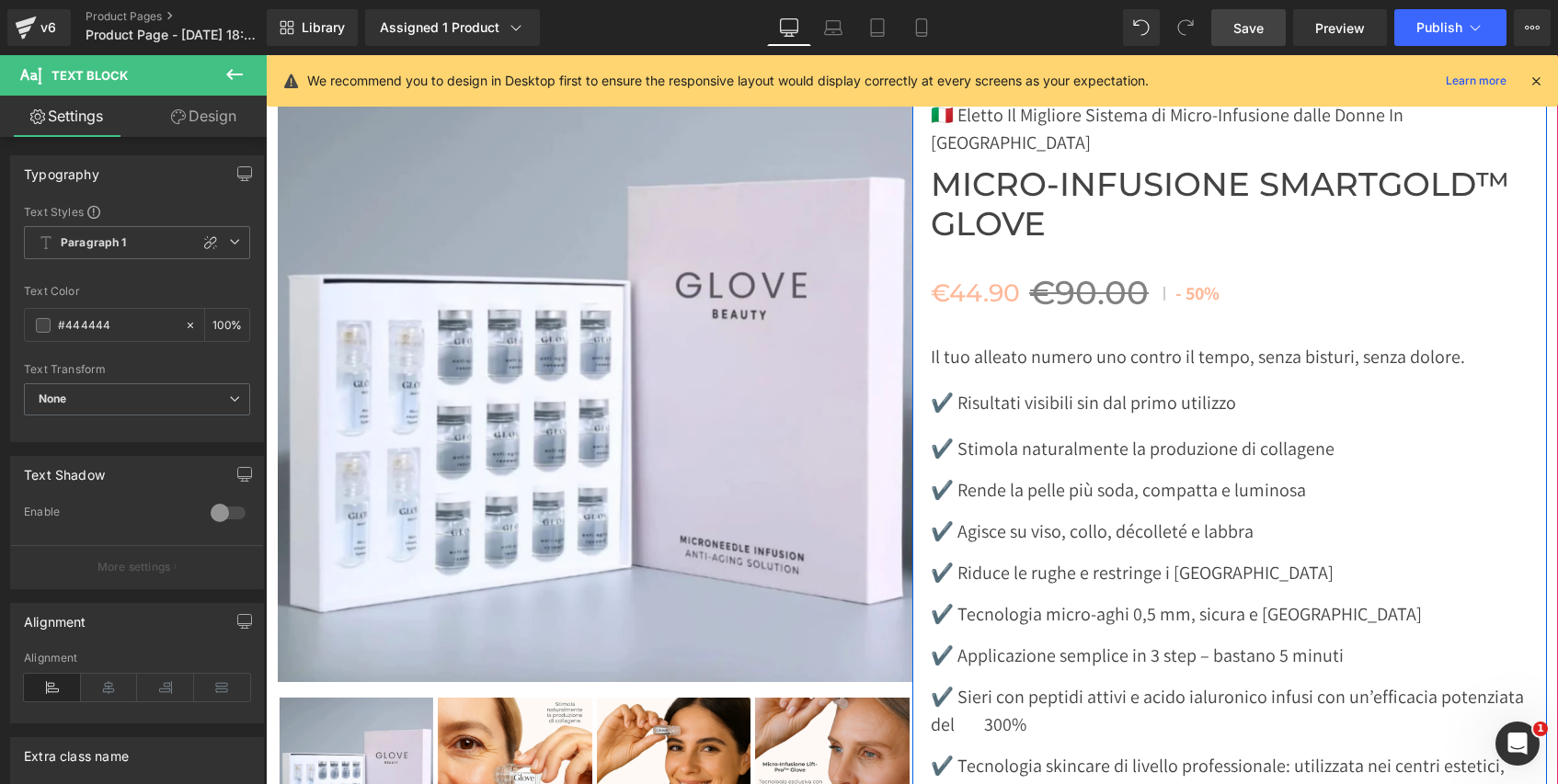
click at [1028, 168] on span "Micro-Infusione SmartGold™ Glove" at bounding box center [1238, 205] width 616 height 78
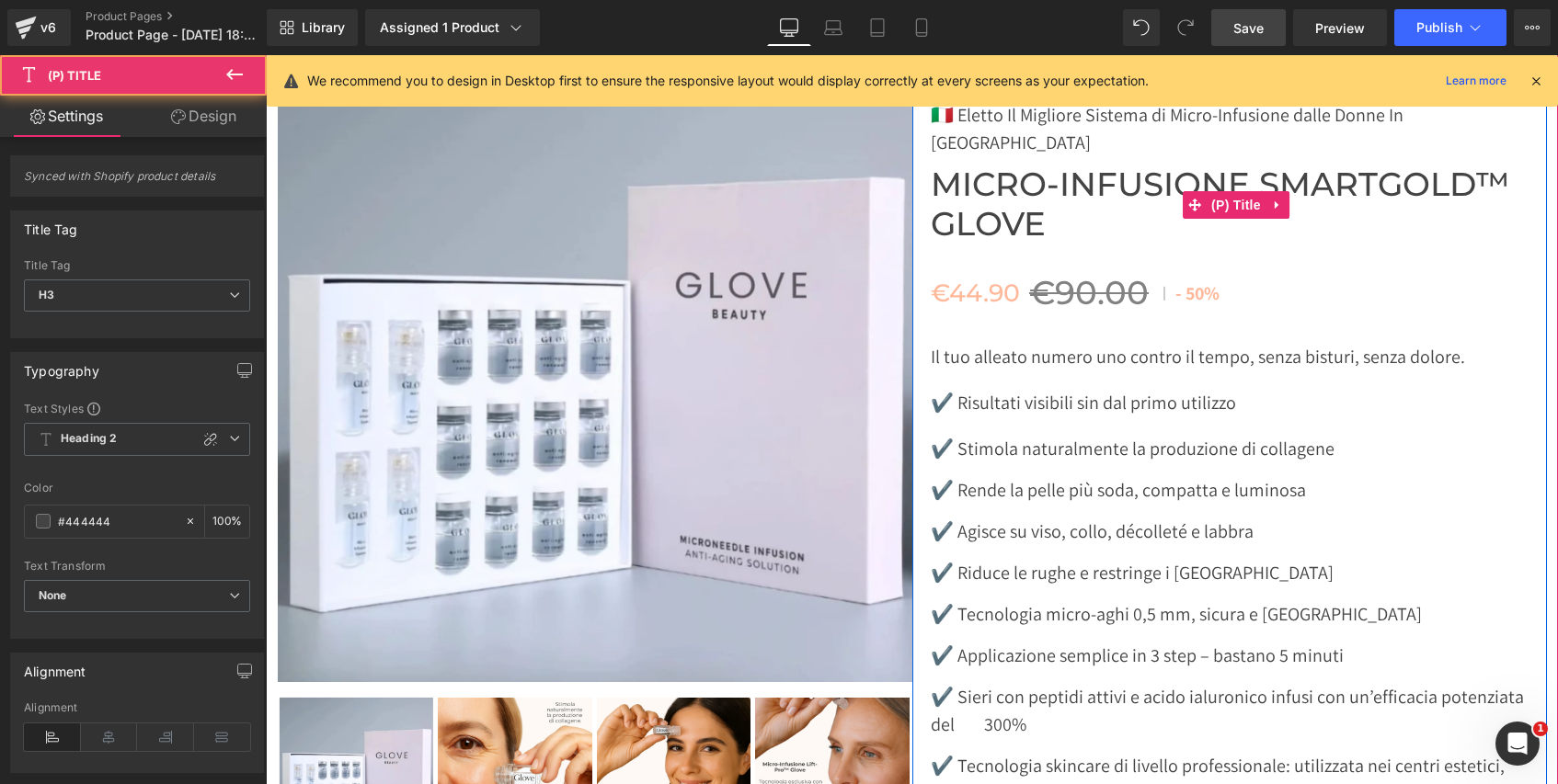
click at [1029, 180] on span "Micro-Infusione SmartGold™ Glove" at bounding box center [1238, 205] width 616 height 78
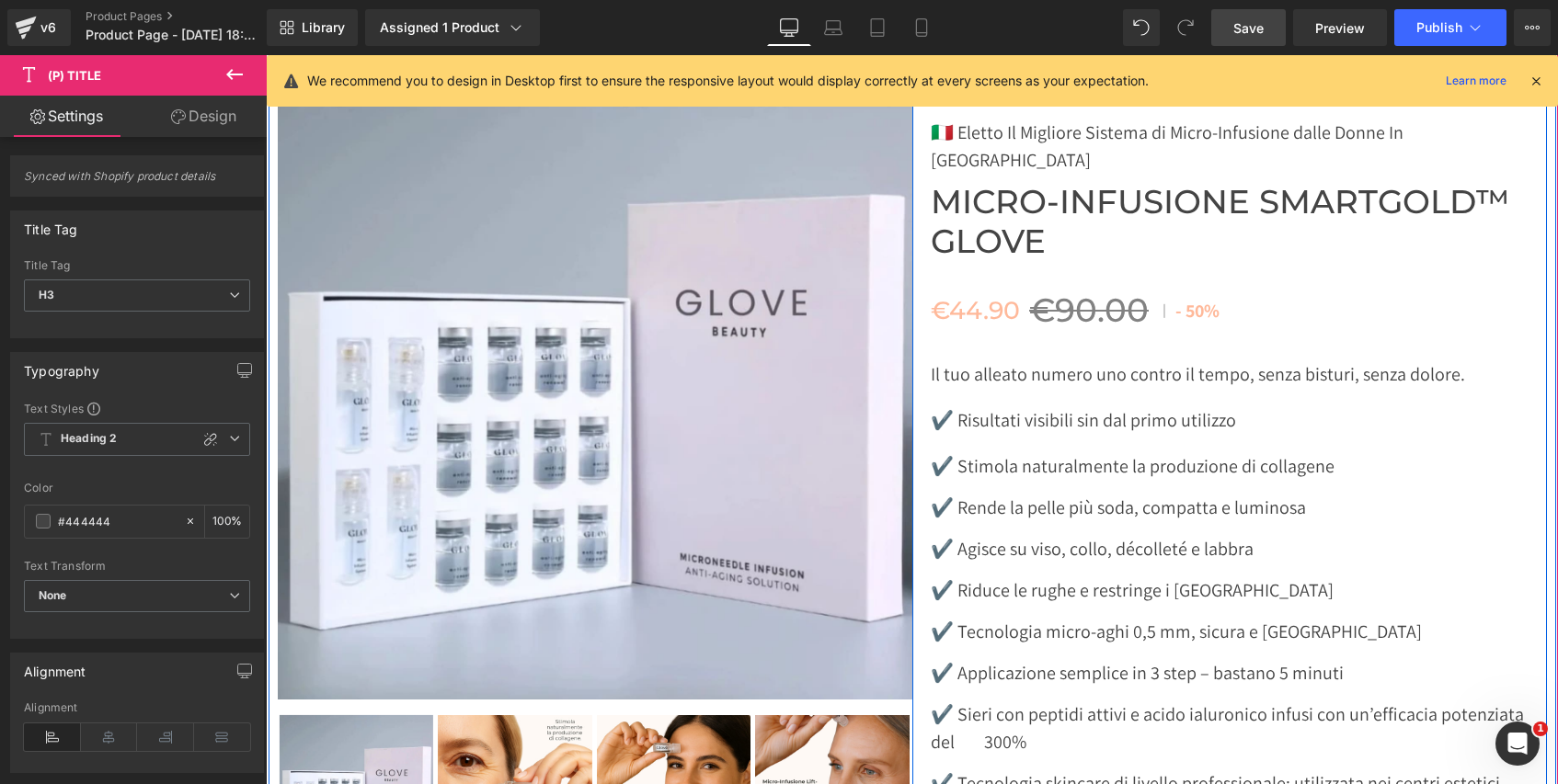
scroll to position [6355, 0]
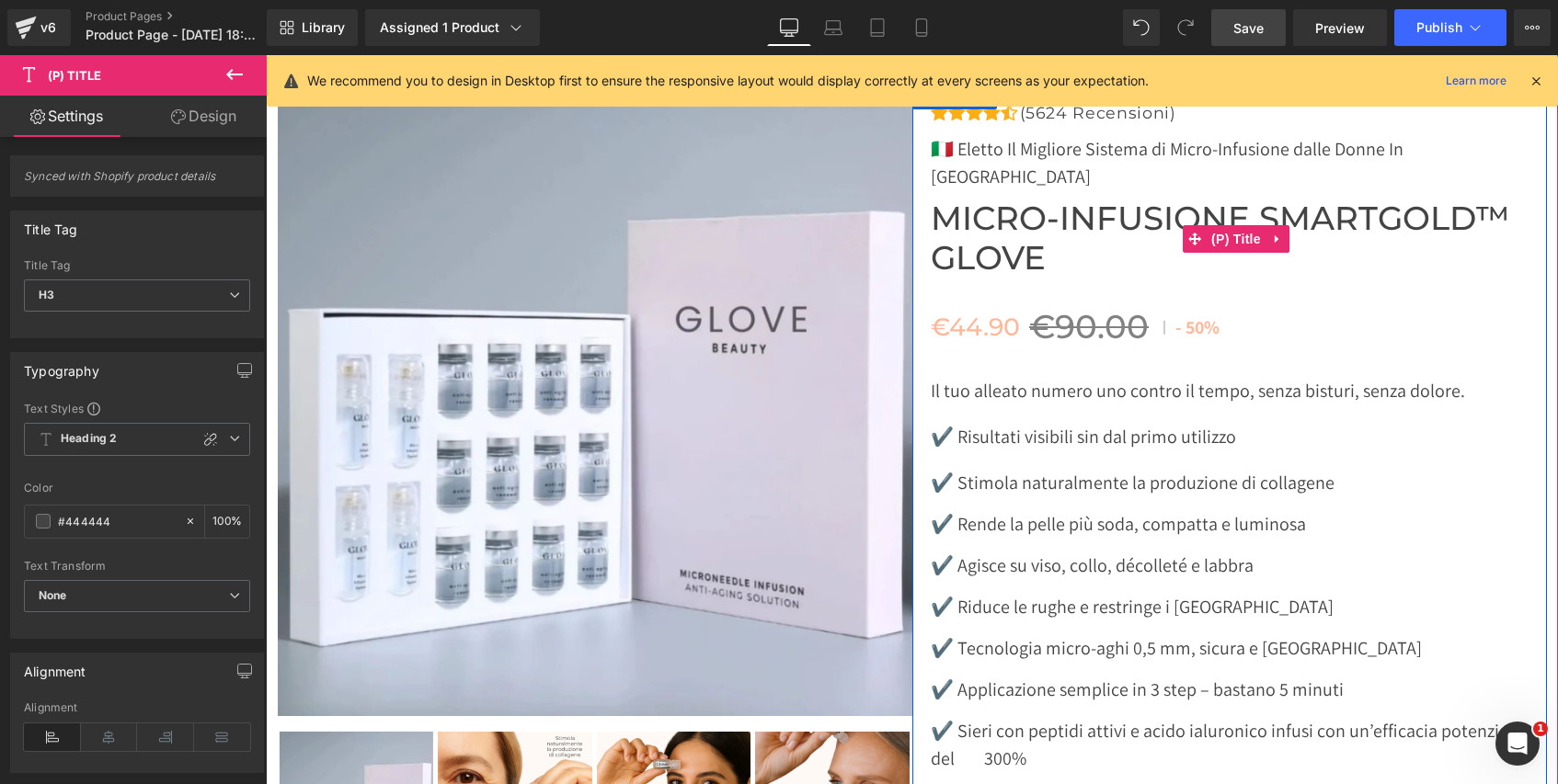
click at [1004, 230] on span "Micro-Infusione SmartGold™ Glove" at bounding box center [1238, 238] width 616 height 78
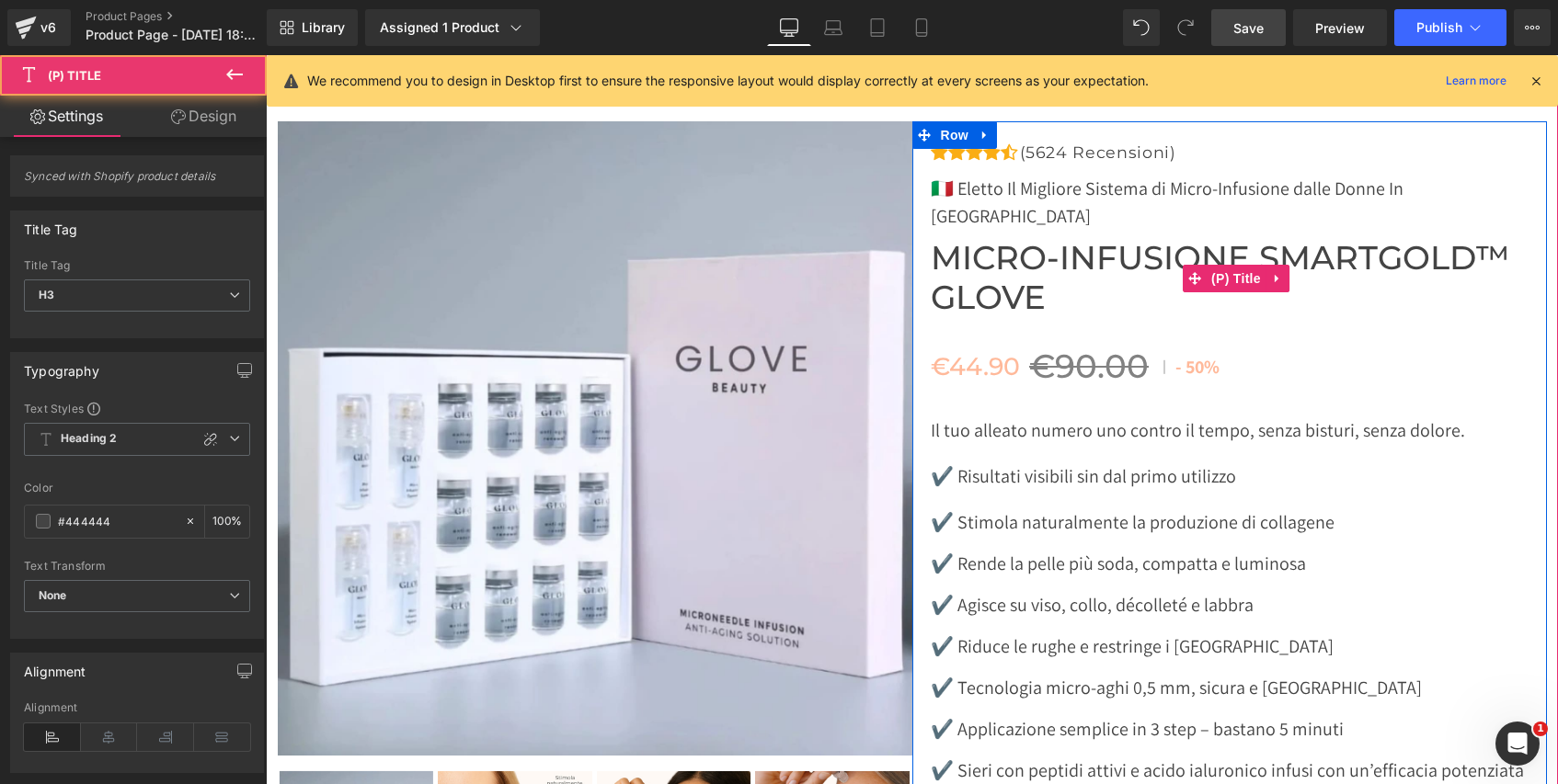
scroll to position [6312, 0]
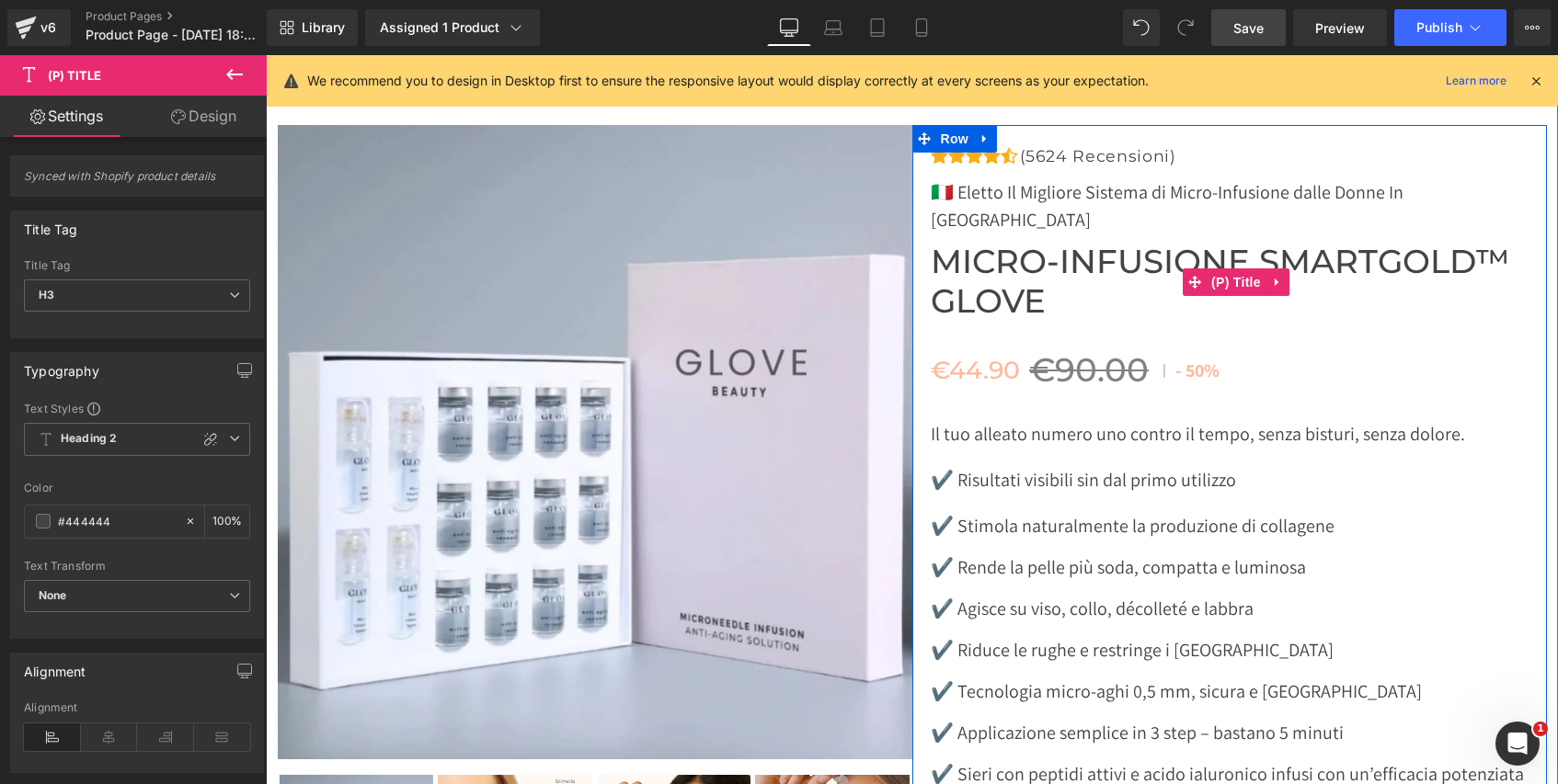
click at [1027, 265] on span "Micro-Infusione SmartGold™ Glove" at bounding box center [1238, 281] width 616 height 78
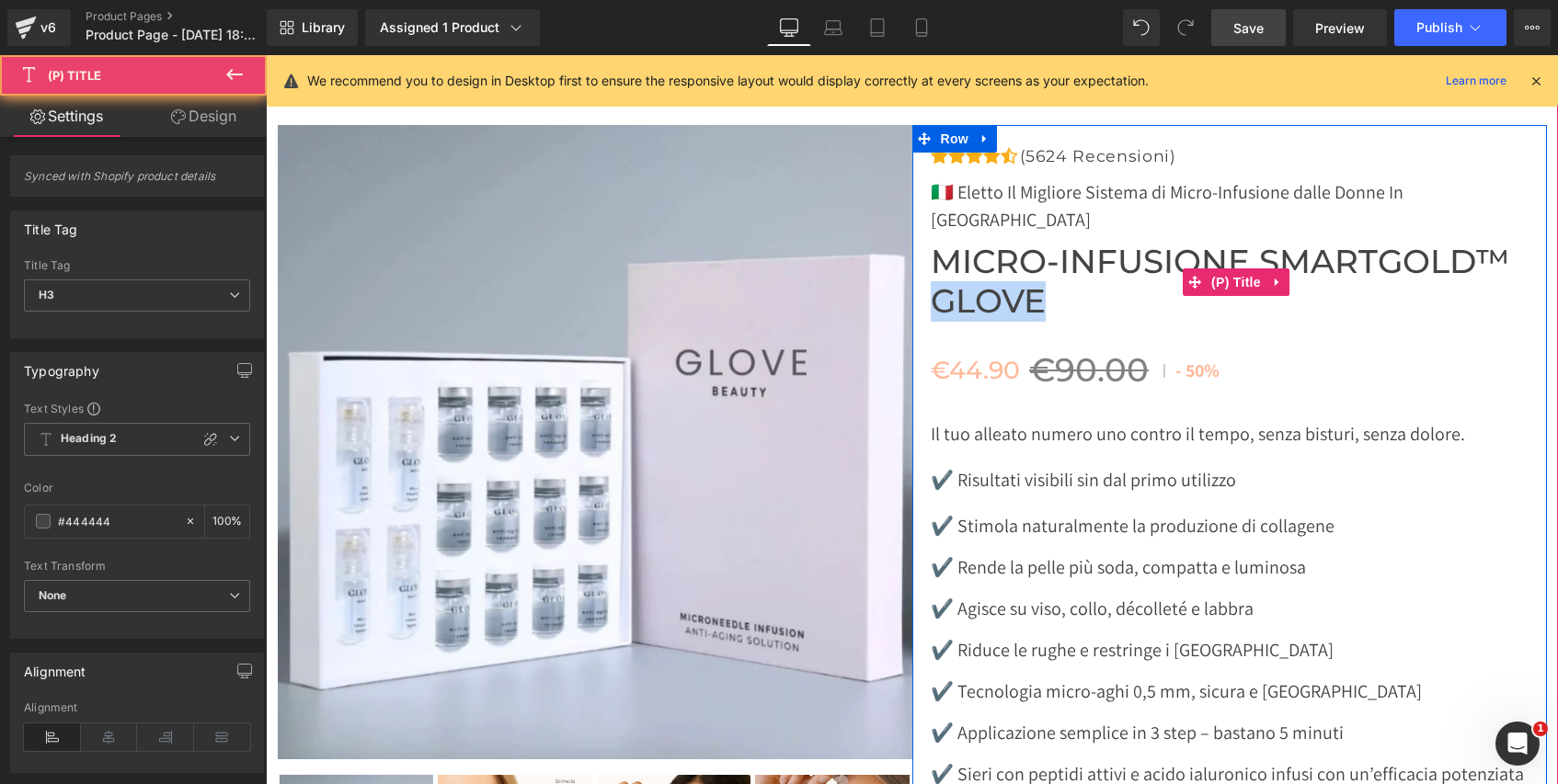
click at [1027, 264] on span "Micro-Infusione SmartGold™ Glove" at bounding box center [1238, 281] width 616 height 78
click at [1075, 259] on span "Micro-Infusione SmartGold™ Glove" at bounding box center [1238, 281] width 616 height 78
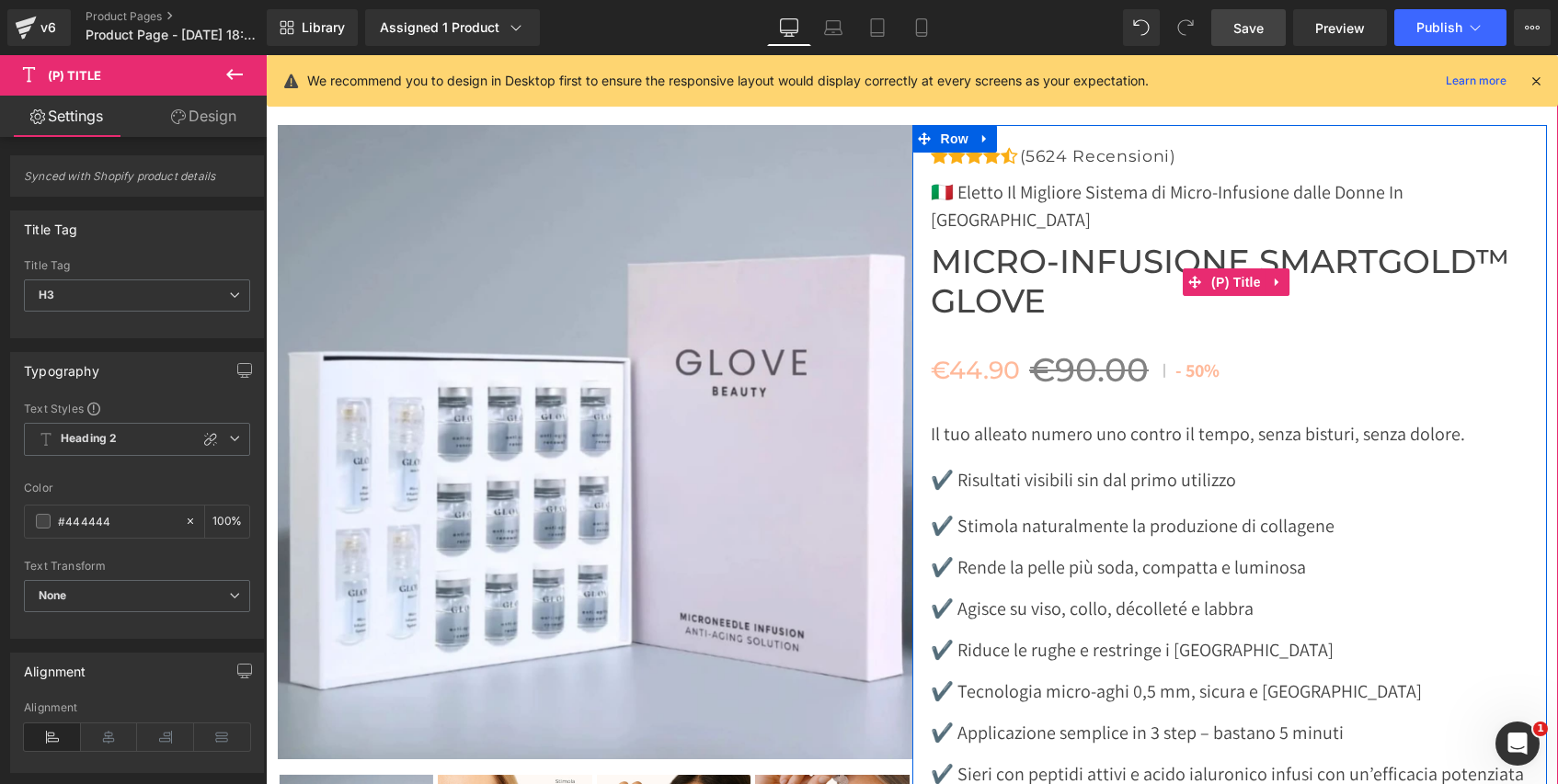
click at [1038, 274] on span "Micro-Infusione SmartGold™ Glove" at bounding box center [1238, 281] width 616 height 78
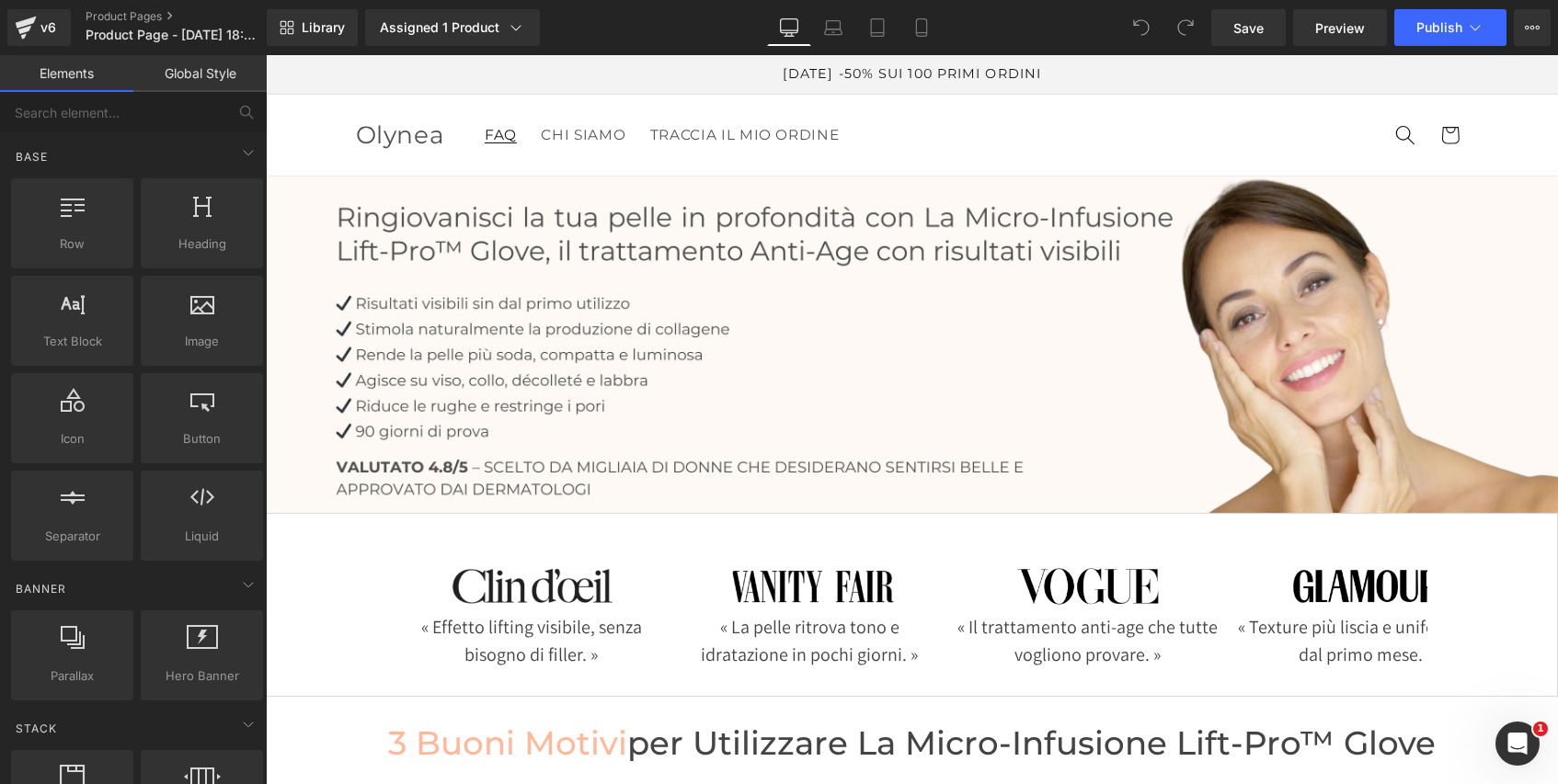
click at [493, 139] on span "FAQ" at bounding box center [501, 134] width 32 height 18
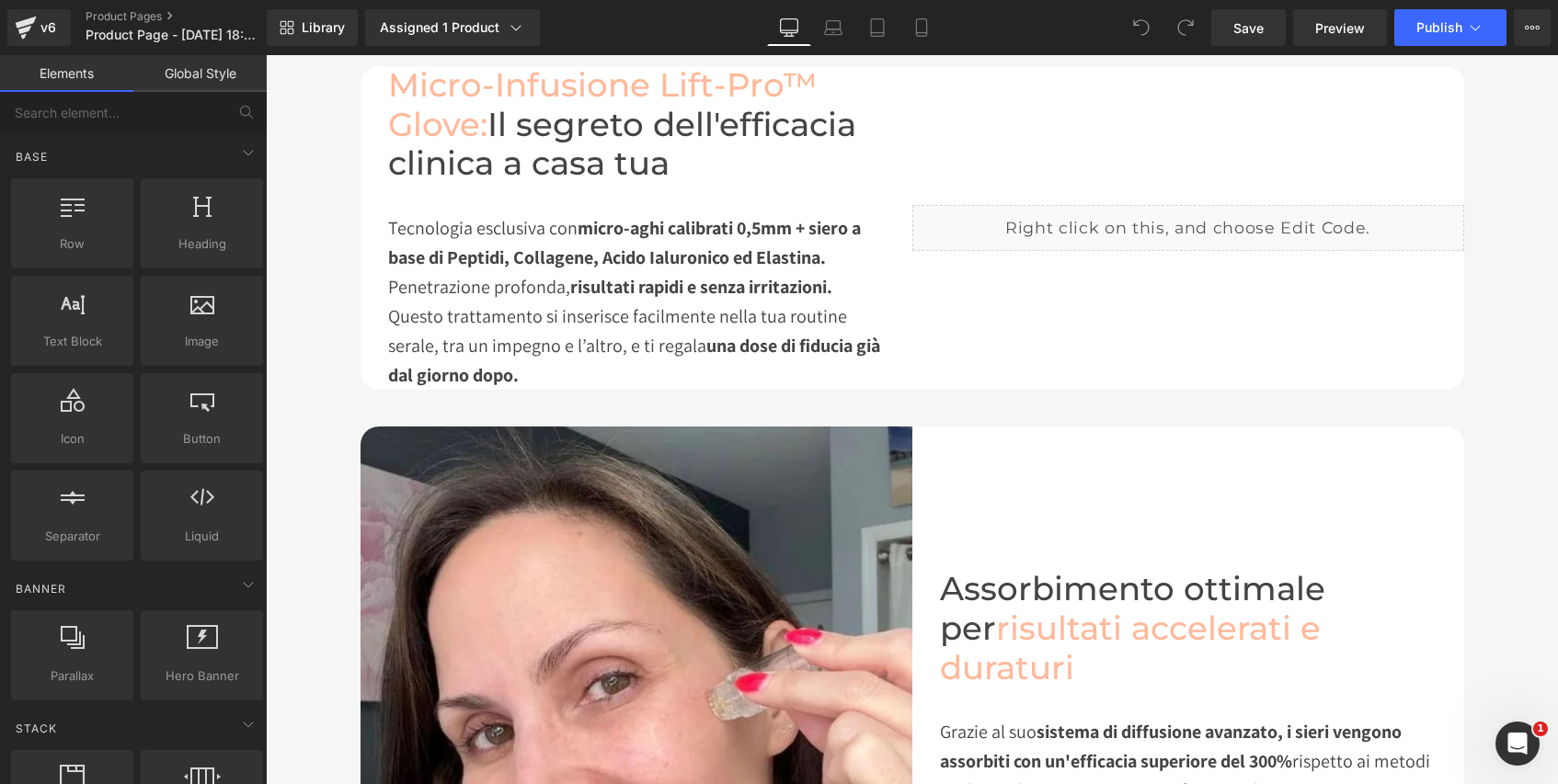
scroll to position [3110, 0]
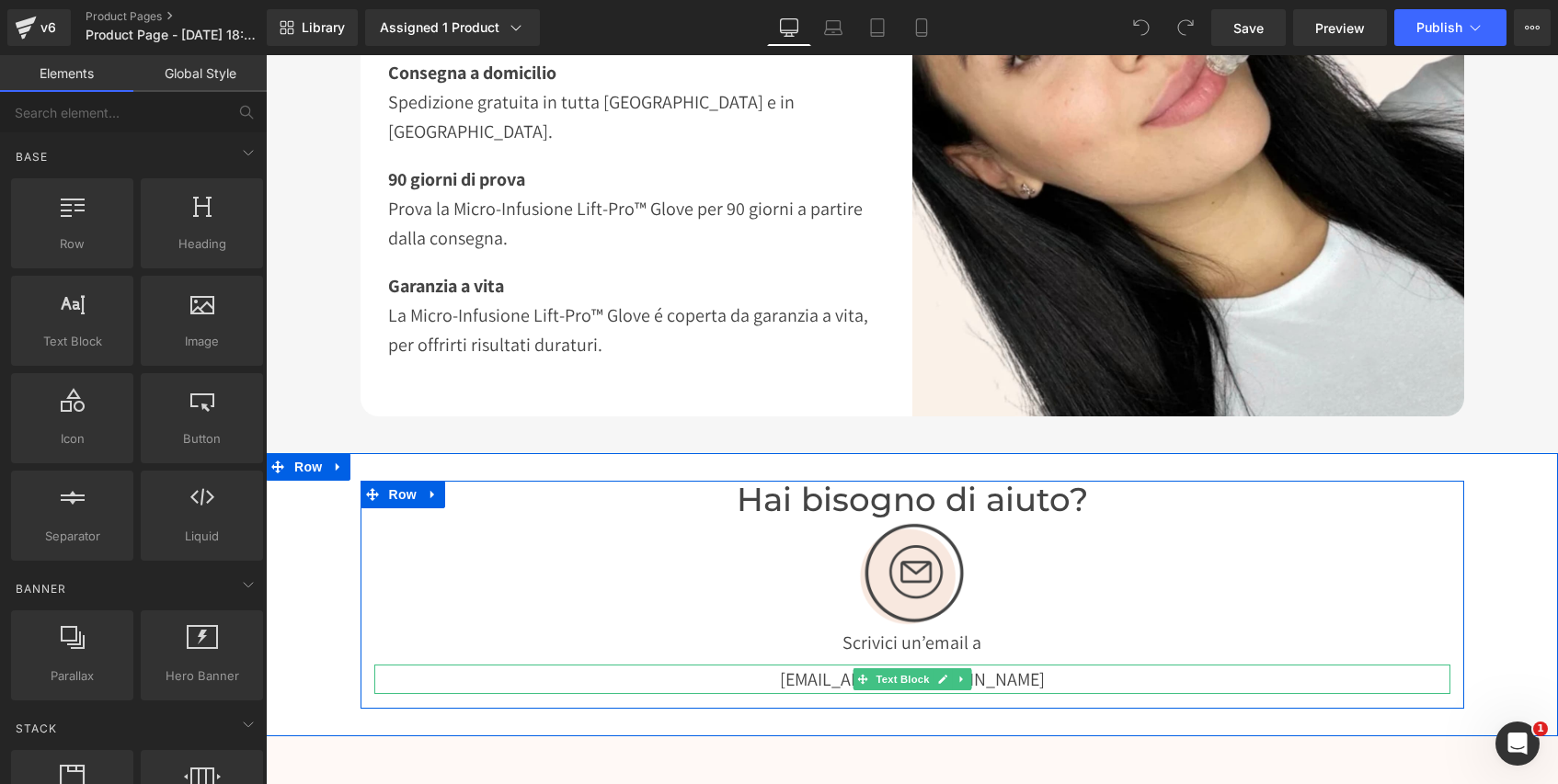
click at [991, 674] on p "[EMAIL_ADDRESS][DOMAIN_NAME]" at bounding box center [912, 679] width 1076 height 30
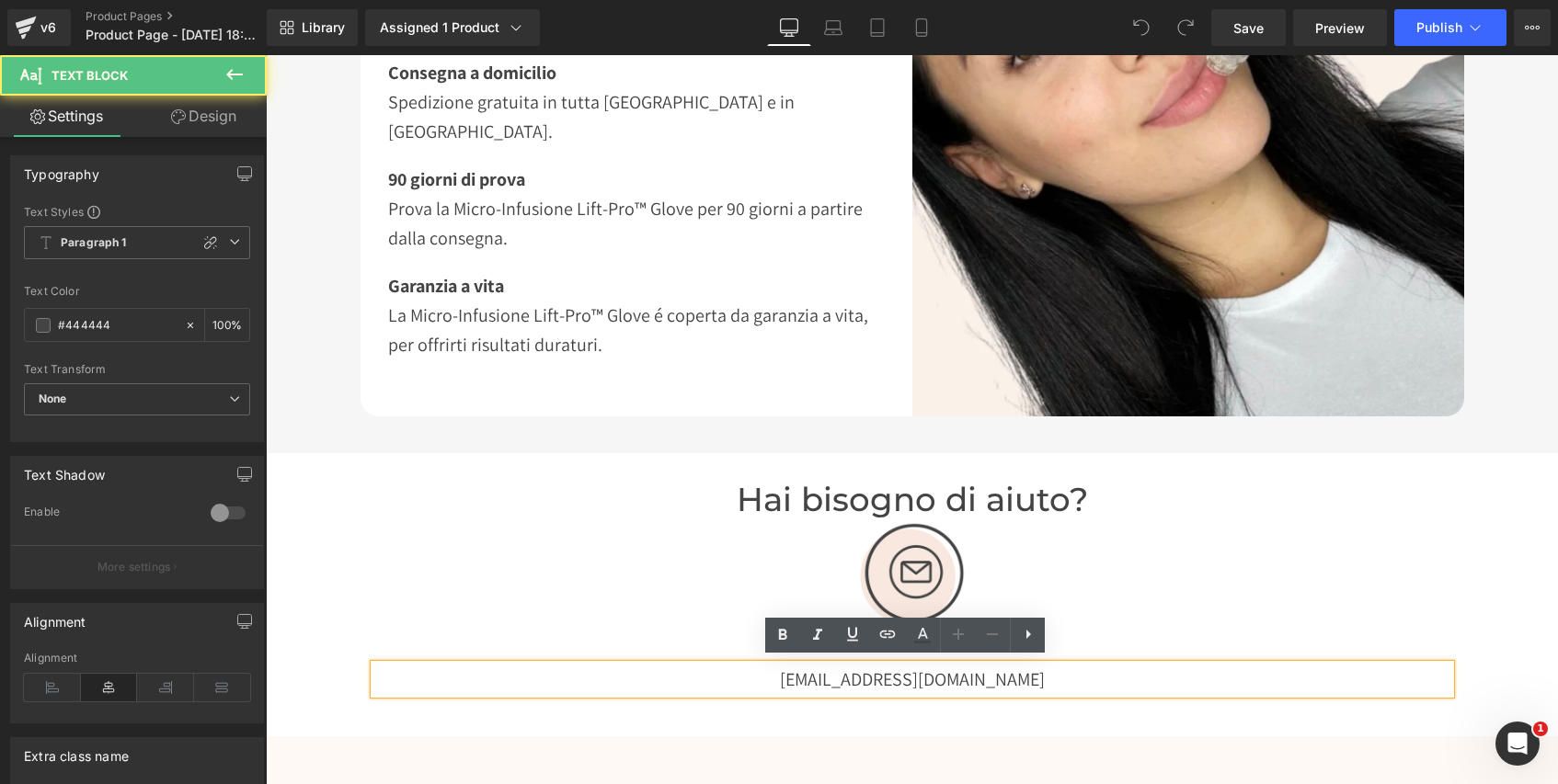
click at [974, 675] on p "[EMAIL_ADDRESS][DOMAIN_NAME]" at bounding box center [912, 679] width 1076 height 30
click at [942, 678] on p "[EMAIL_ADDRESS][DOMAIN_NAME]" at bounding box center [912, 679] width 1076 height 30
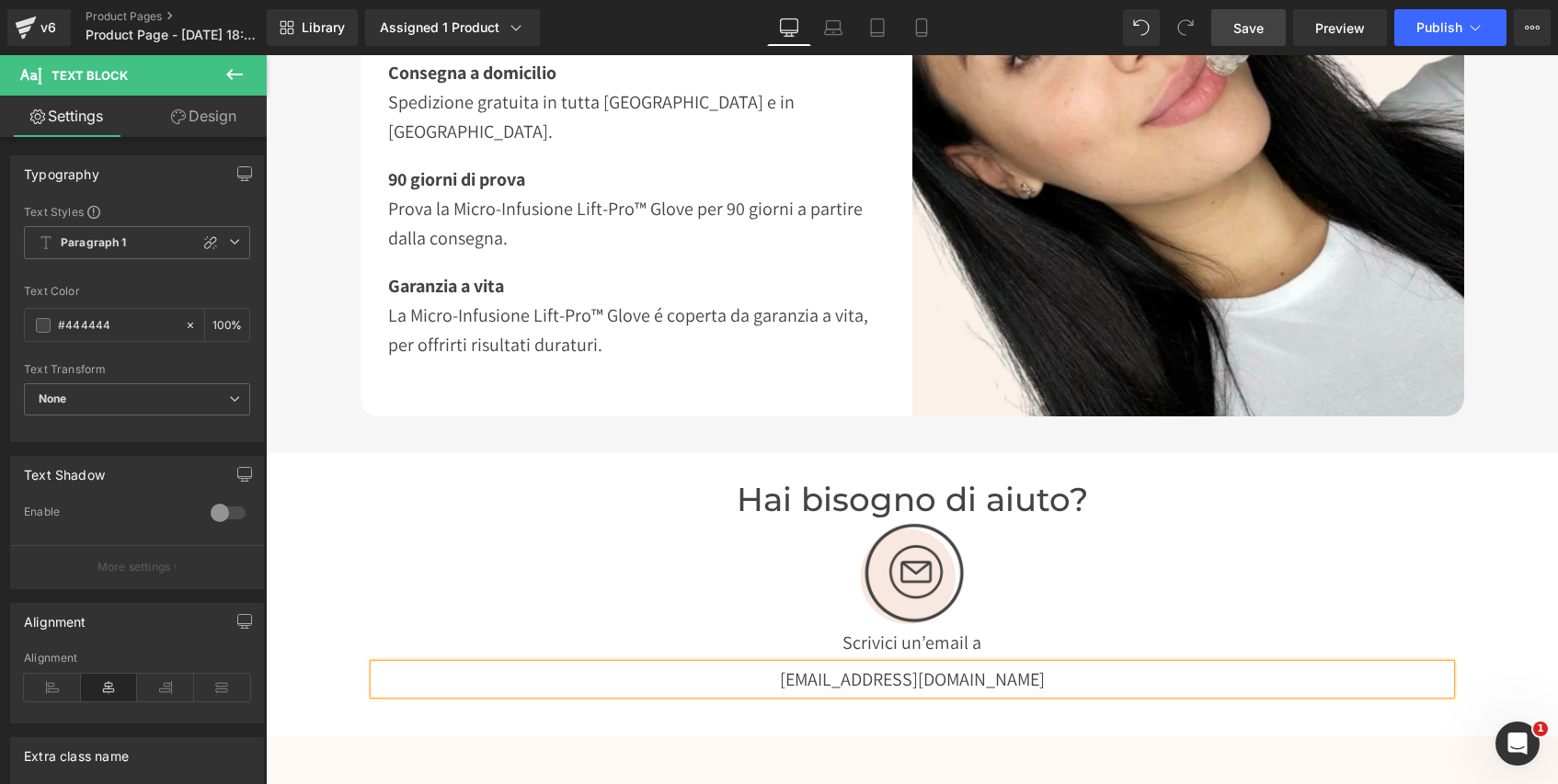
click at [1256, 31] on span "Save" at bounding box center [1249, 28] width 31 height 19
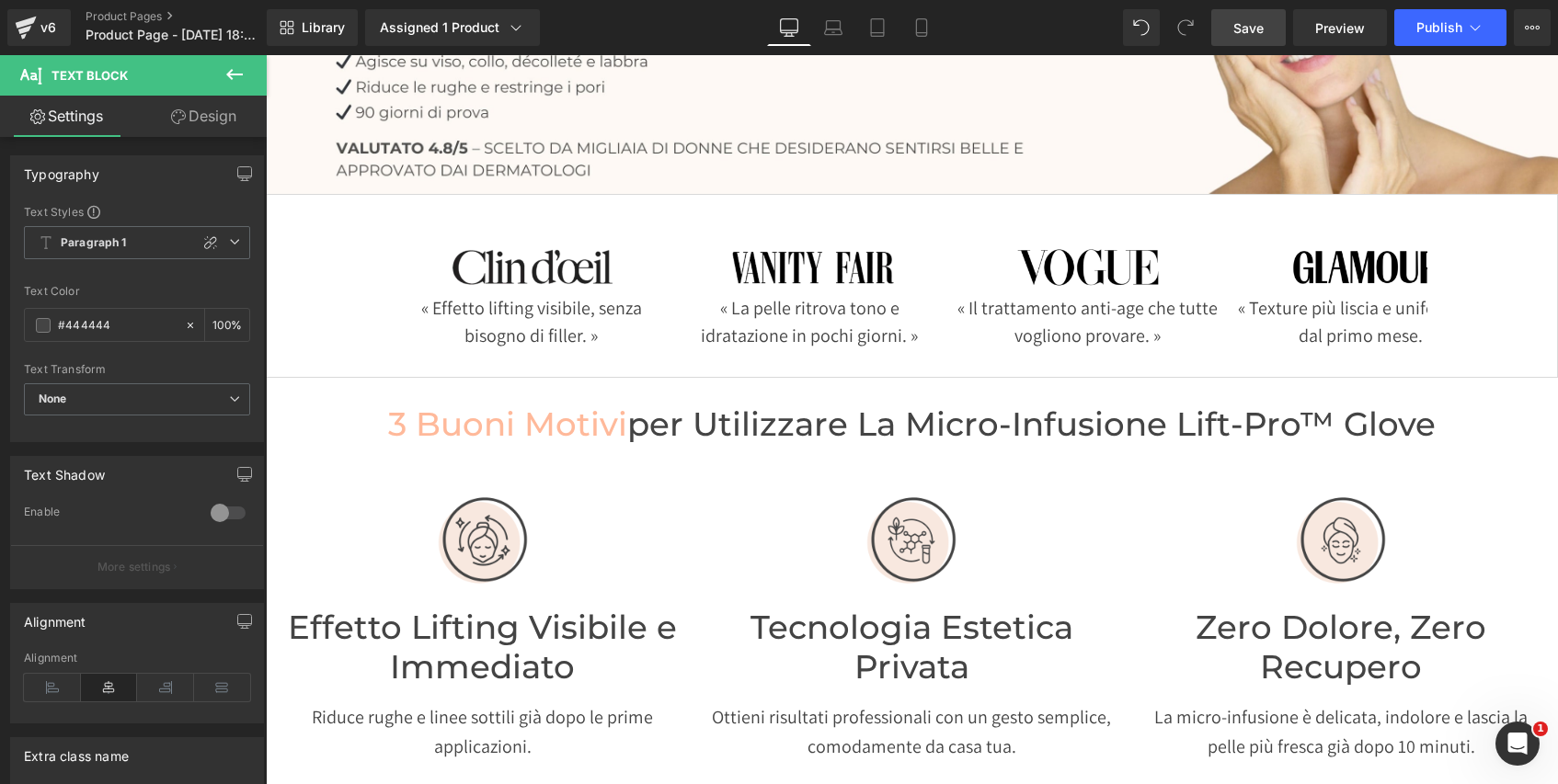
scroll to position [0, 0]
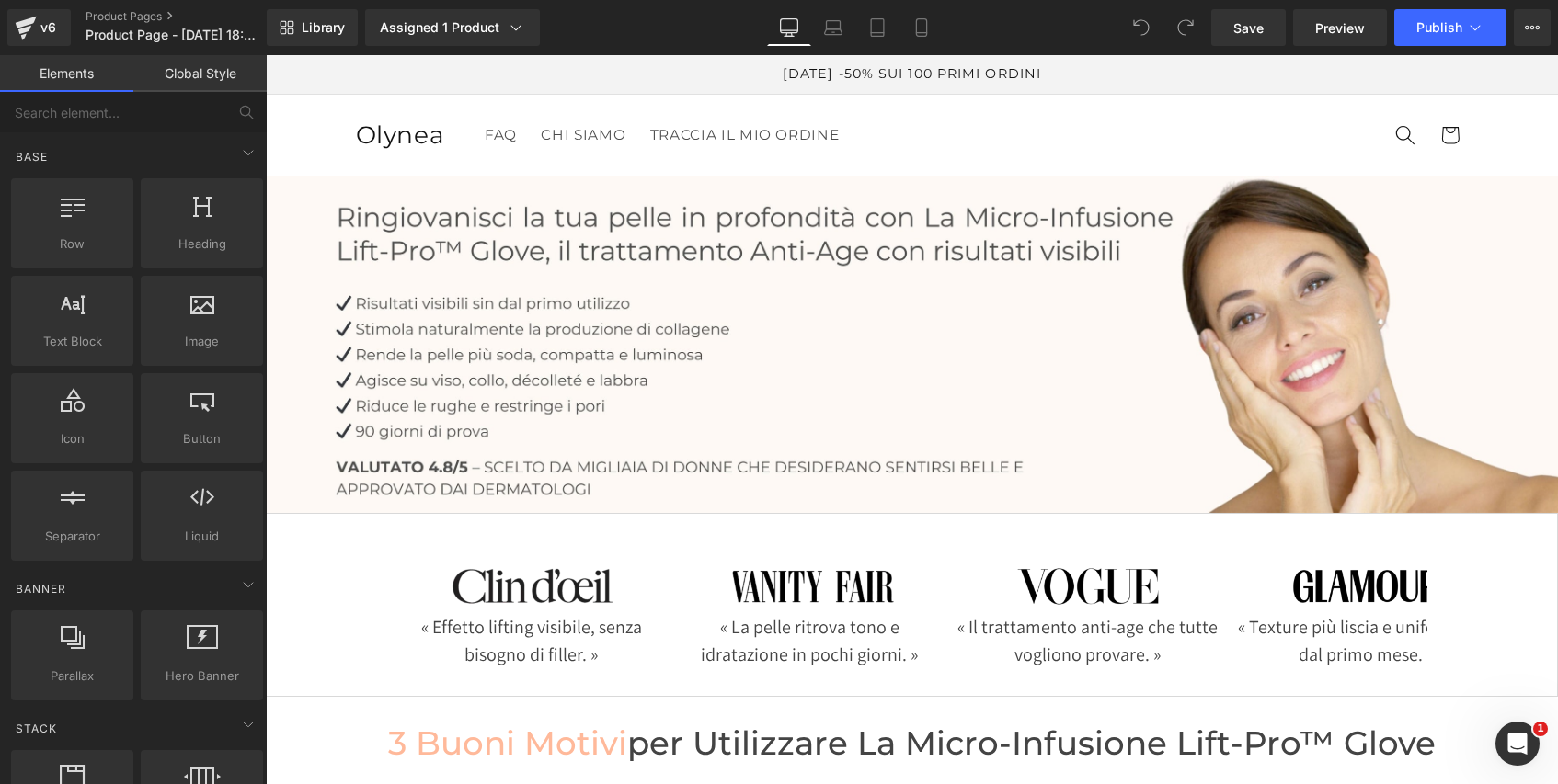
click at [378, 138] on span "Olynea" at bounding box center [400, 134] width 89 height 31
